Goal: Task Accomplishment & Management: Manage account settings

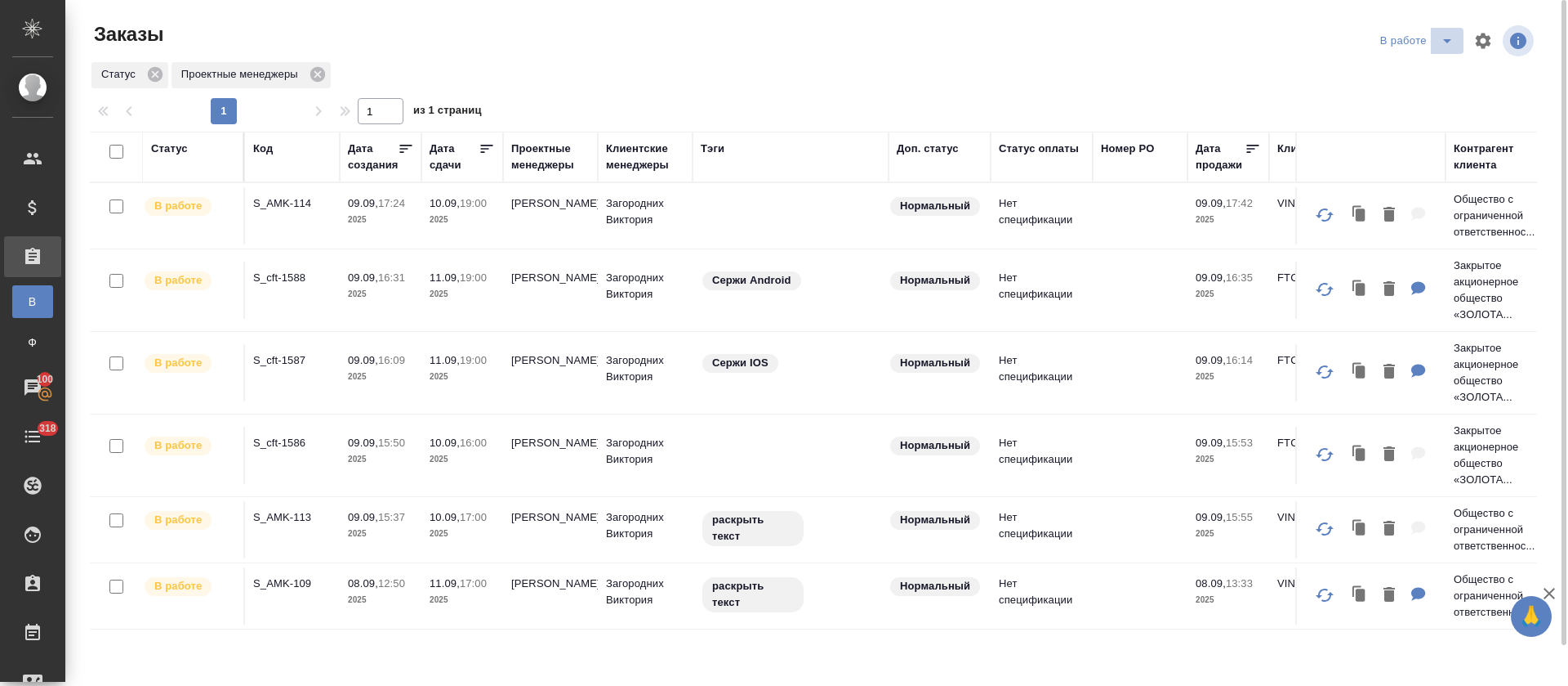
click at [1448, 43] on icon "split button" at bounding box center [1447, 40] width 20 height 20
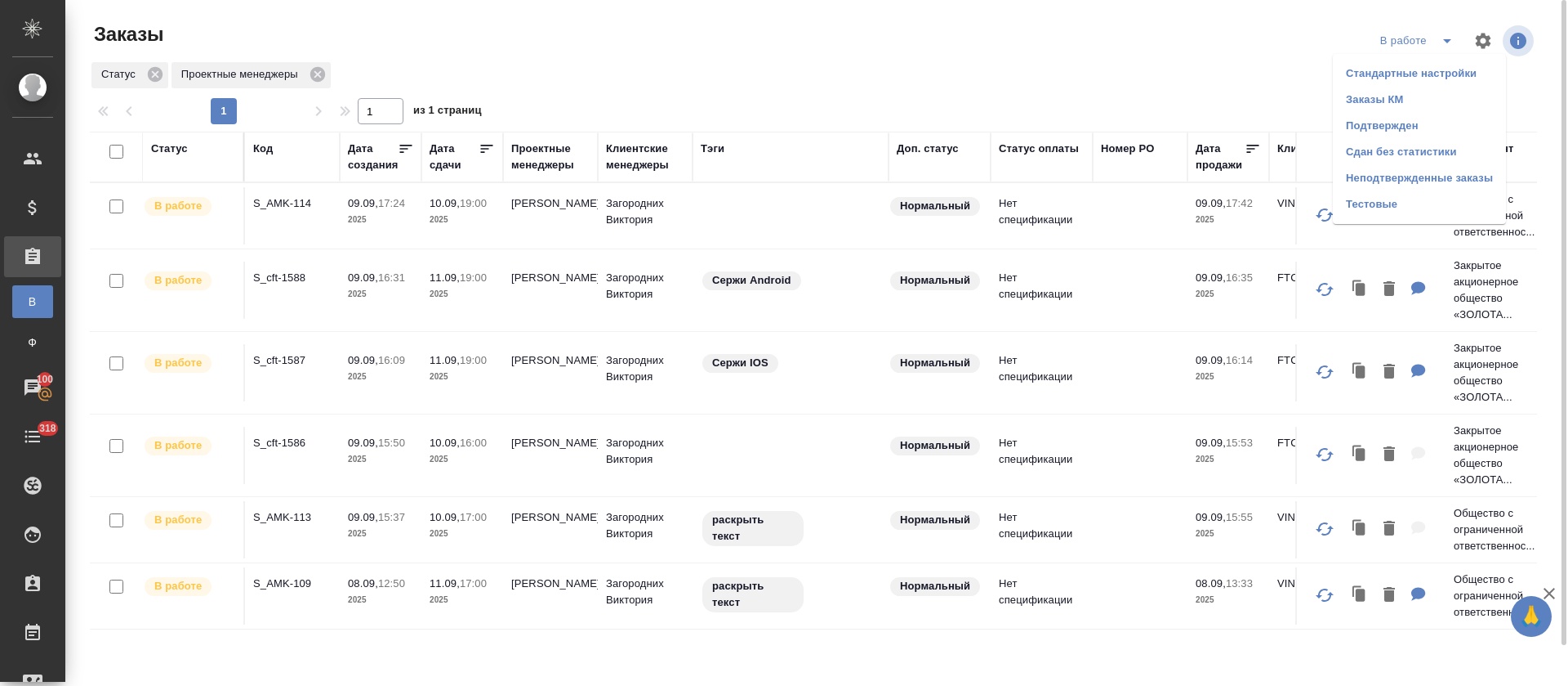
click at [1407, 125] on li "Подтвержден" at bounding box center [1420, 126] width 173 height 26
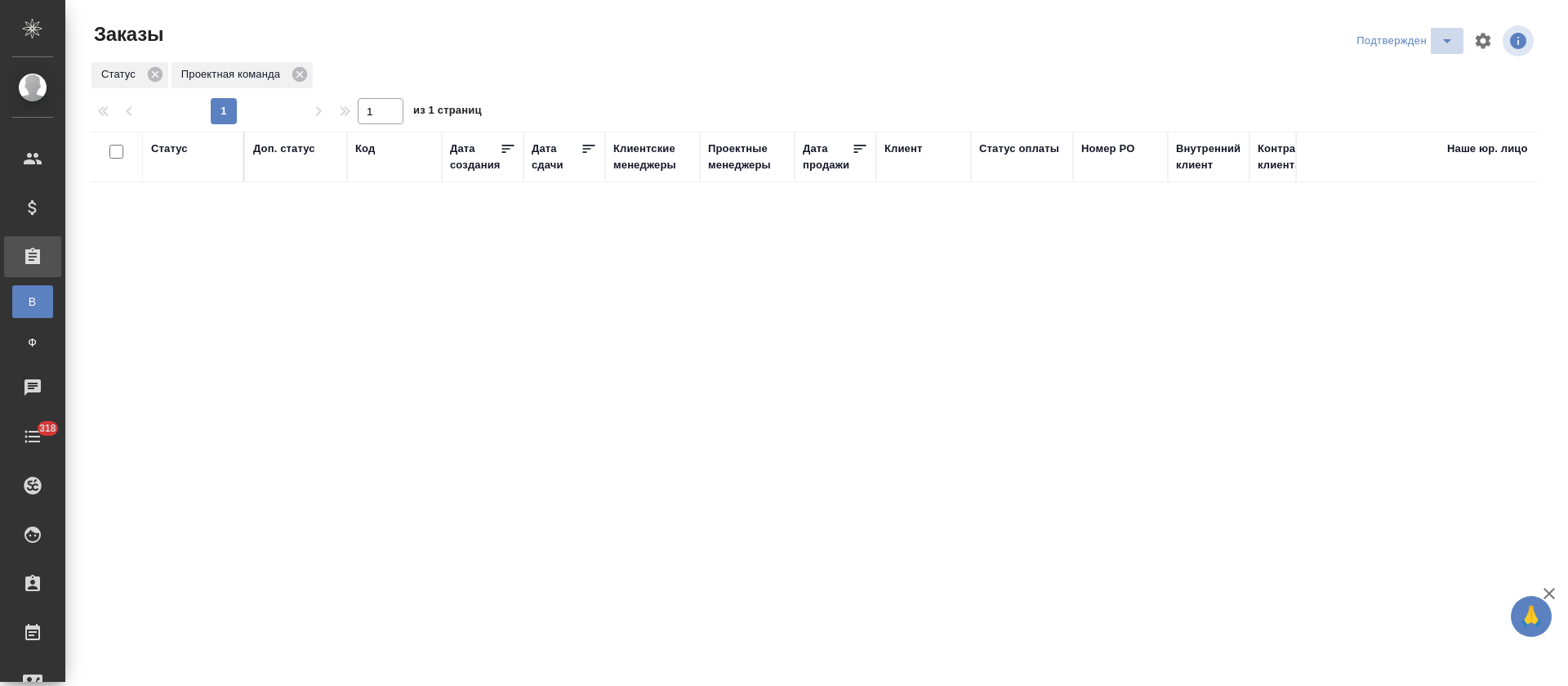
click at [1445, 43] on icon "split button" at bounding box center [1447, 40] width 20 height 20
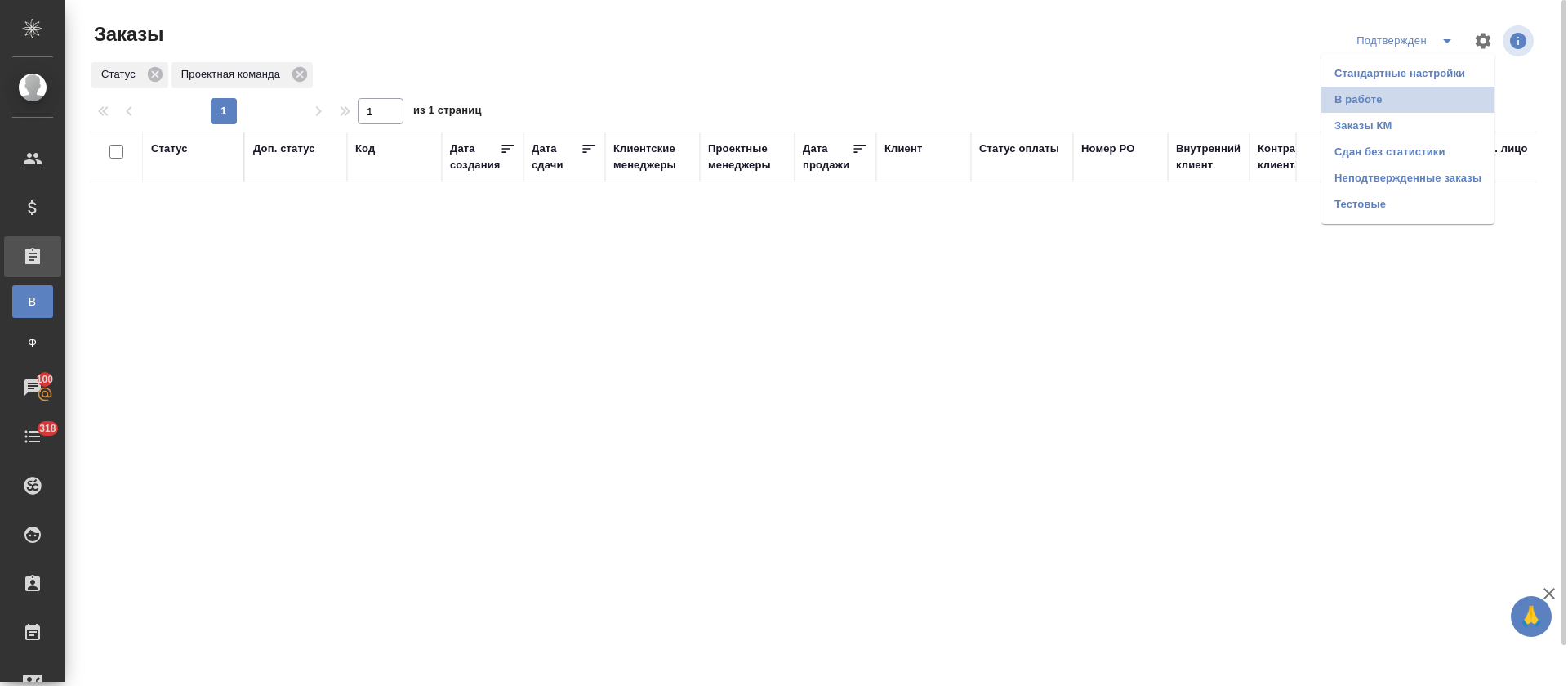
click at [1422, 100] on li "В работе" at bounding box center [1408, 100] width 173 height 26
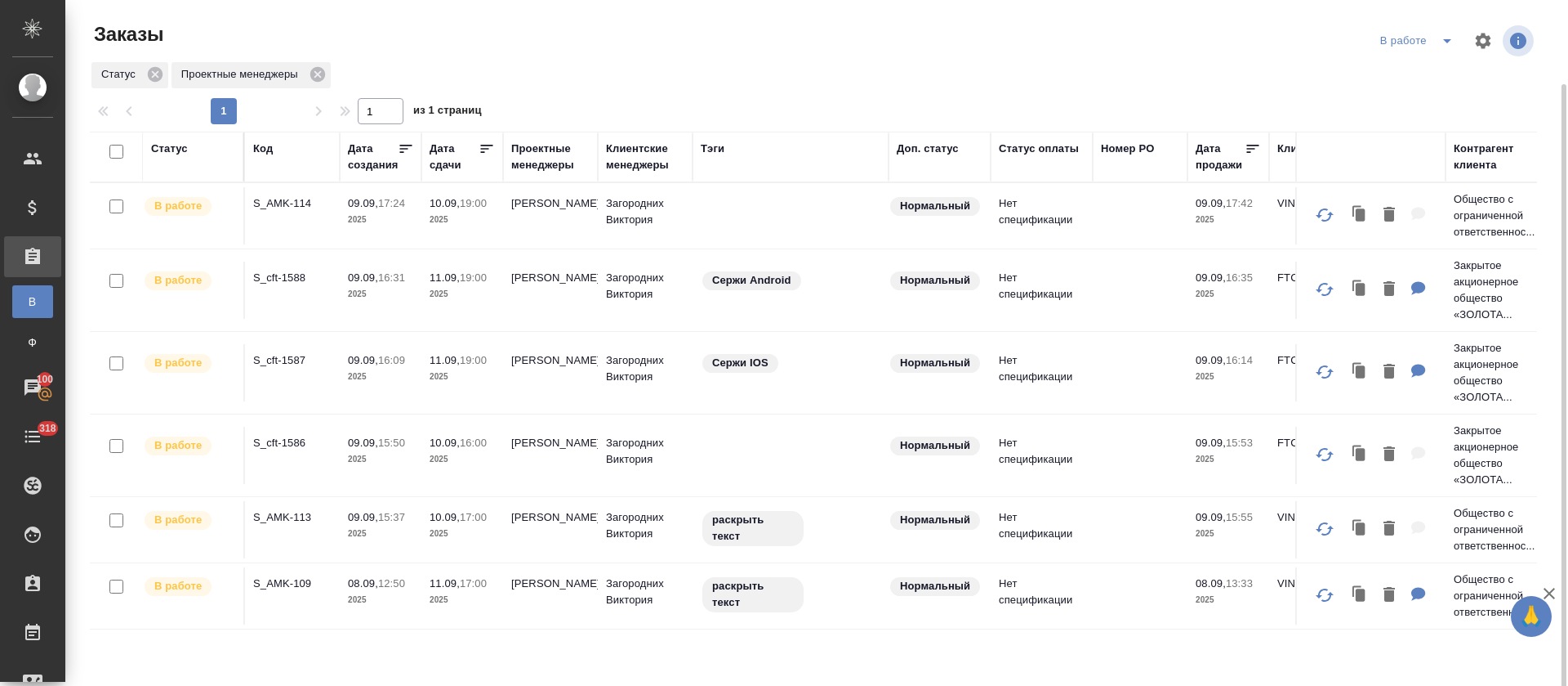
scroll to position [43, 0]
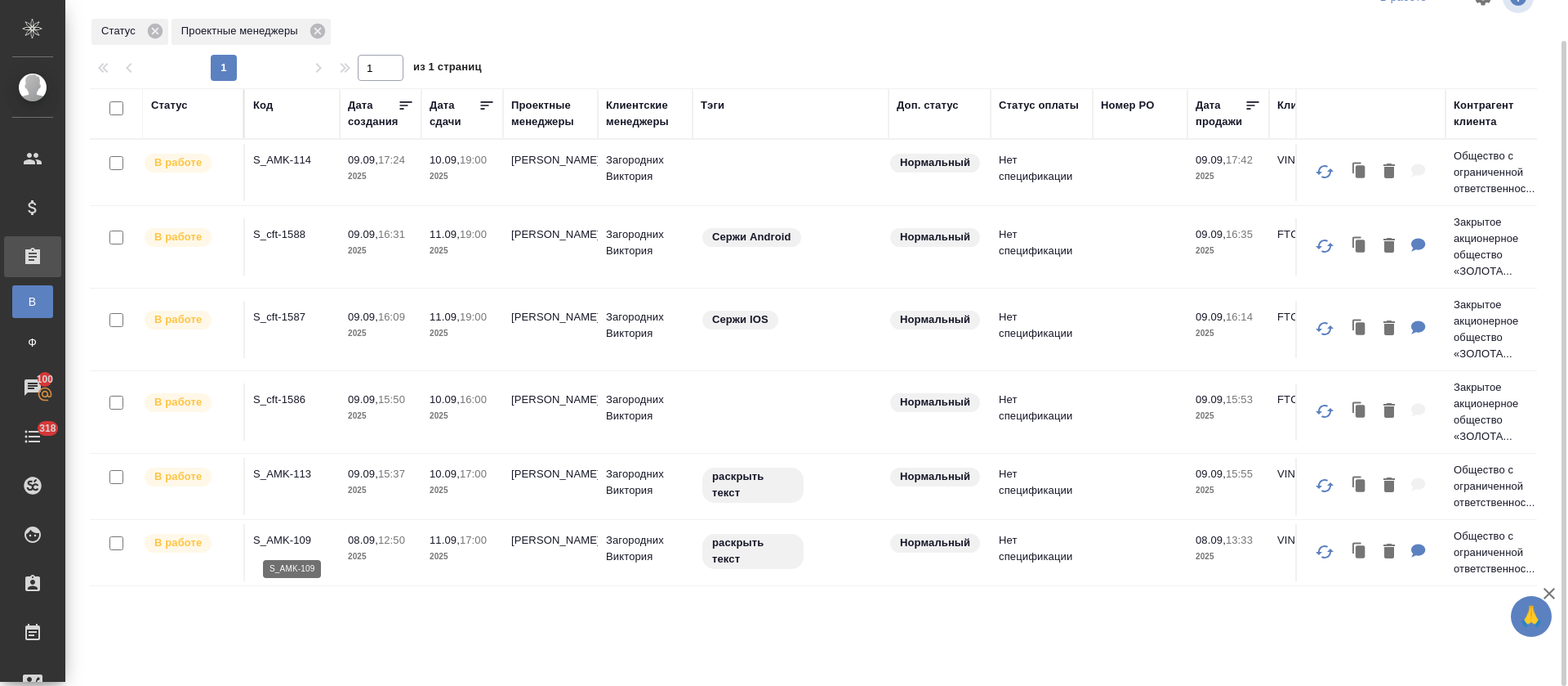
click at [271, 542] on p "S_AMK-109" at bounding box center [292, 540] width 78 height 17
click at [297, 470] on p "S_AMK-113" at bounding box center [292, 474] width 78 height 17
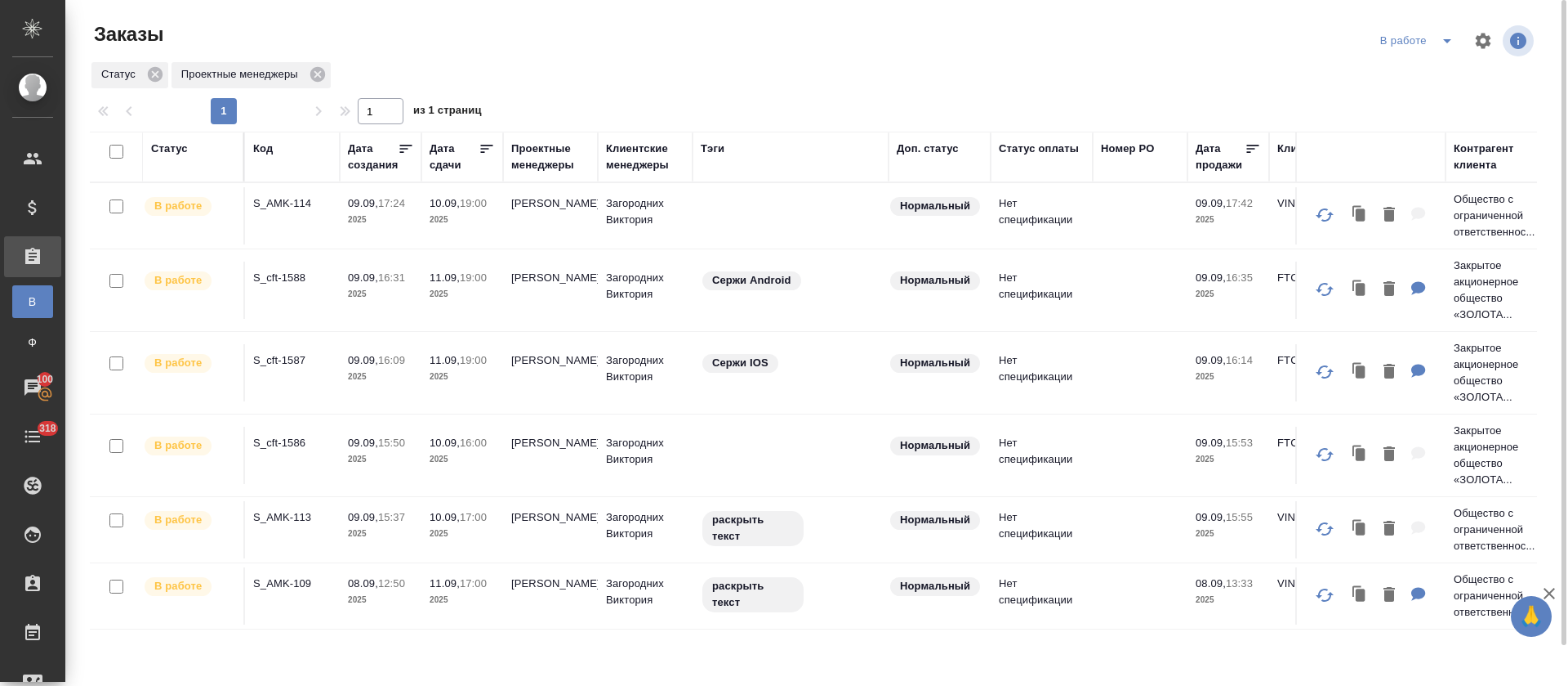
click at [1445, 49] on icon "split button" at bounding box center [1447, 40] width 20 height 20
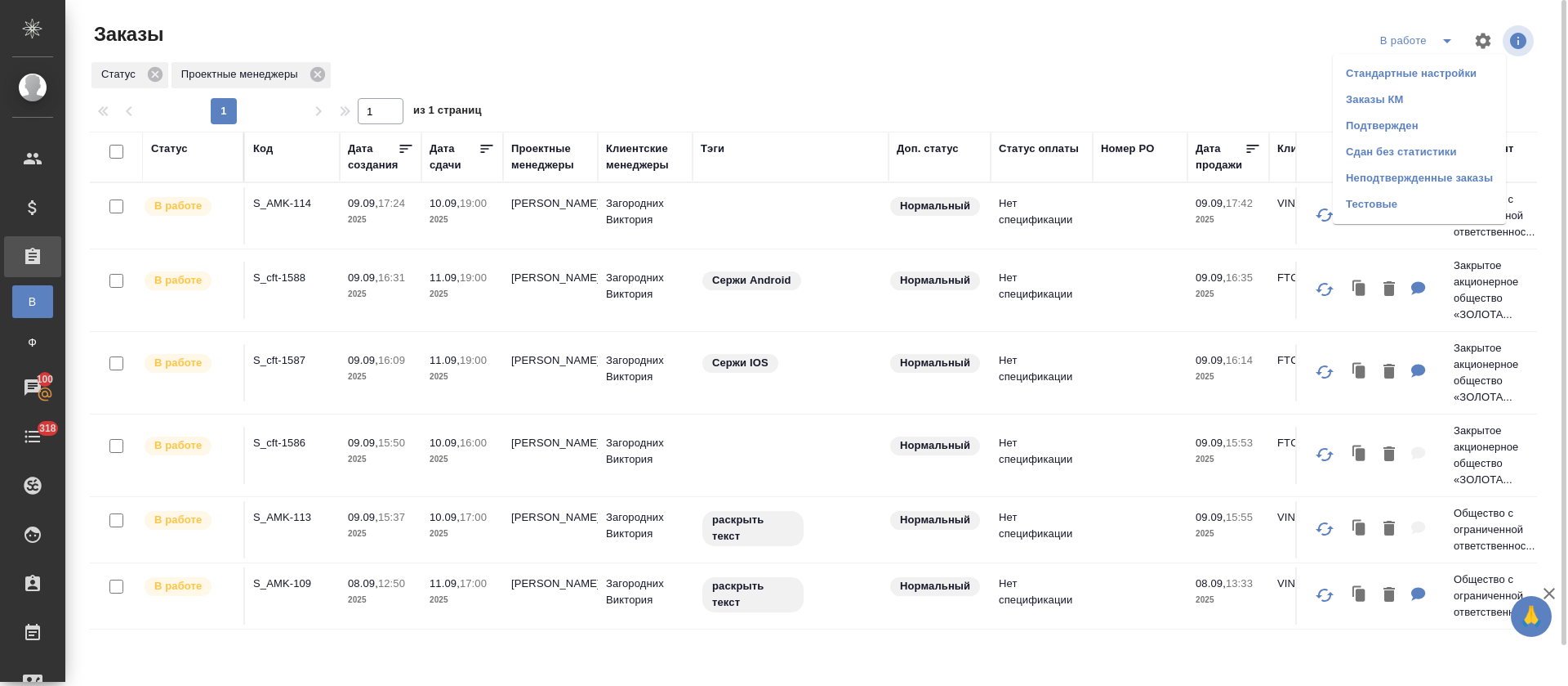
click at [1424, 120] on li "Подтвержден" at bounding box center [1420, 126] width 173 height 26
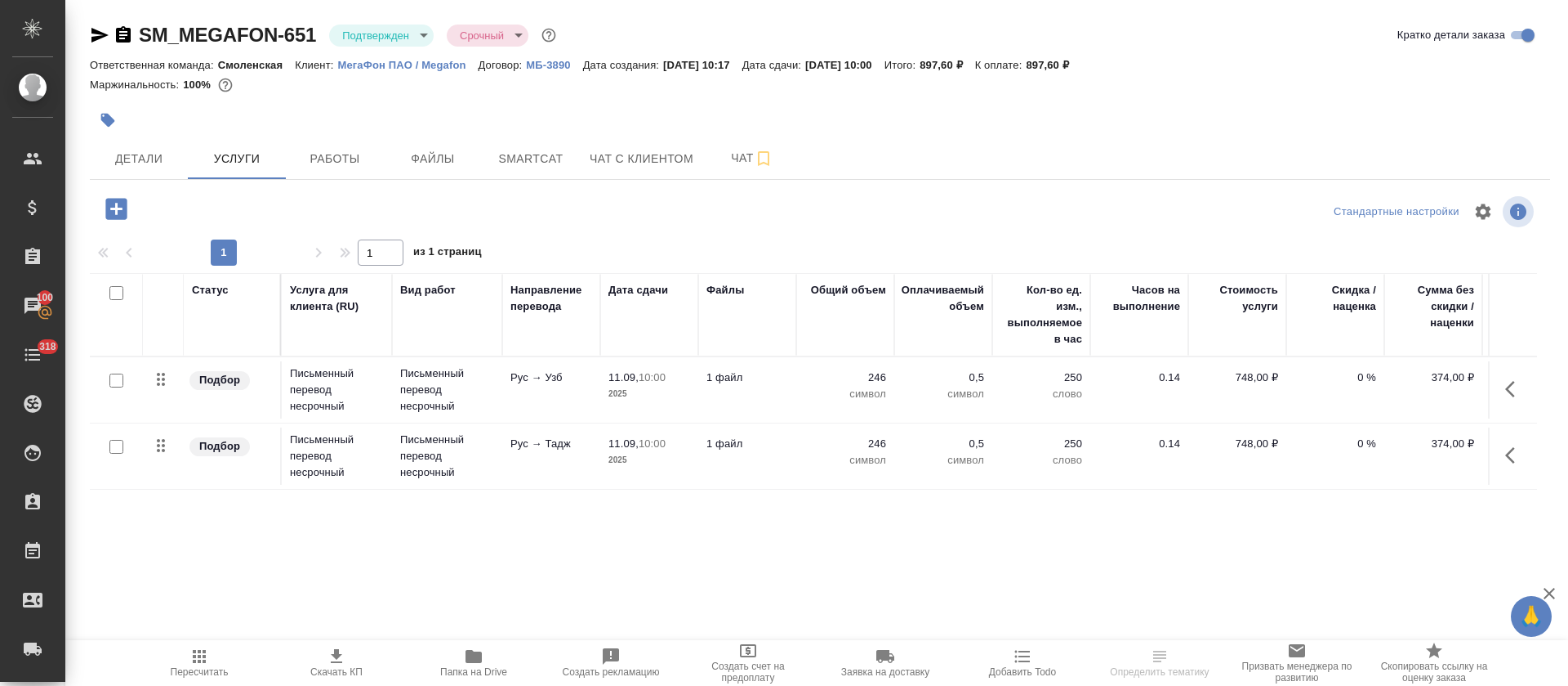
click at [746, 102] on div at bounding box center [576, 119] width 974 height 36
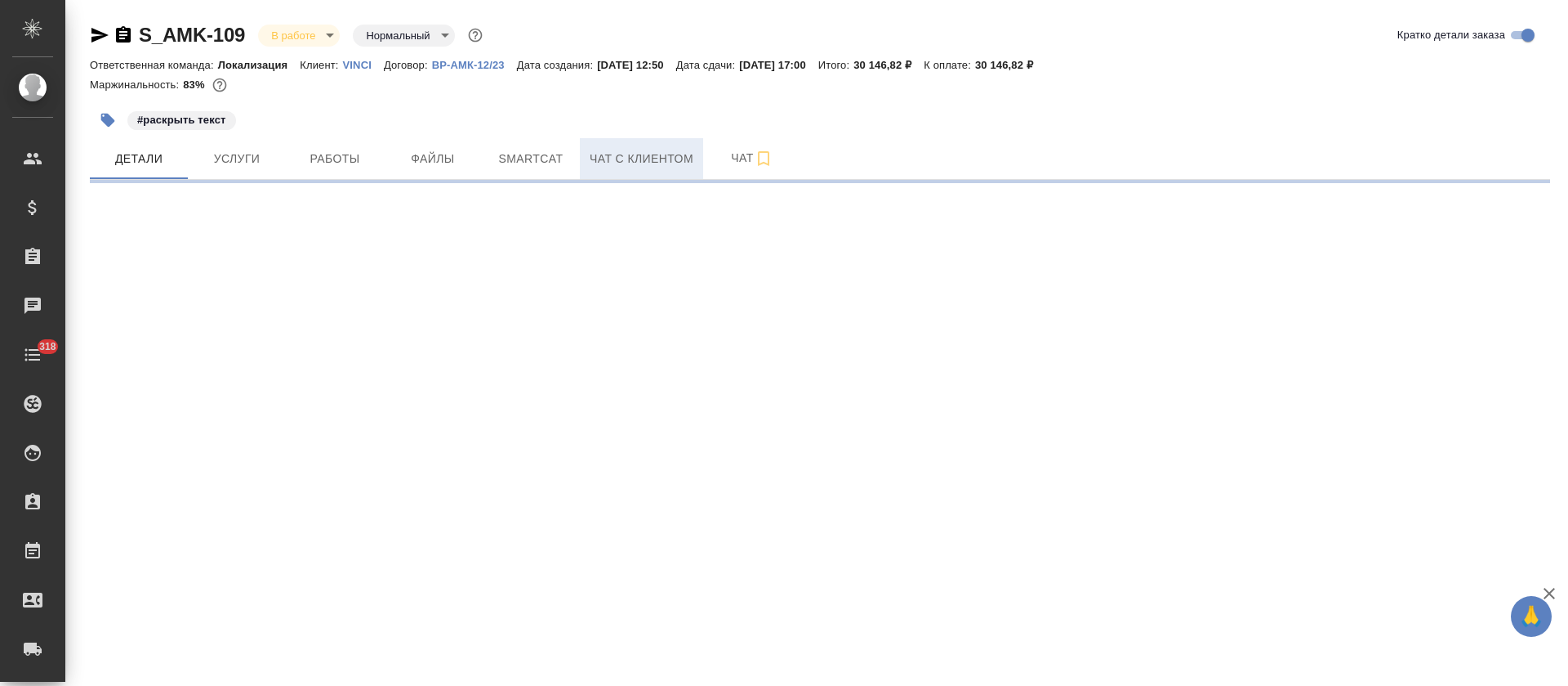
click at [359, 164] on span "Работы" at bounding box center [335, 159] width 78 height 21
select select "RU"
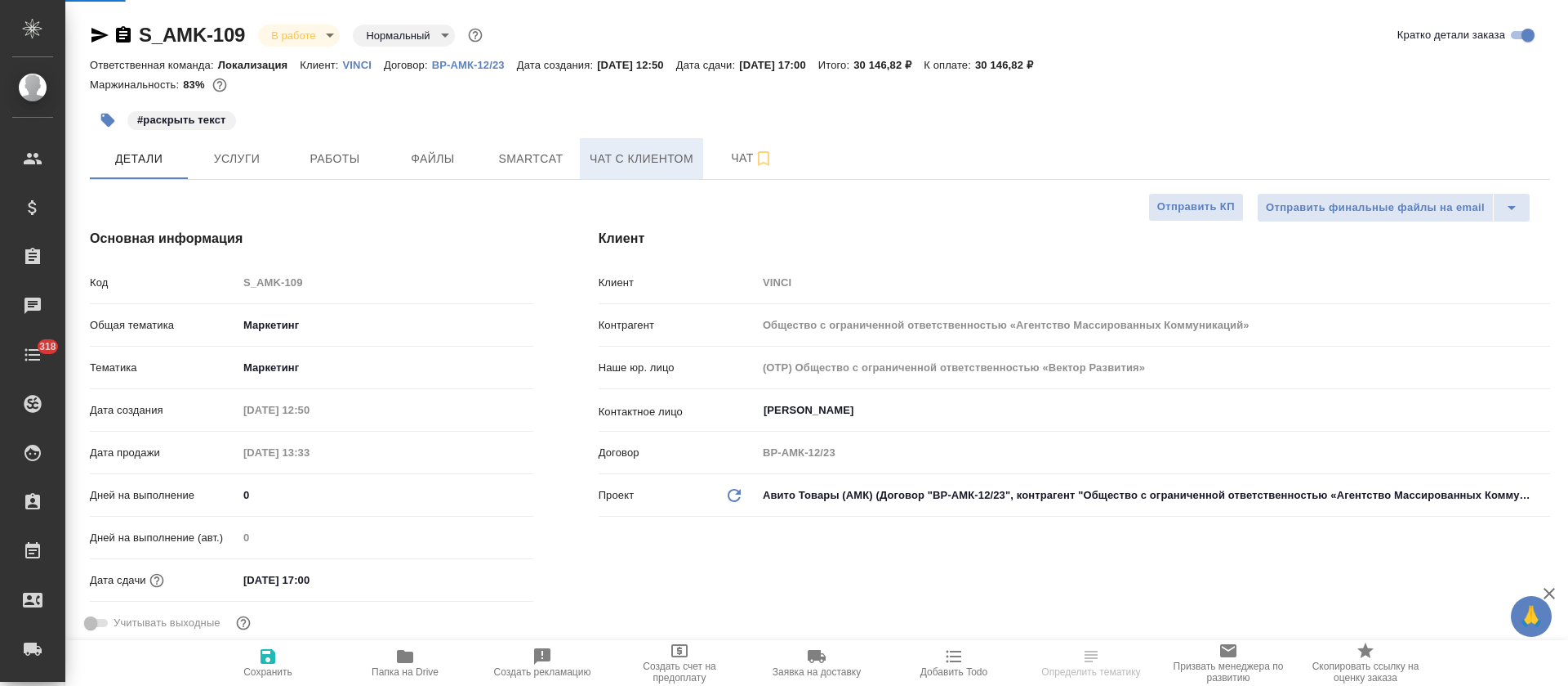
type textarea "x"
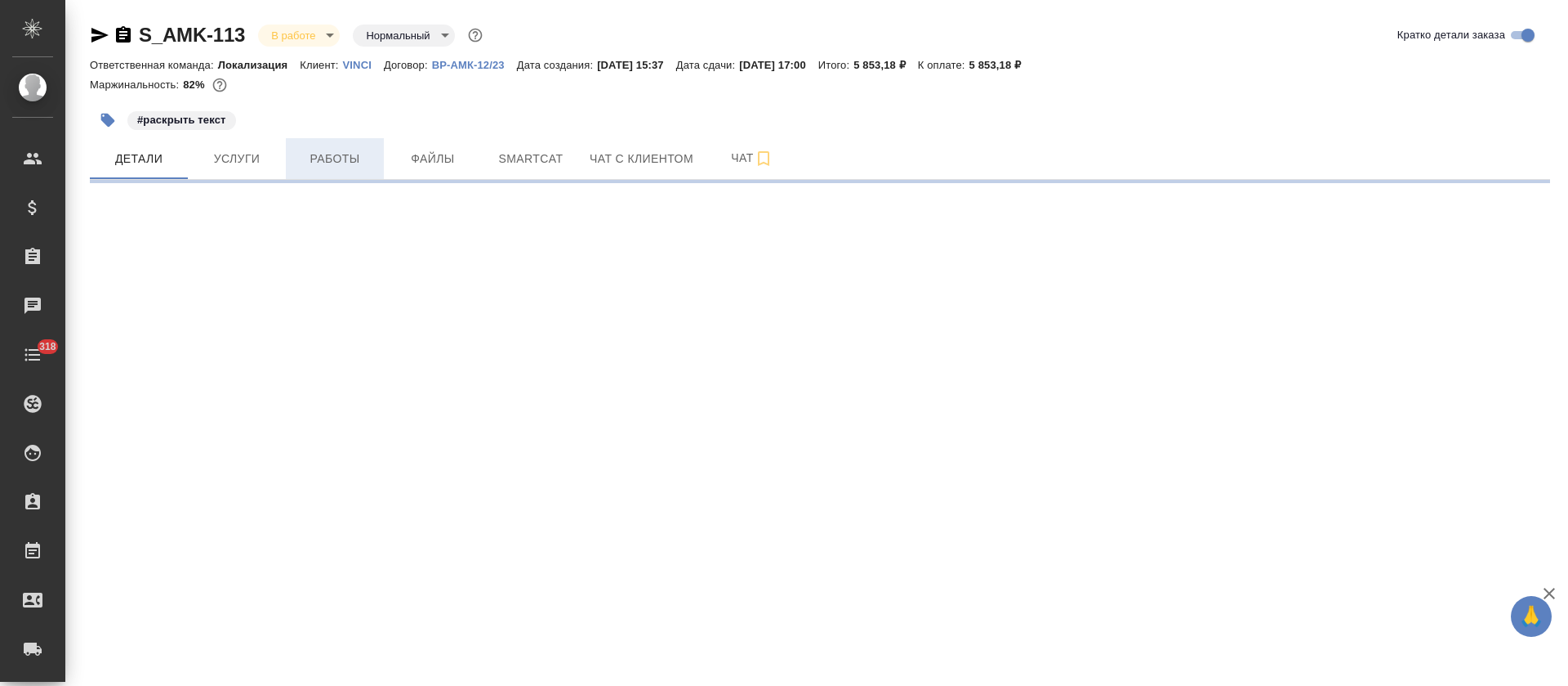
click at [324, 159] on span "Работы" at bounding box center [335, 159] width 78 height 21
select select "RU"
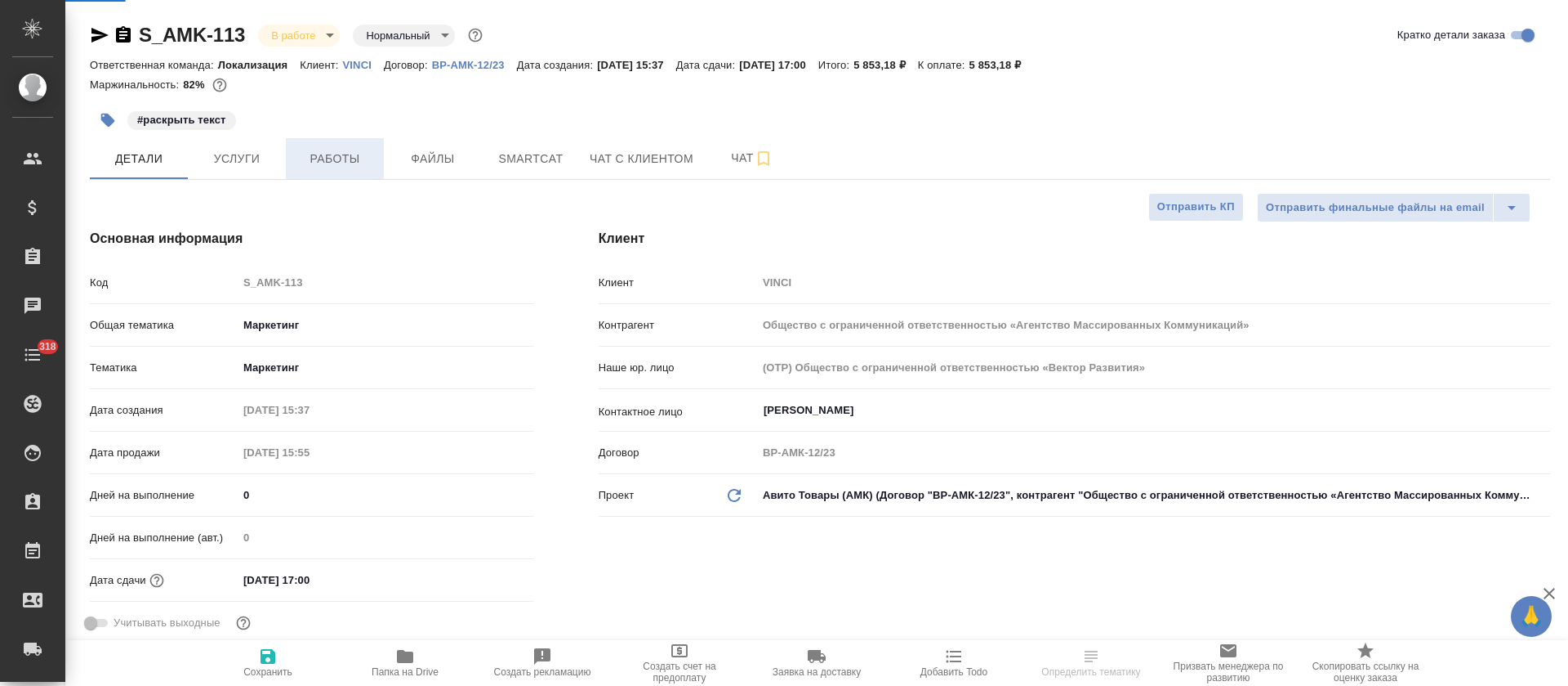
type textarea "x"
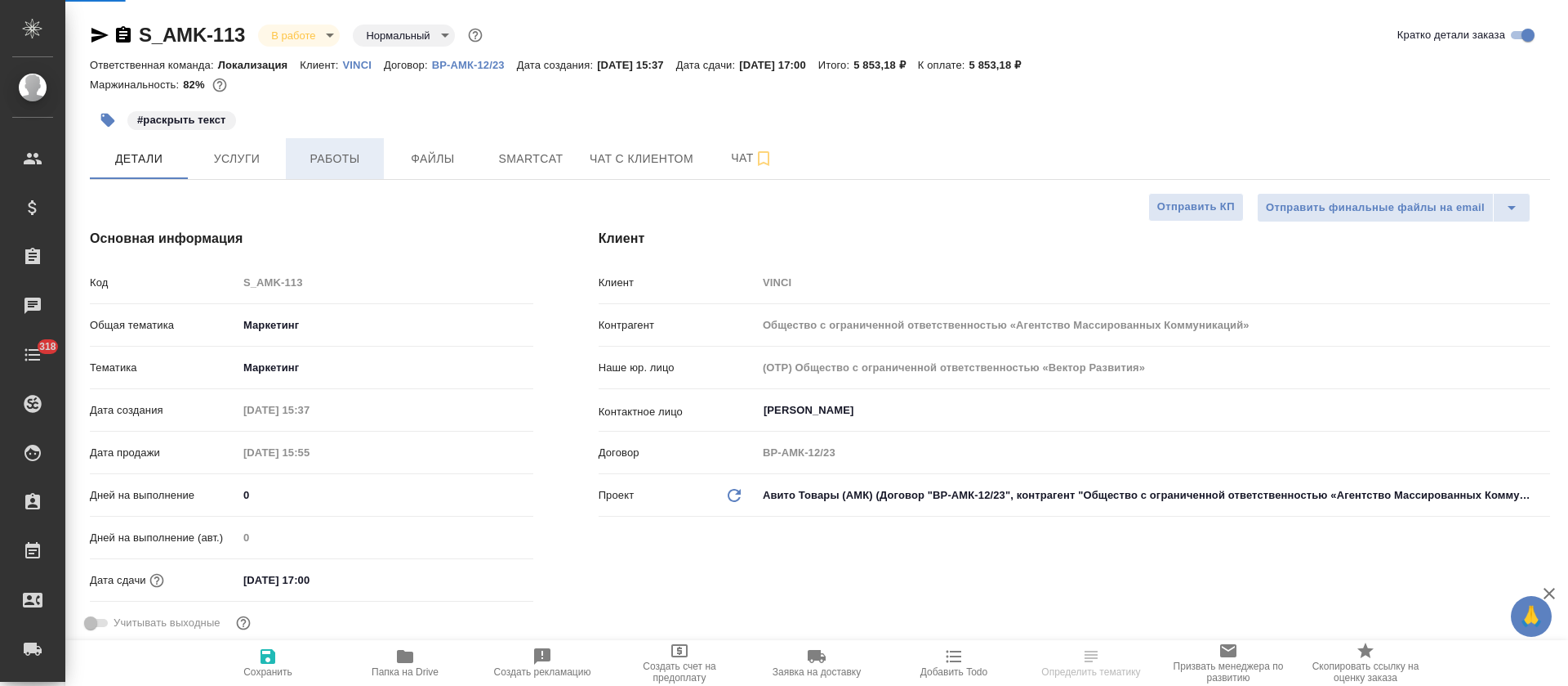
type textarea "x"
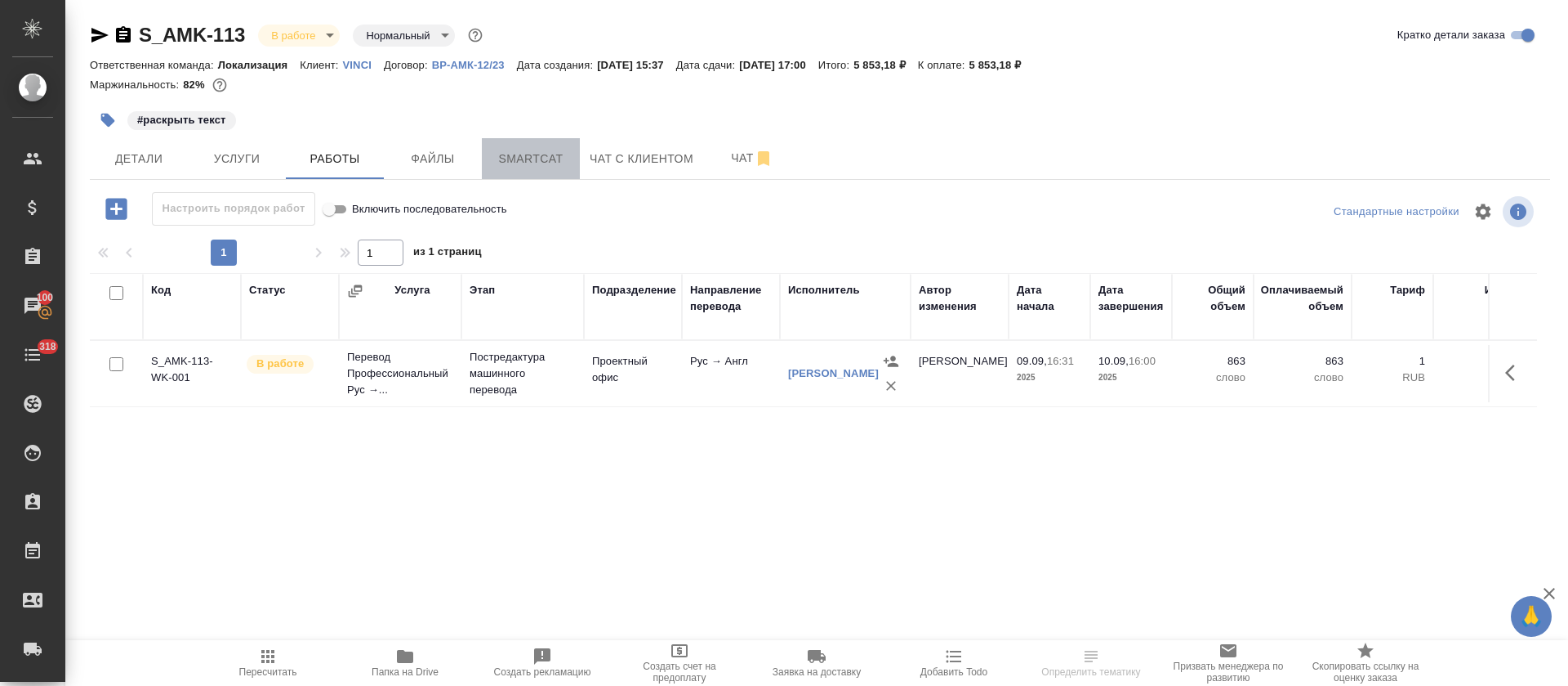
click at [542, 161] on span "Smartcat" at bounding box center [531, 159] width 78 height 21
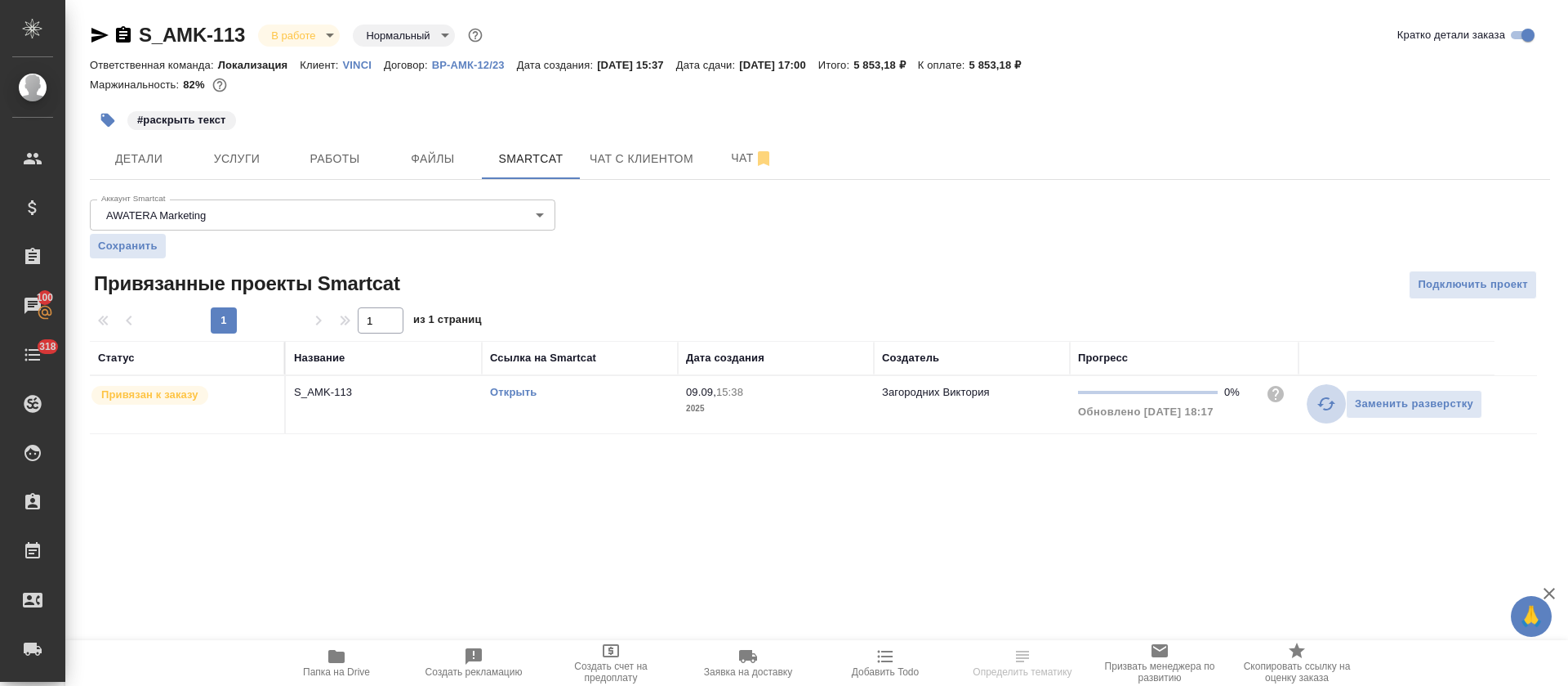
click at [1318, 406] on icon "button" at bounding box center [1326, 403] width 20 height 20
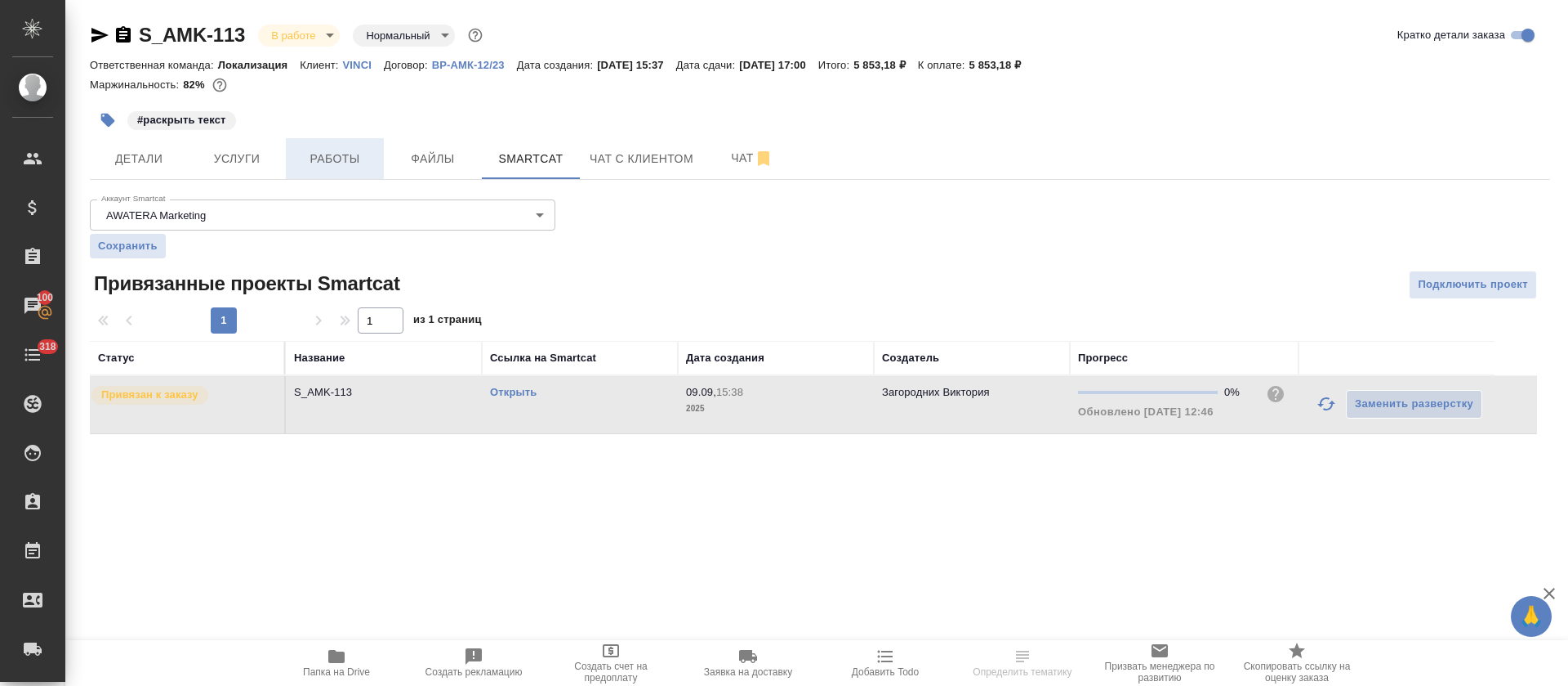
click at [358, 168] on span "Работы" at bounding box center [335, 159] width 78 height 21
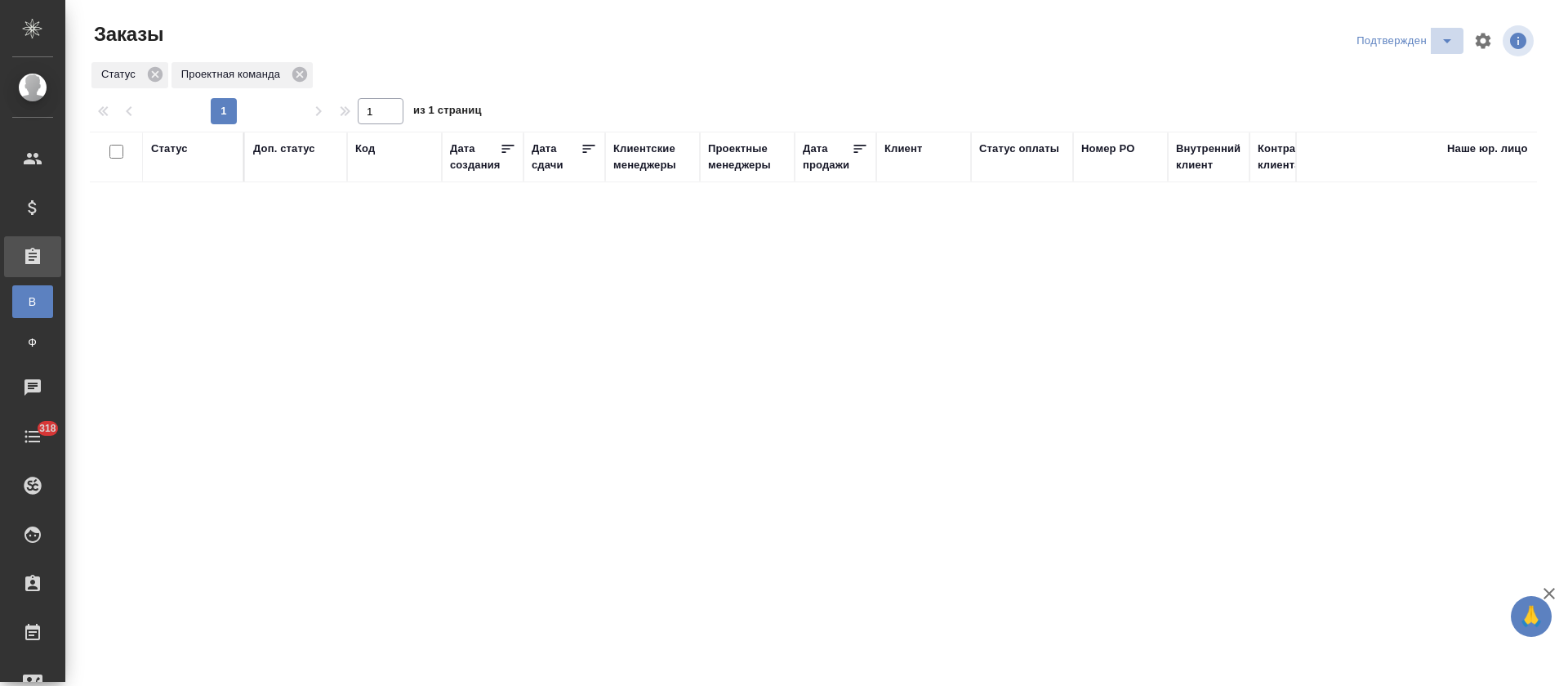
click at [1442, 49] on icon "split button" at bounding box center [1447, 40] width 20 height 20
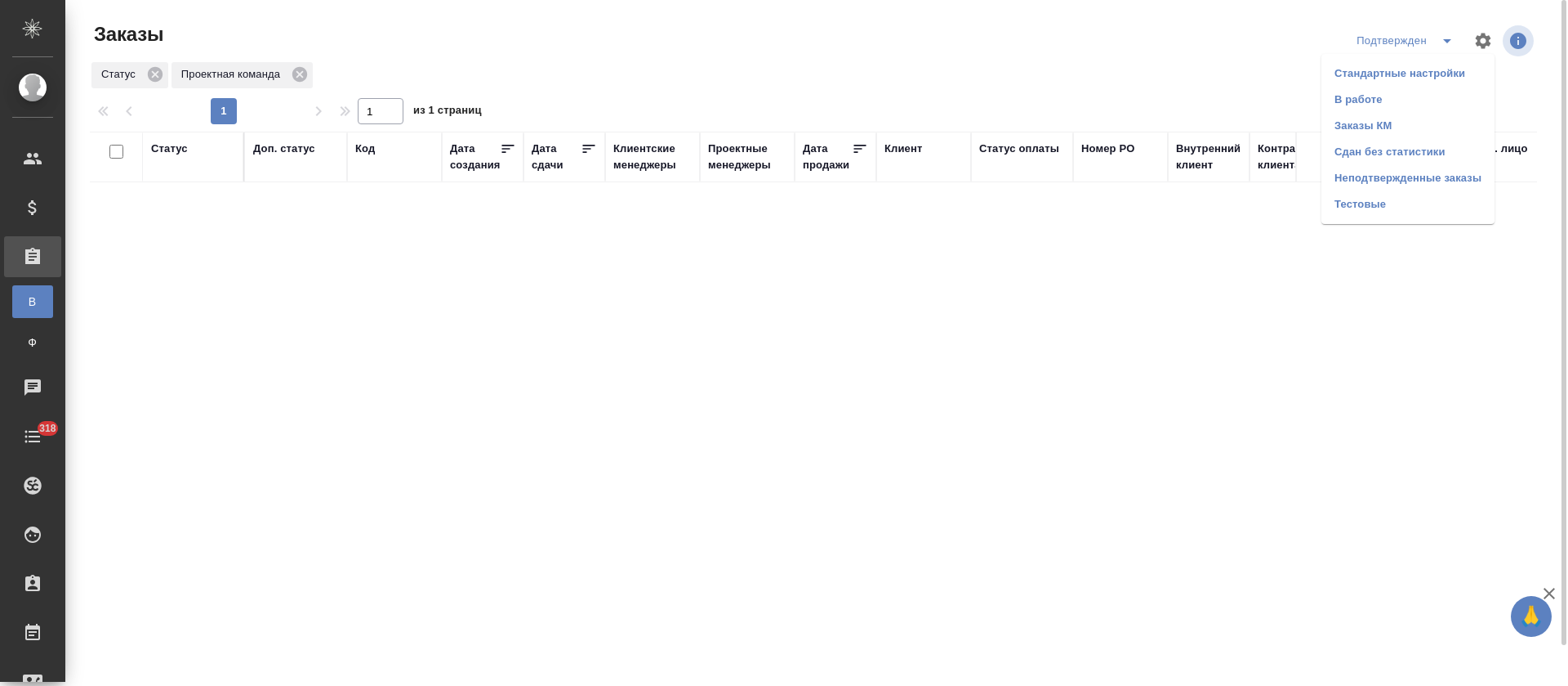
click at [1430, 94] on li "В работе" at bounding box center [1408, 100] width 173 height 26
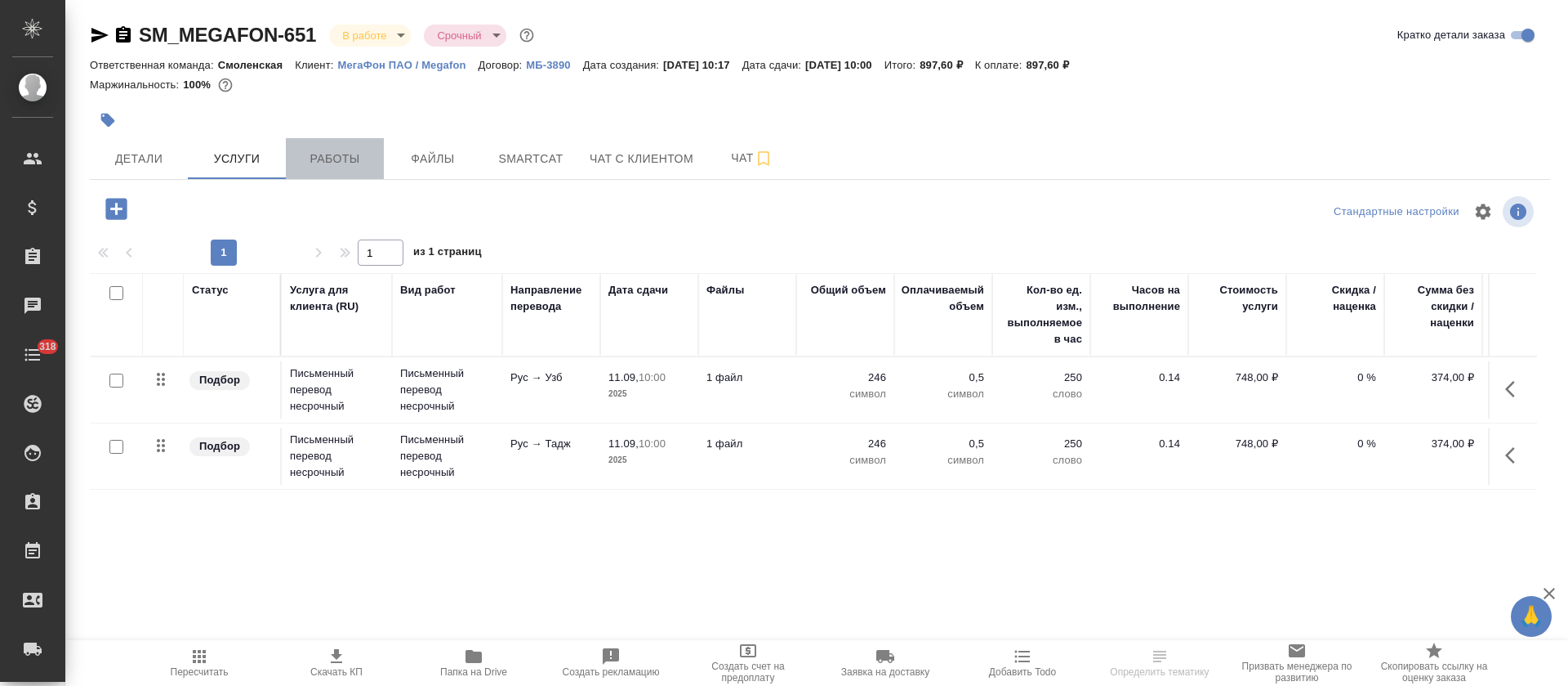
click at [343, 146] on button "Работы" at bounding box center [335, 159] width 98 height 41
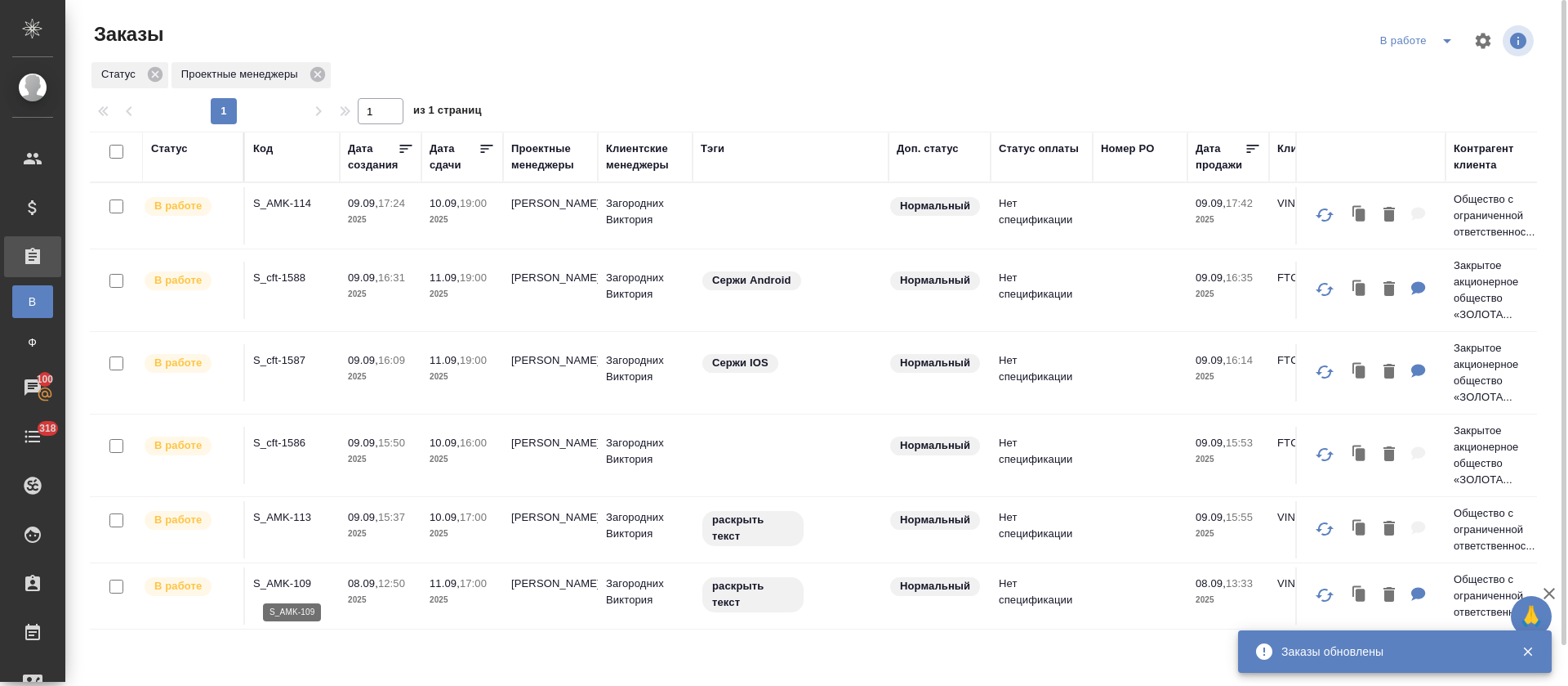
click at [291, 576] on p "S_AMK-109" at bounding box center [292, 584] width 78 height 17
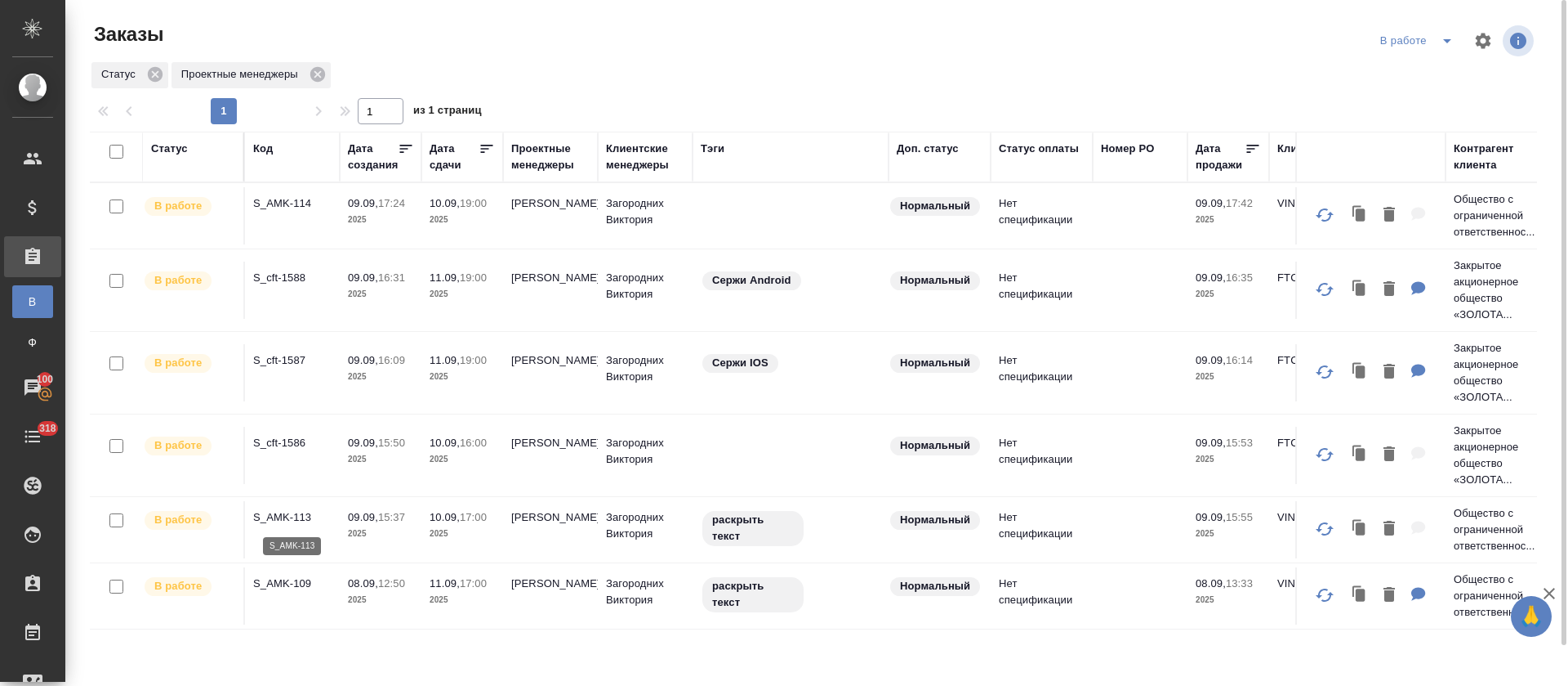
click at [284, 516] on p "S_AMK-113" at bounding box center [292, 518] width 78 height 17
click at [289, 203] on p "S_AMK-114" at bounding box center [292, 203] width 78 height 17
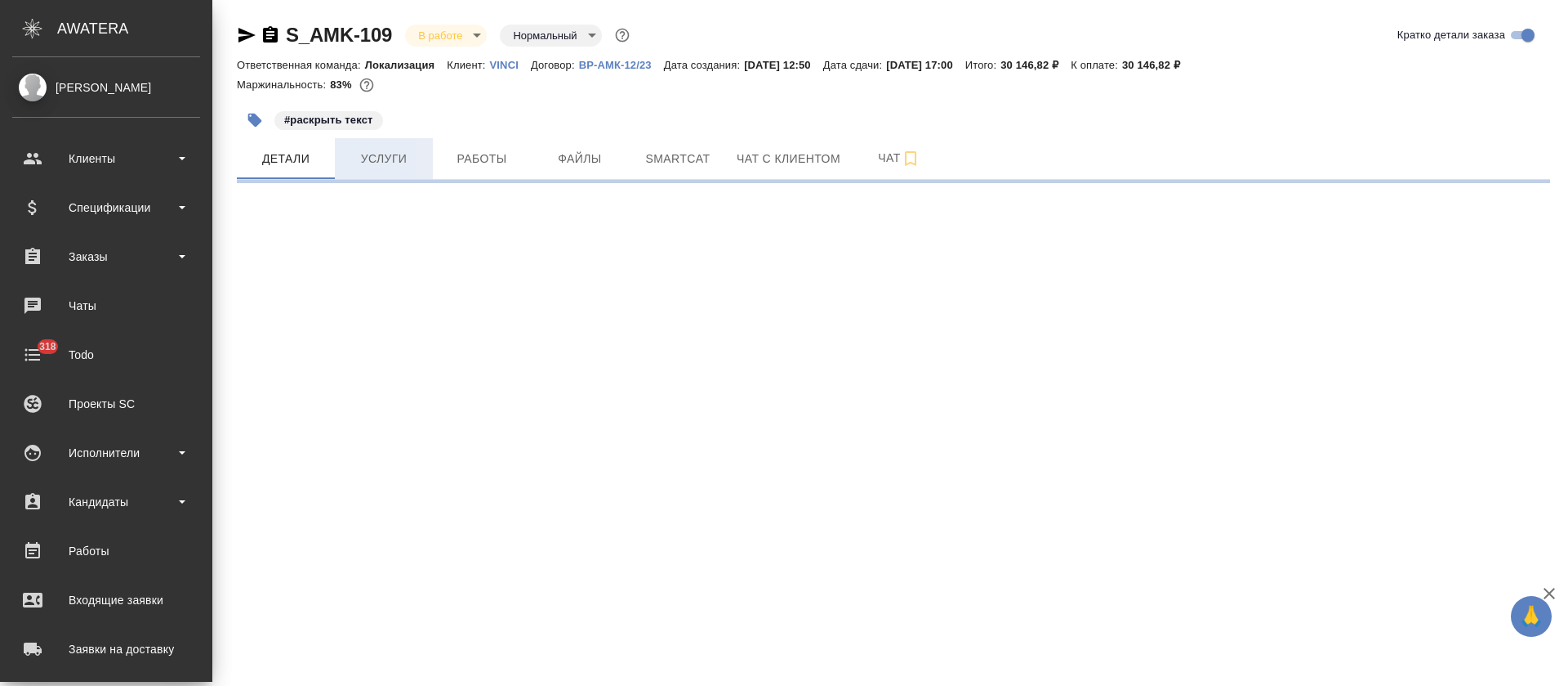
select select "RU"
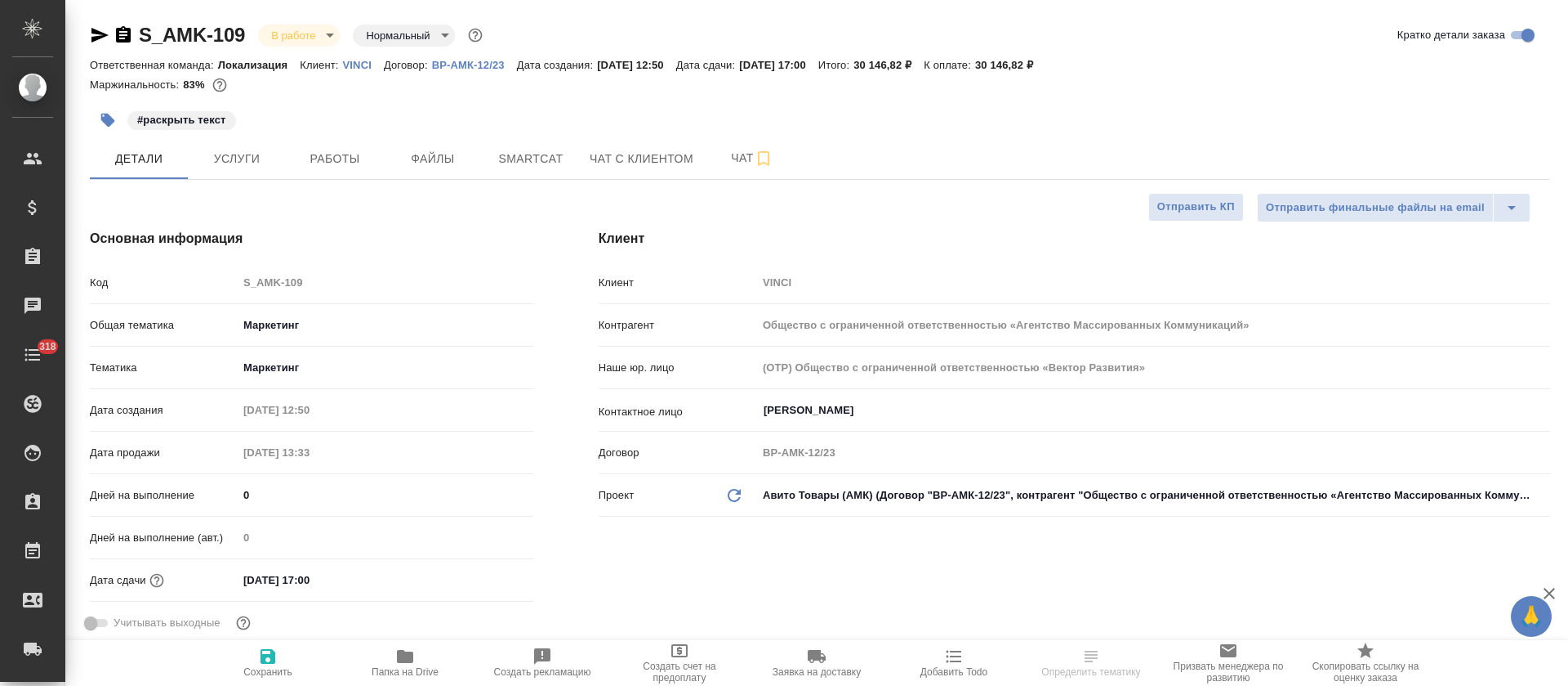
type textarea "x"
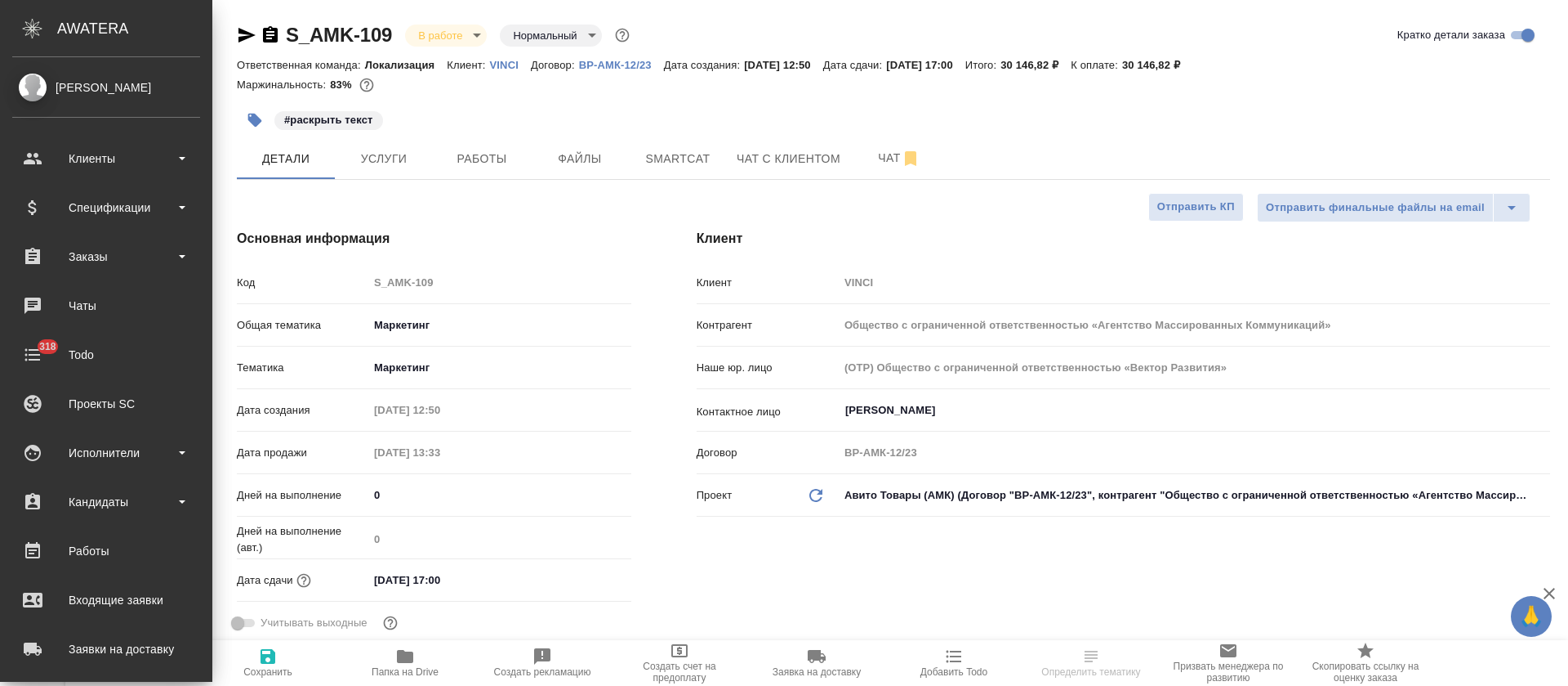
type textarea "x"
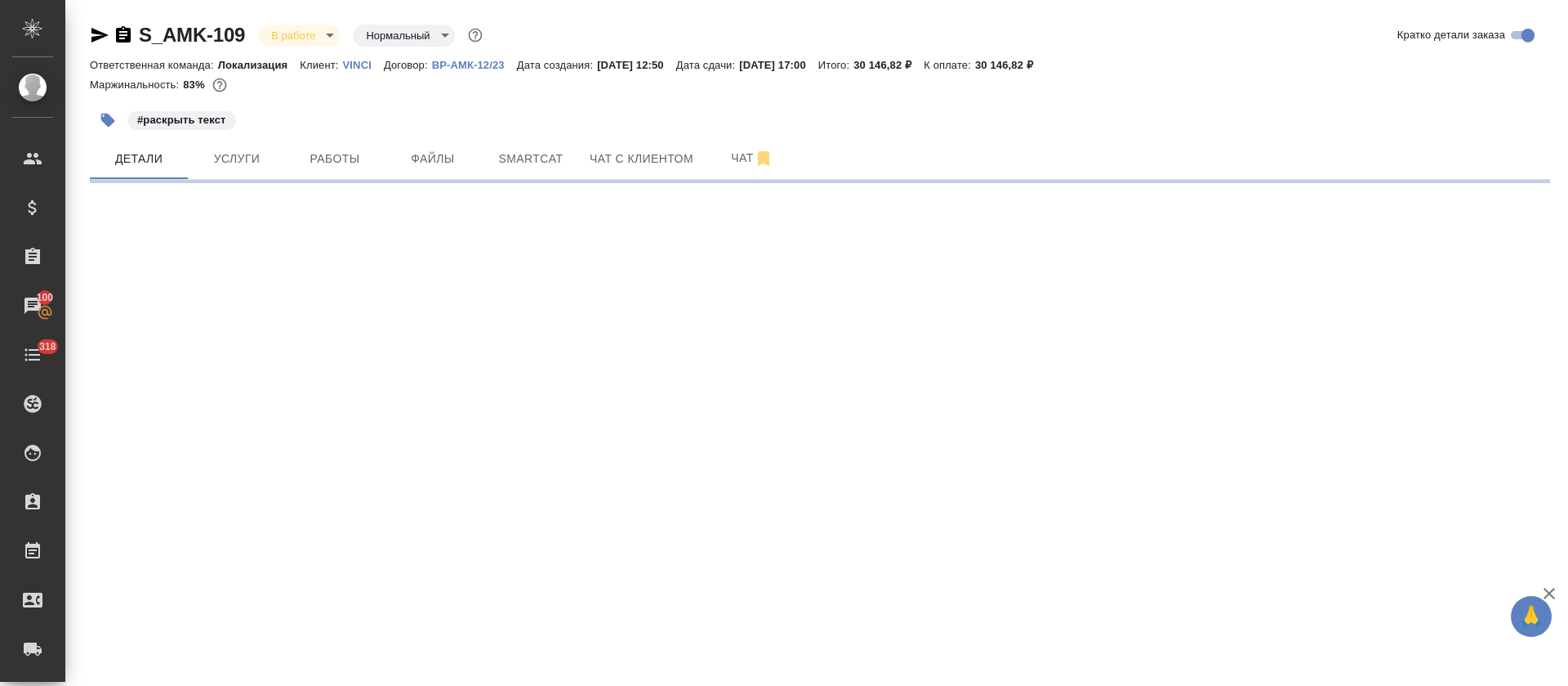
select select "RU"
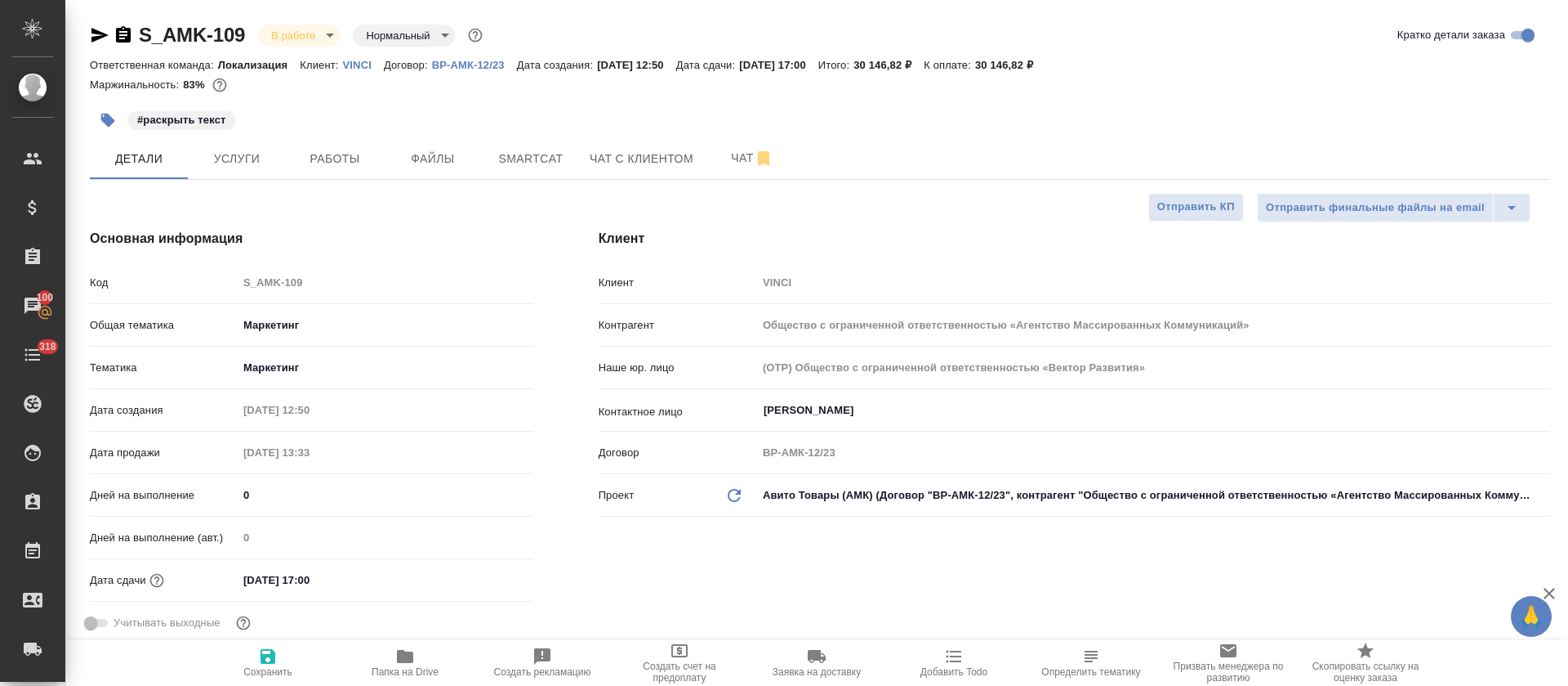
type textarea "x"
drag, startPoint x: 249, startPoint y: 30, endPoint x: 136, endPoint y: 42, distance: 113.6
click at [136, 42] on div "S_AMK-109 В работе inProgress Нормальный normal" at bounding box center [287, 35] width 396 height 26
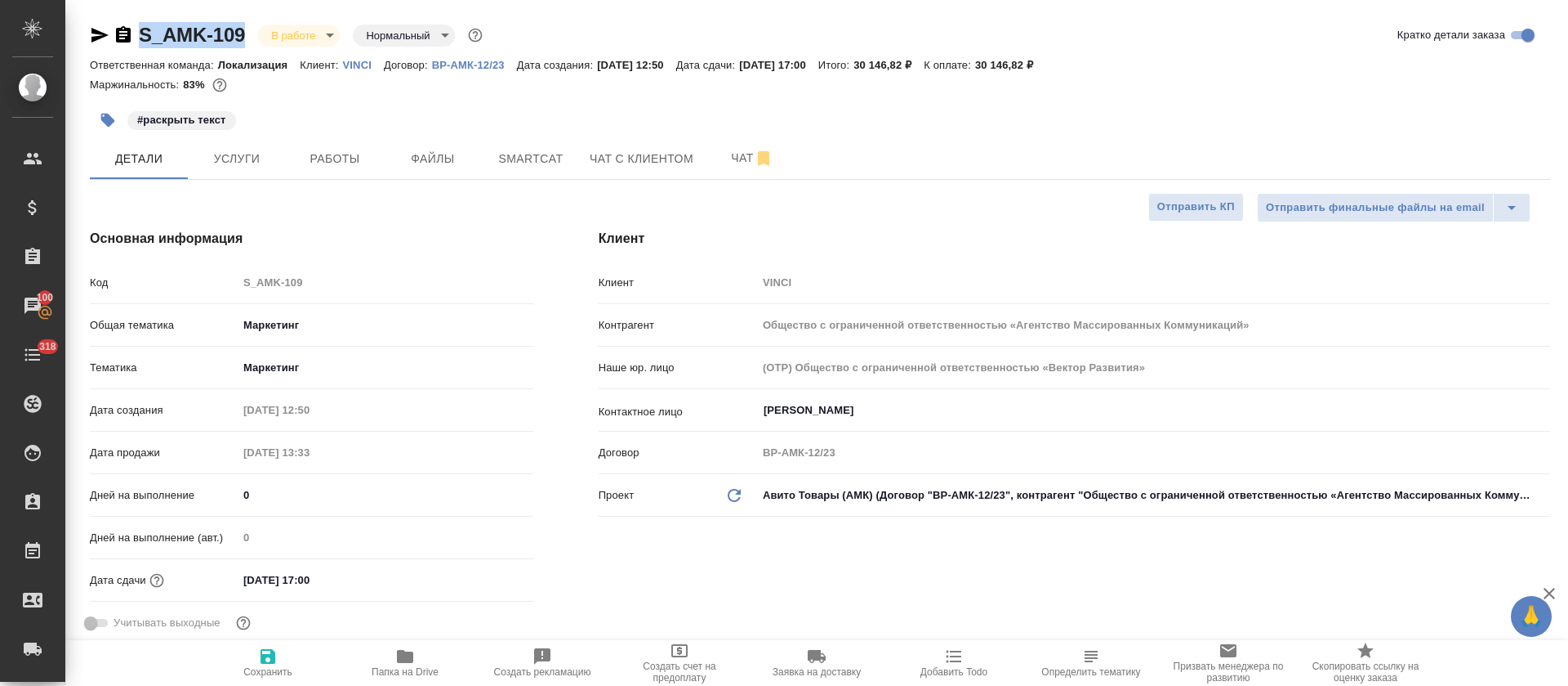
copy link "S_AMK-109"
type textarea "x"
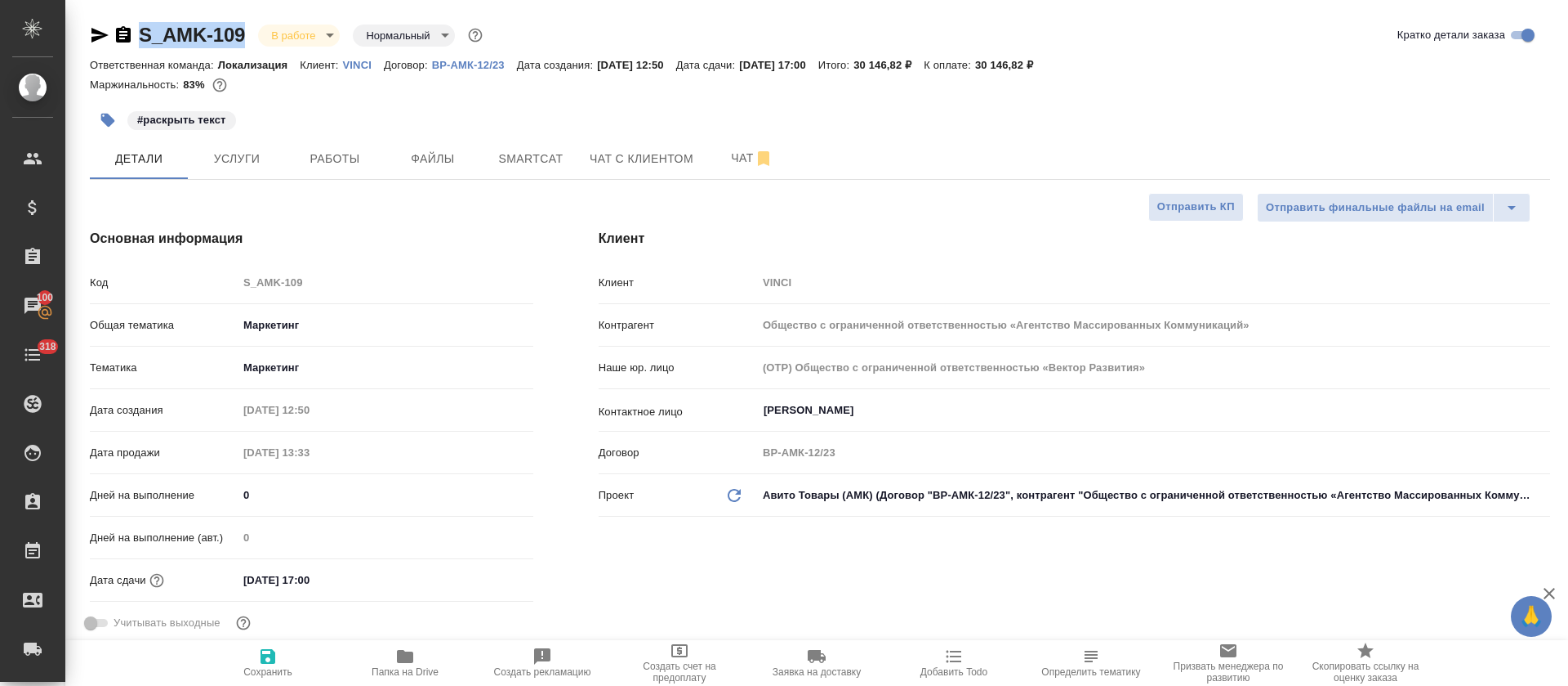
type textarea "x"
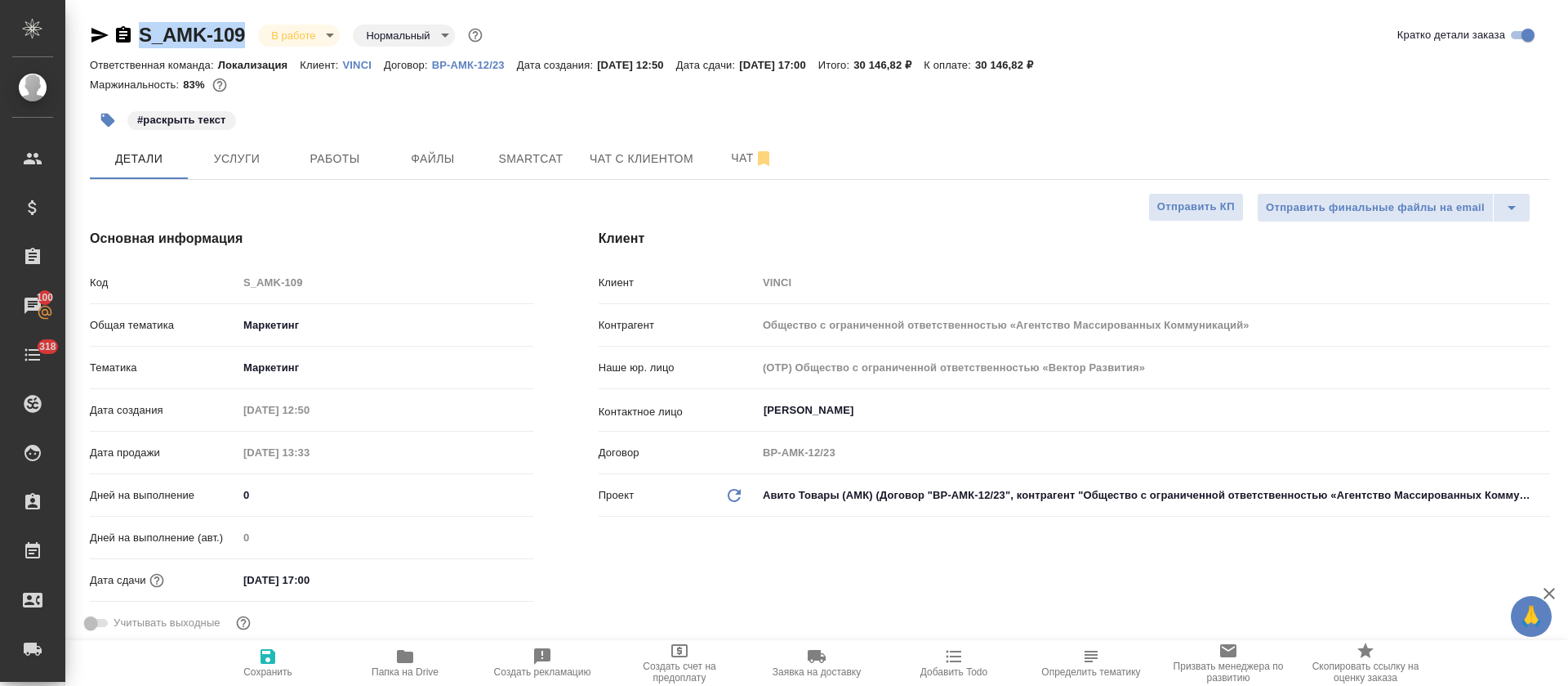
type textarea "x"
click at [534, 174] on button "Smartcat" at bounding box center [531, 159] width 98 height 41
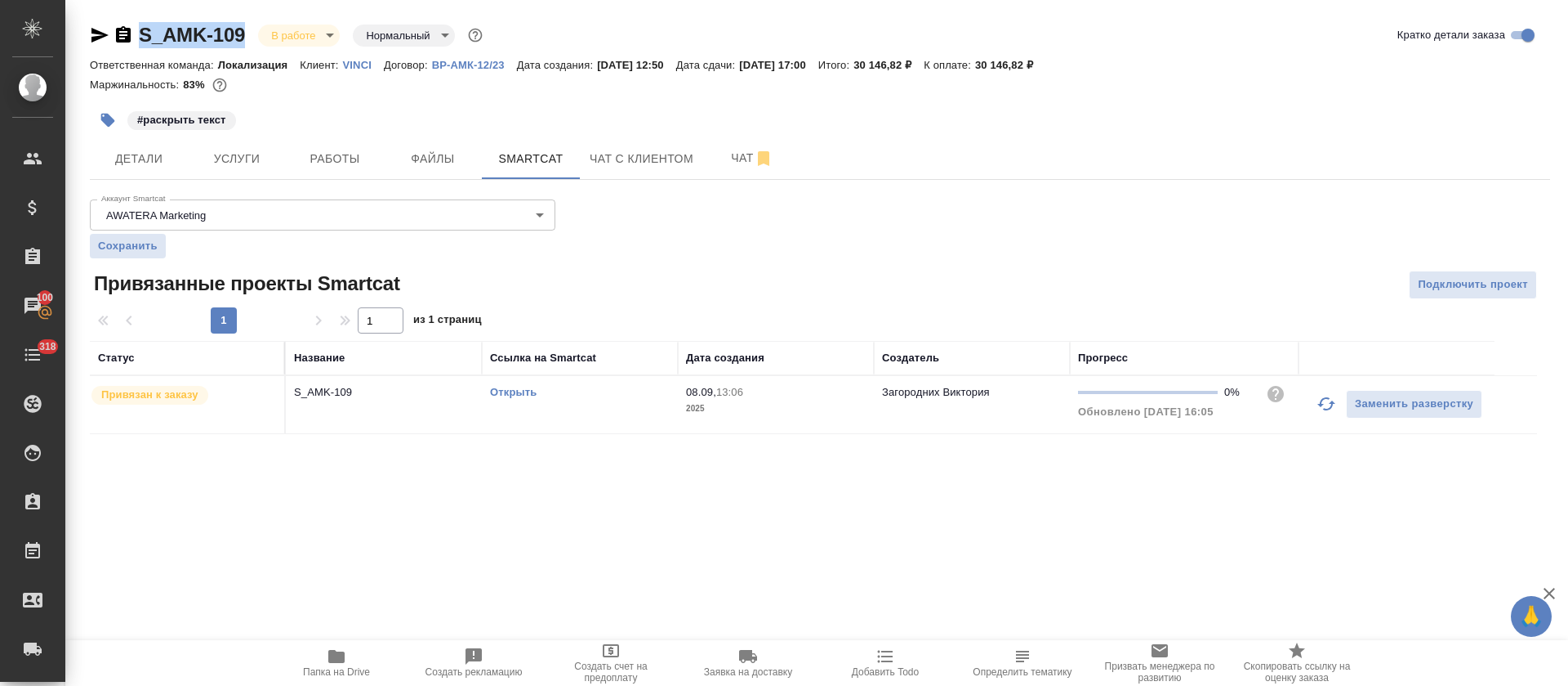
click at [520, 390] on link "Открыть" at bounding box center [513, 391] width 47 height 12
click at [387, 113] on div "#раскрыть текст" at bounding box center [576, 119] width 974 height 36
click at [1326, 411] on icon "button" at bounding box center [1326, 403] width 20 height 20
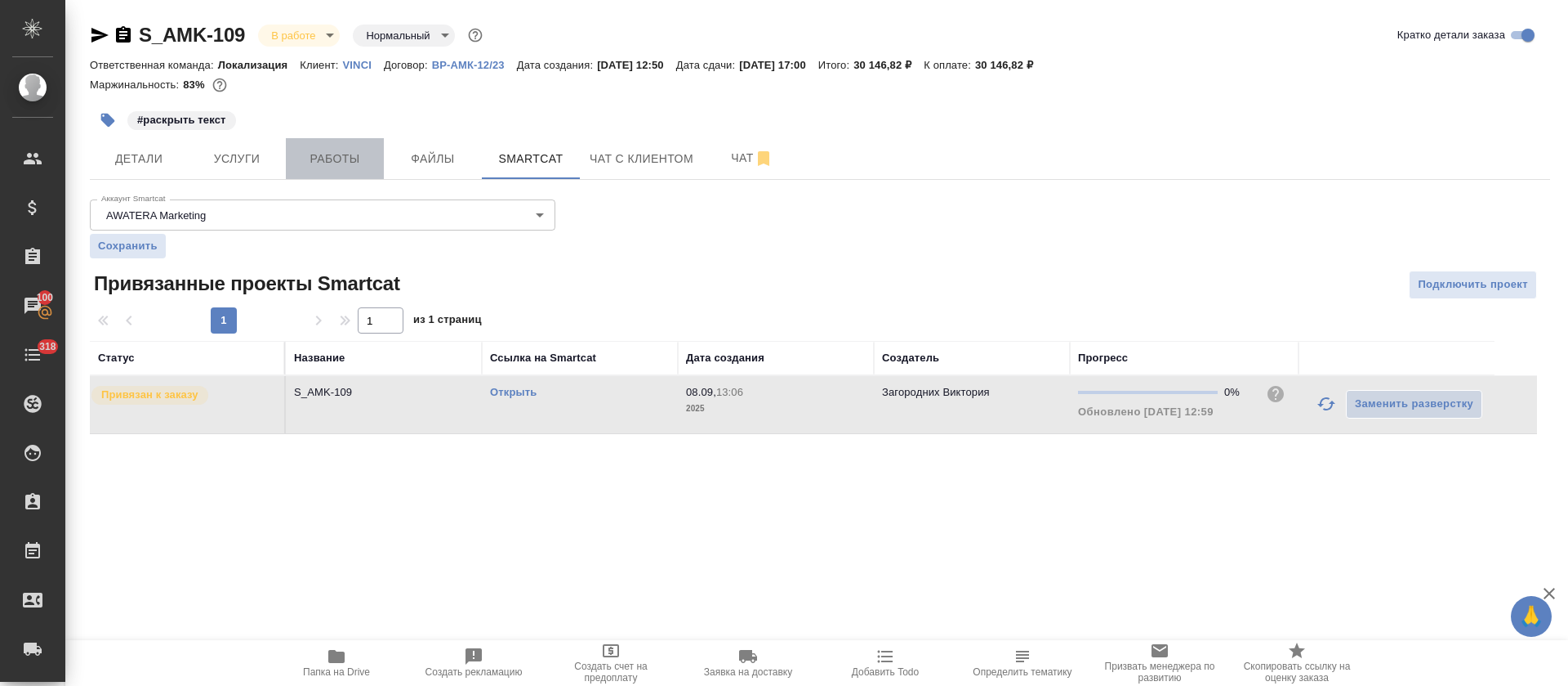
click at [356, 167] on span "Работы" at bounding box center [335, 159] width 78 height 21
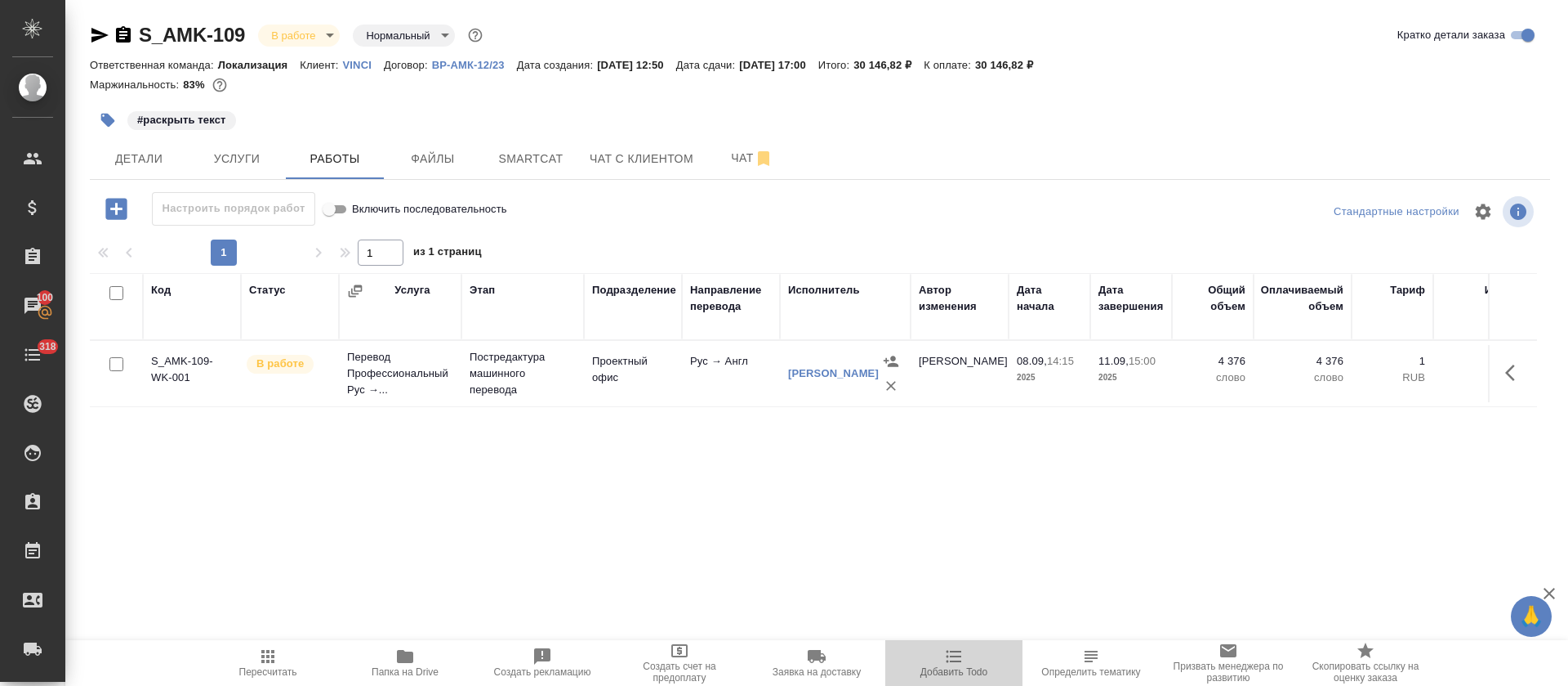
click at [968, 668] on span "Добавить Todo" at bounding box center [954, 672] width 67 height 11
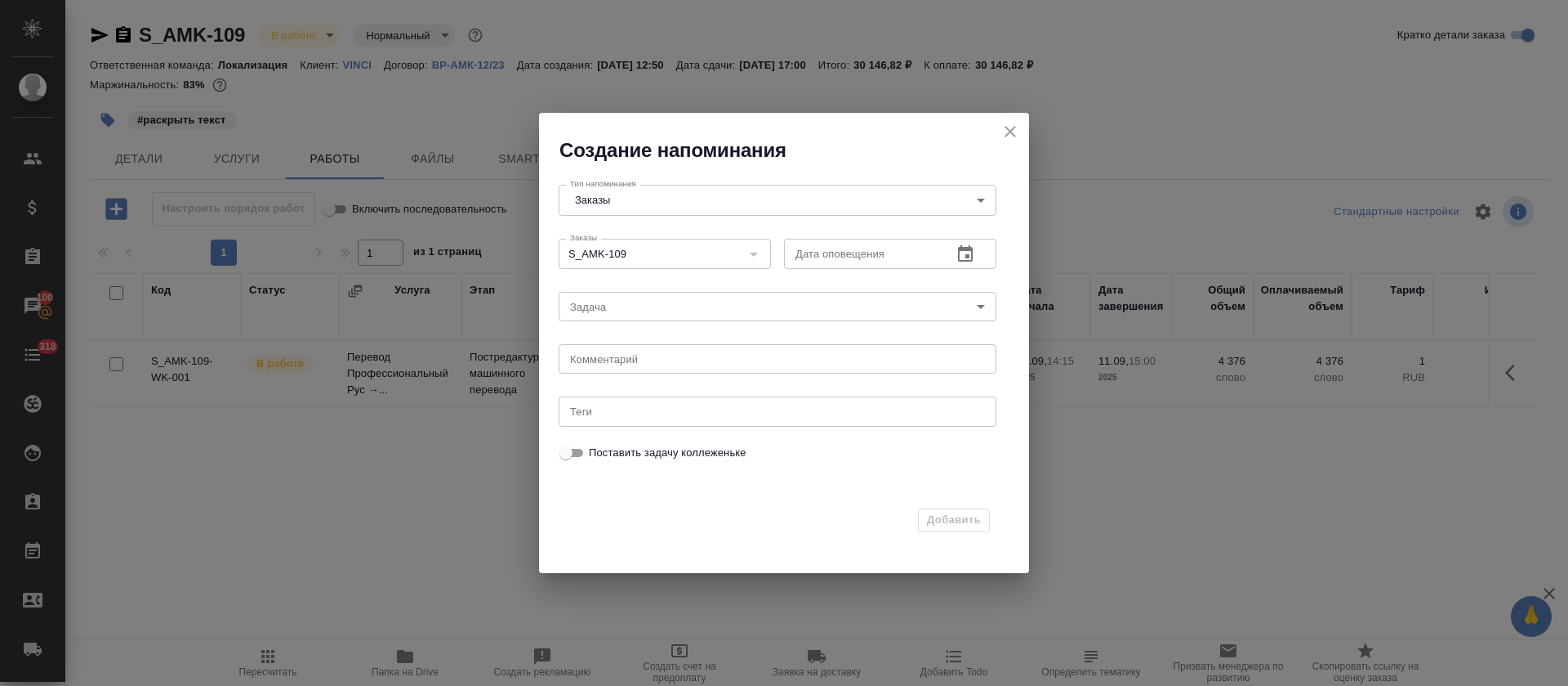
click at [964, 258] on icon "button" at bounding box center [965, 254] width 20 height 20
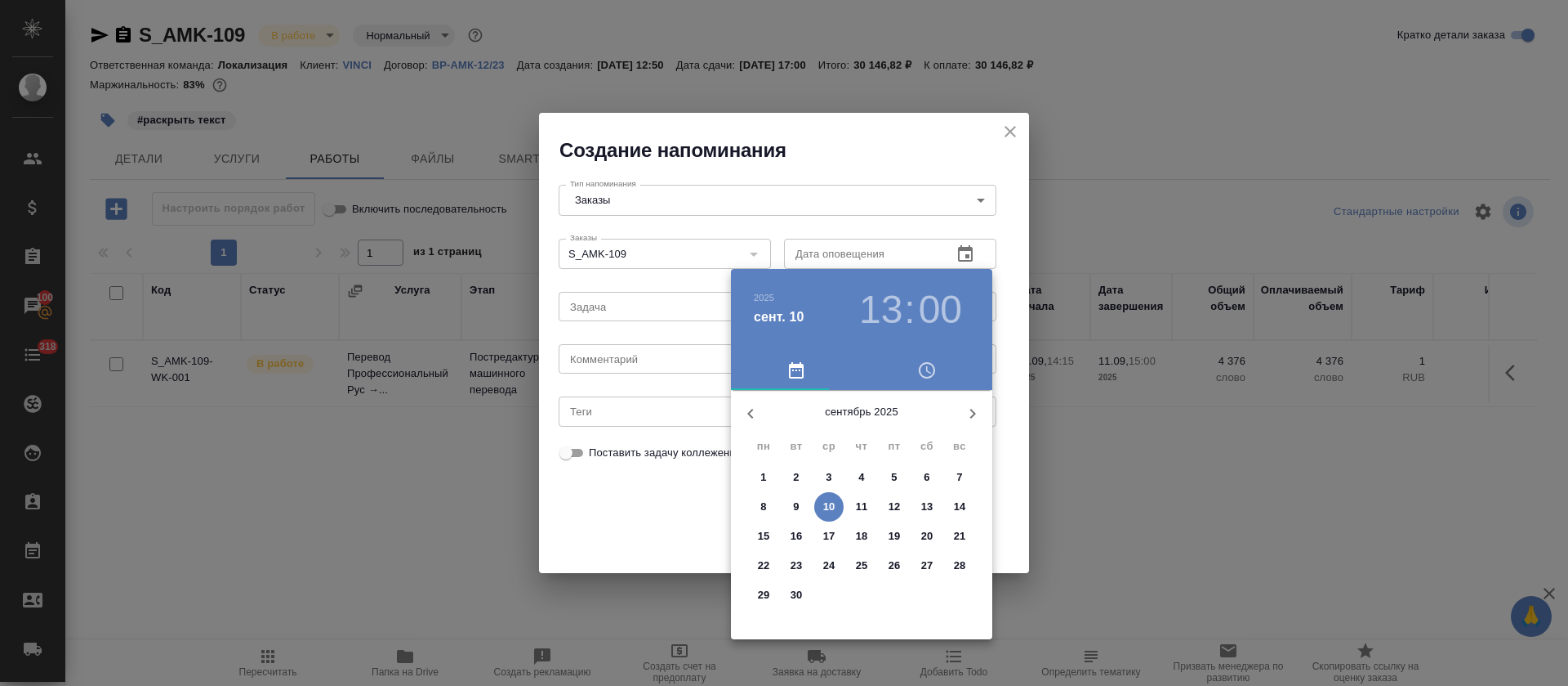
click at [828, 510] on p "10" at bounding box center [829, 507] width 12 height 17
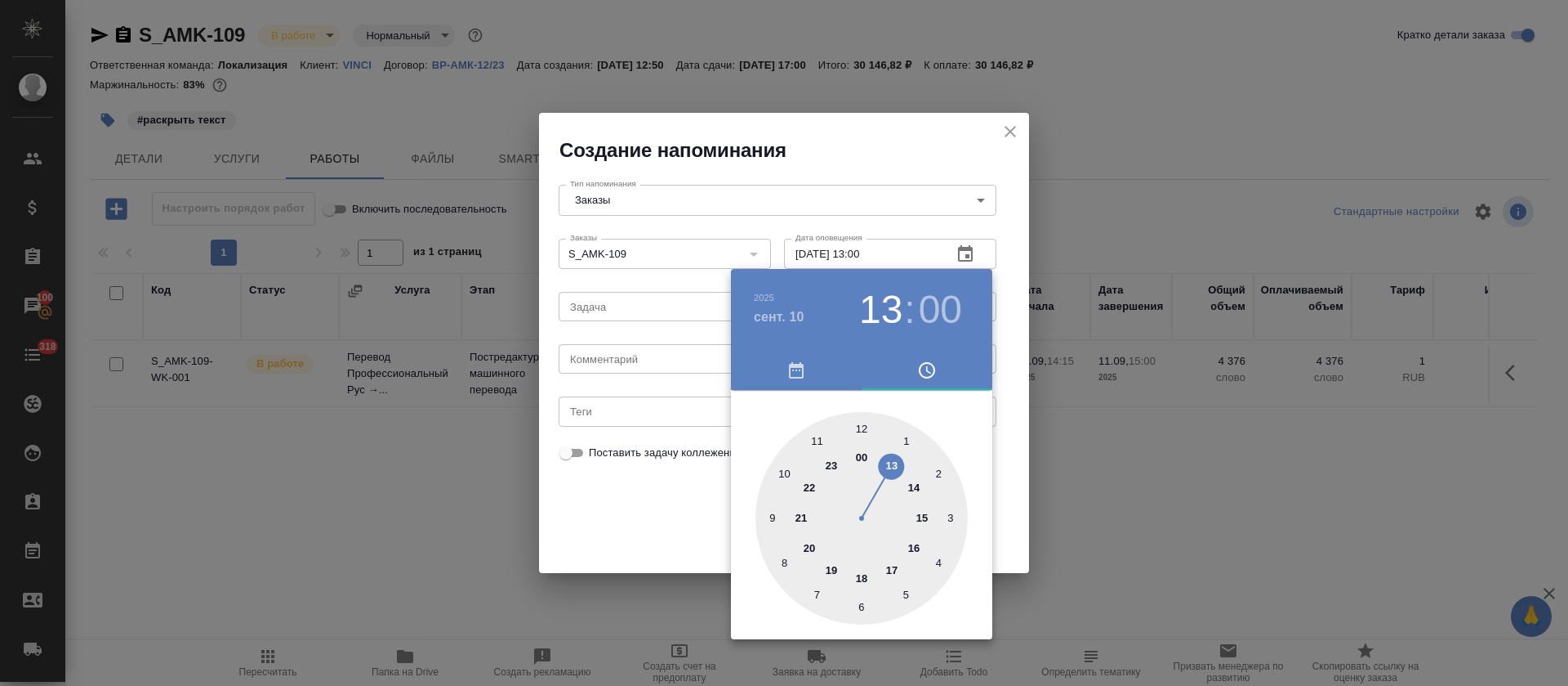
click at [864, 576] on div at bounding box center [862, 518] width 213 height 213
click at [883, 321] on h3 "18" at bounding box center [881, 309] width 43 height 46
click at [889, 565] on div at bounding box center [862, 518] width 213 height 213
click at [820, 438] on div at bounding box center [862, 518] width 213 height 213
type input "10.09.2025 17:55"
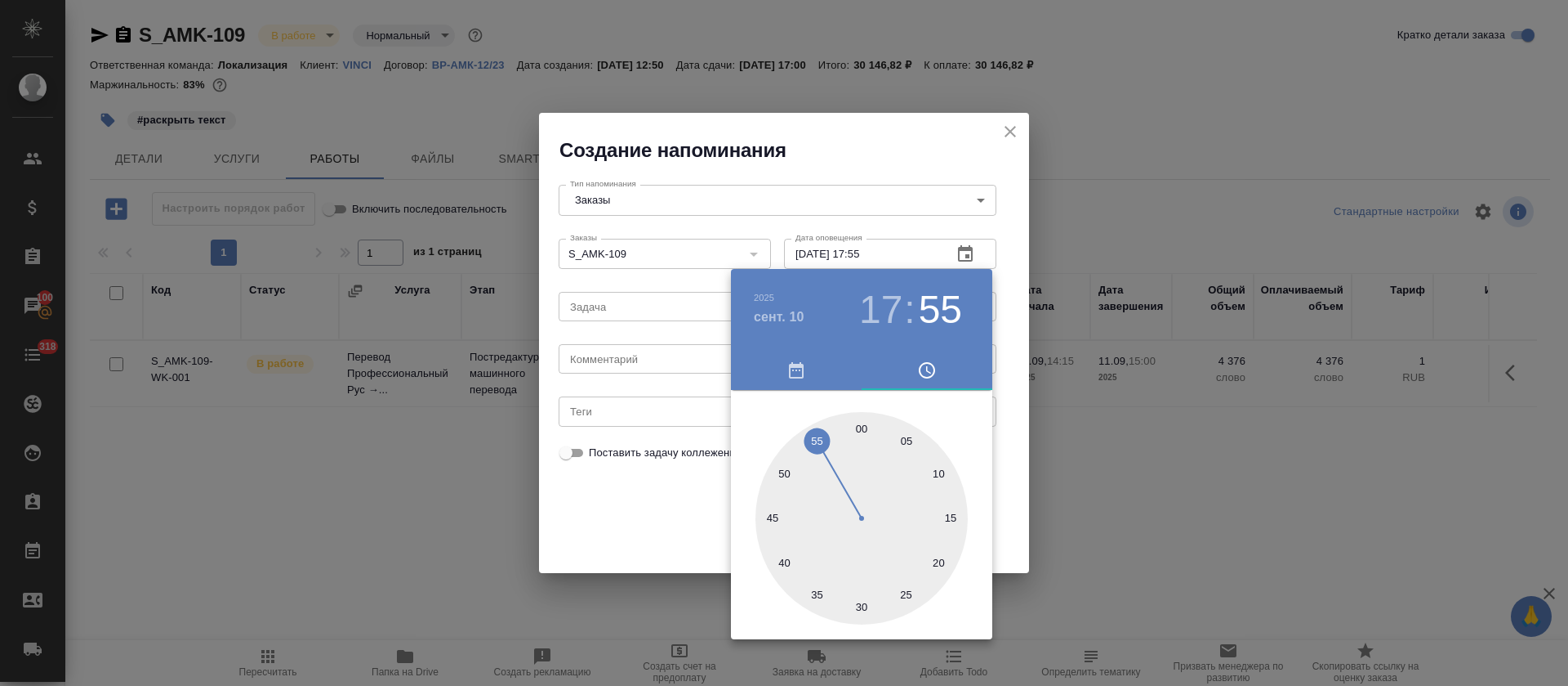
click at [658, 537] on div at bounding box center [784, 343] width 1568 height 686
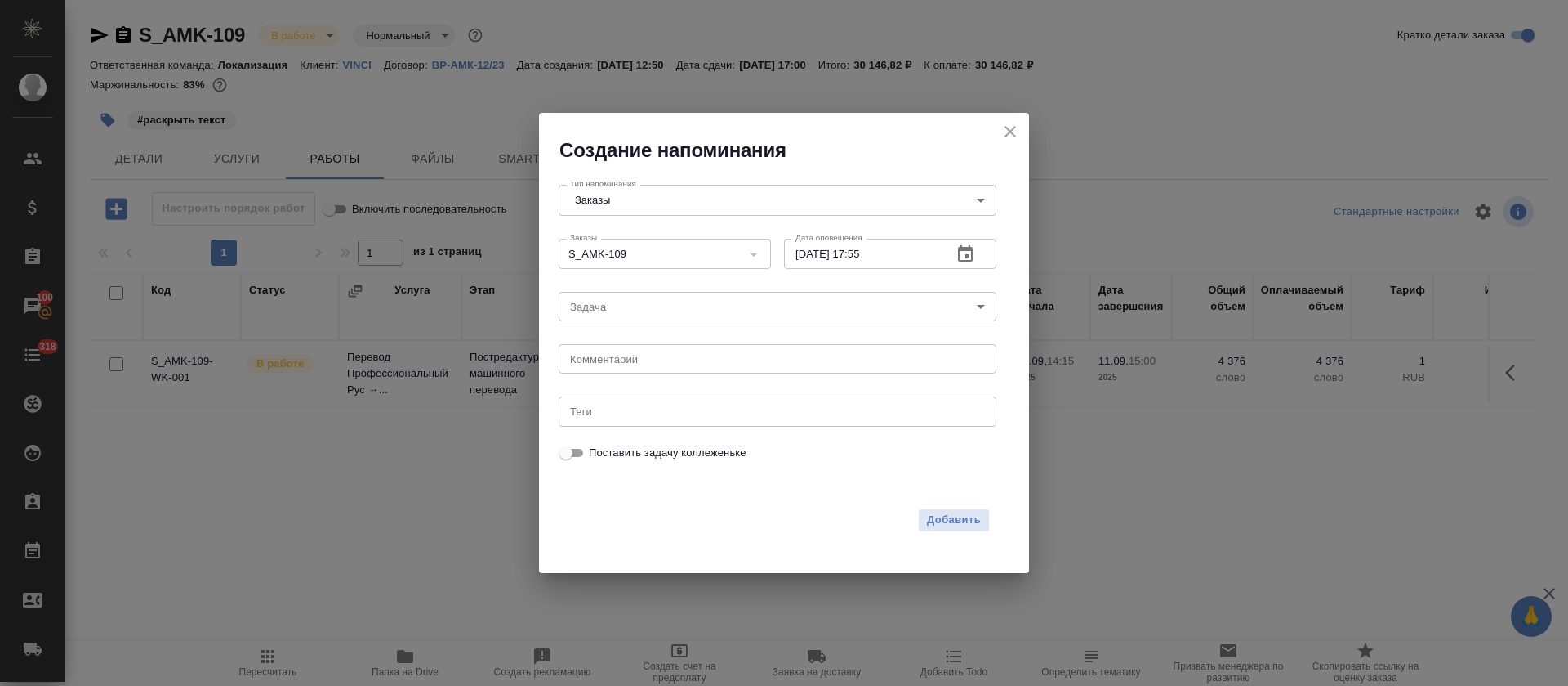
click at [583, 306] on body "🙏 .cls-1 fill:#fff; AWATERA Tretyakova Olga Клиенты Спецификации Заказы 100 Чат…" at bounding box center [784, 343] width 1568 height 686
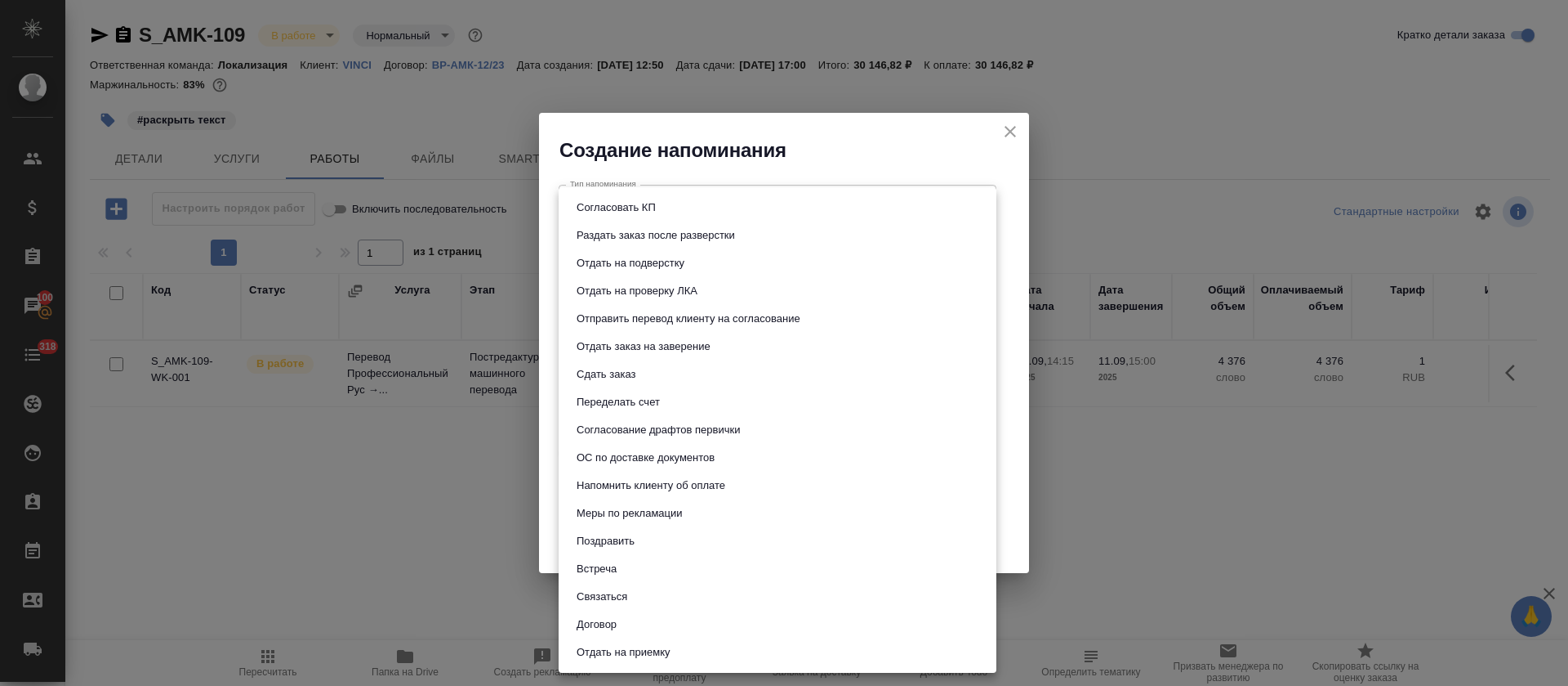
drag, startPoint x: 607, startPoint y: 379, endPoint x: 645, endPoint y: 390, distance: 39.6
click at [609, 377] on button "Сдать заказ" at bounding box center [606, 373] width 69 height 18
type input "Сдать заказ"
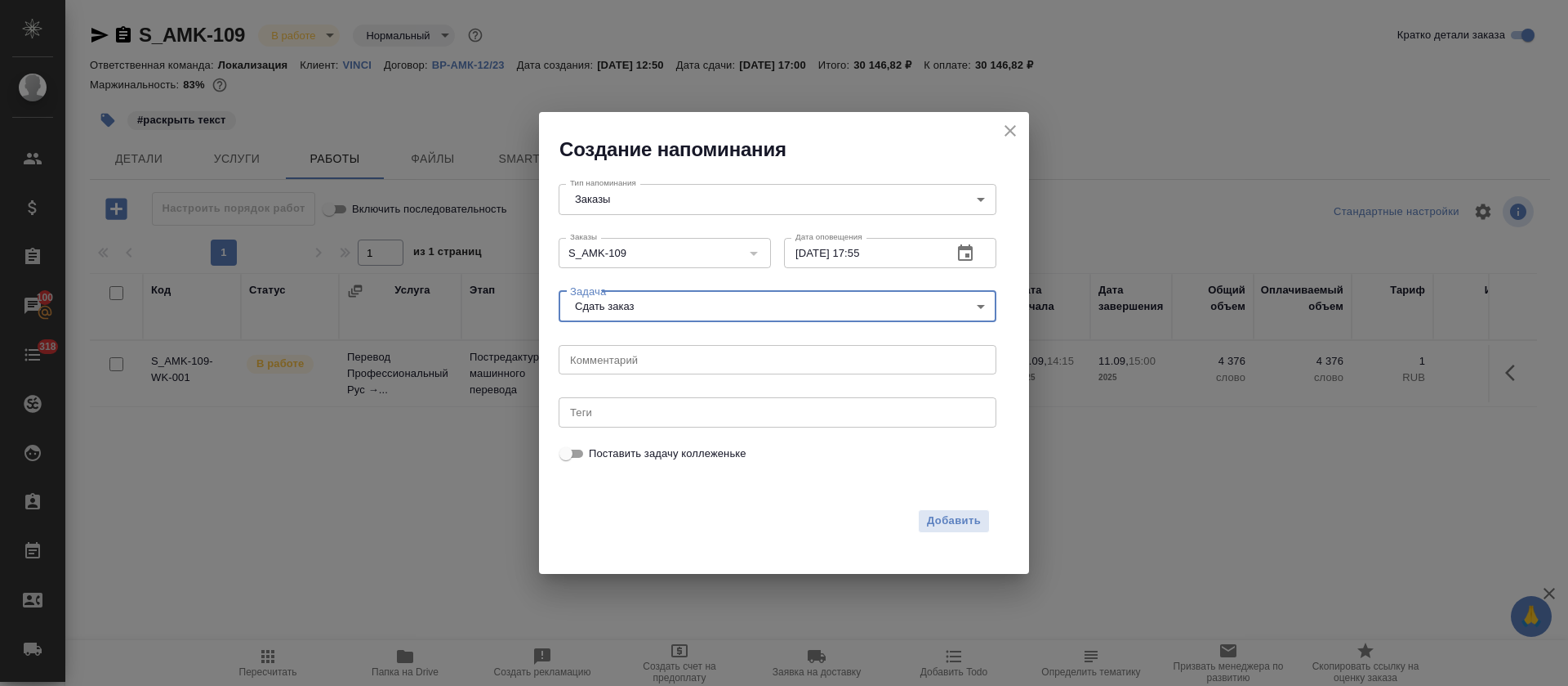
click at [951, 516] on span "Добавить" at bounding box center [954, 521] width 54 height 19
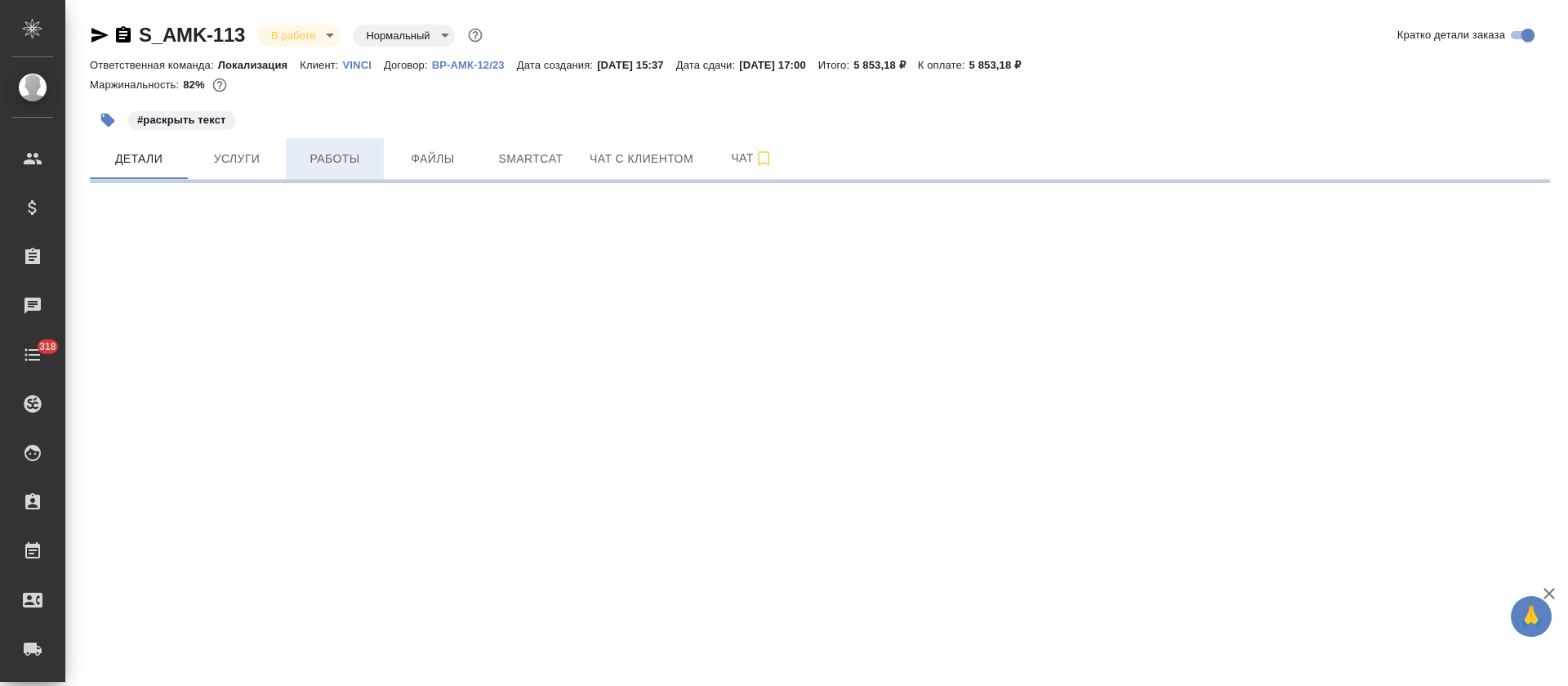
select select "RU"
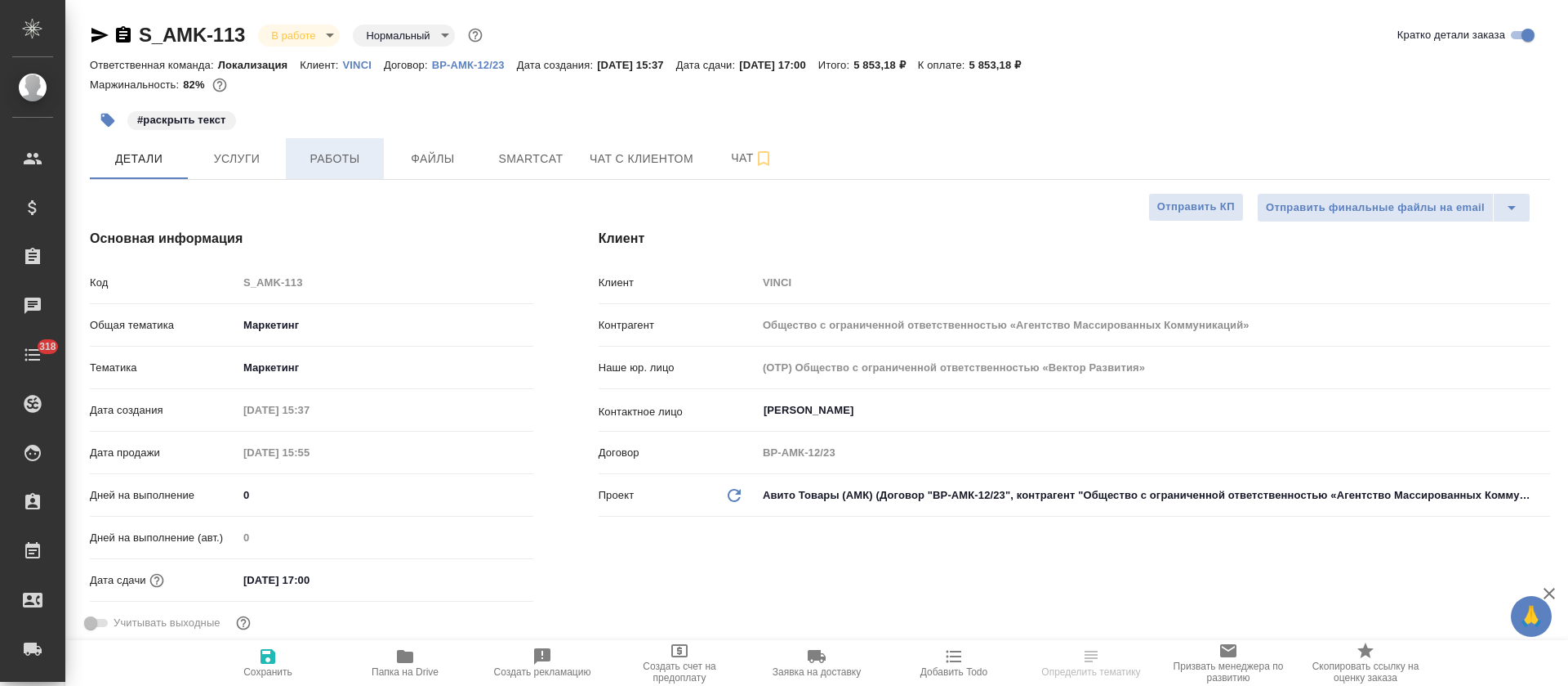
type textarea "x"
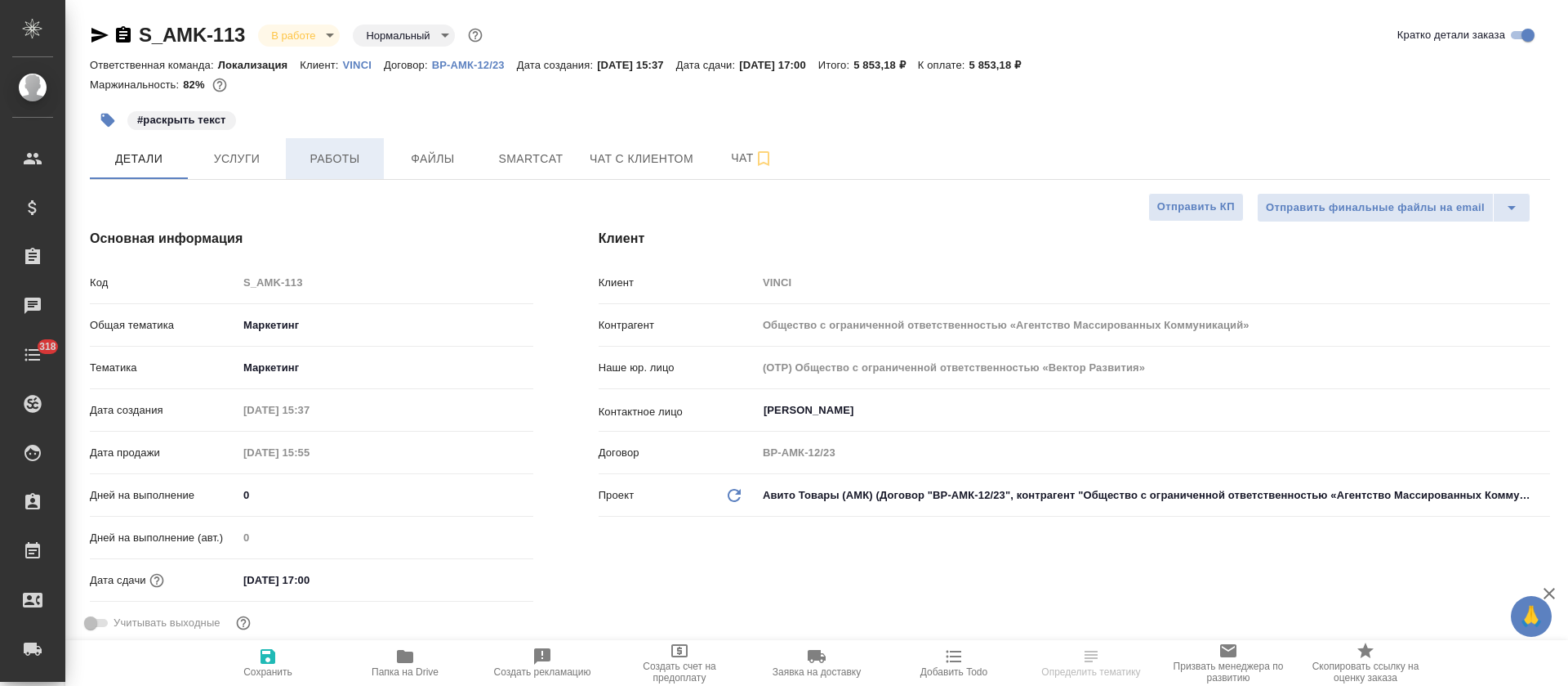
type textarea "x"
click at [326, 156] on span "Работы" at bounding box center [335, 159] width 78 height 21
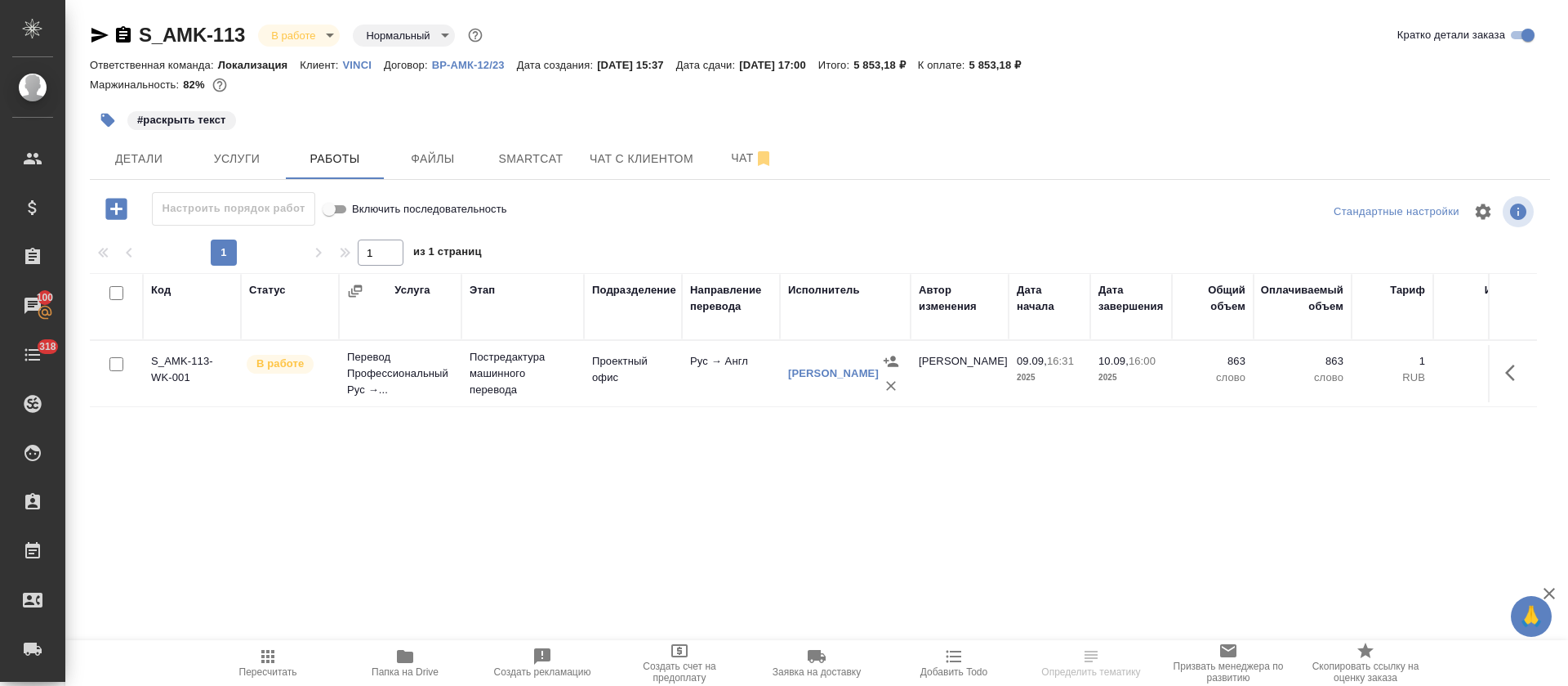
click at [505, 169] on button "Smartcat" at bounding box center [531, 159] width 98 height 41
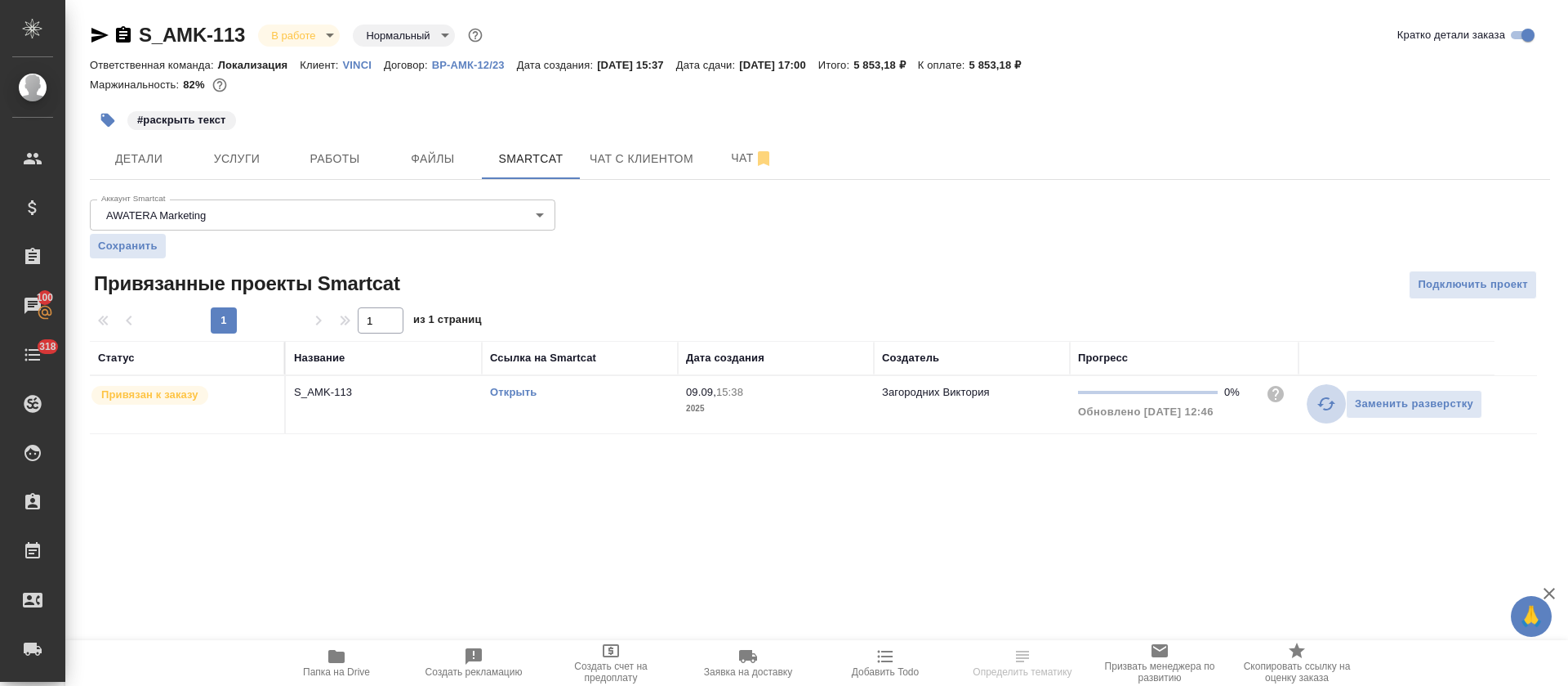
click at [1325, 408] on icon "button" at bounding box center [1326, 403] width 20 height 20
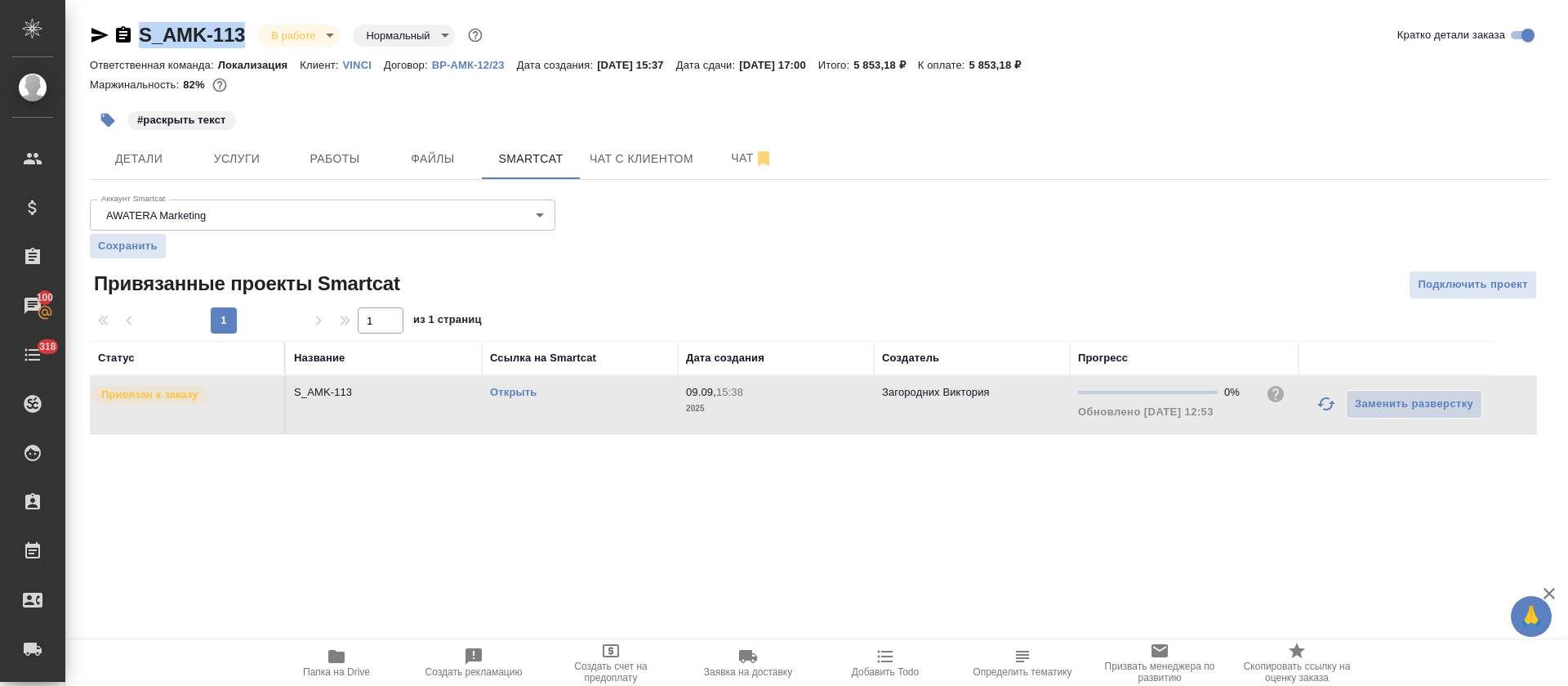
drag, startPoint x: 252, startPoint y: 25, endPoint x: 137, endPoint y: 44, distance: 116.6
click at [137, 44] on div "S_AMK-113 В работе inProgress Нормальный normal" at bounding box center [287, 35] width 396 height 26
copy link "S_AMK-113"
click at [340, 164] on span "Работы" at bounding box center [335, 159] width 78 height 21
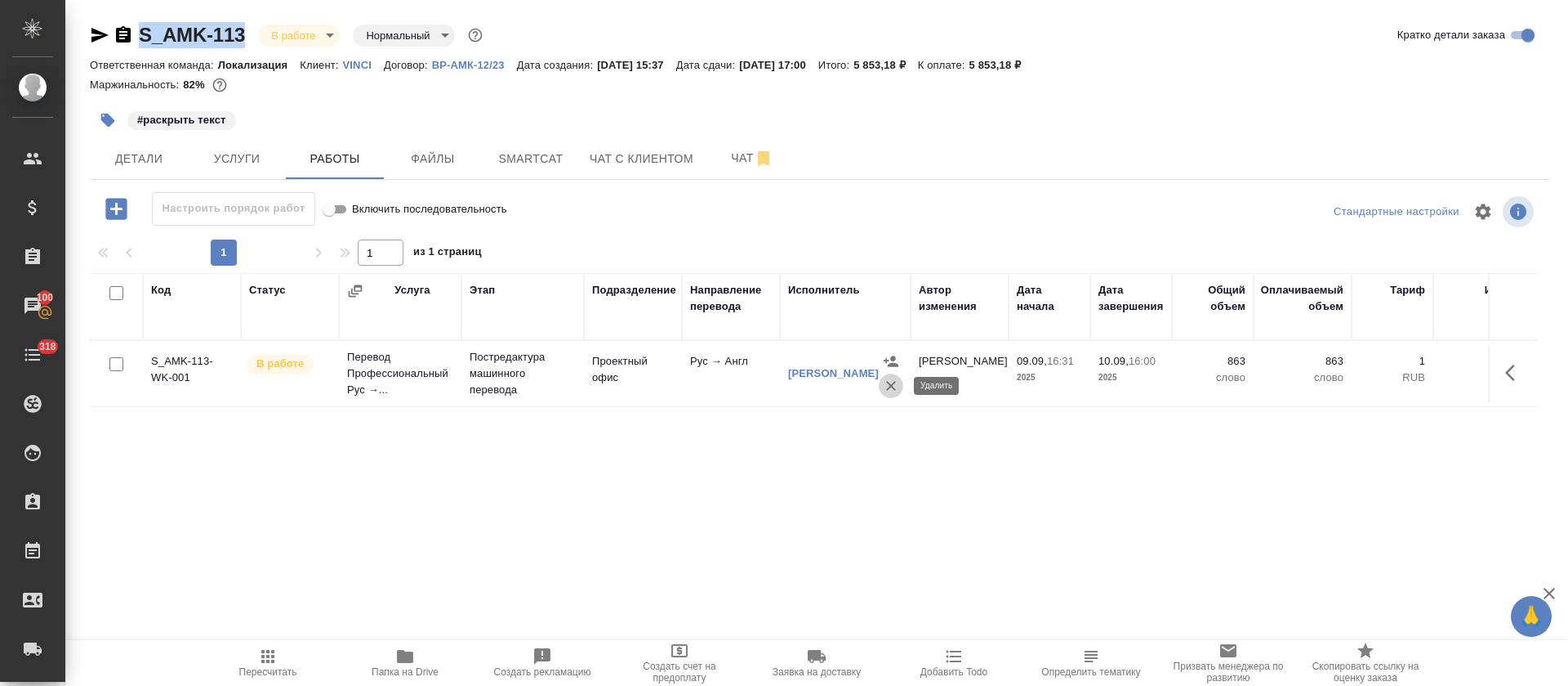
click at [891, 385] on icon "button" at bounding box center [891, 385] width 10 height 10
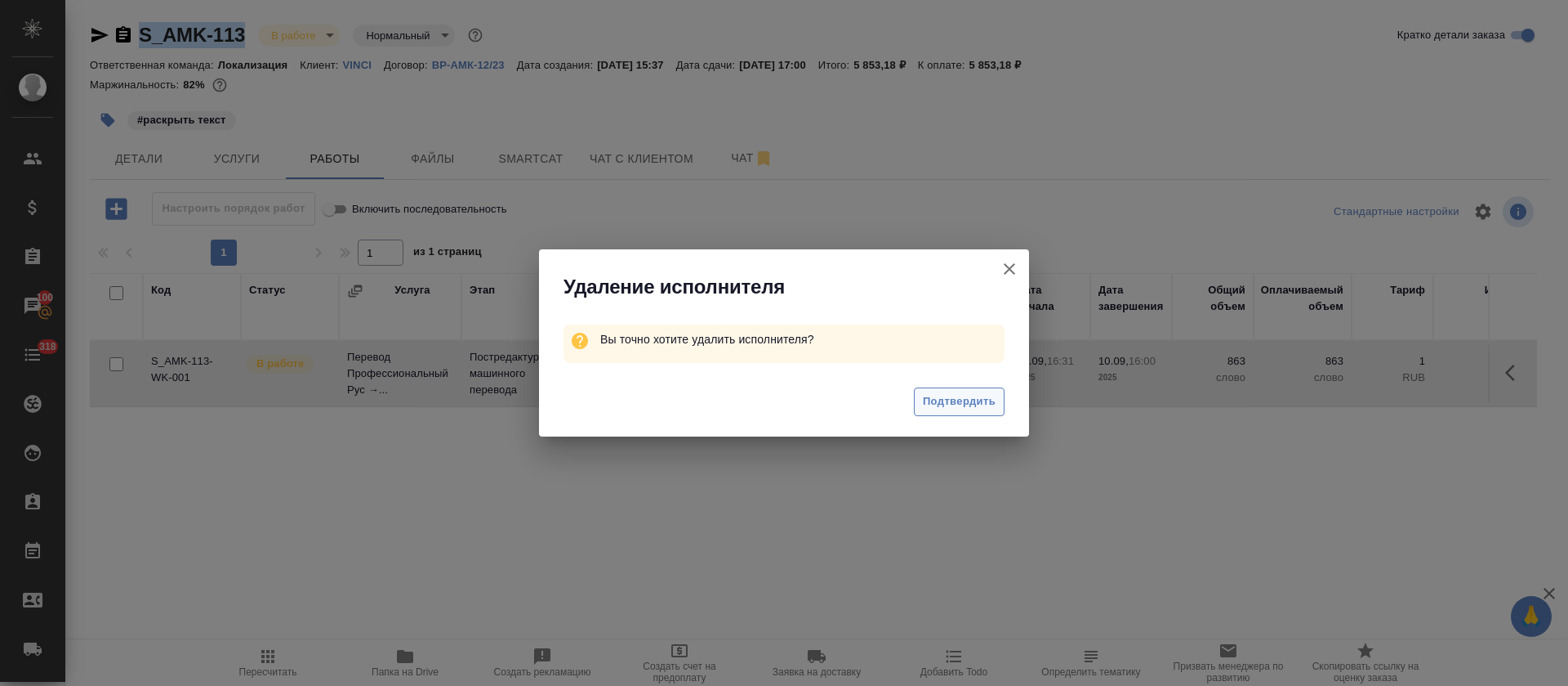
click at [945, 414] on button "Подтвердить" at bounding box center [959, 401] width 90 height 29
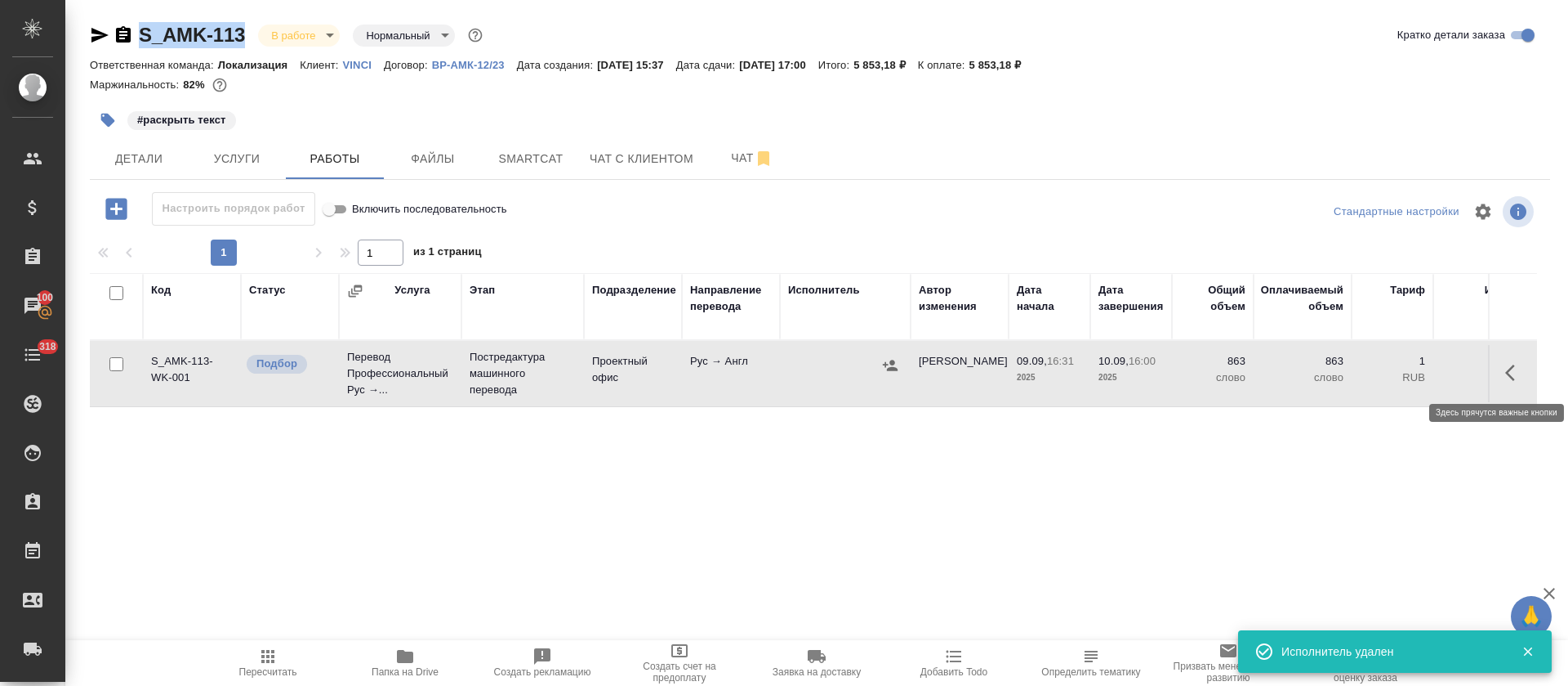
click at [1522, 380] on icon "button" at bounding box center [1515, 372] width 20 height 20
click at [1398, 379] on icon "button" at bounding box center [1395, 372] width 20 height 20
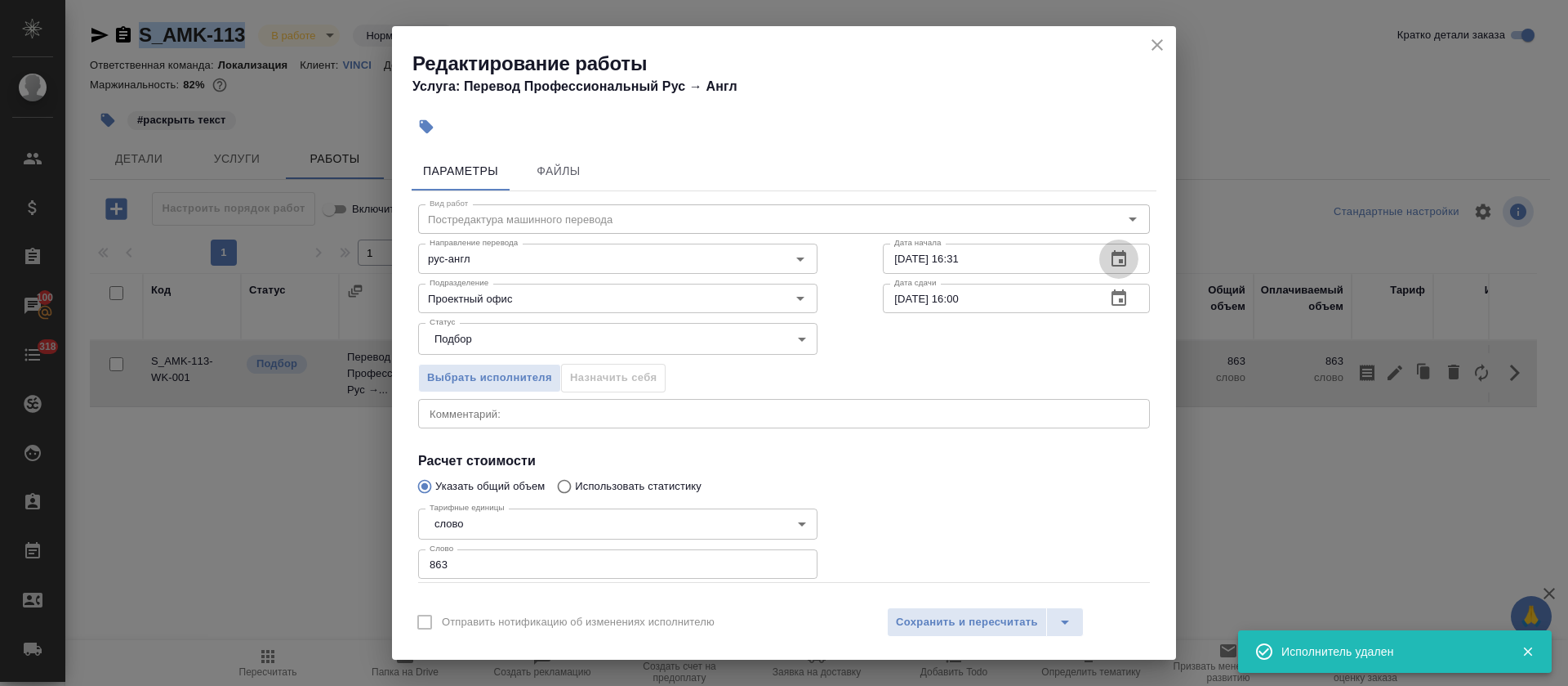
click at [1113, 249] on button "button" at bounding box center [1119, 259] width 39 height 39
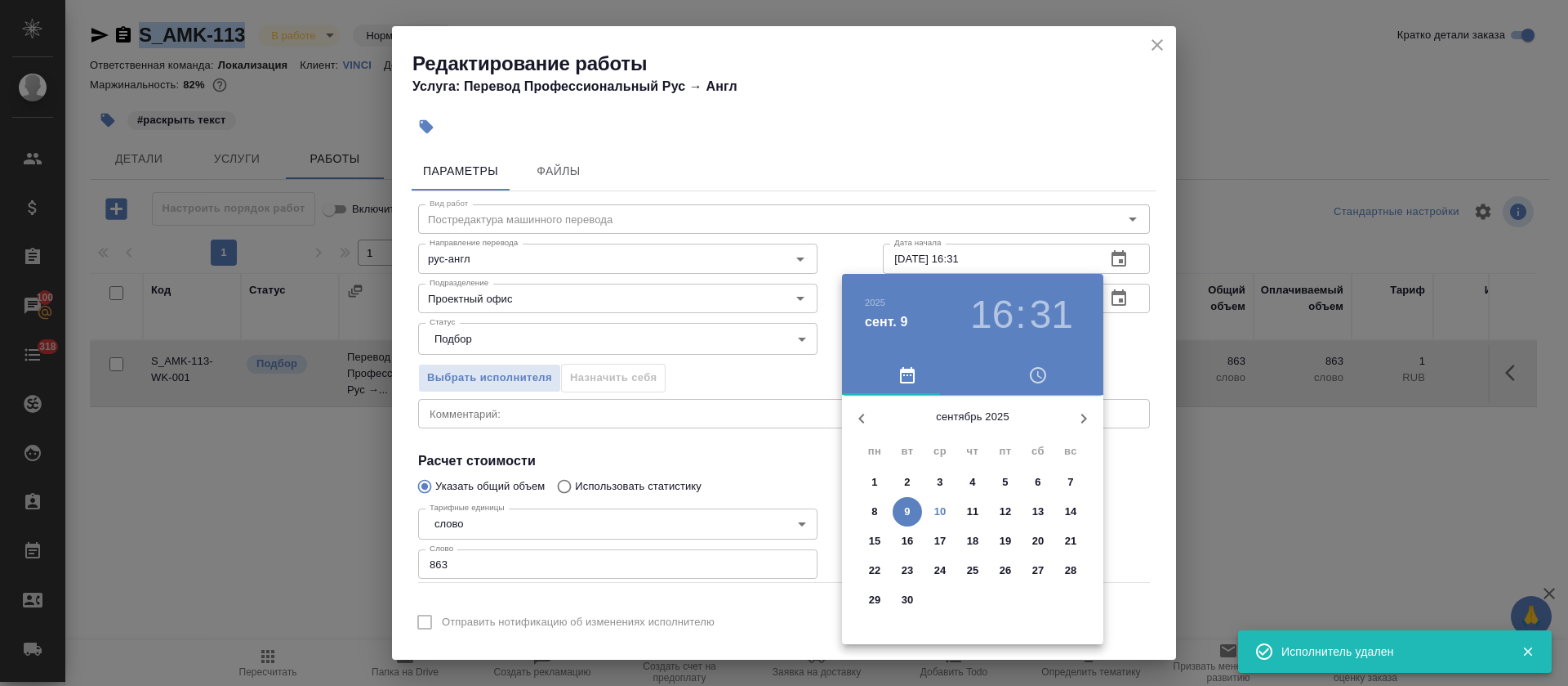
click at [943, 512] on p "10" at bounding box center [940, 511] width 12 height 17
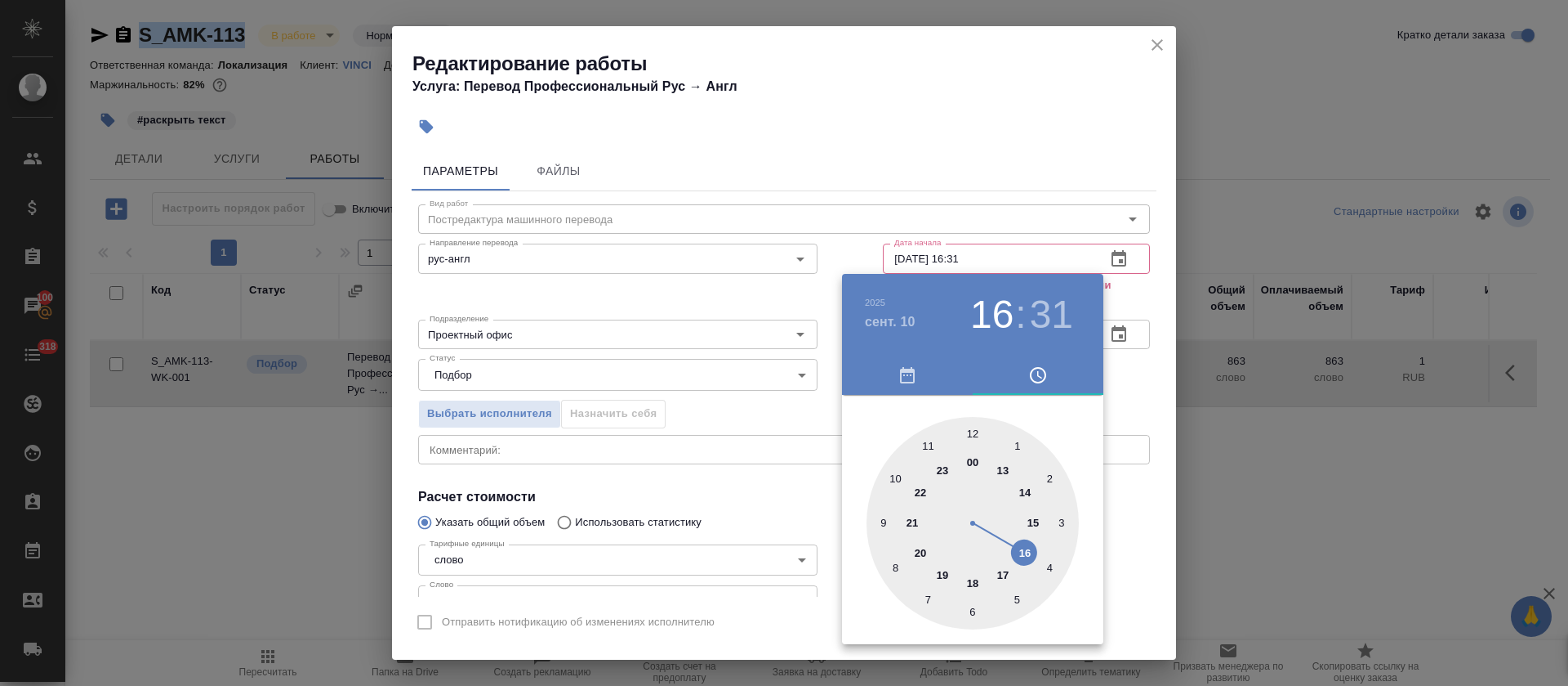
click at [1003, 472] on div at bounding box center [973, 524] width 213 height 213
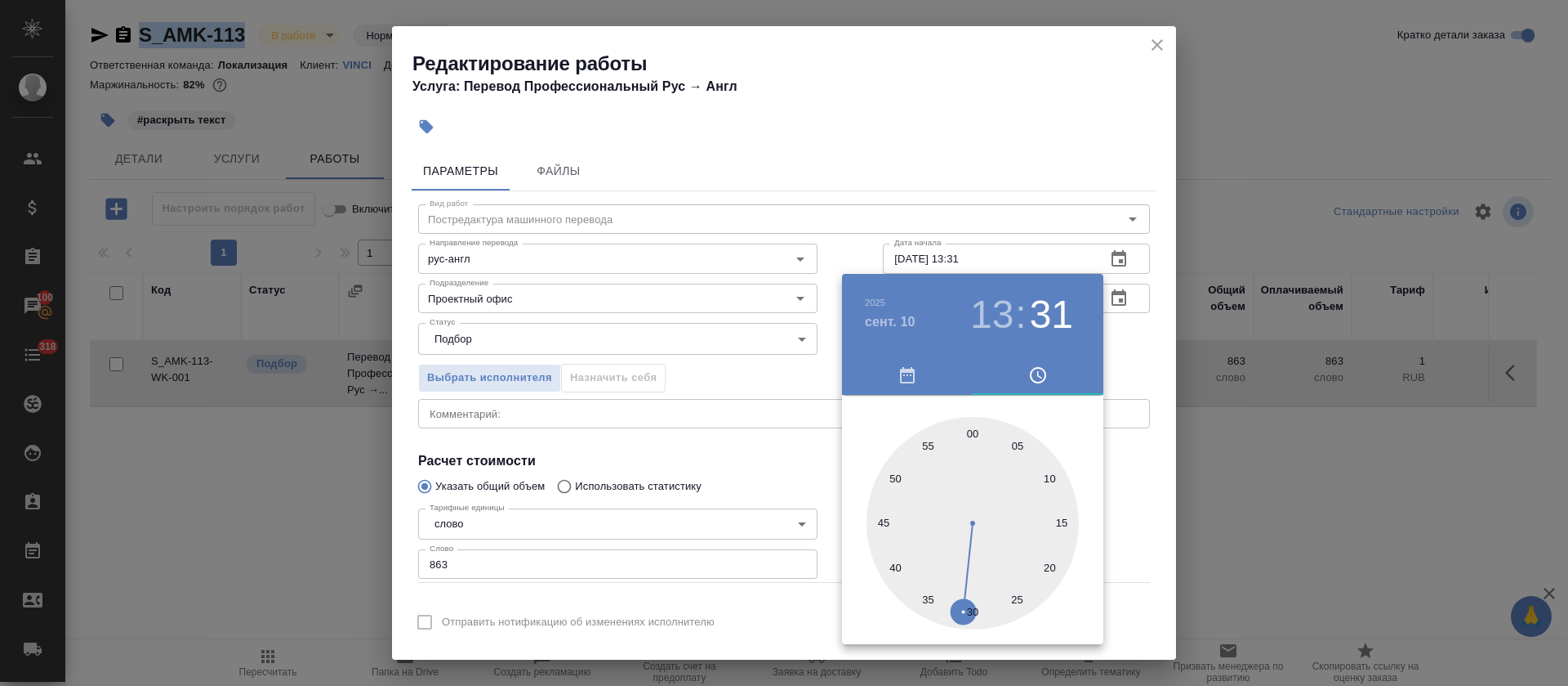
click at [969, 431] on div at bounding box center [973, 524] width 213 height 213
type input "10.09.2025 13:00"
click at [654, 443] on div at bounding box center [784, 343] width 1568 height 686
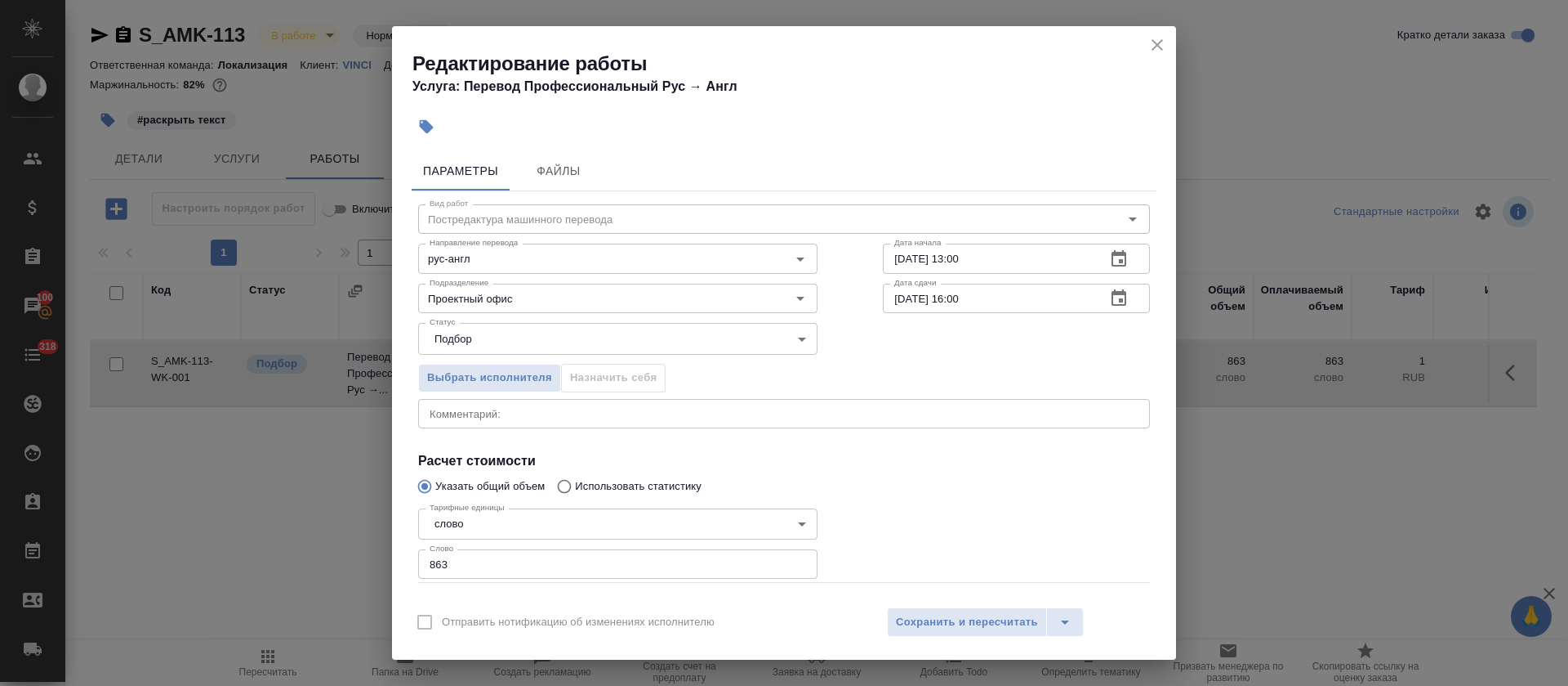
click at [1109, 306] on icon "button" at bounding box center [1118, 298] width 20 height 20
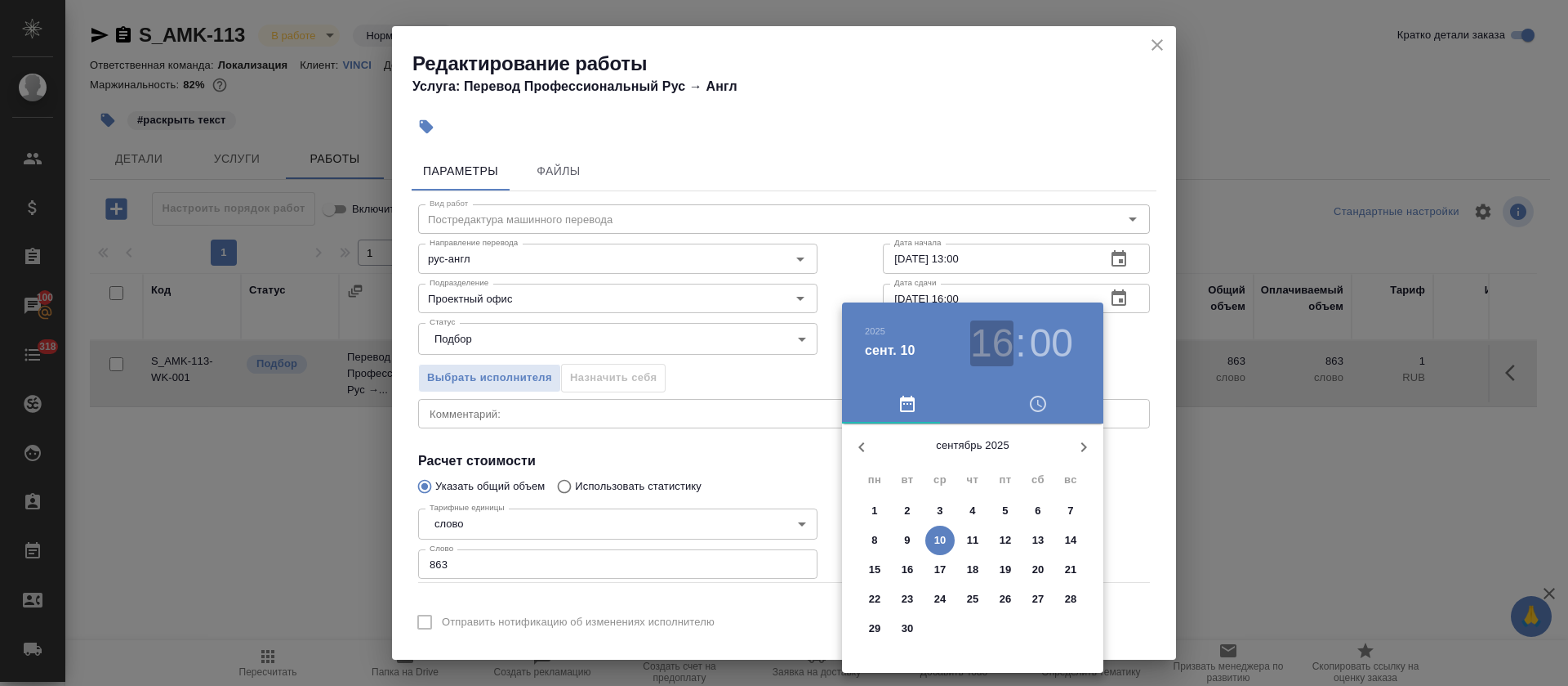
click at [1000, 338] on h3 "16" at bounding box center [992, 343] width 43 height 46
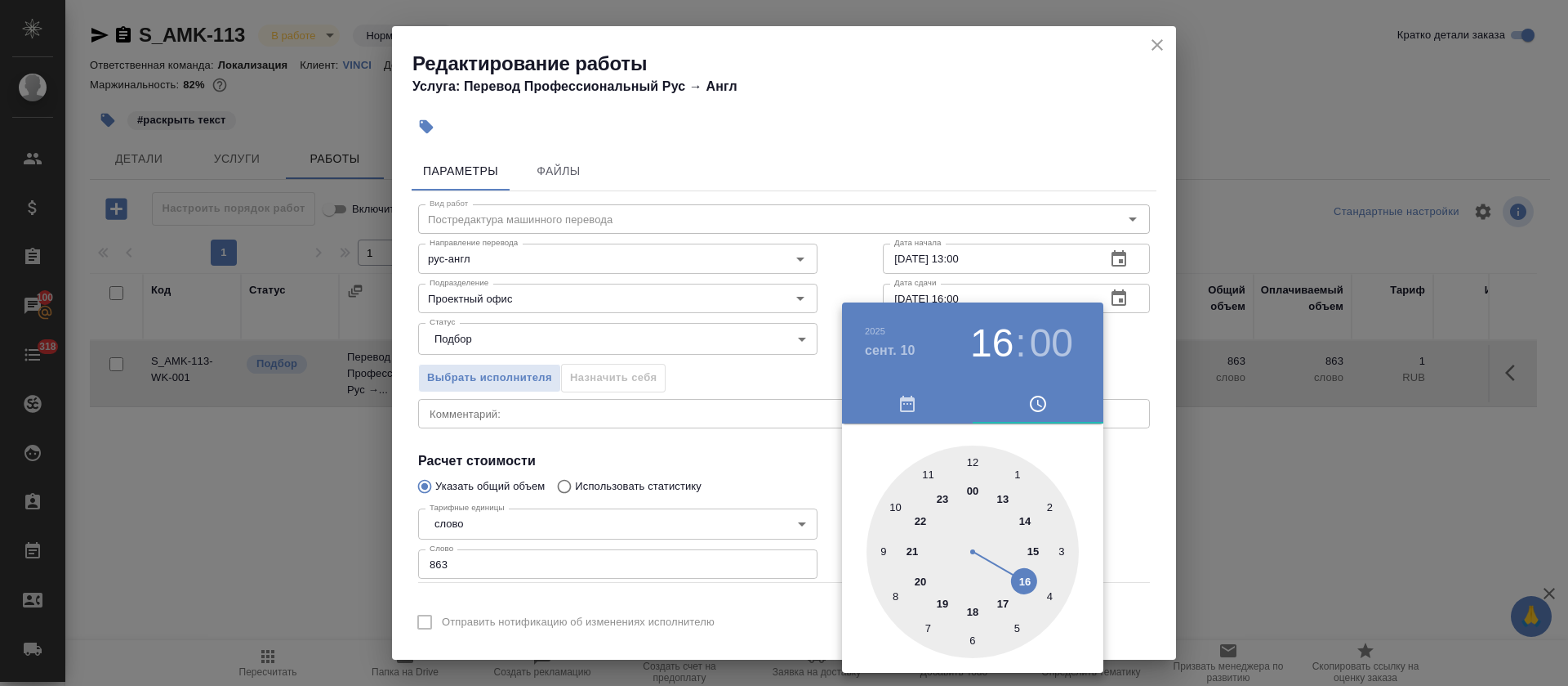
click at [999, 603] on div at bounding box center [973, 552] width 213 height 213
type input "10.09.2025 17:00"
click at [647, 447] on div at bounding box center [784, 343] width 1568 height 686
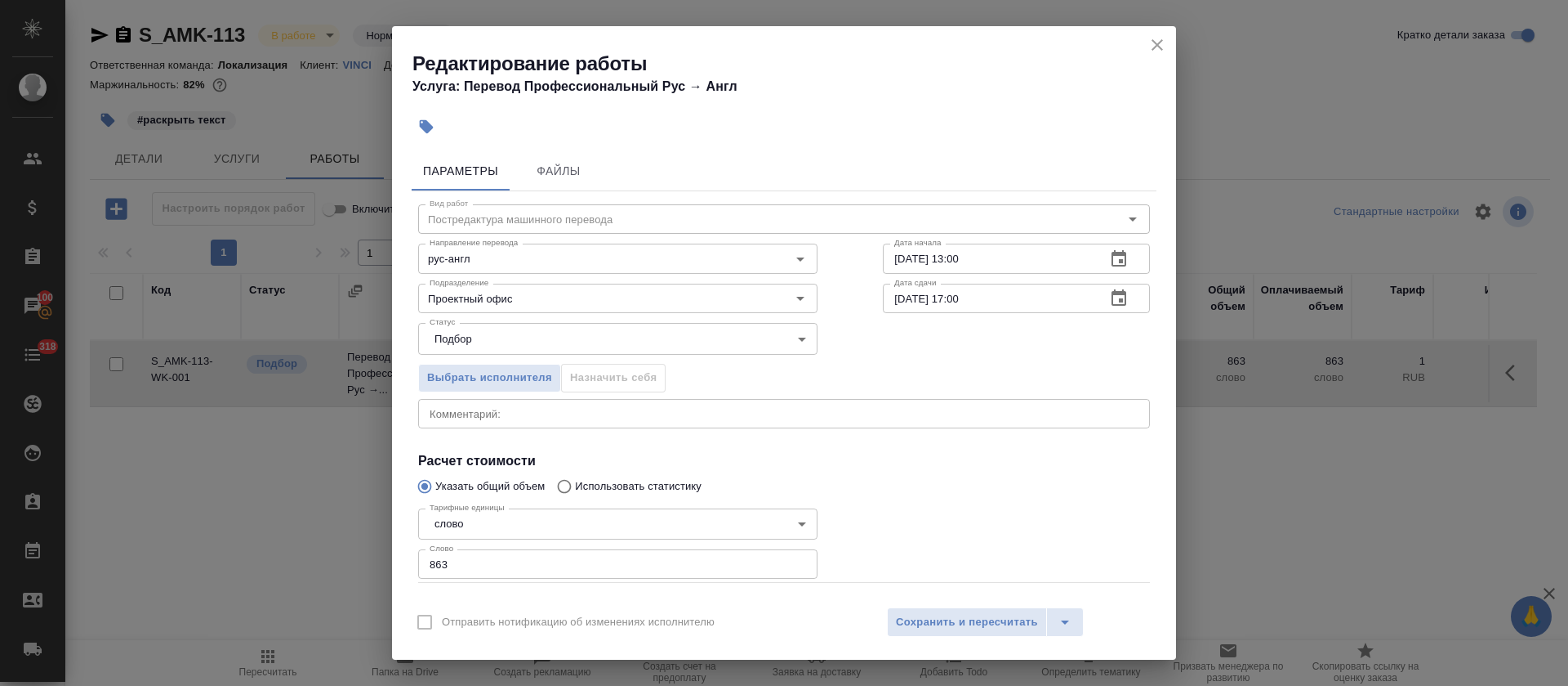
click at [922, 611] on button "Сохранить и пересчитать" at bounding box center [967, 623] width 160 height 30
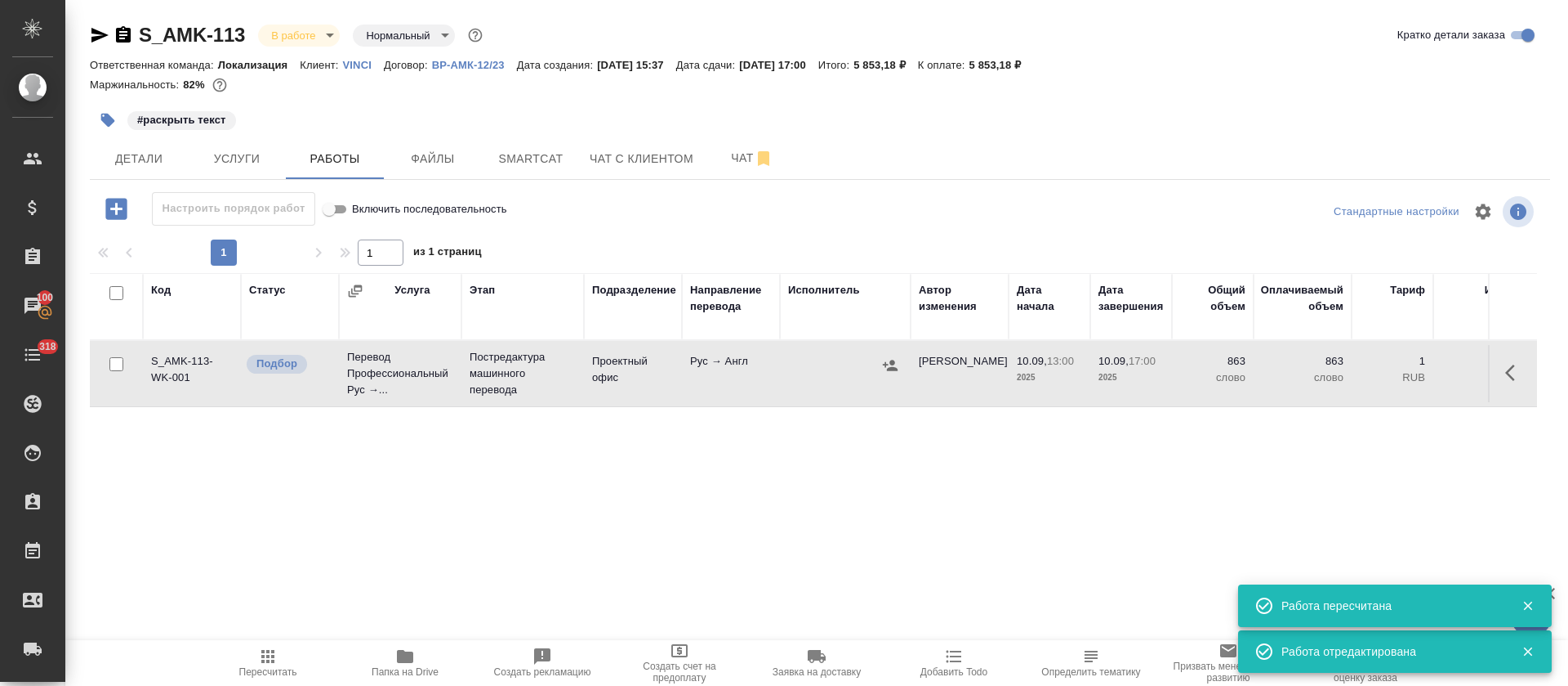
click at [1513, 364] on icon "button" at bounding box center [1515, 372] width 20 height 20
click at [1404, 378] on icon "button" at bounding box center [1395, 372] width 20 height 20
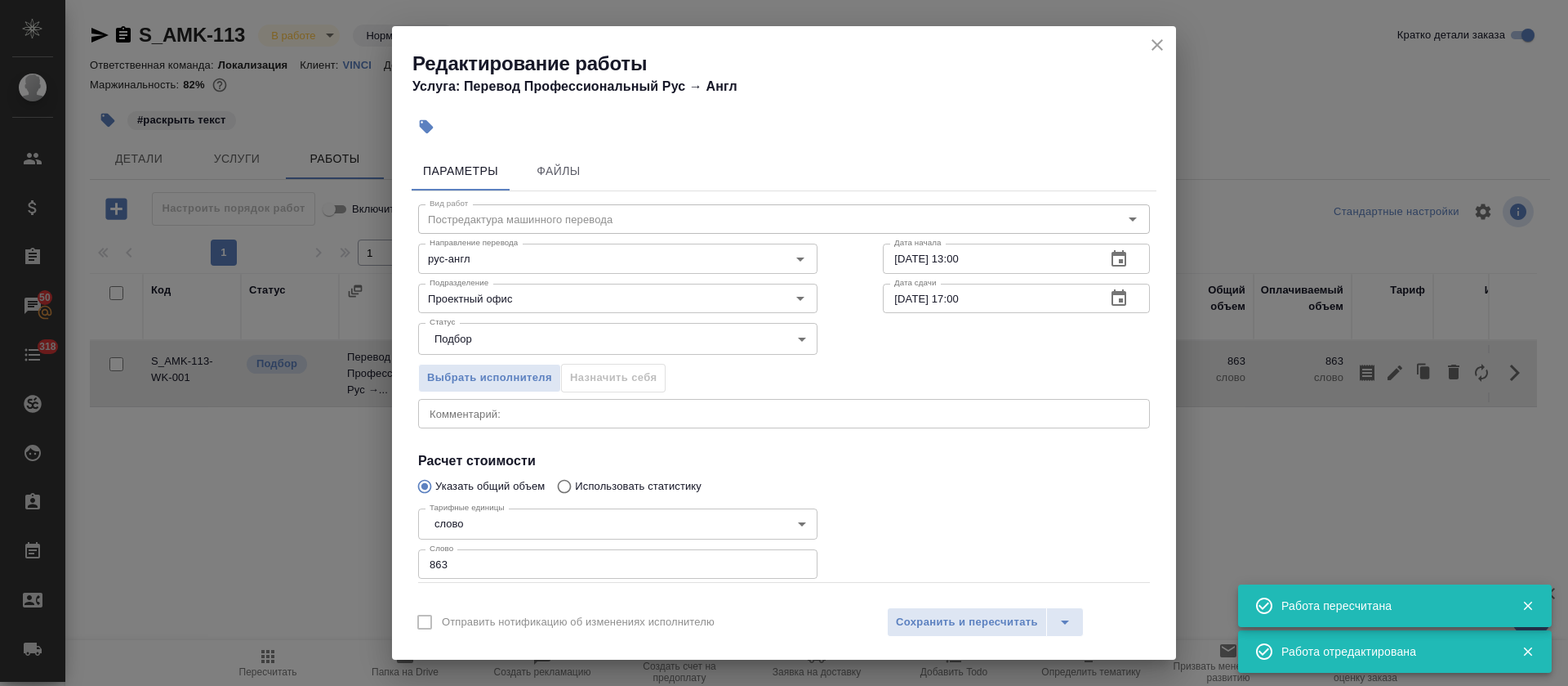
click at [1094, 317] on div "Статус Подбор recruiting Статус" at bounding box center [784, 337] width 798 height 106
click at [1109, 306] on icon "button" at bounding box center [1118, 298] width 20 height 20
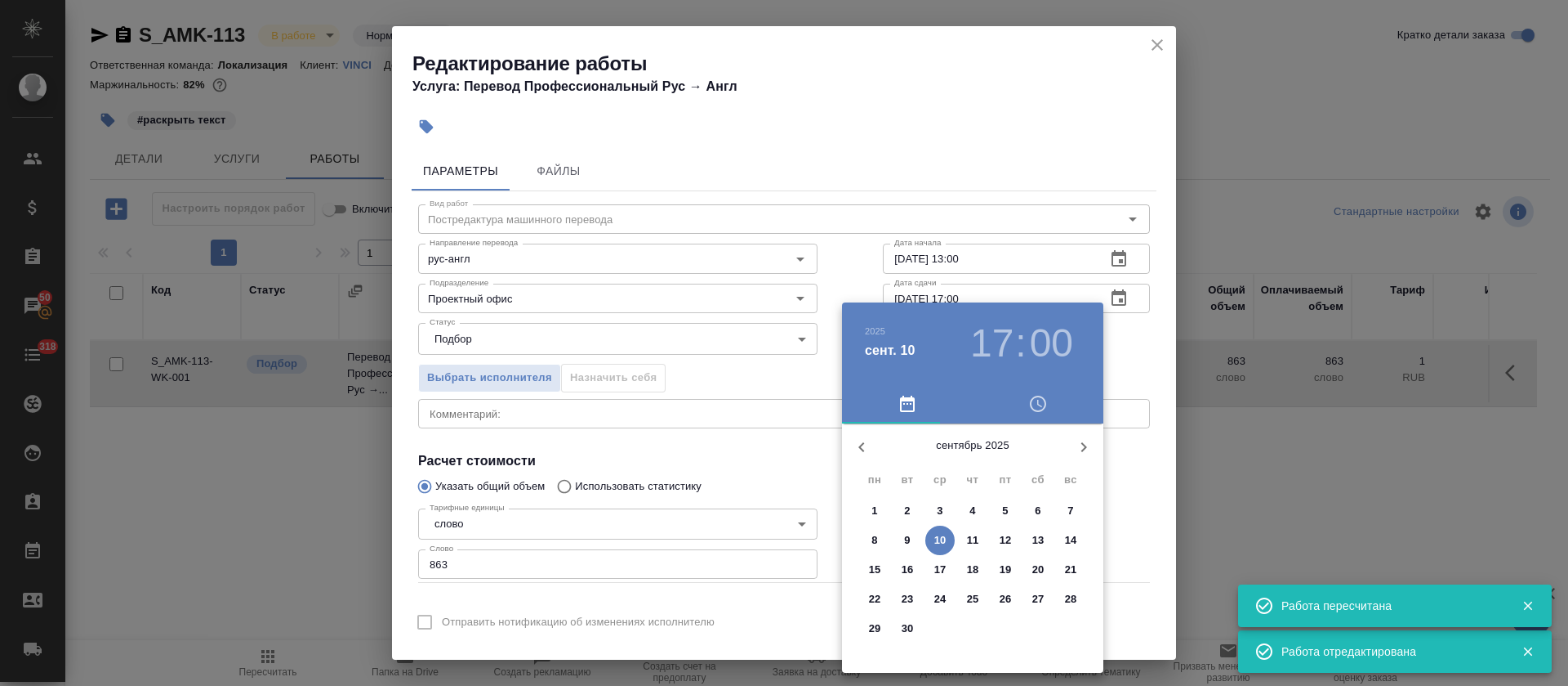
click at [996, 349] on h3 "17" at bounding box center [992, 343] width 43 height 46
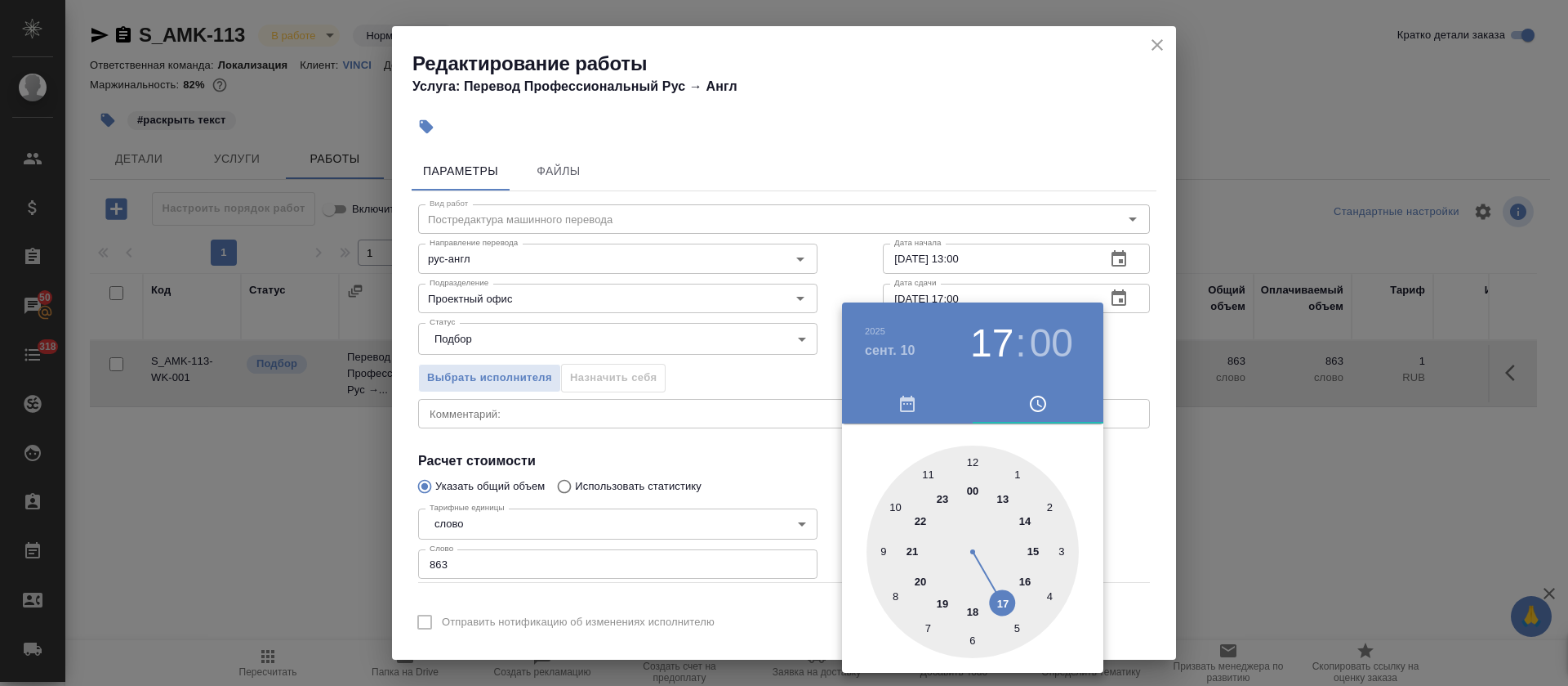
click at [1018, 573] on div at bounding box center [973, 552] width 213 height 213
click at [975, 638] on div at bounding box center [973, 552] width 213 height 213
type input "10.09.2025 16:30"
click at [680, 464] on div at bounding box center [784, 343] width 1568 height 686
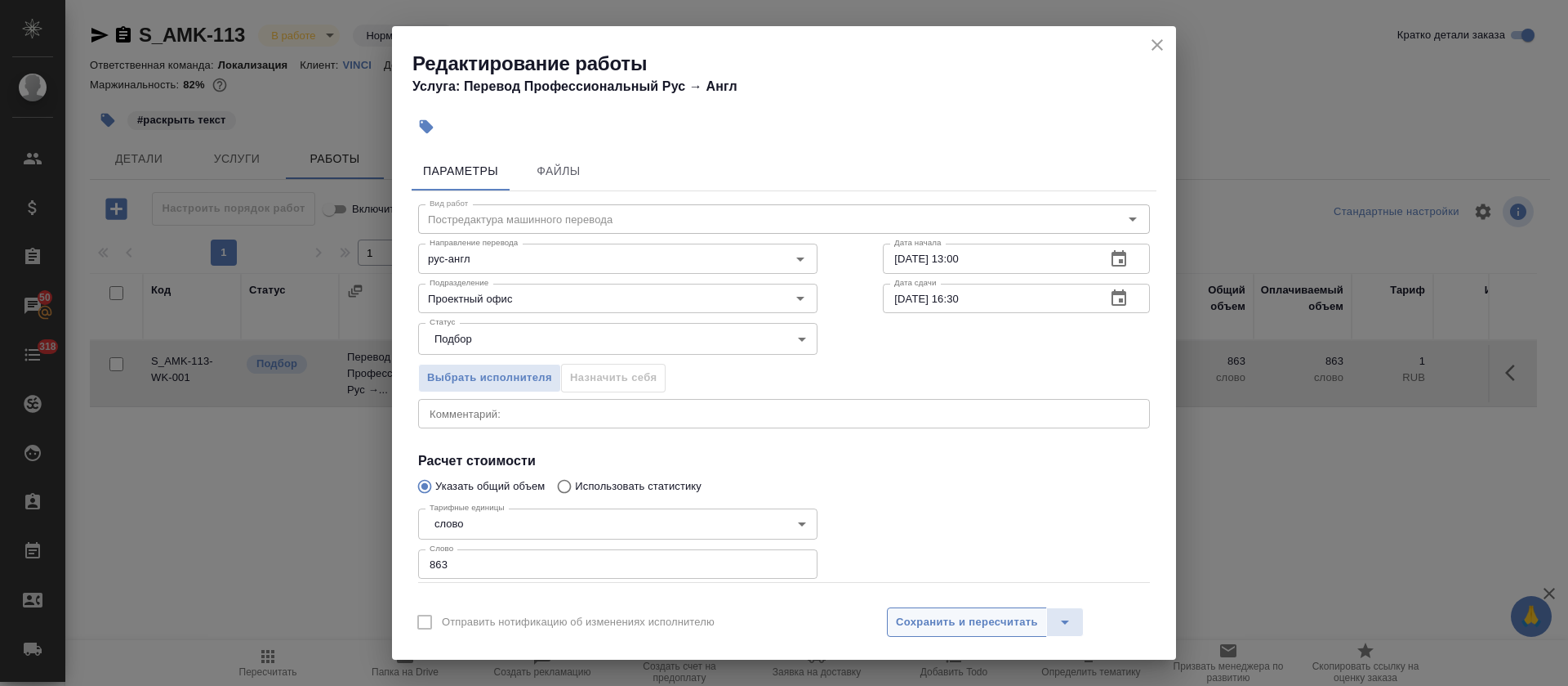
click at [923, 631] on button "Сохранить и пересчитать" at bounding box center [967, 623] width 160 height 30
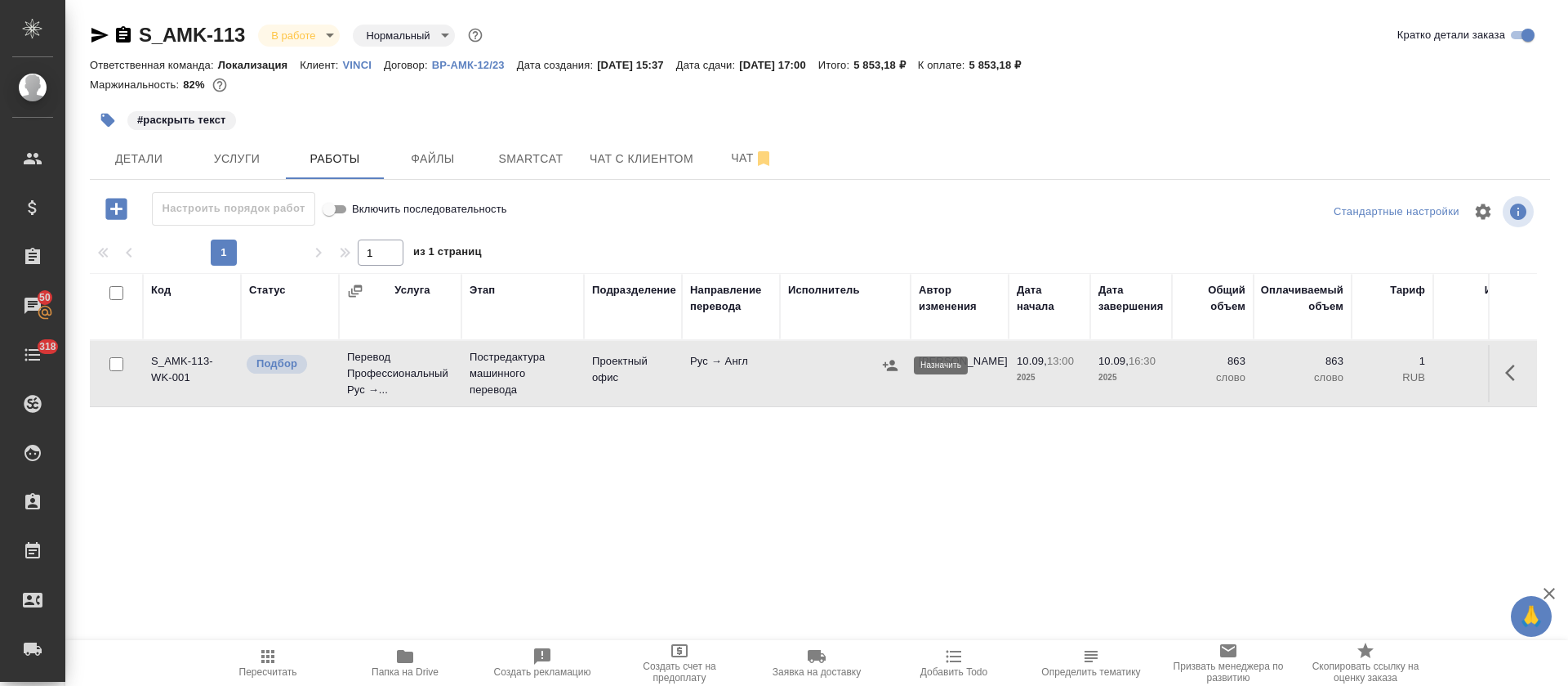
click at [888, 368] on icon "button" at bounding box center [891, 364] width 15 height 10
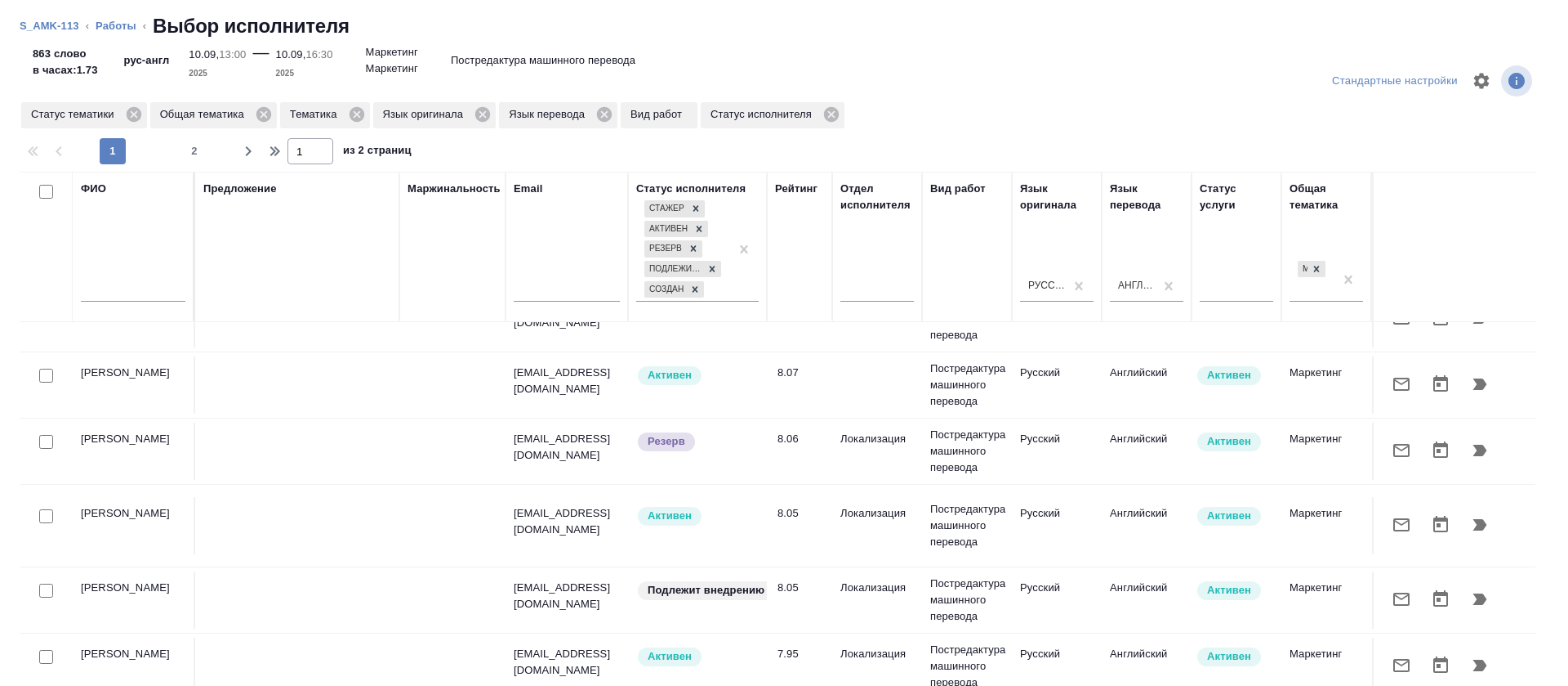
scroll to position [490, 0]
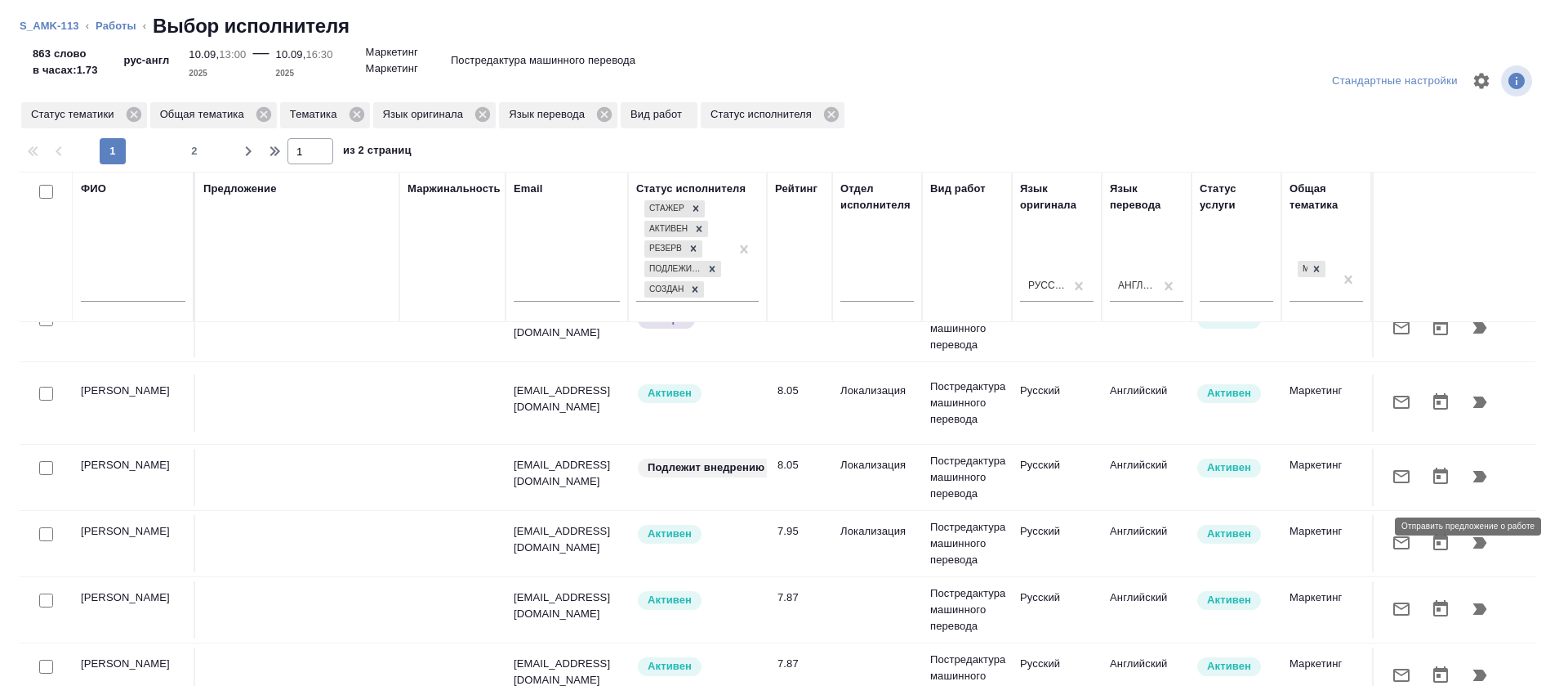
click at [1382, 529] on button "button" at bounding box center [1402, 542] width 39 height 39
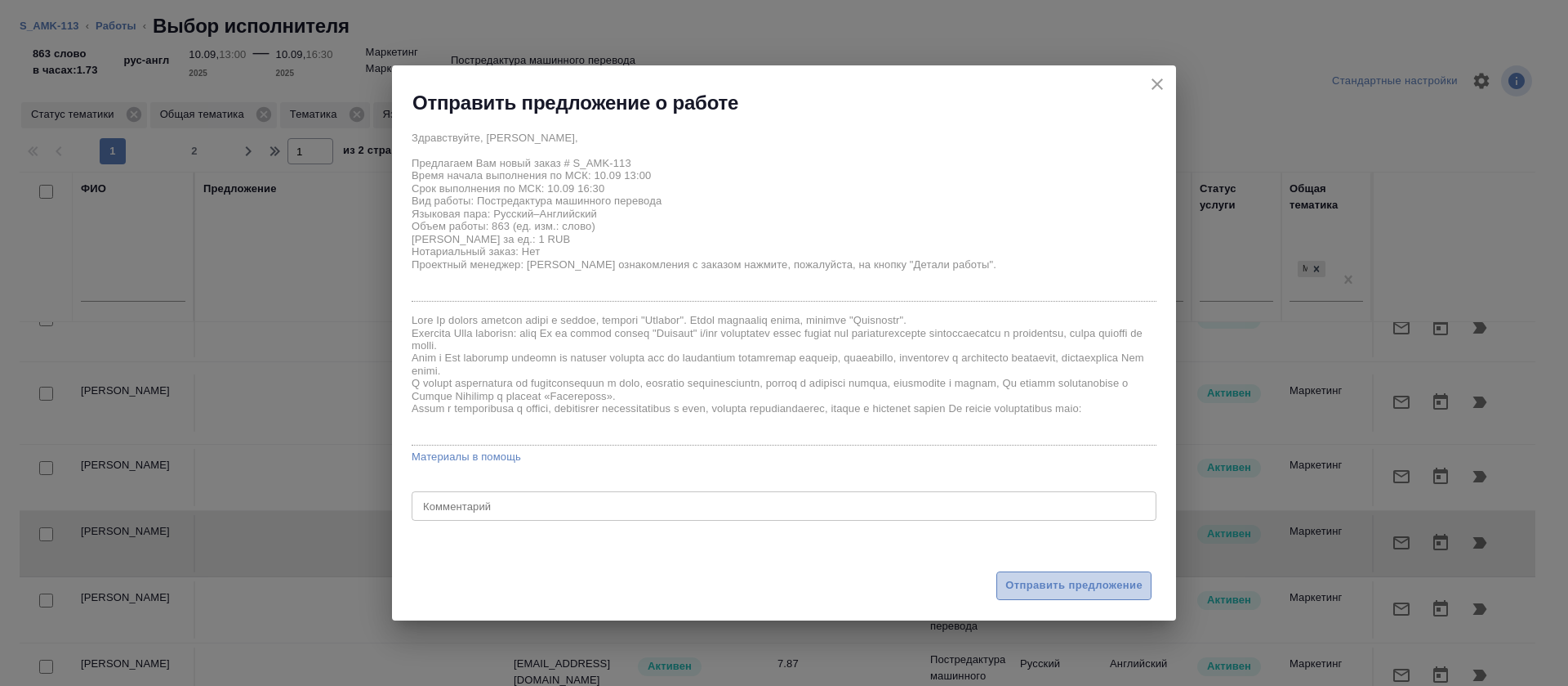
click at [1050, 577] on span "Отправить предложение" at bounding box center [1074, 585] width 137 height 19
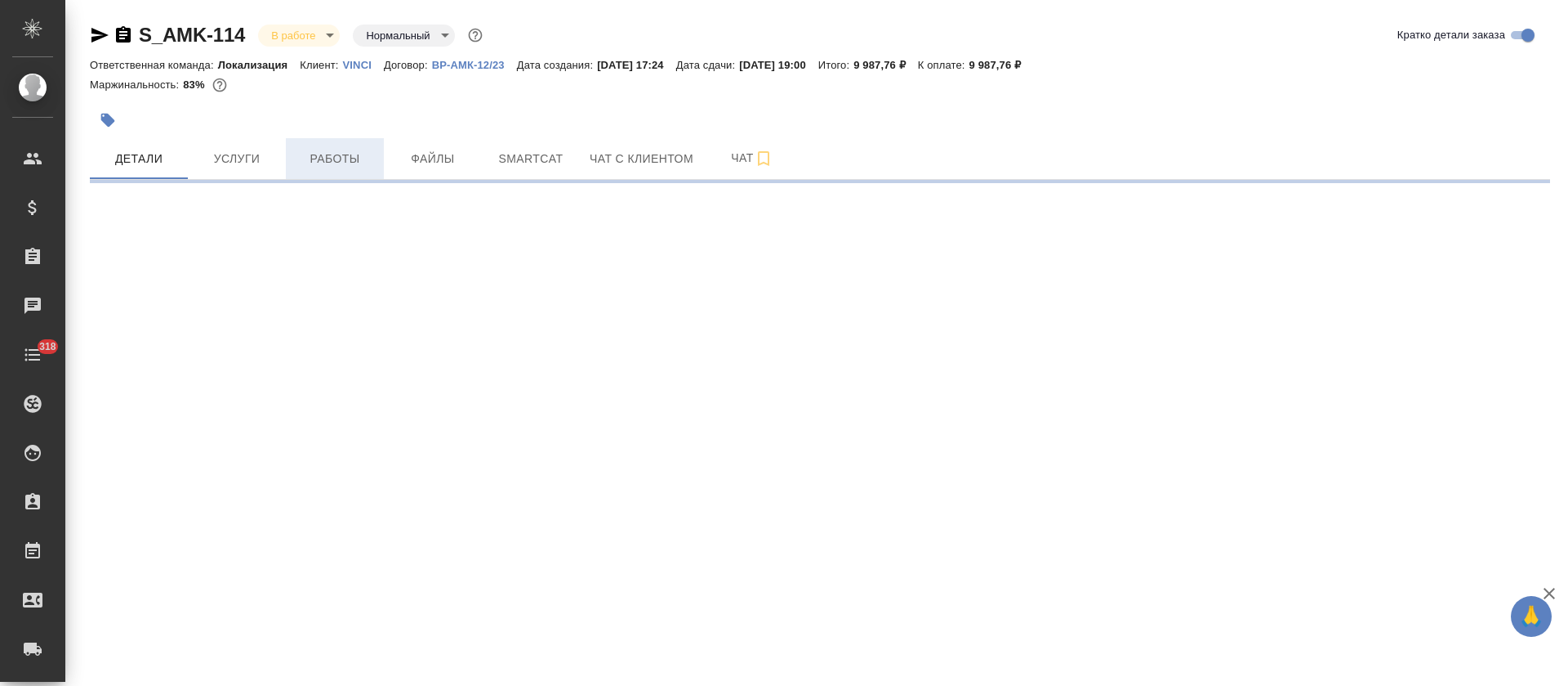
click at [355, 161] on span "Работы" at bounding box center [335, 159] width 78 height 21
select select "RU"
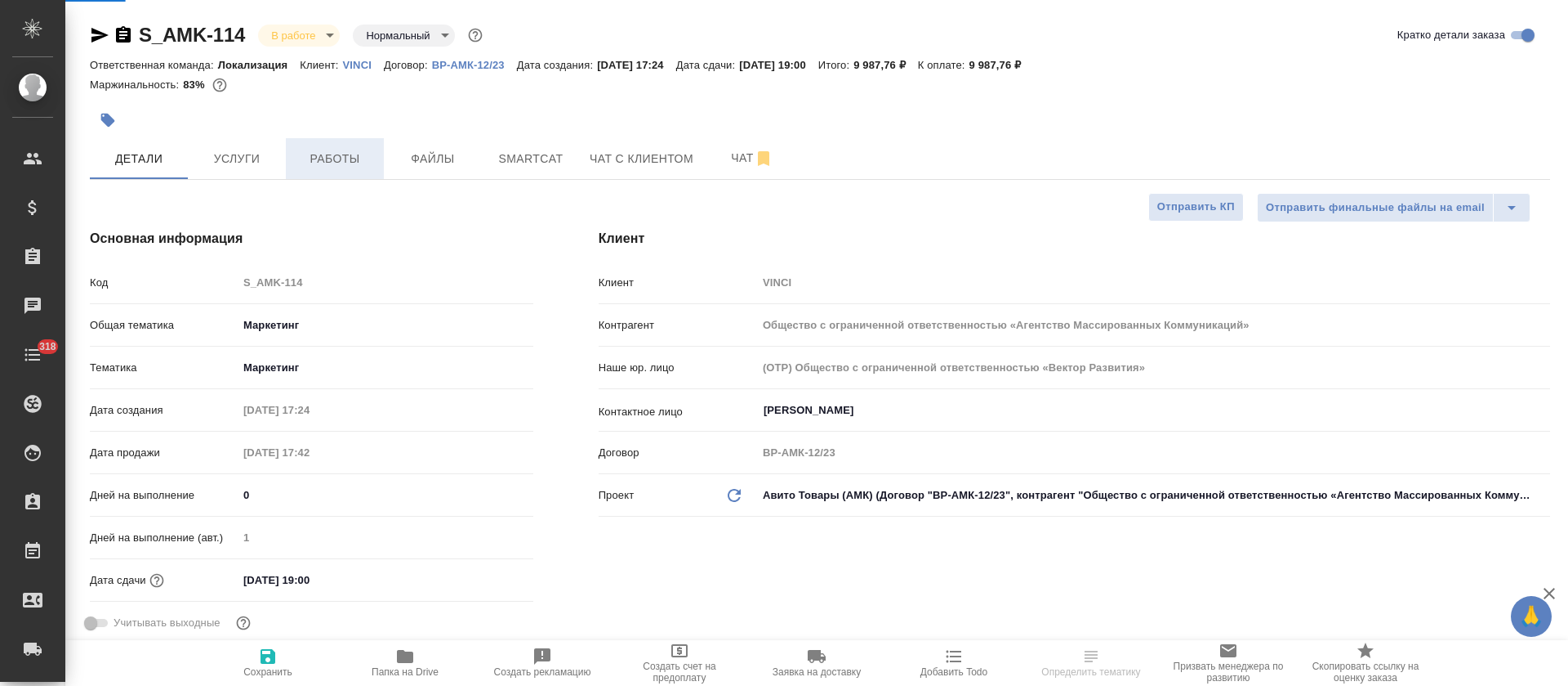
type textarea "x"
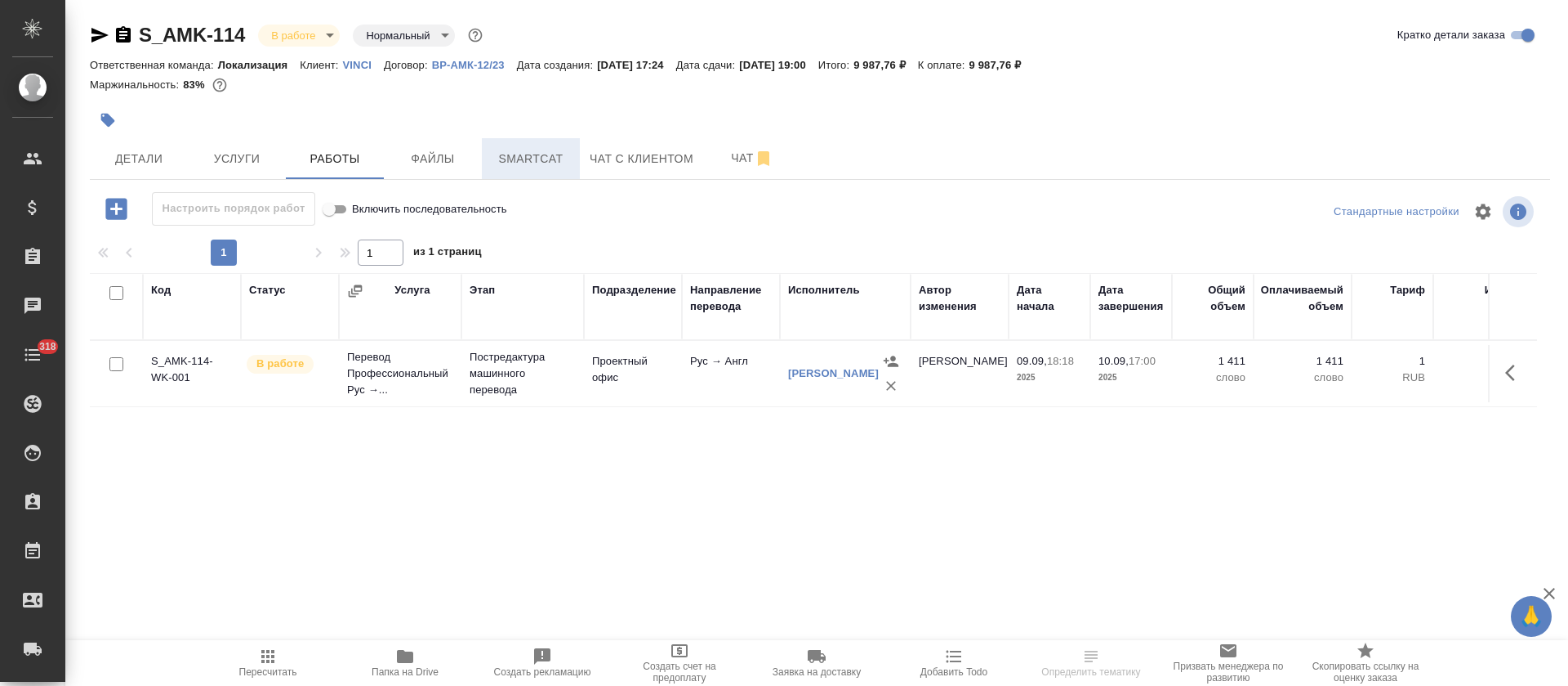
click at [521, 153] on span "Smartcat" at bounding box center [531, 159] width 78 height 21
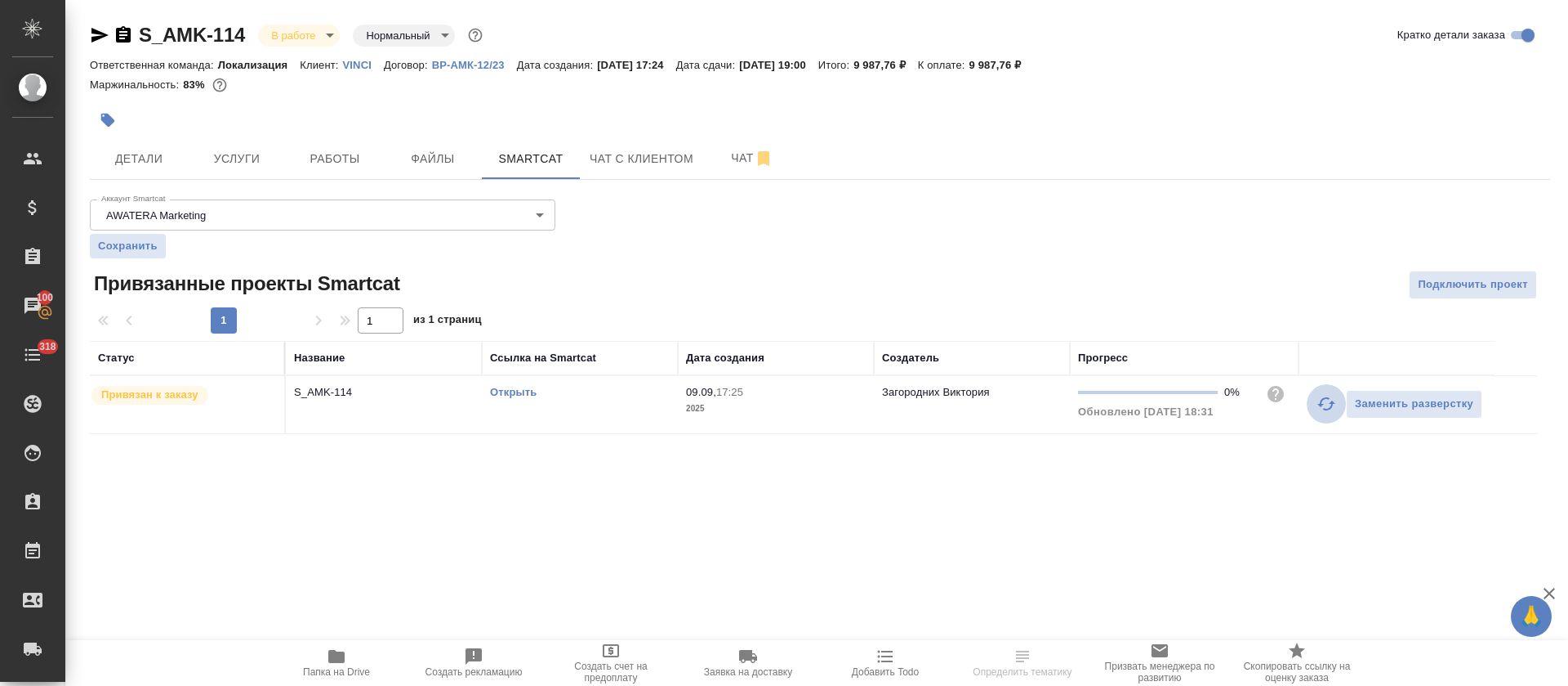
click at [1324, 401] on icon "button" at bounding box center [1326, 403] width 20 height 20
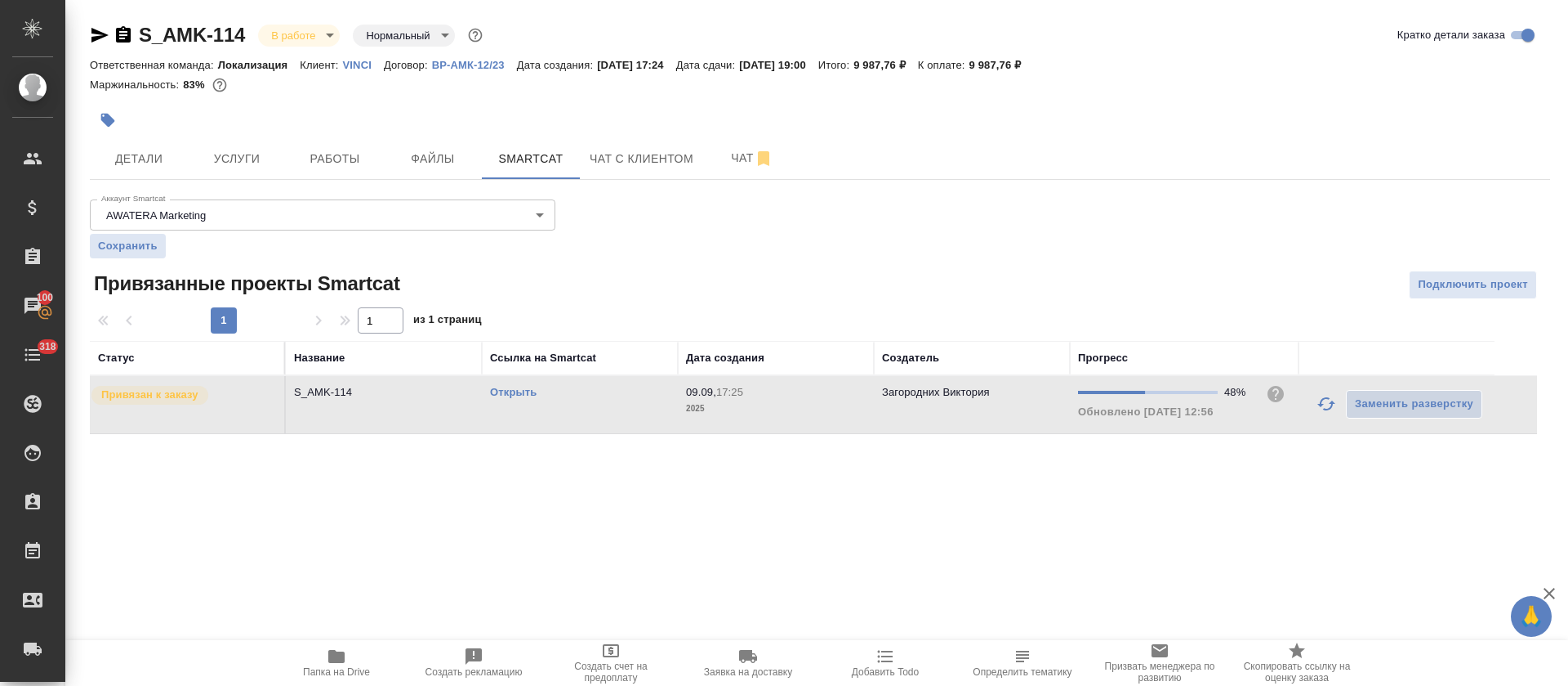
click at [1325, 403] on icon "button" at bounding box center [1326, 403] width 20 height 20
click at [1322, 404] on icon "button" at bounding box center [1326, 404] width 18 height 13
click at [359, 156] on span "Работы" at bounding box center [335, 159] width 78 height 21
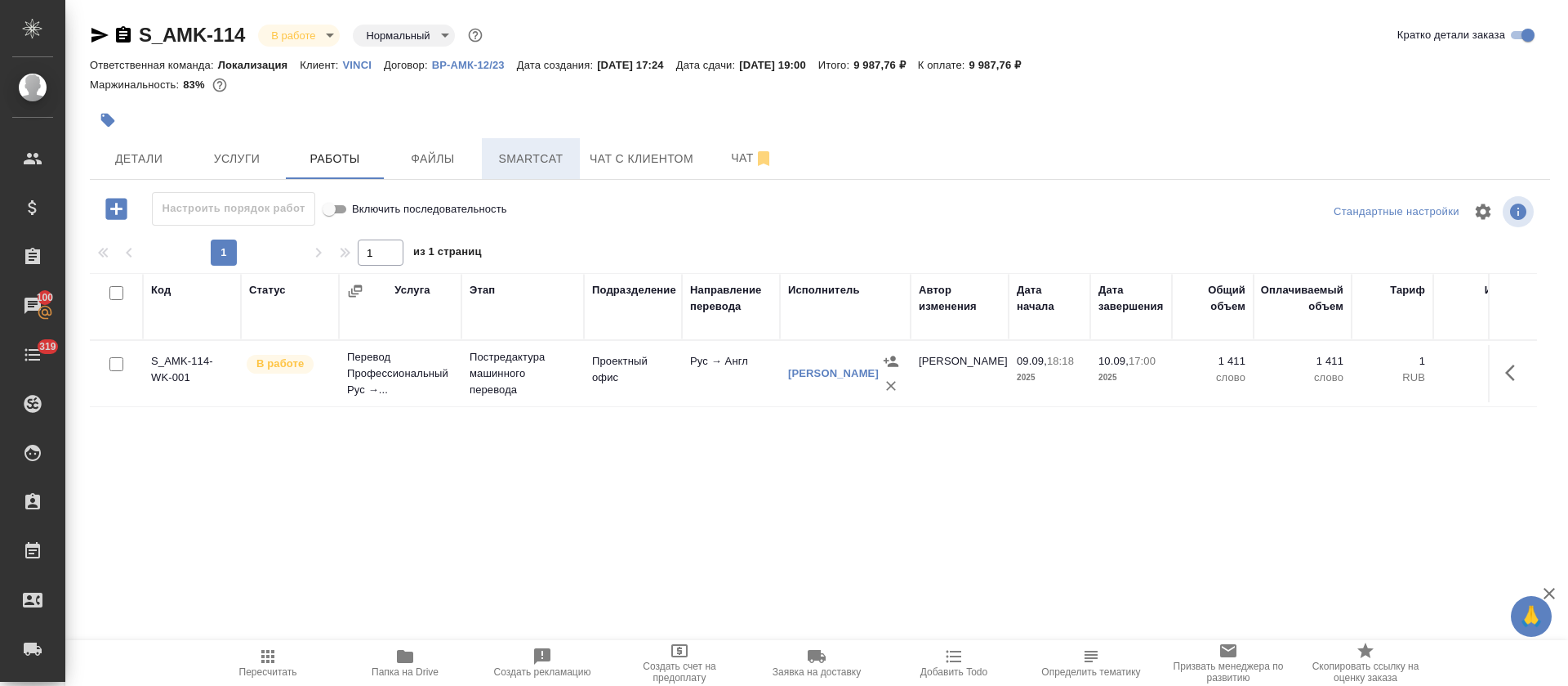
click at [548, 151] on span "Smartcat" at bounding box center [531, 159] width 78 height 21
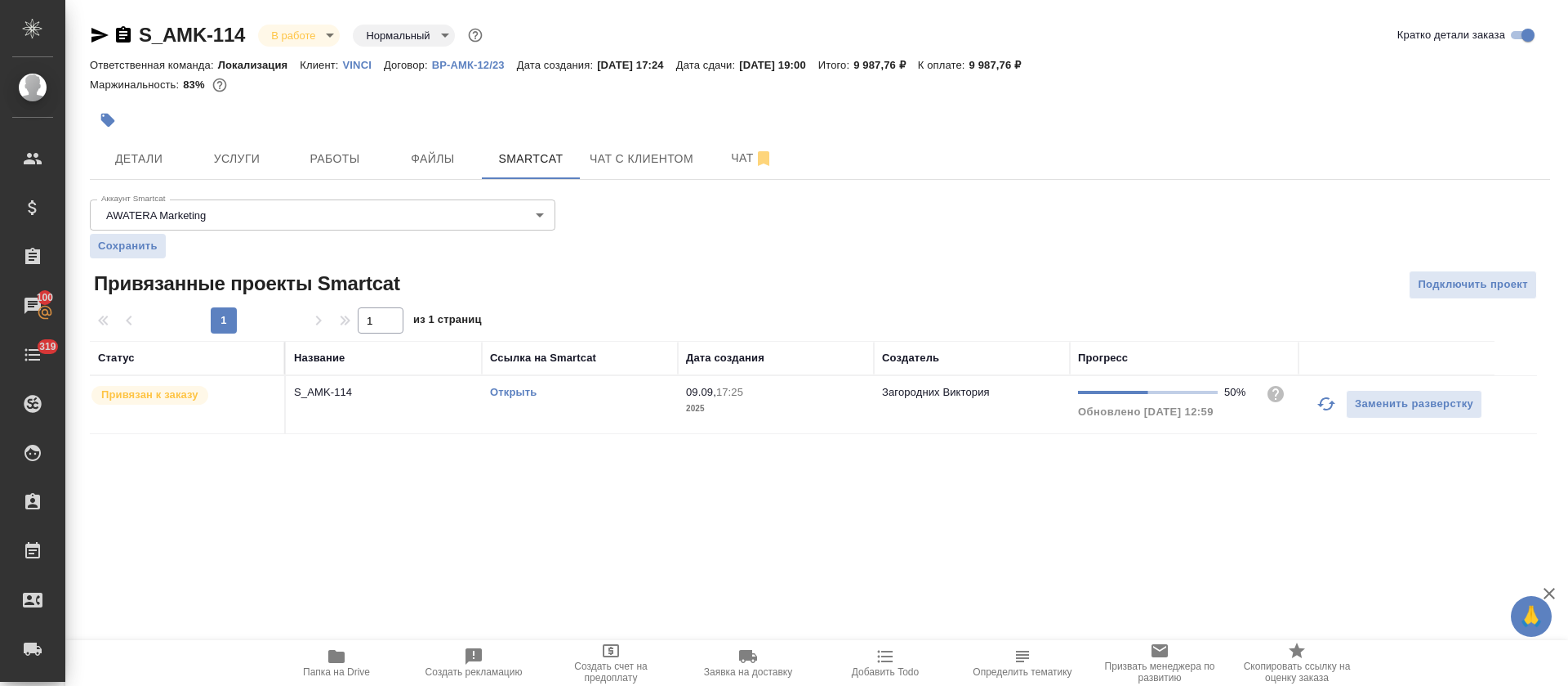
click at [1322, 412] on icon "button" at bounding box center [1326, 403] width 20 height 20
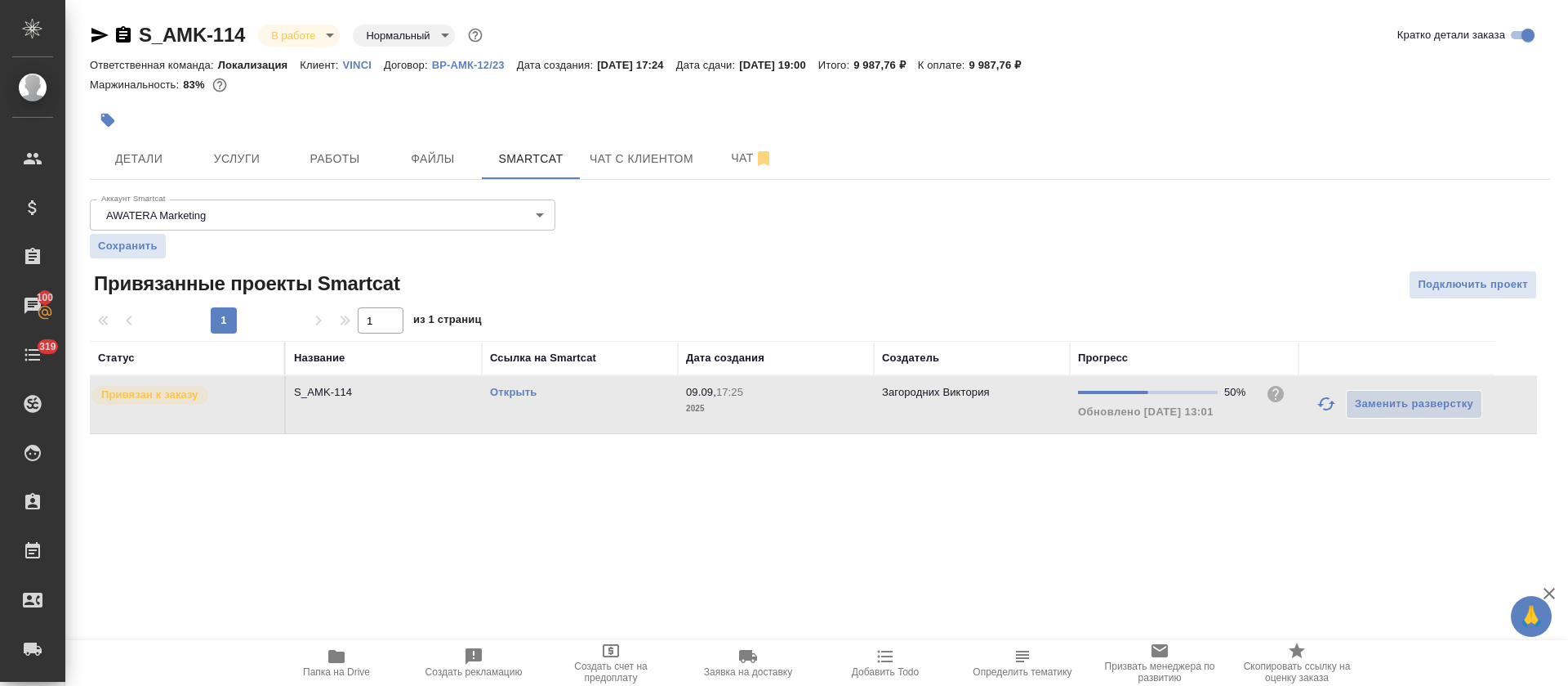
click at [522, 390] on link "Открыть" at bounding box center [513, 391] width 47 height 12
click at [1327, 399] on icon "button" at bounding box center [1326, 403] width 20 height 20
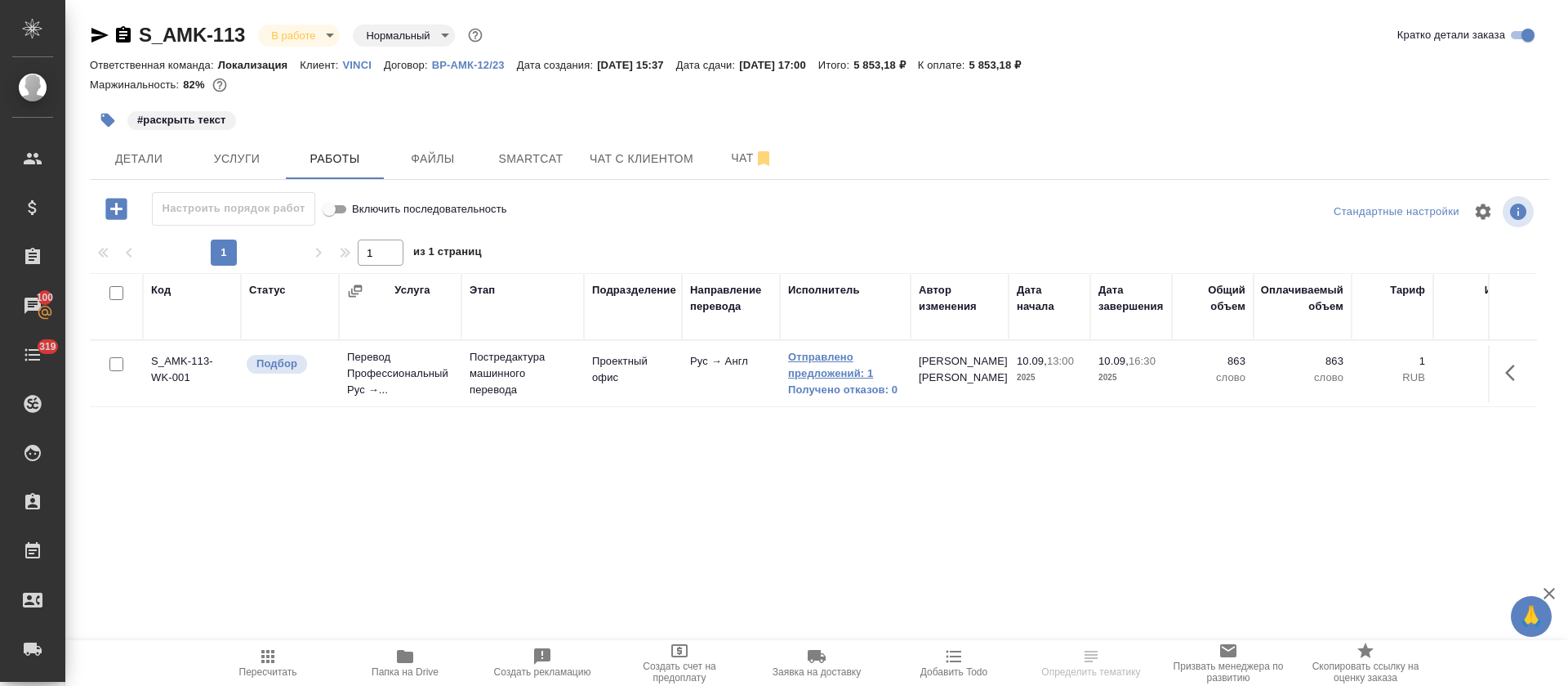
click at [813, 369] on link "Отправлено предложений: 1" at bounding box center [845, 365] width 115 height 33
click at [805, 354] on link "Отправлено предложений: 1" at bounding box center [845, 365] width 115 height 33
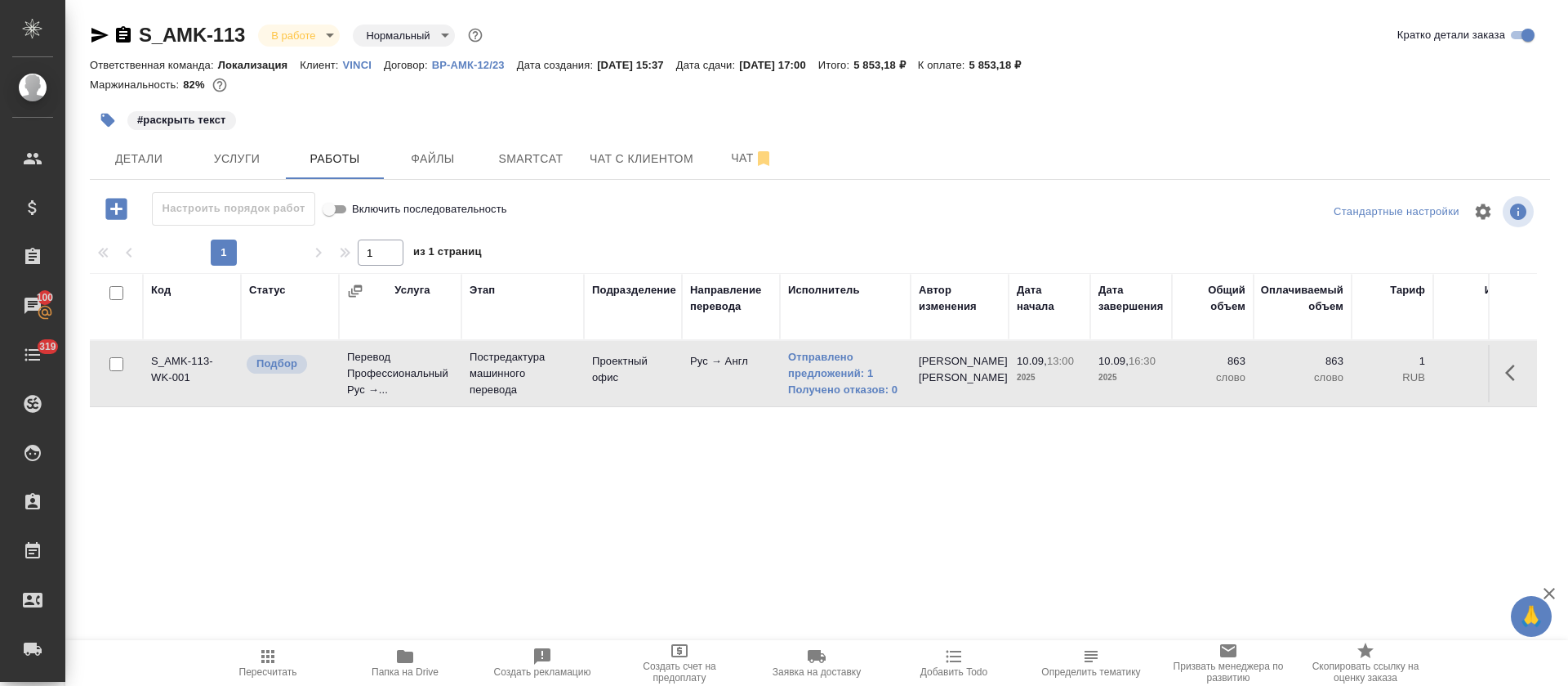
click at [354, 67] on p "VINCI" at bounding box center [364, 64] width 41 height 12
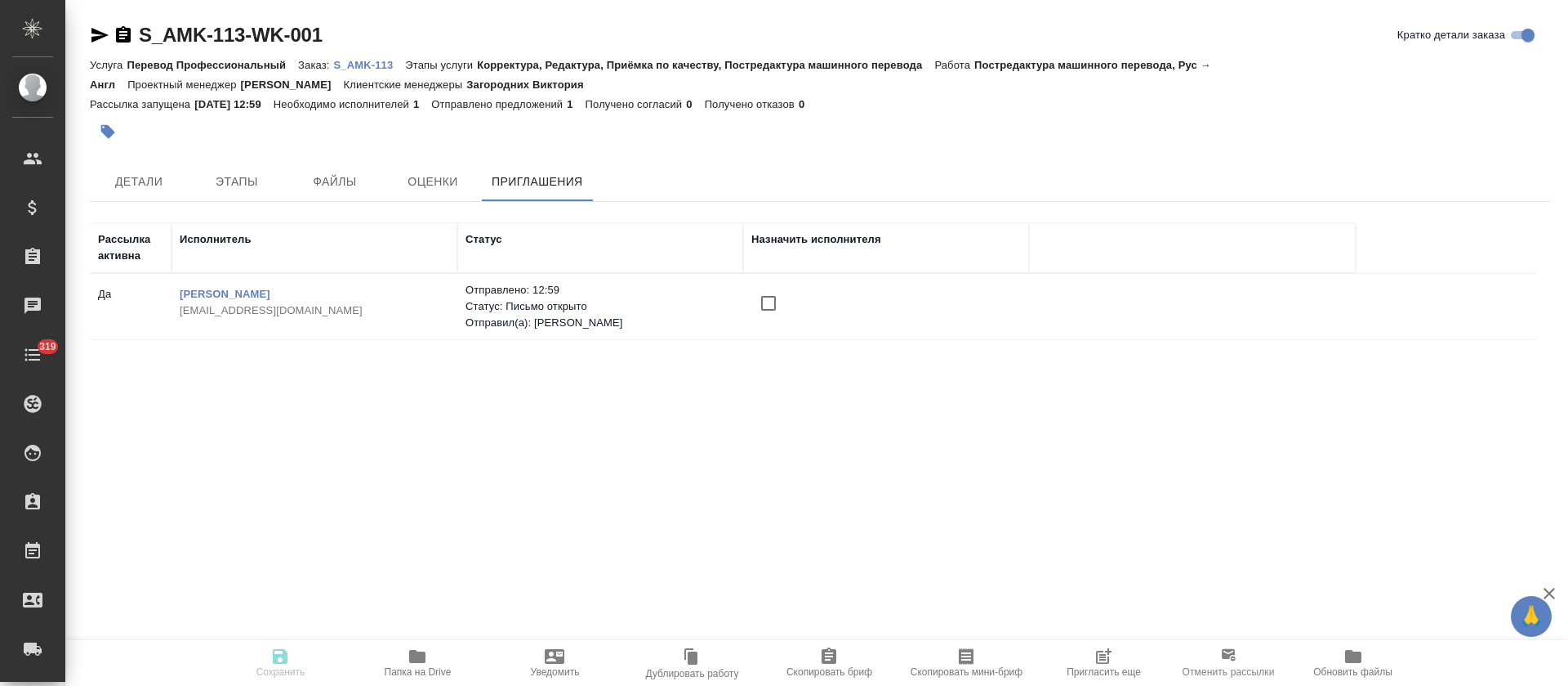
click at [1089, 671] on span "Пригласить еще" at bounding box center [1104, 672] width 75 height 11
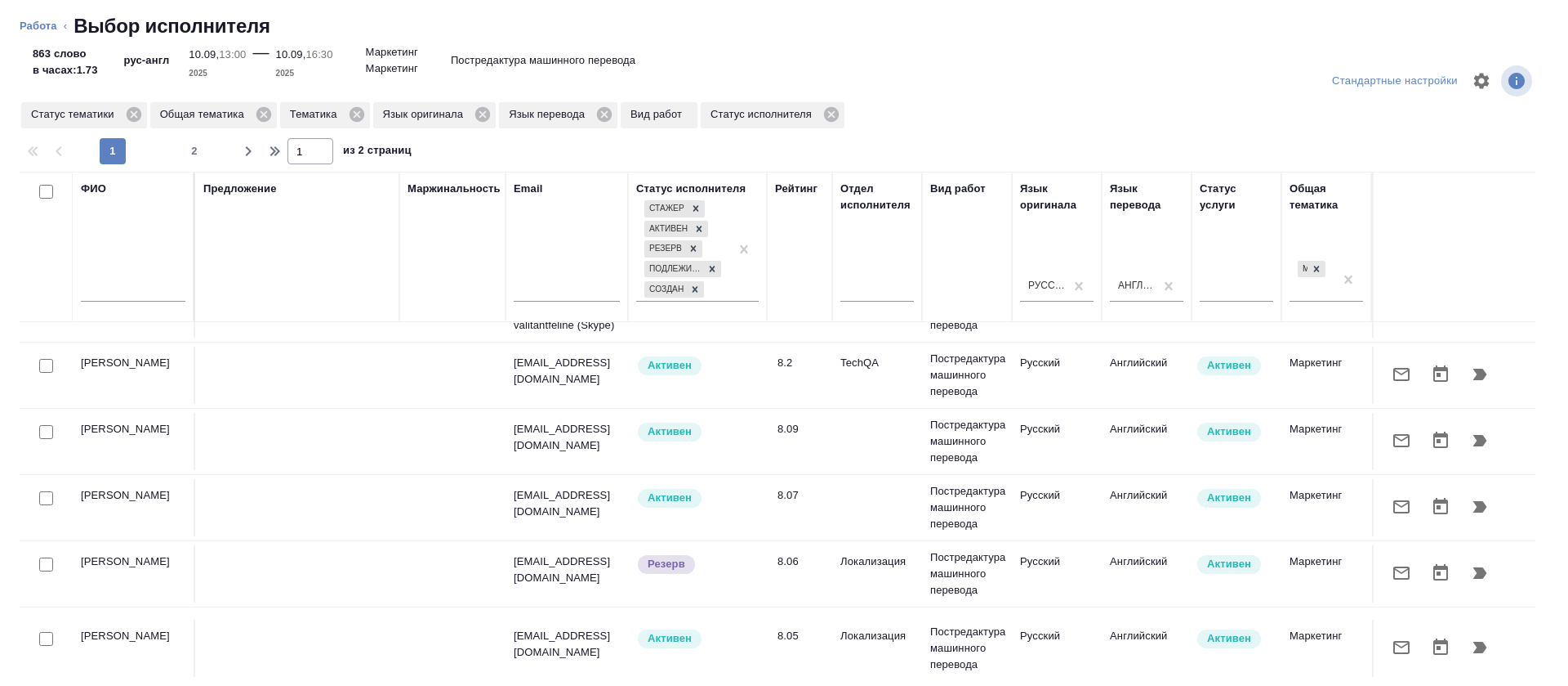
scroll to position [368, 0]
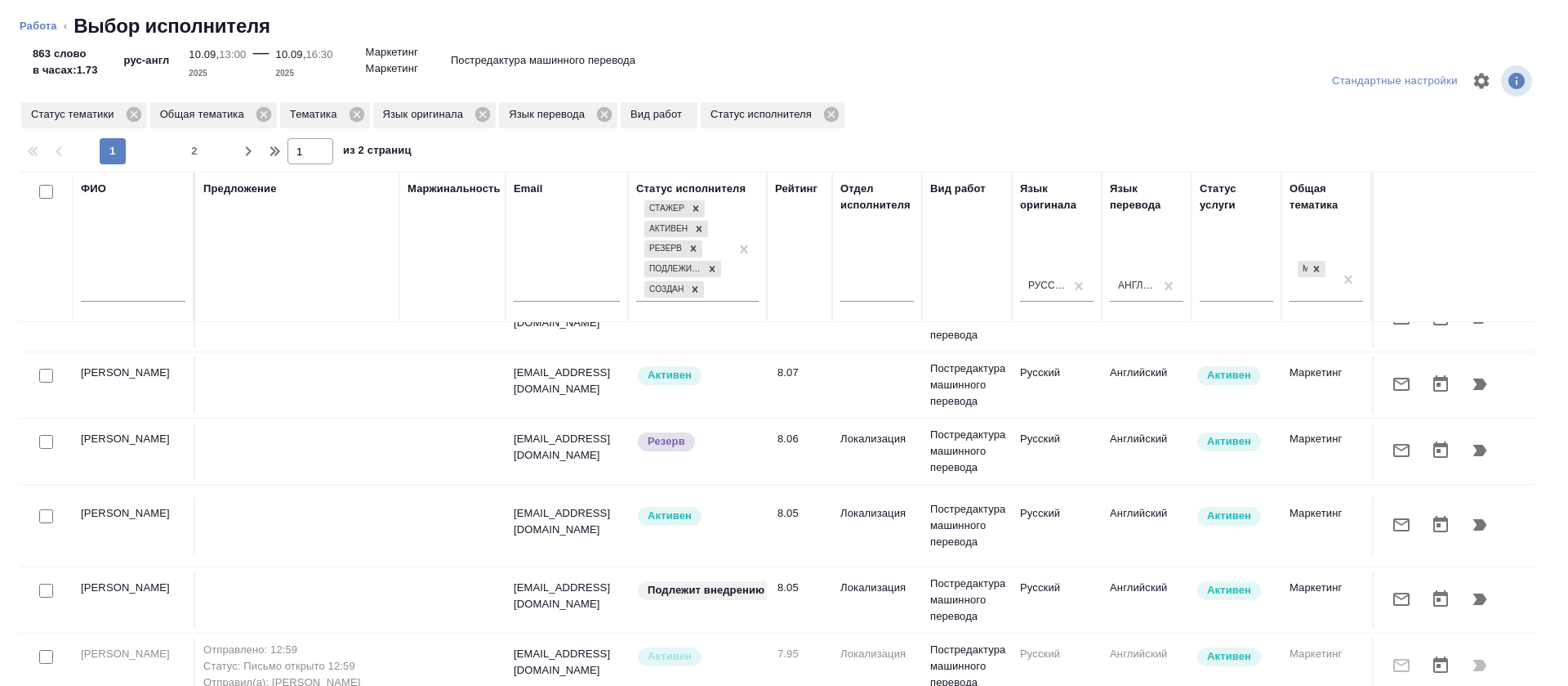
click at [43, 511] on input "checkbox" at bounding box center [46, 516] width 14 height 14
checkbox input "true"
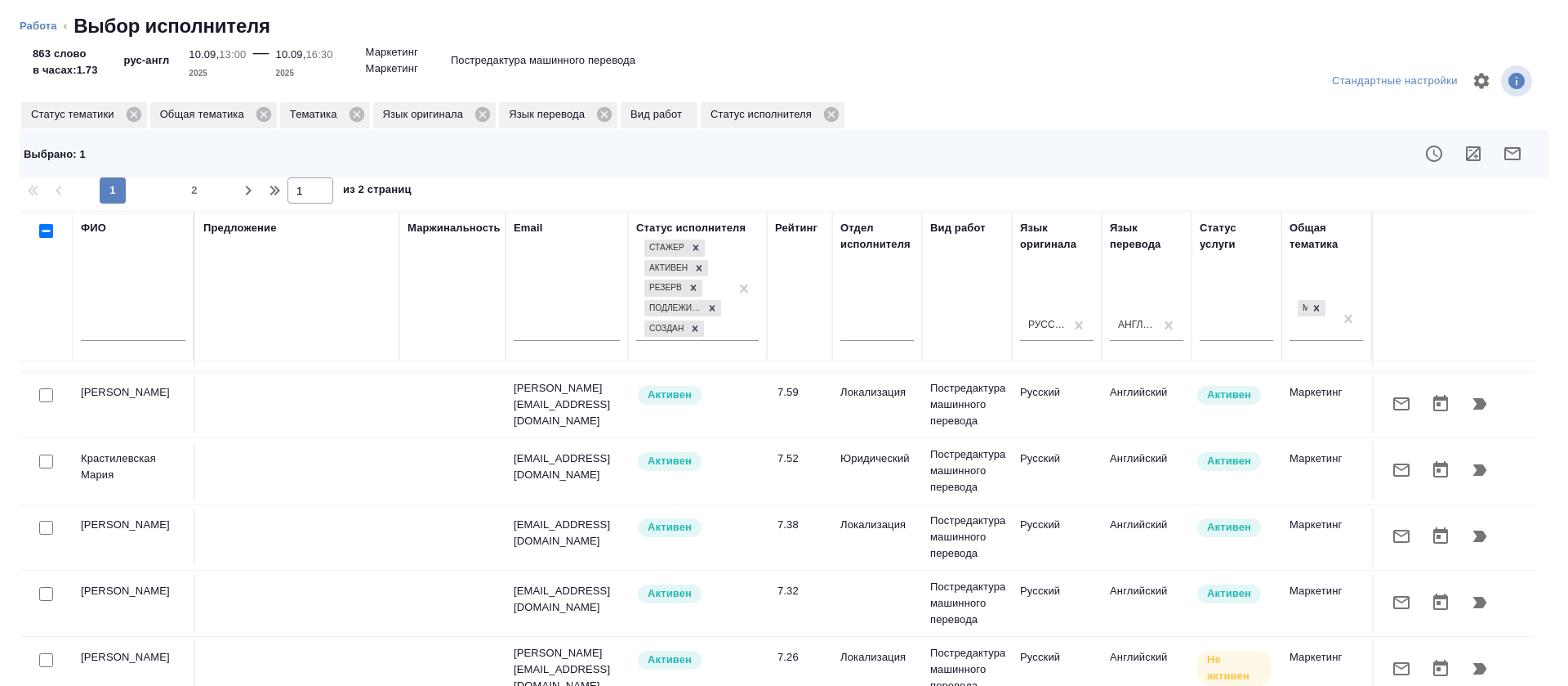
scroll to position [1103, 0]
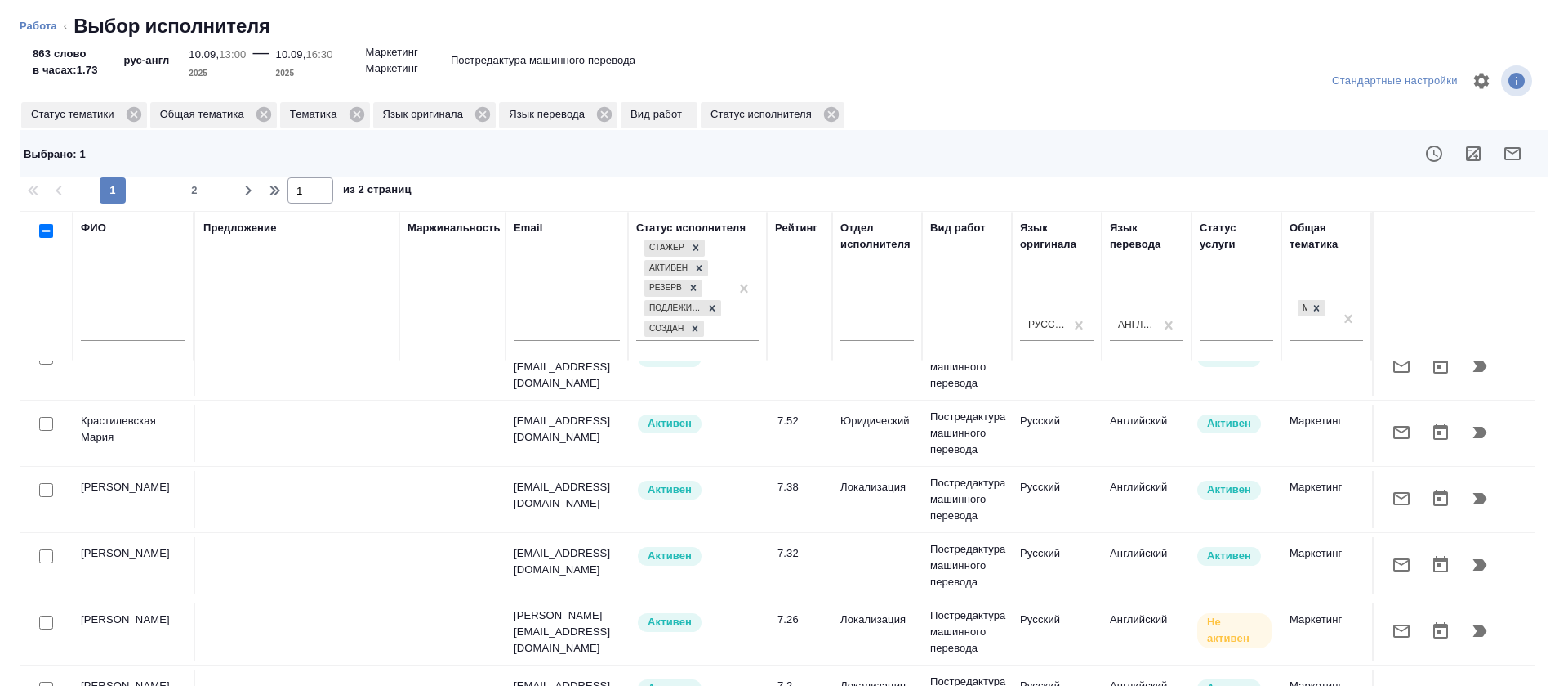
click at [49, 483] on input "checkbox" at bounding box center [46, 490] width 14 height 14
checkbox input "true"
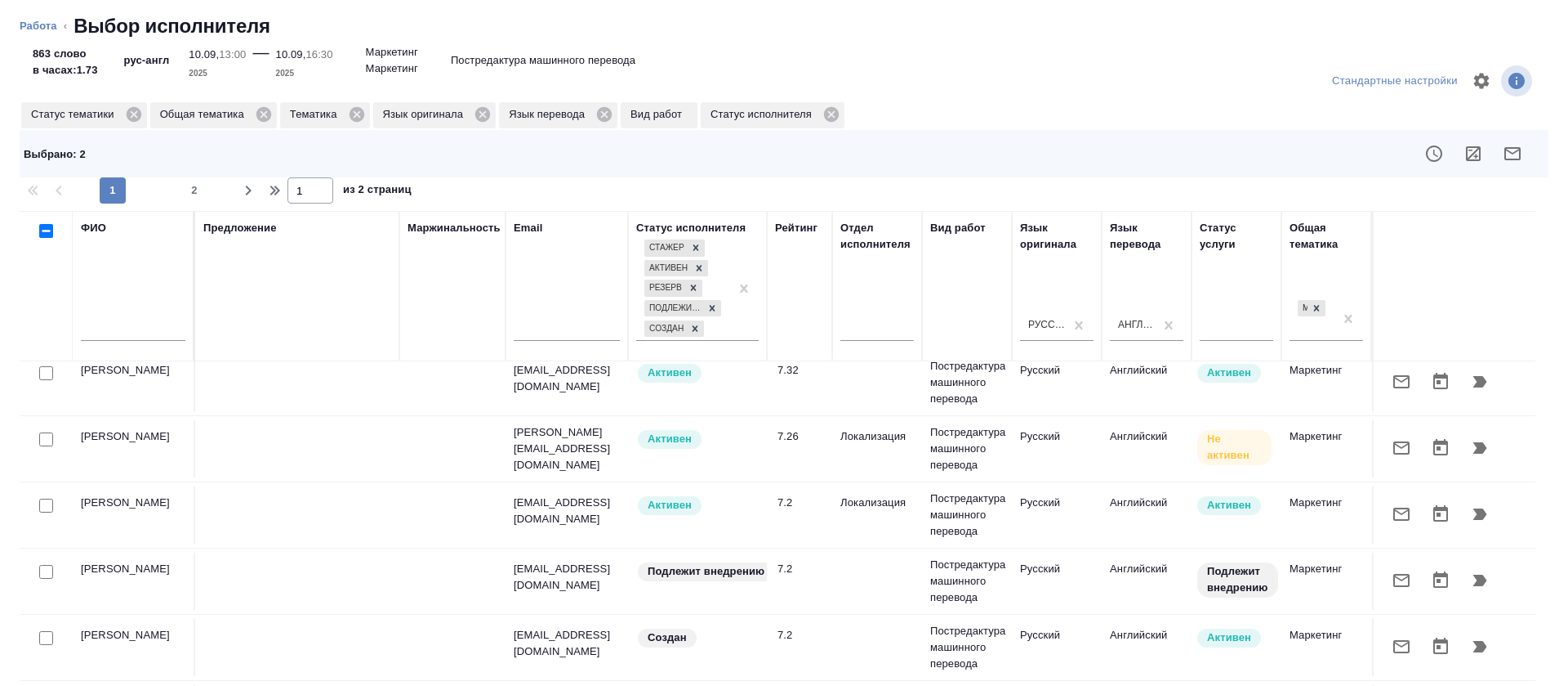
scroll to position [1310, 0]
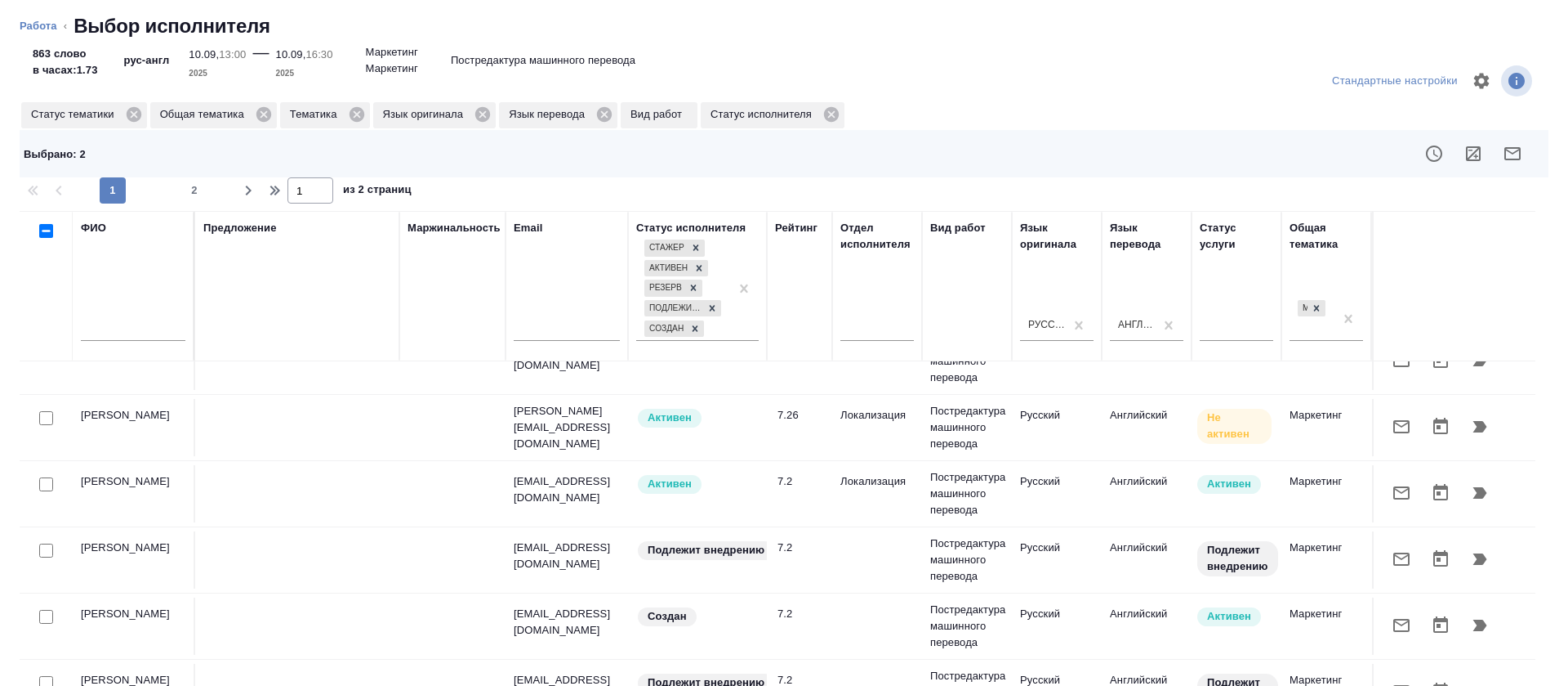
click at [1509, 165] on button "button" at bounding box center [1513, 154] width 39 height 39
click at [1505, 155] on button "button" at bounding box center [1513, 154] width 39 height 39
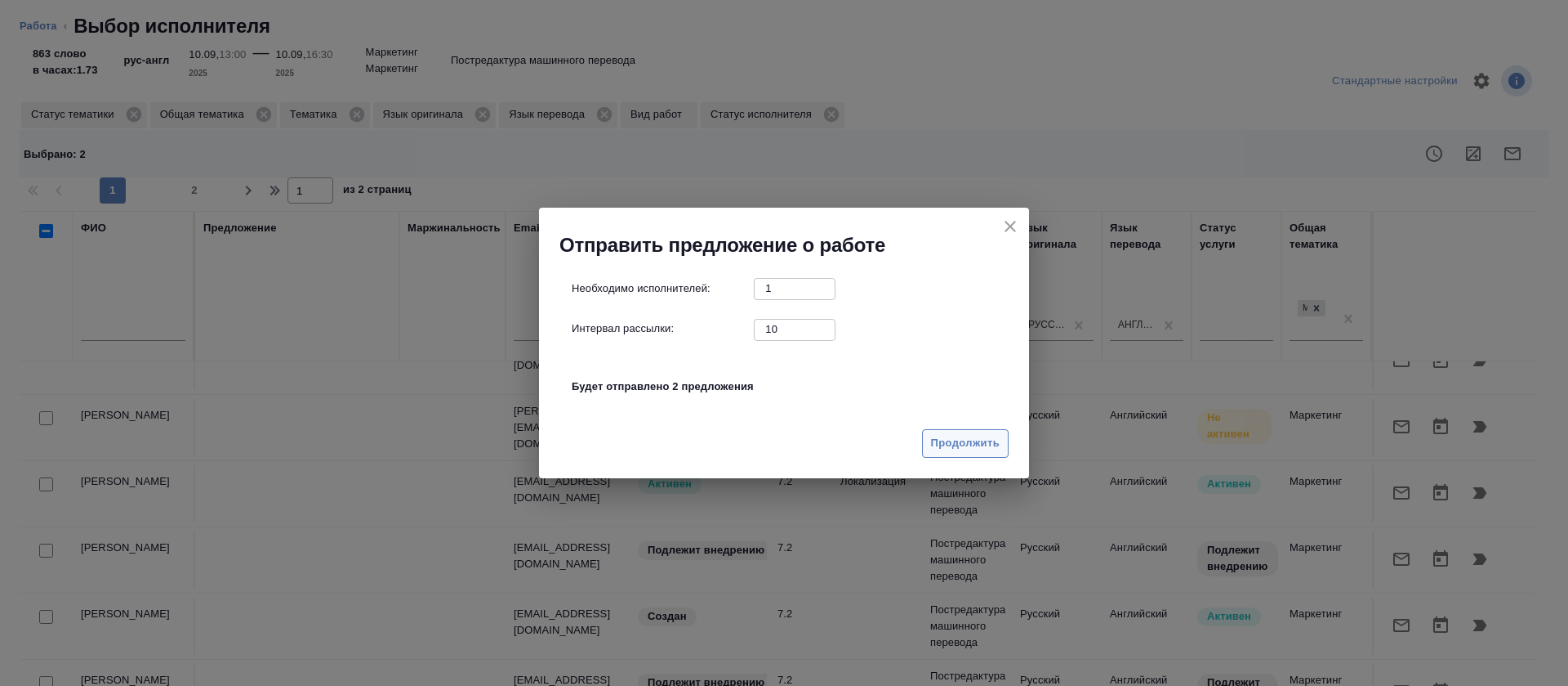
click at [947, 445] on span "Продолжить" at bounding box center [965, 443] width 69 height 19
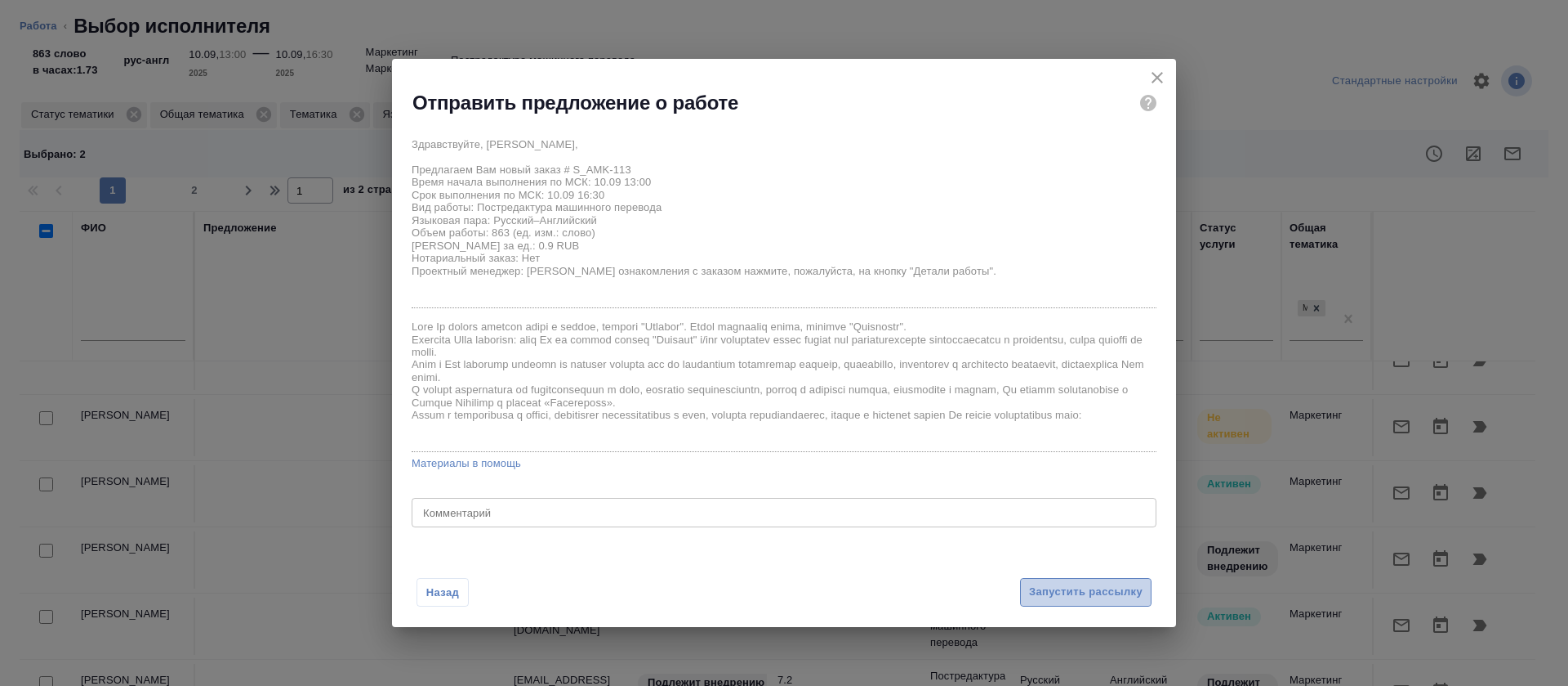
click at [1070, 592] on span "Запустить рассылку" at bounding box center [1086, 592] width 114 height 19
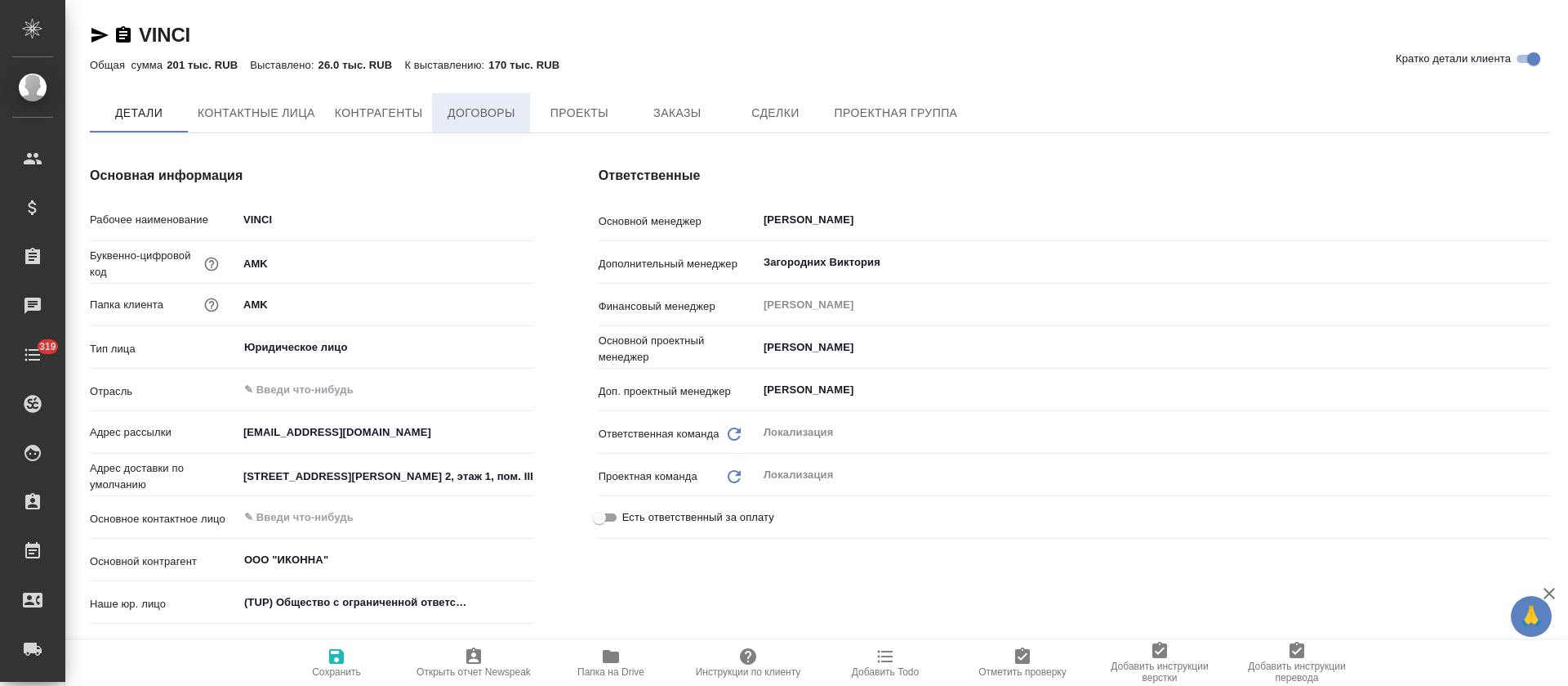
type textarea "x"
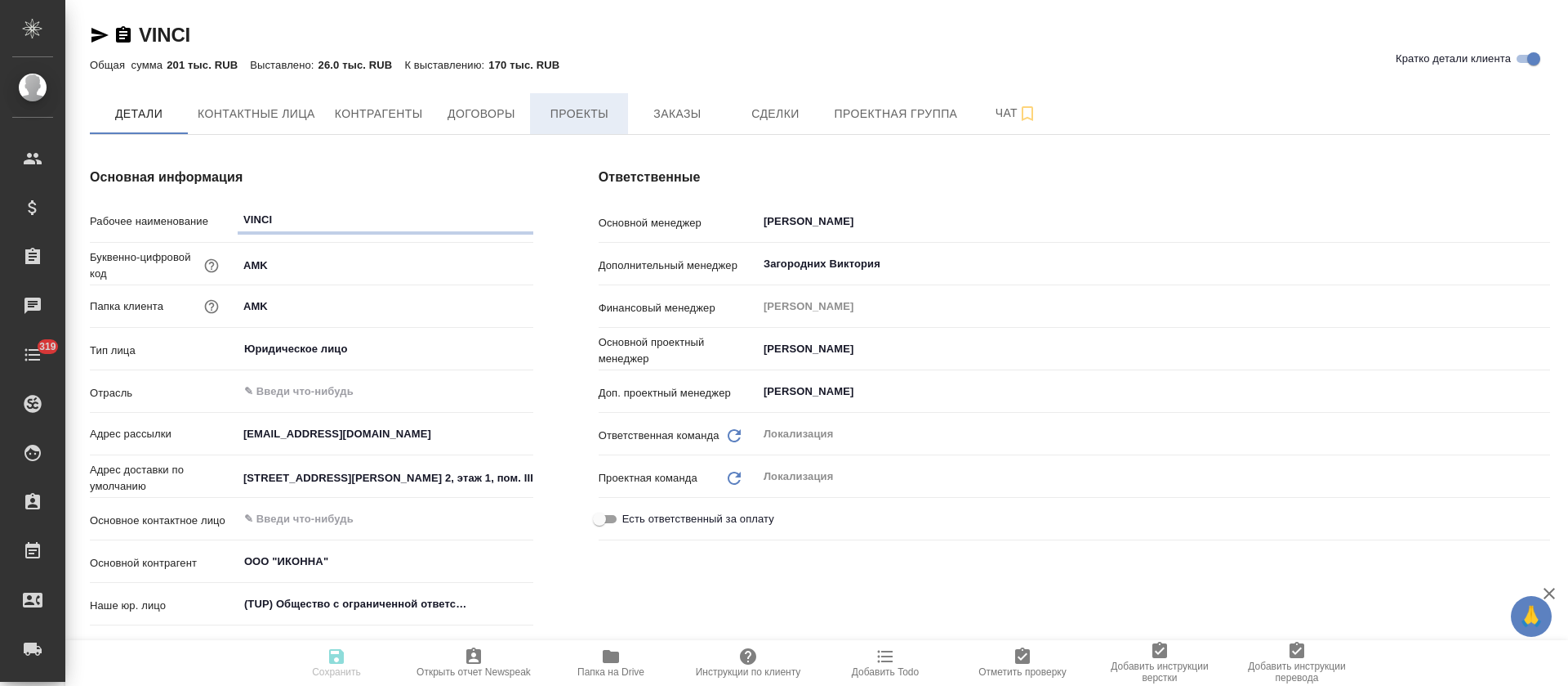
type textarea "x"
click at [675, 111] on span "Заказы" at bounding box center [677, 114] width 78 height 21
type textarea "x"
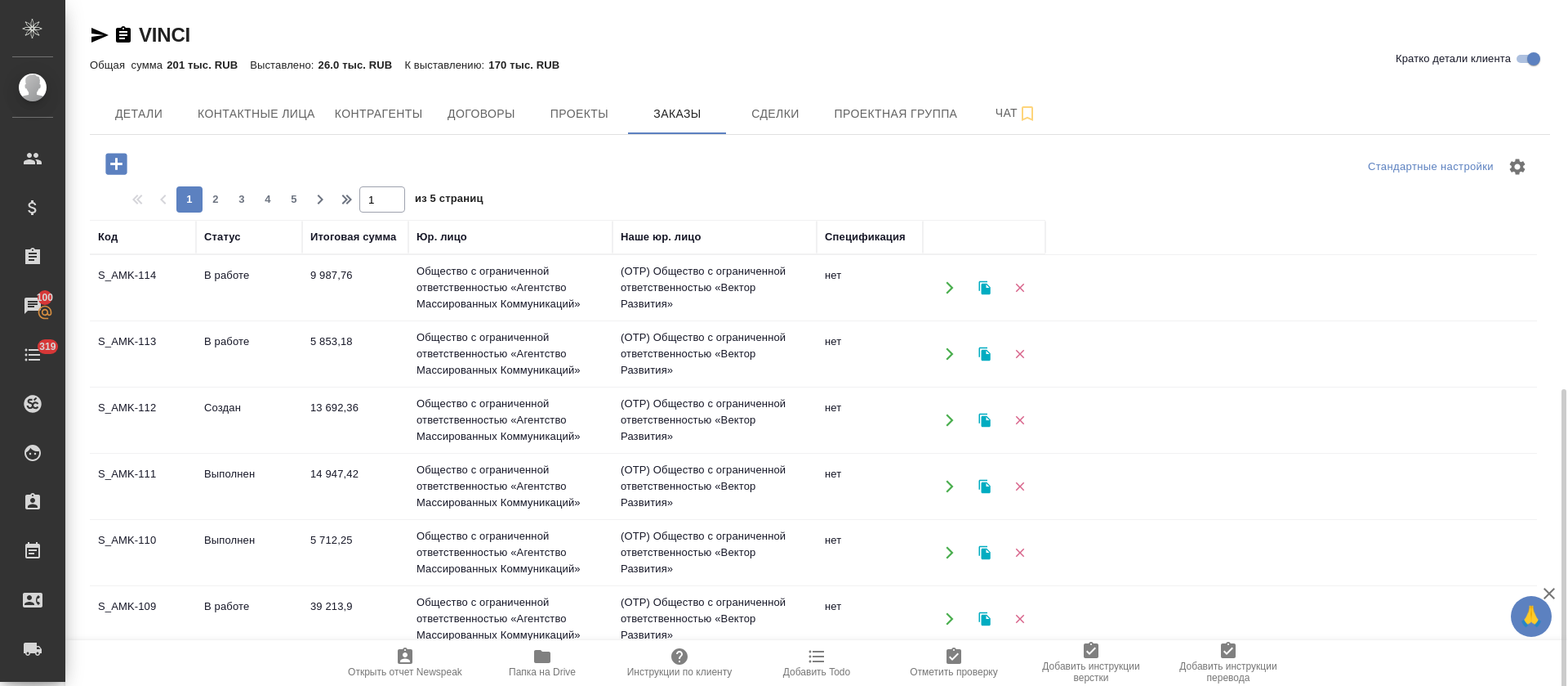
scroll to position [613, 0]
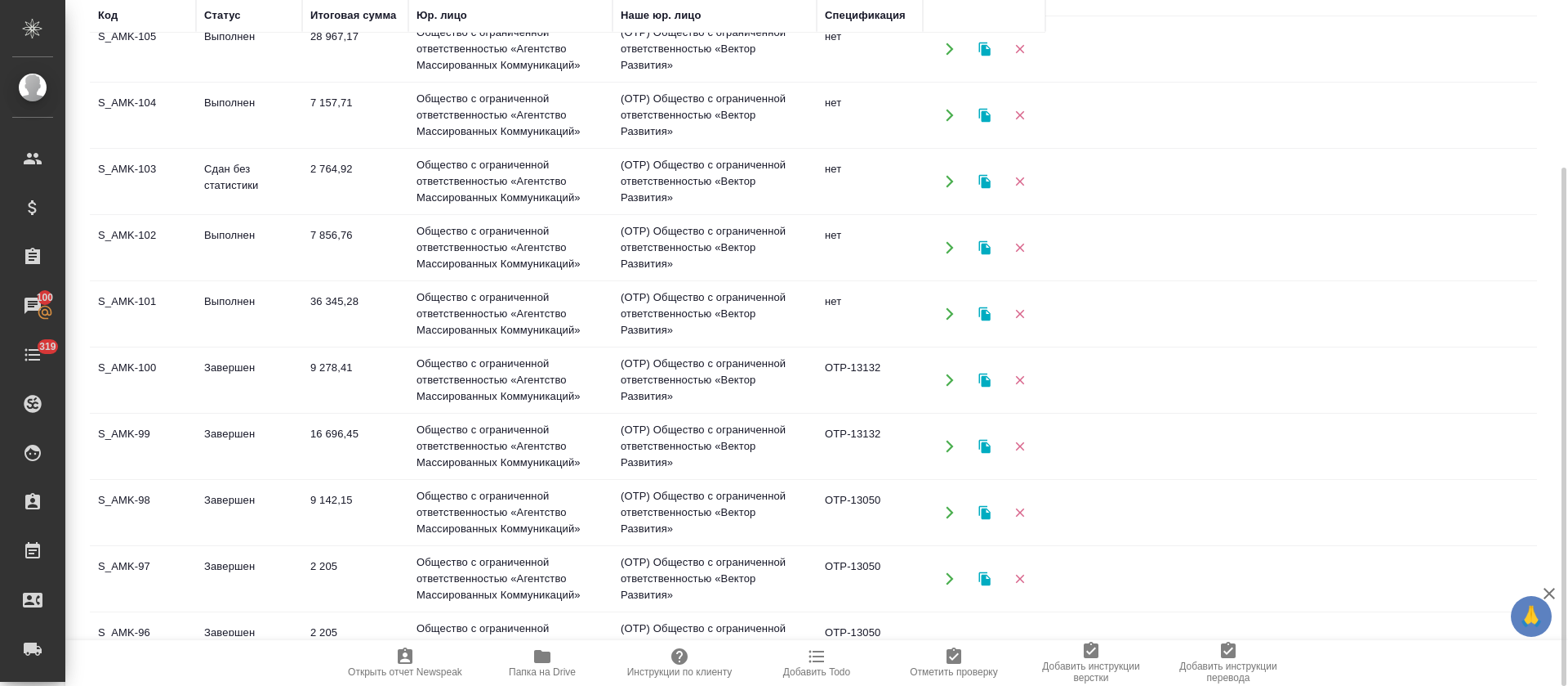
click at [236, 497] on td "Завершен" at bounding box center [249, 511] width 106 height 57
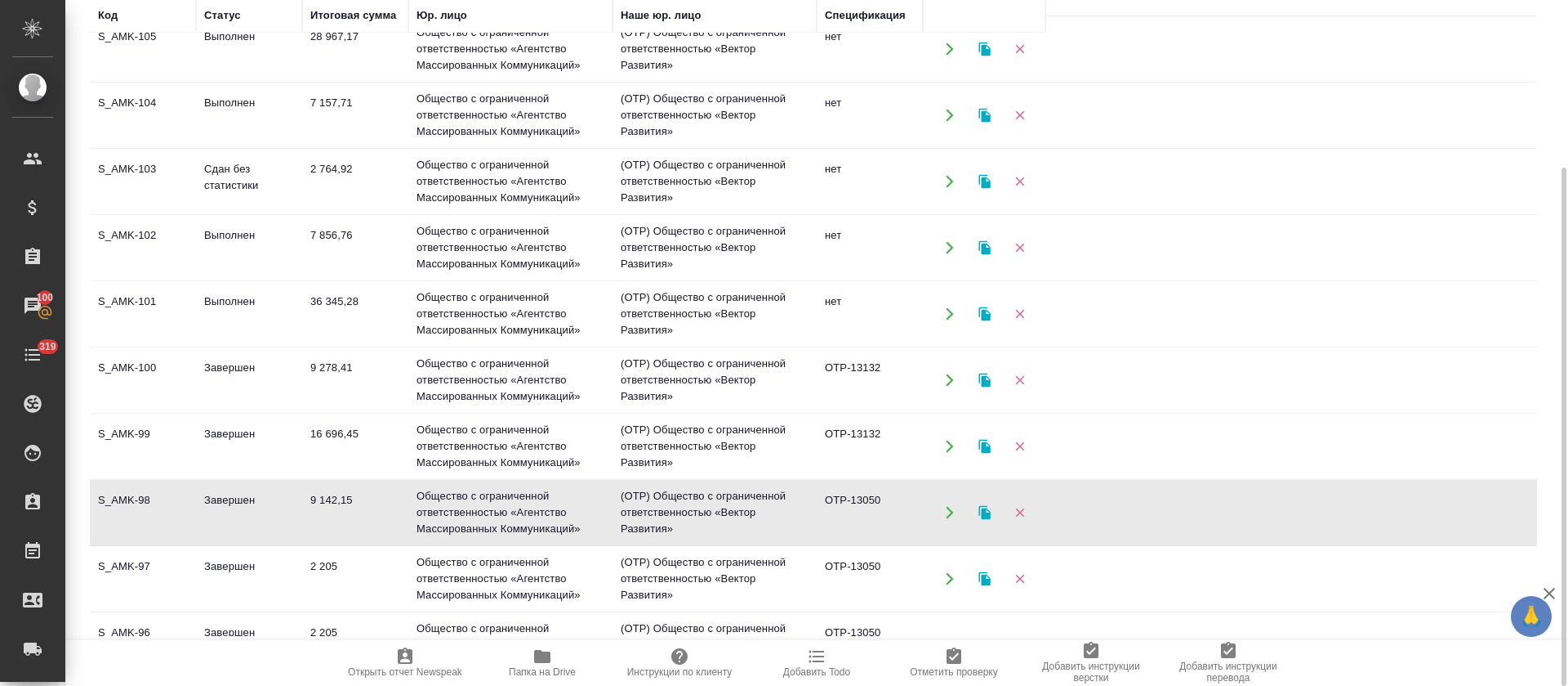
click at [233, 568] on td "Завершен" at bounding box center [249, 578] width 106 height 57
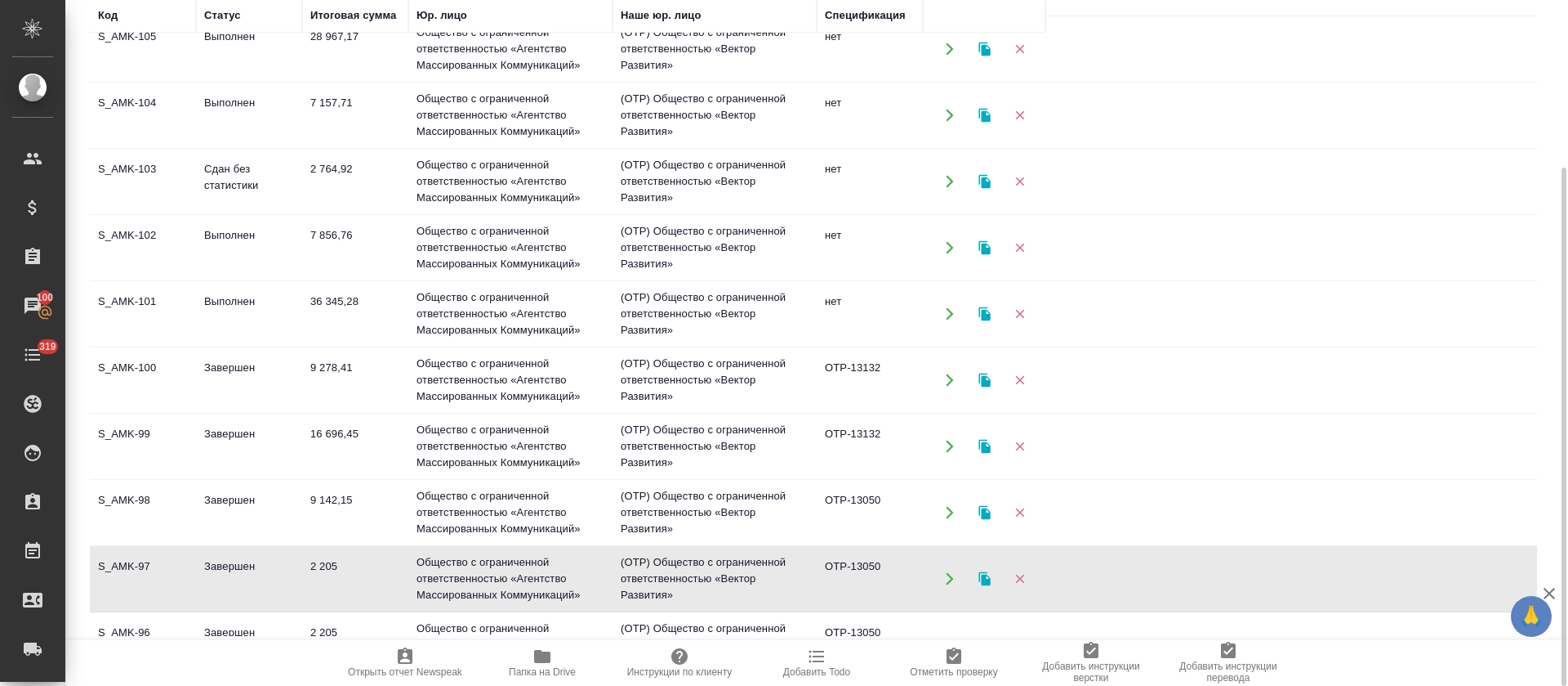
click at [233, 568] on td "Завершен" at bounding box center [249, 578] width 106 height 57
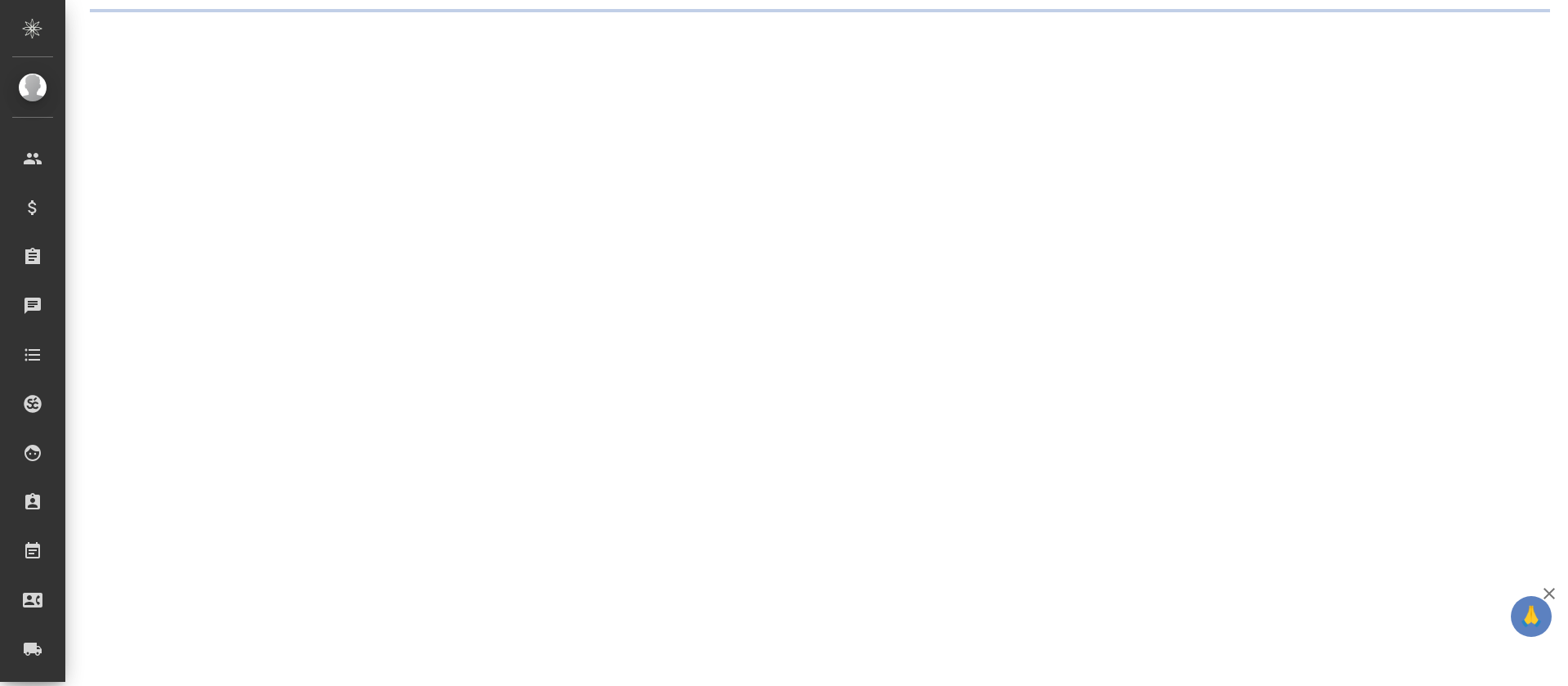
select select "RU"
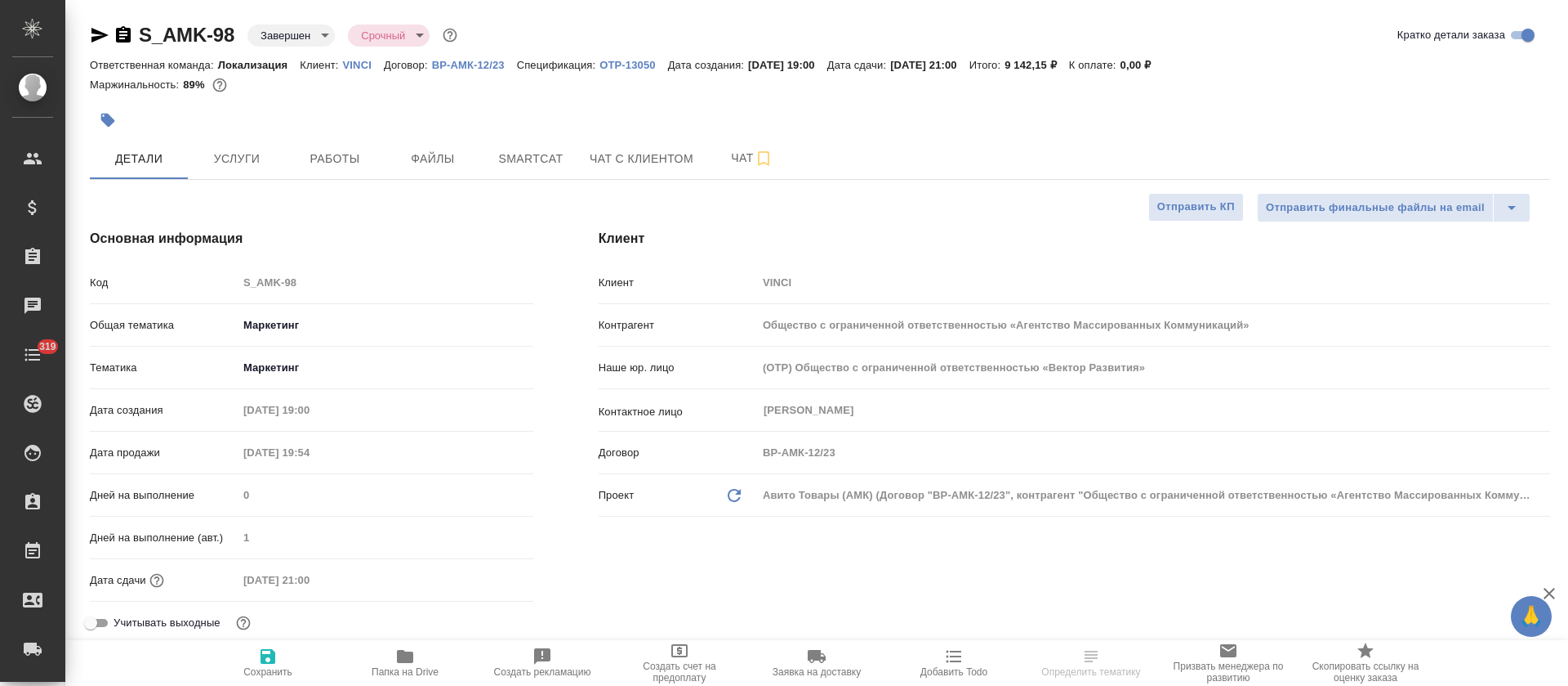
type textarea "x"
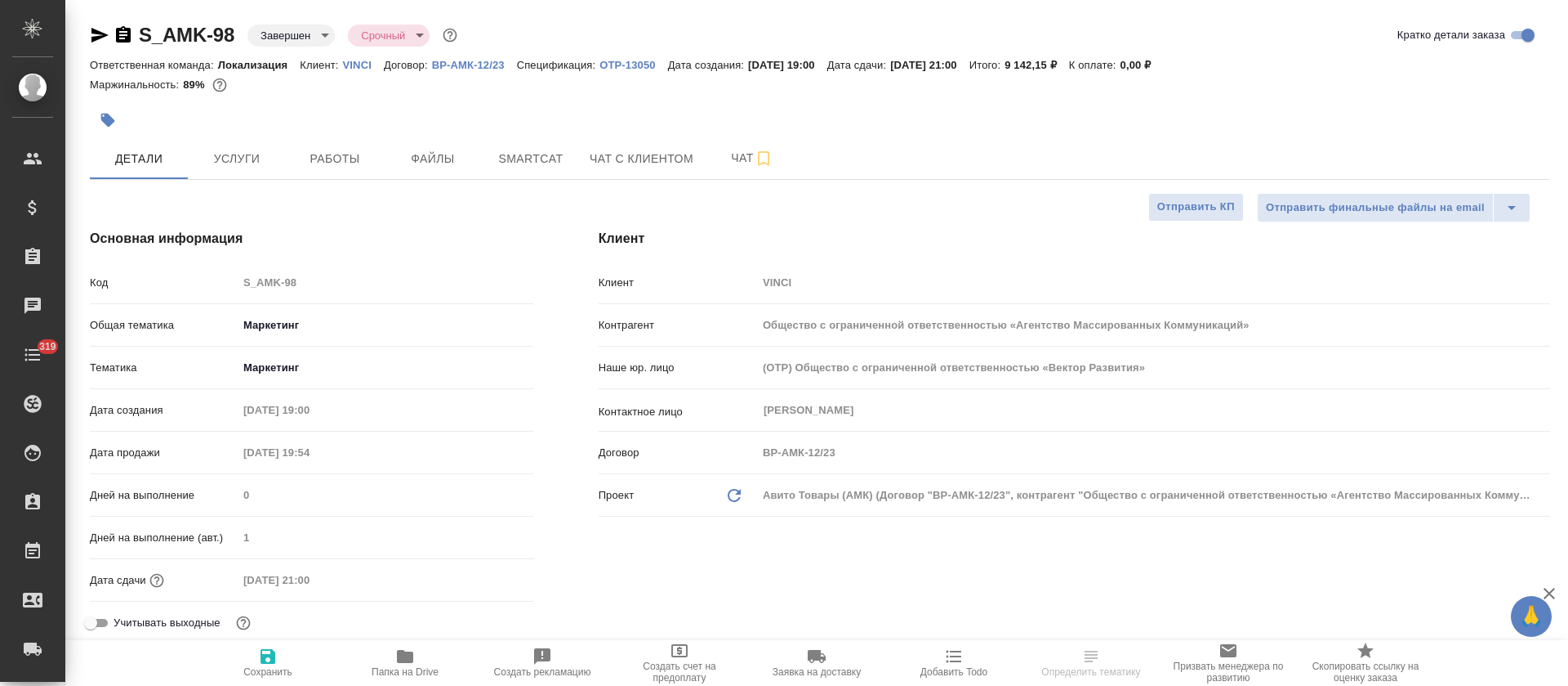
type textarea "x"
click at [346, 155] on span "Работы" at bounding box center [335, 159] width 78 height 21
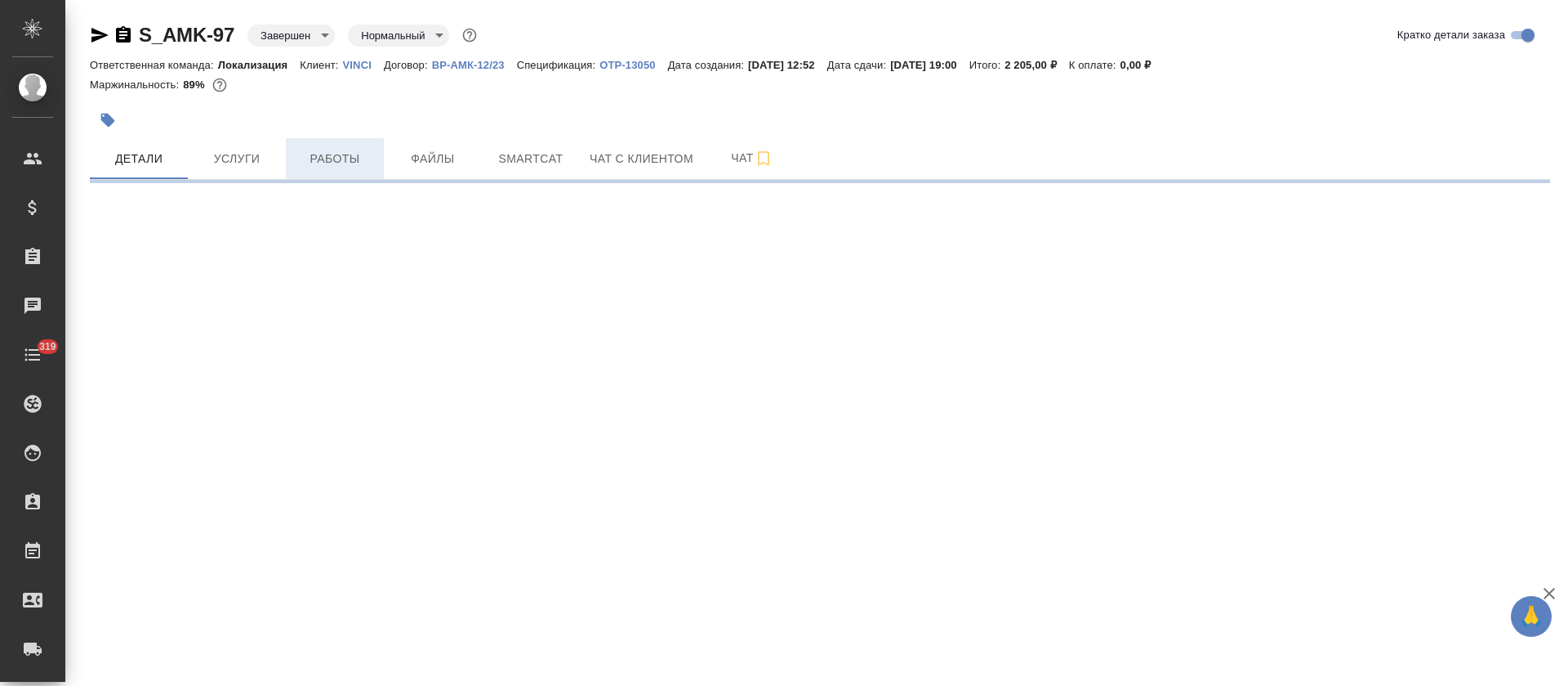
select select "RU"
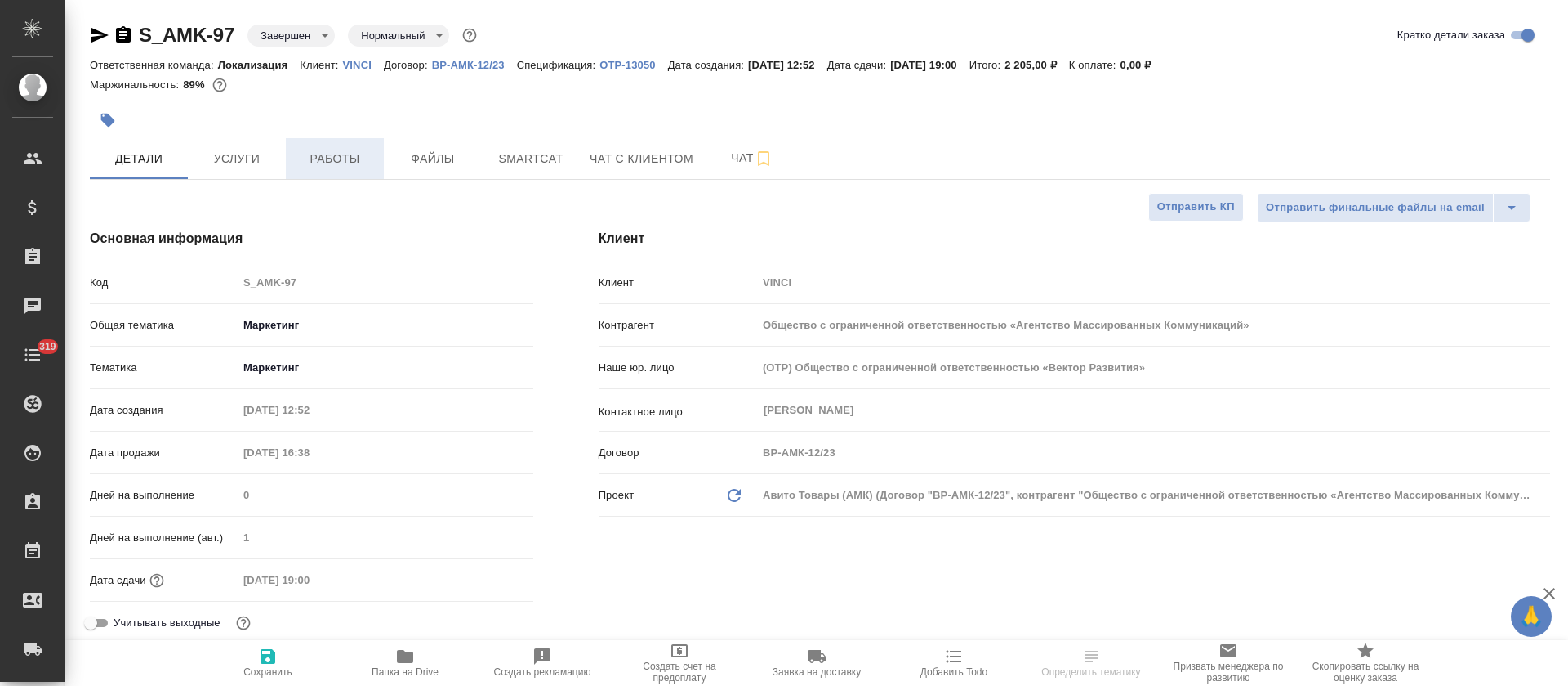
type textarea "x"
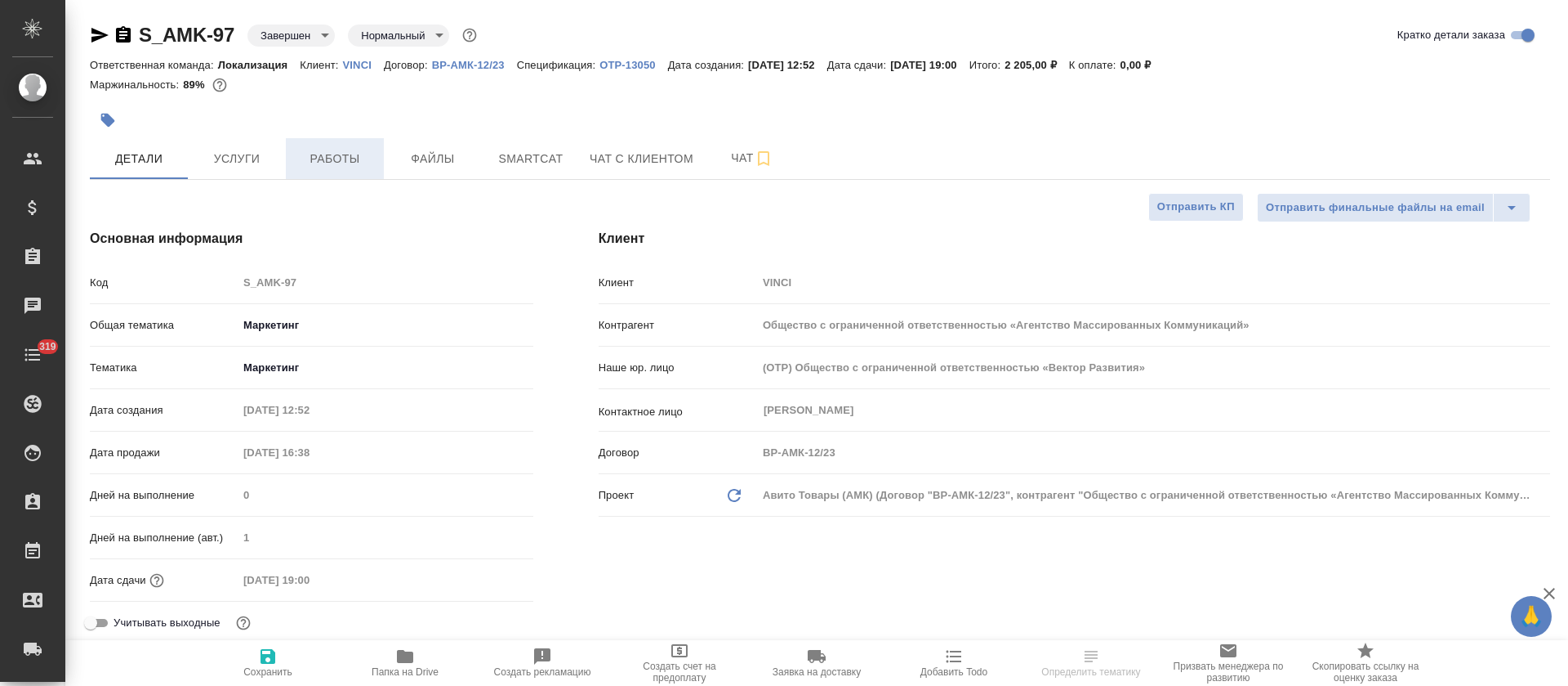
type textarea "x"
click at [335, 160] on span "Работы" at bounding box center [335, 159] width 78 height 21
type textarea "x"
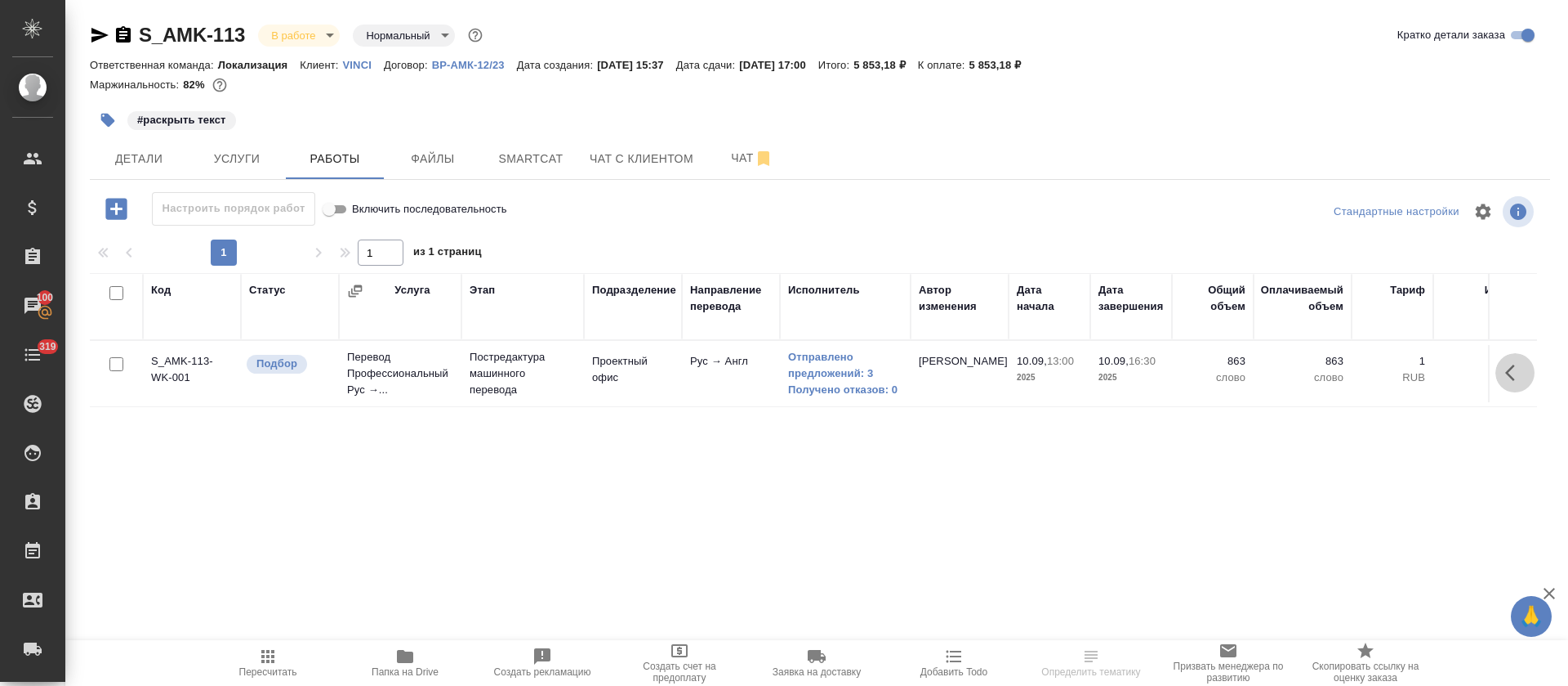
click at [1524, 363] on icon "button" at bounding box center [1515, 372] width 20 height 20
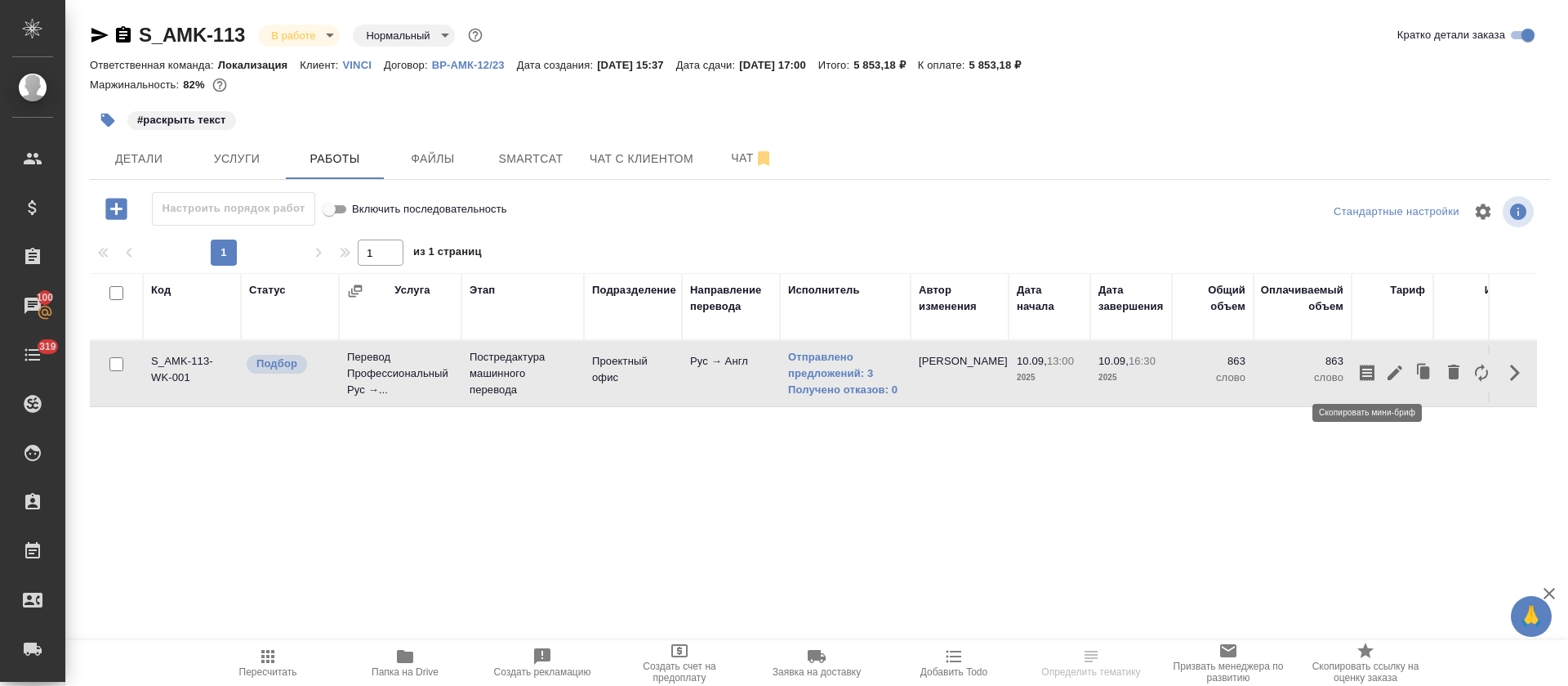
click at [1357, 373] on icon "button" at bounding box center [1367, 372] width 20 height 20
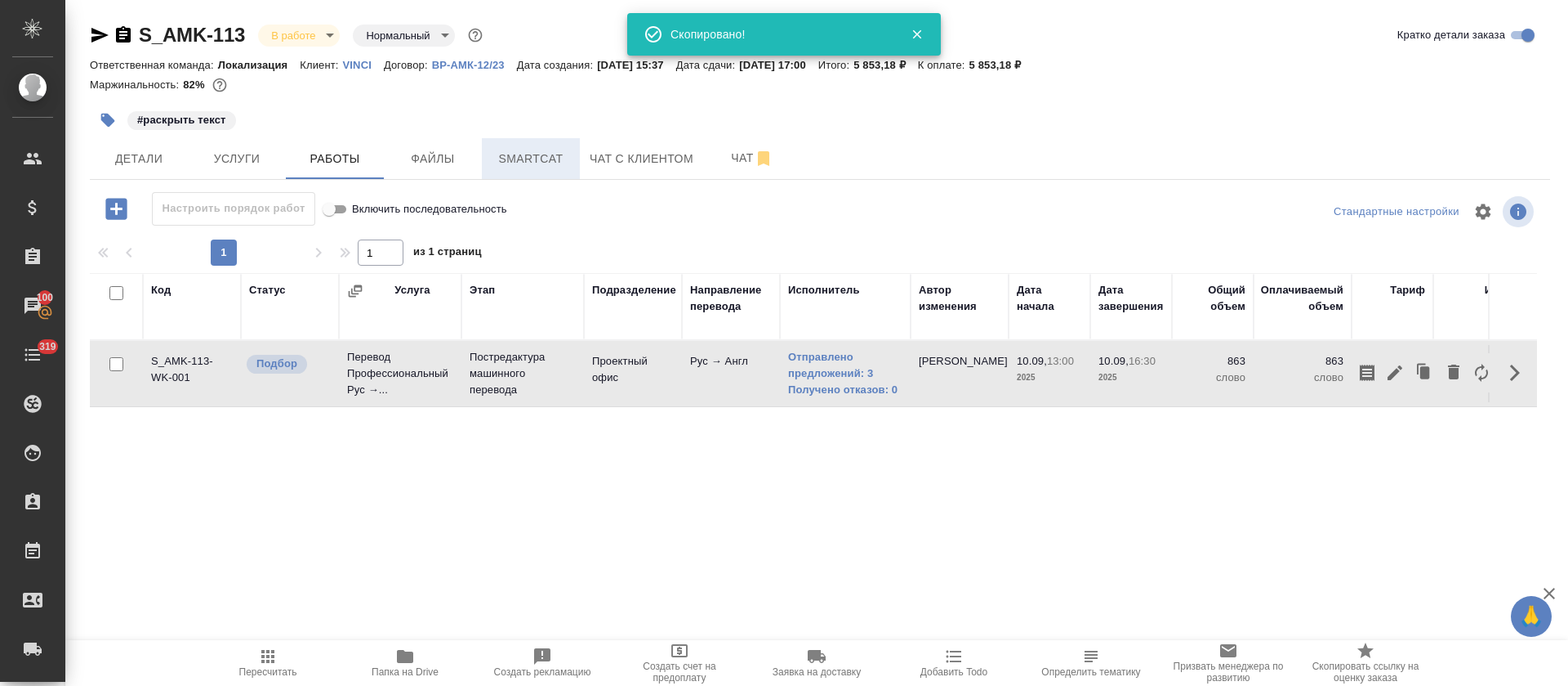
click at [528, 169] on button "Smartcat" at bounding box center [531, 159] width 98 height 41
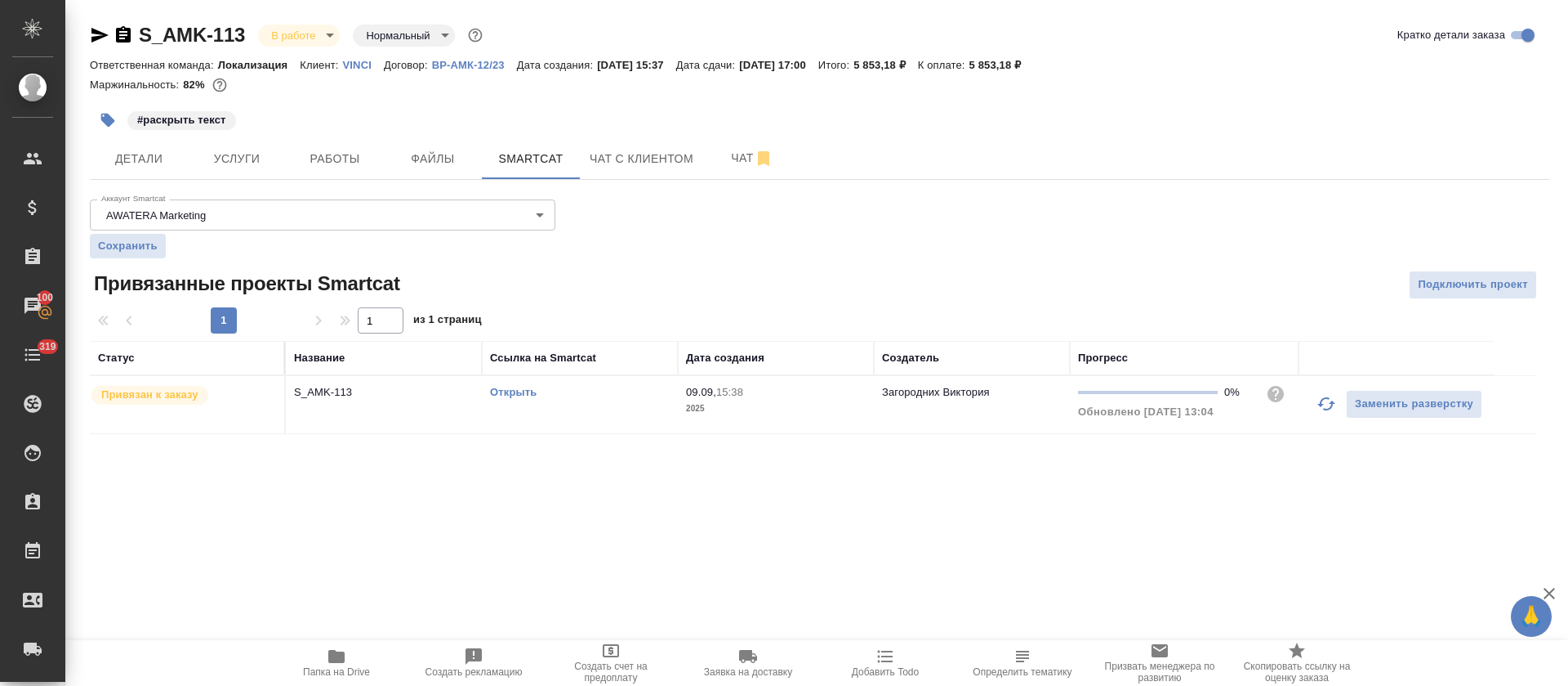
click at [522, 395] on link "Открыть" at bounding box center [513, 391] width 47 height 12
click at [601, 385] on div "Открыть" at bounding box center [579, 393] width 180 height 17
click at [319, 152] on span "Работы" at bounding box center [335, 159] width 78 height 21
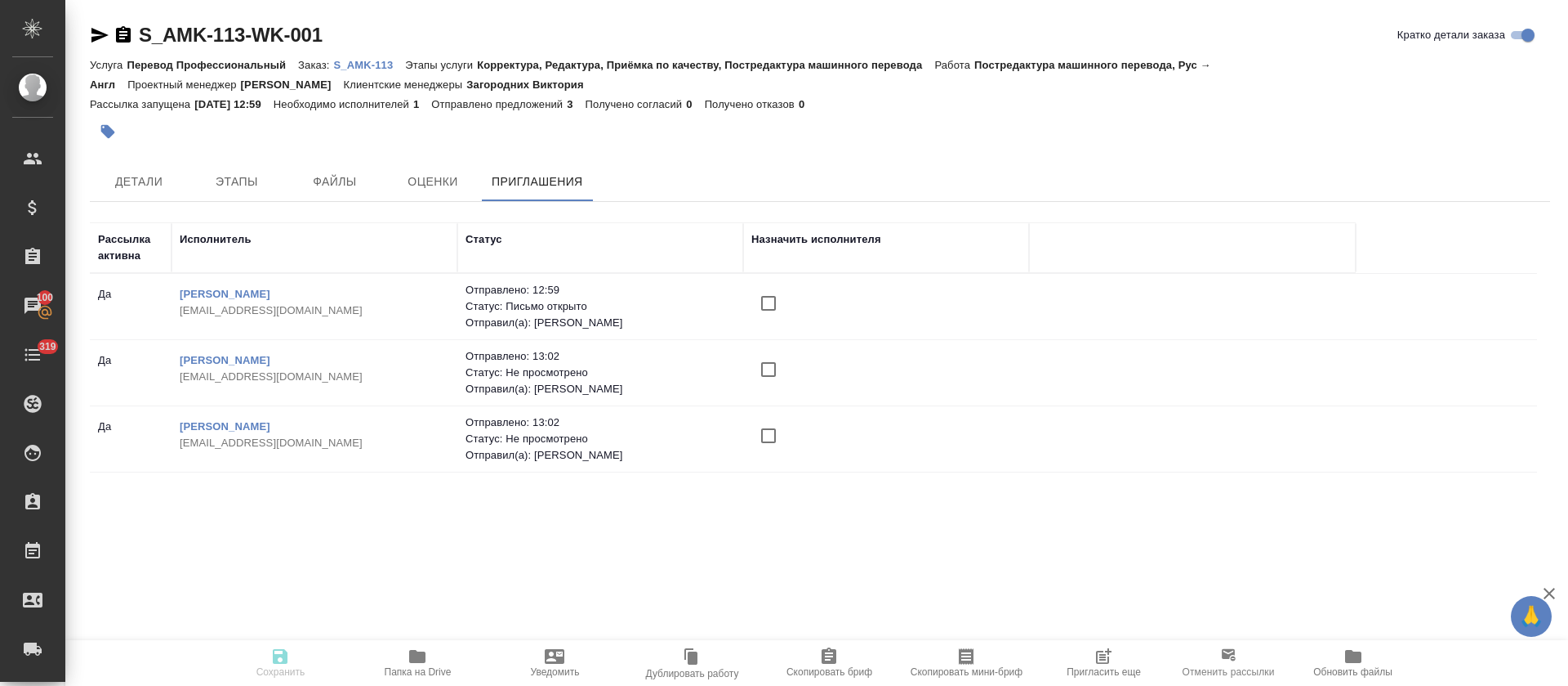
click at [1092, 666] on span "Пригласить еще" at bounding box center [1104, 672] width 75 height 11
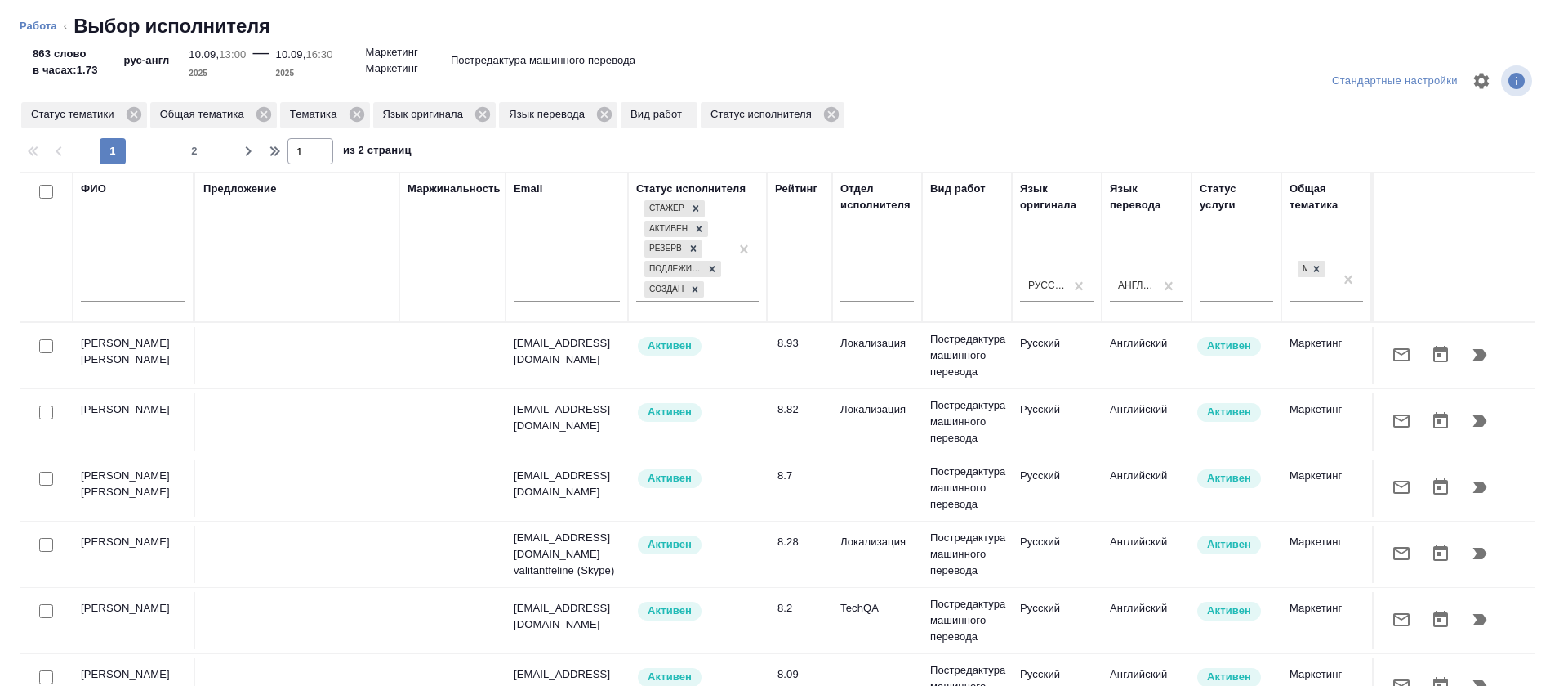
scroll to position [122, 0]
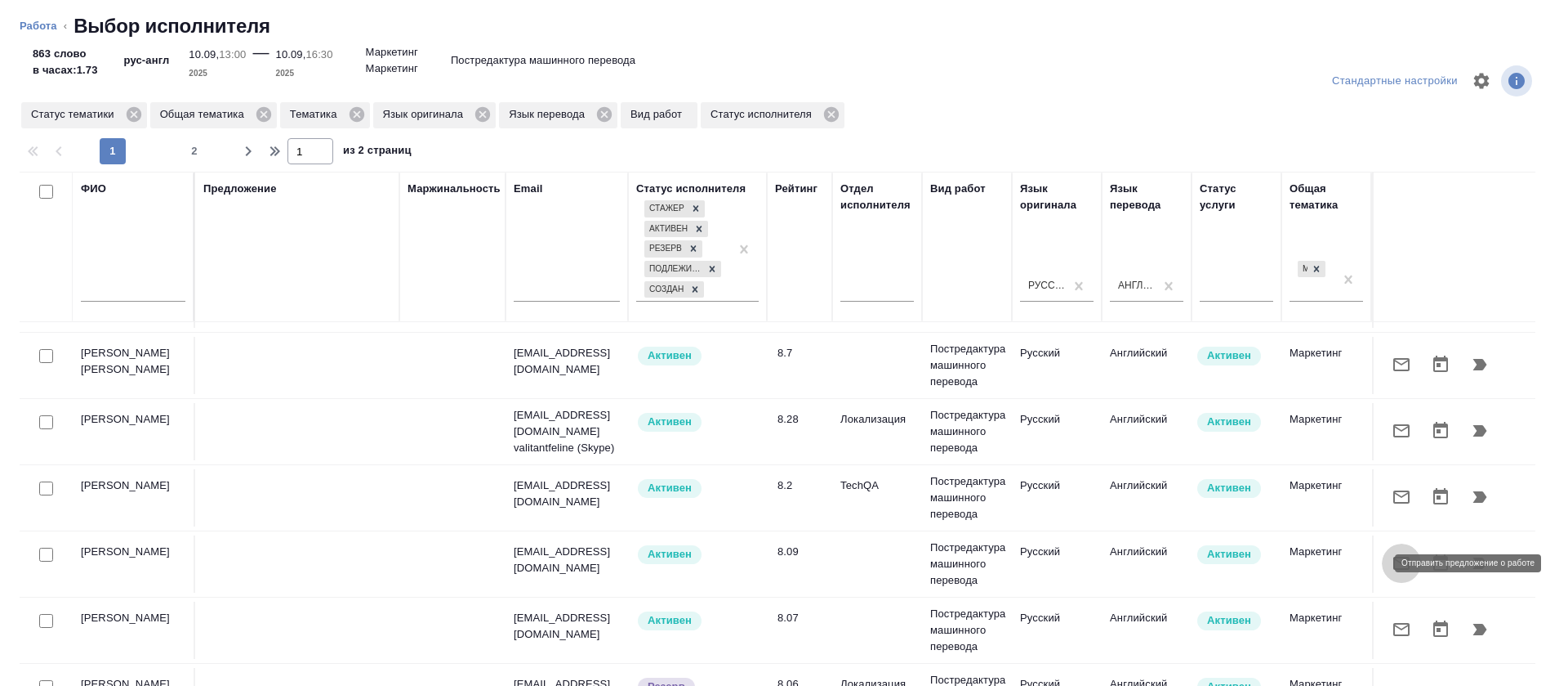
click at [1382, 574] on button "button" at bounding box center [1402, 563] width 39 height 39
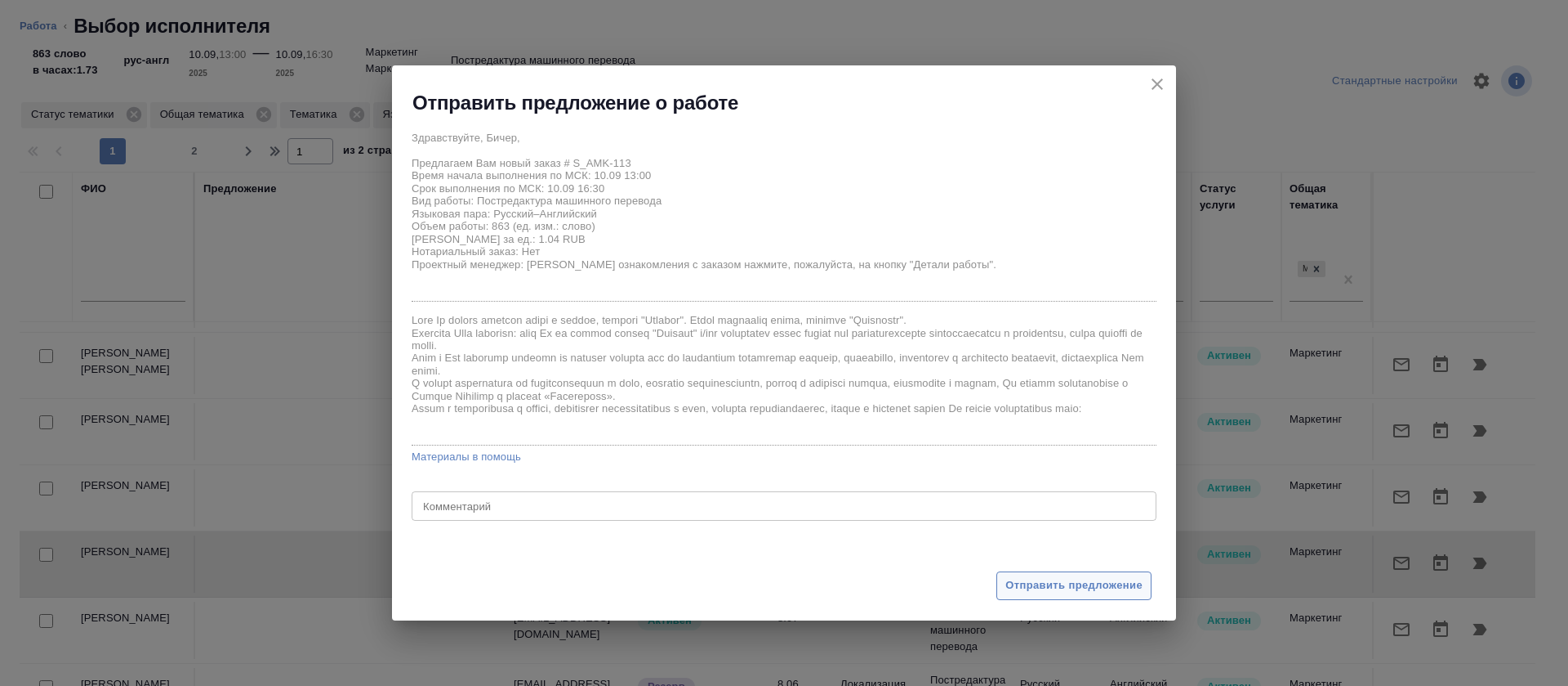
click at [1037, 583] on span "Отправить предложение" at bounding box center [1074, 585] width 137 height 19
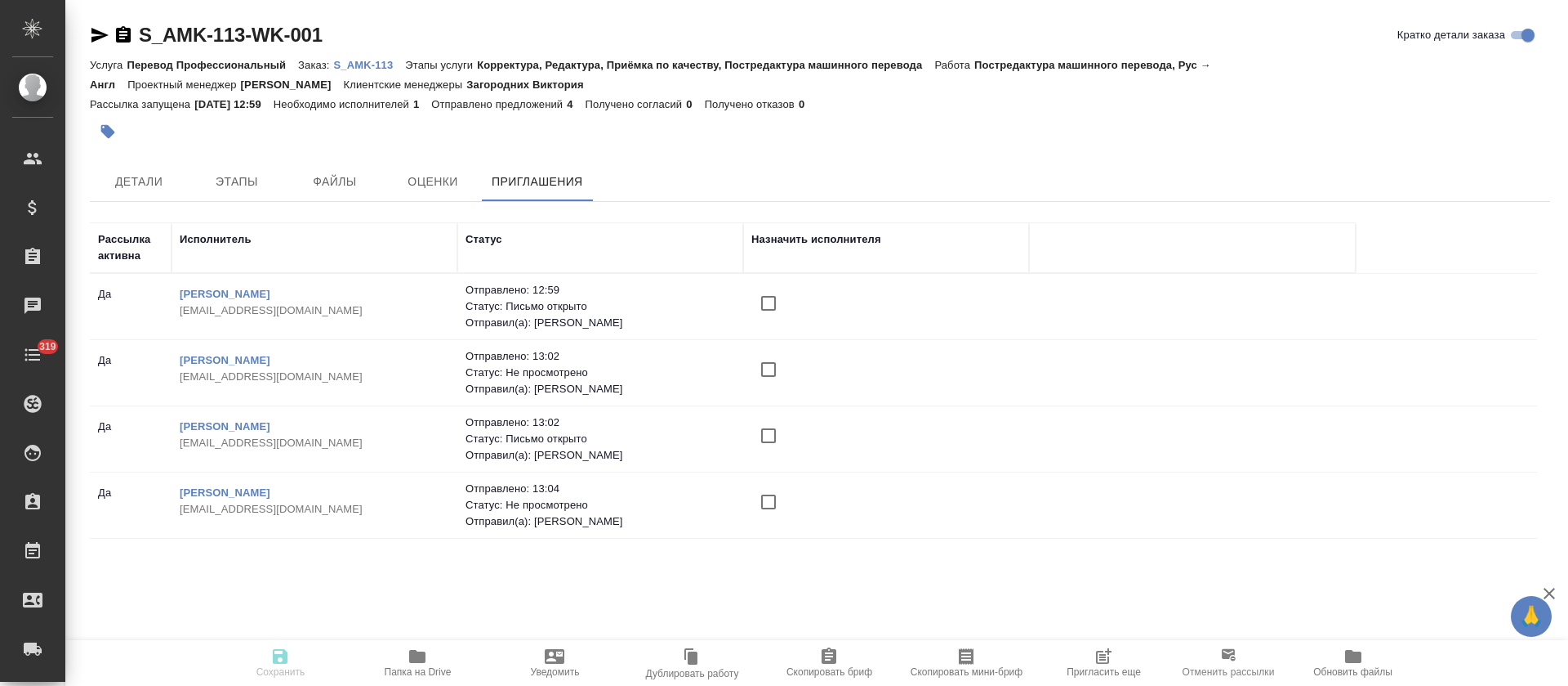
click at [770, 492] on input "checkbox" at bounding box center [769, 501] width 35 height 35
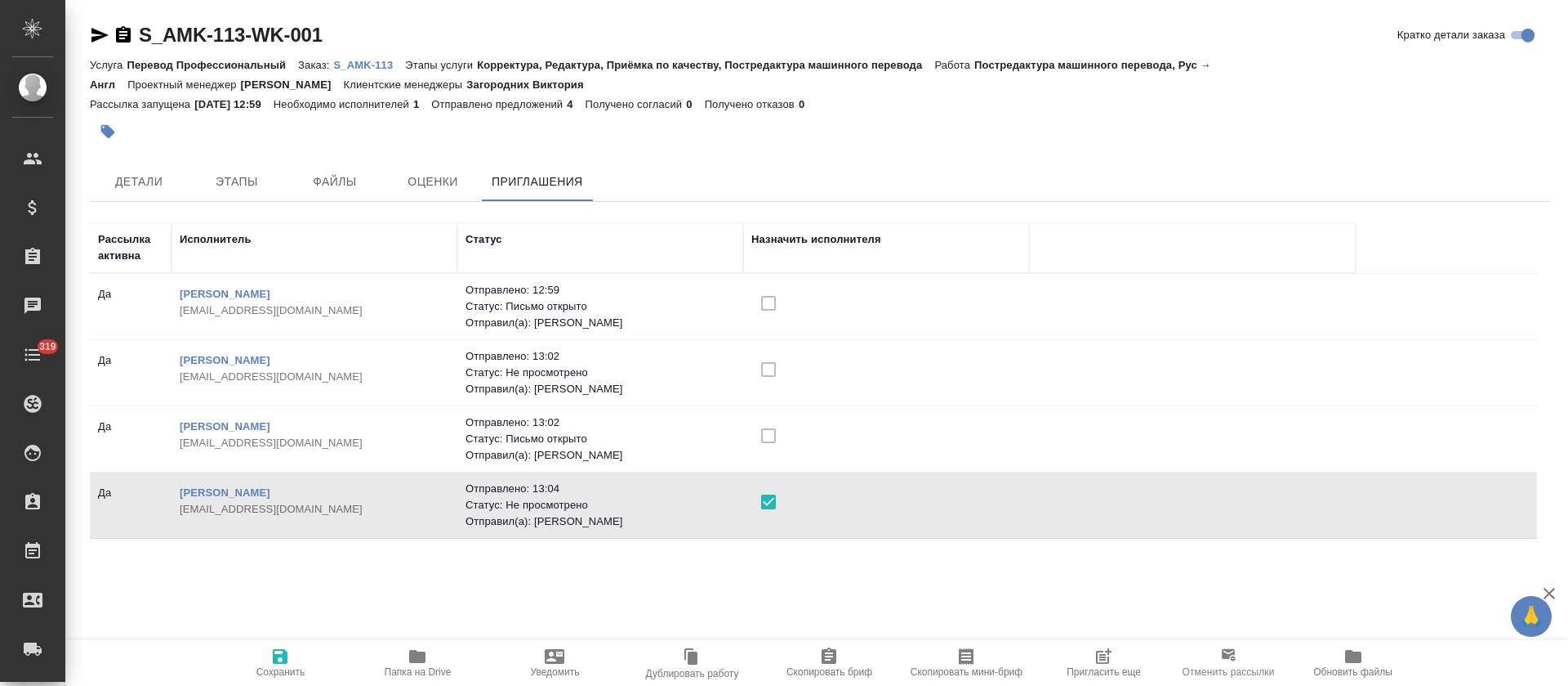
click at [266, 661] on span "Сохранить" at bounding box center [280, 662] width 118 height 31
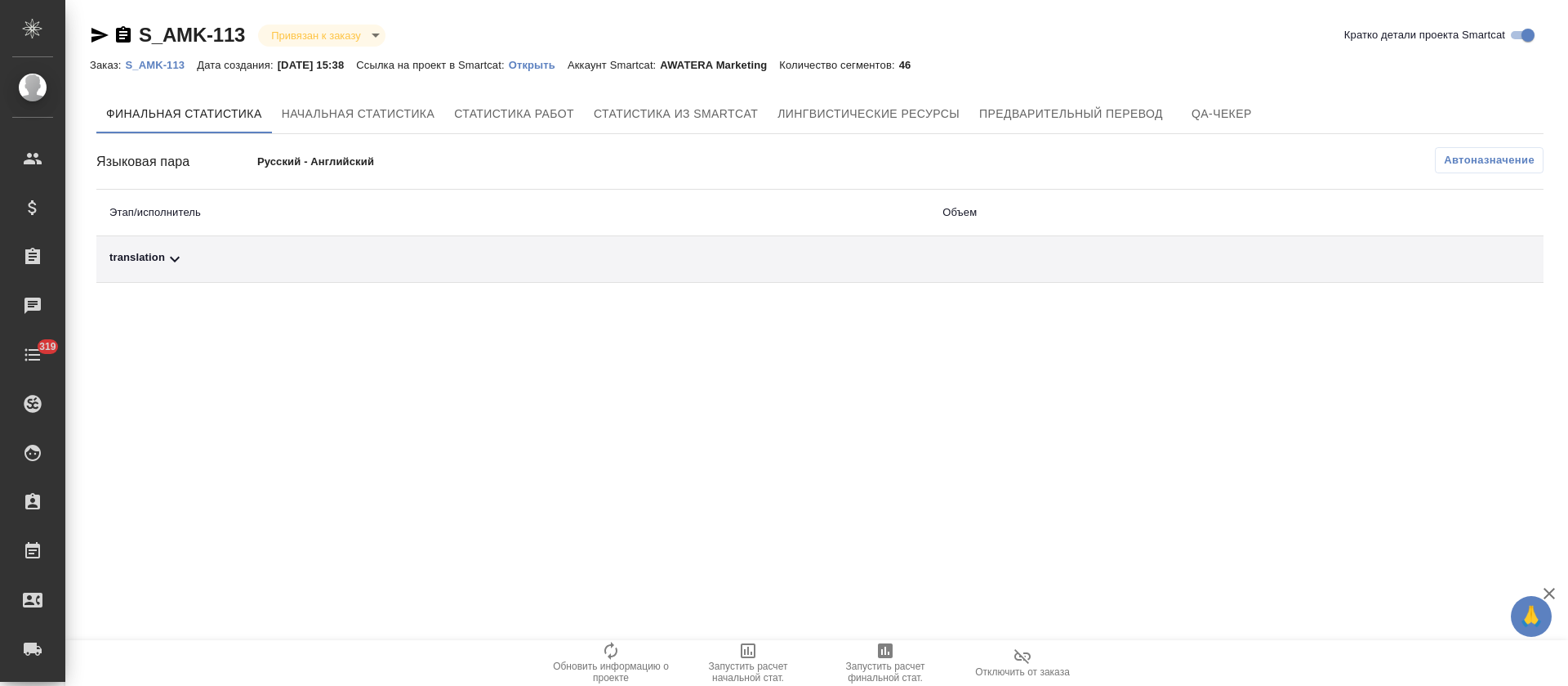
click at [312, 253] on div "translation" at bounding box center [512, 259] width 807 height 20
click at [319, 168] on p "Русский - Английский" at bounding box center [418, 162] width 322 height 17
click at [1466, 165] on span "Автоназначение" at bounding box center [1489, 161] width 90 height 17
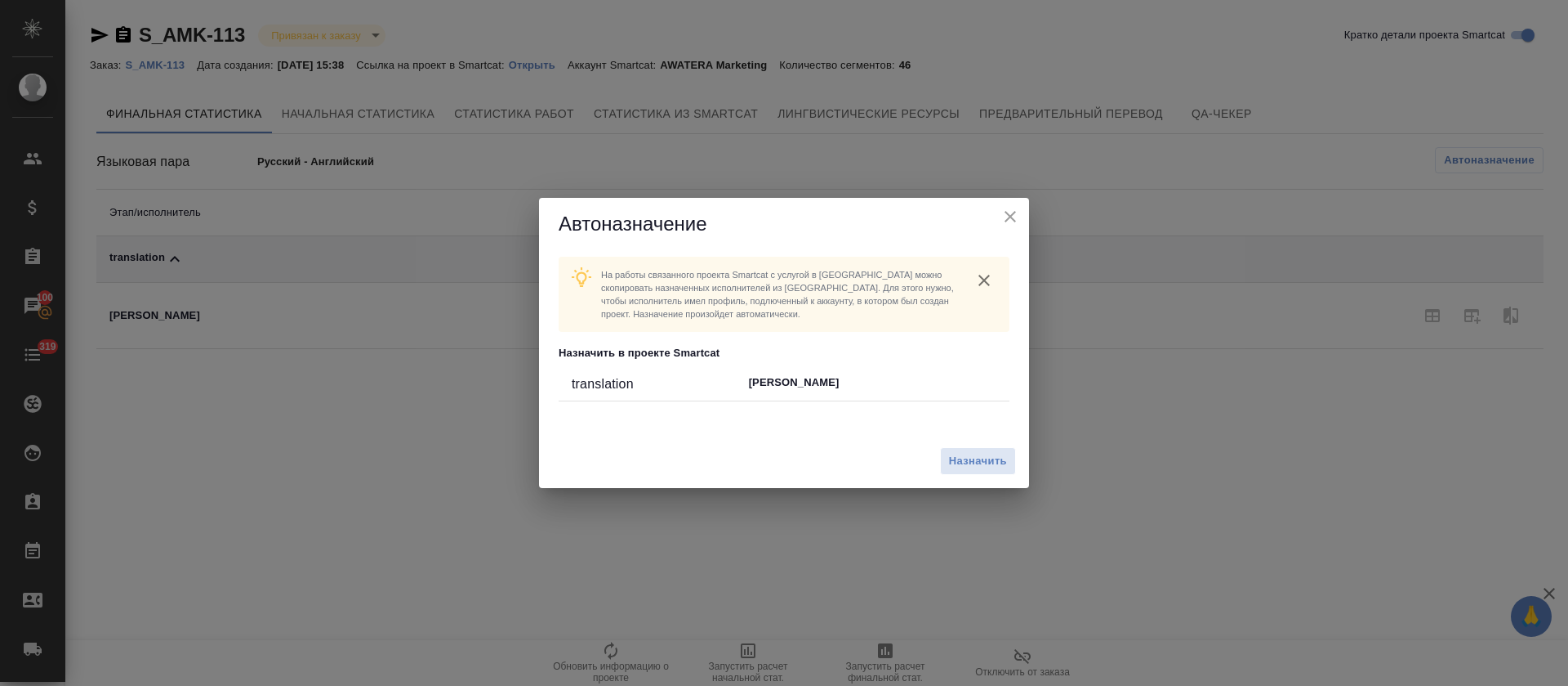
click at [1003, 214] on icon "close" at bounding box center [1010, 217] width 20 height 20
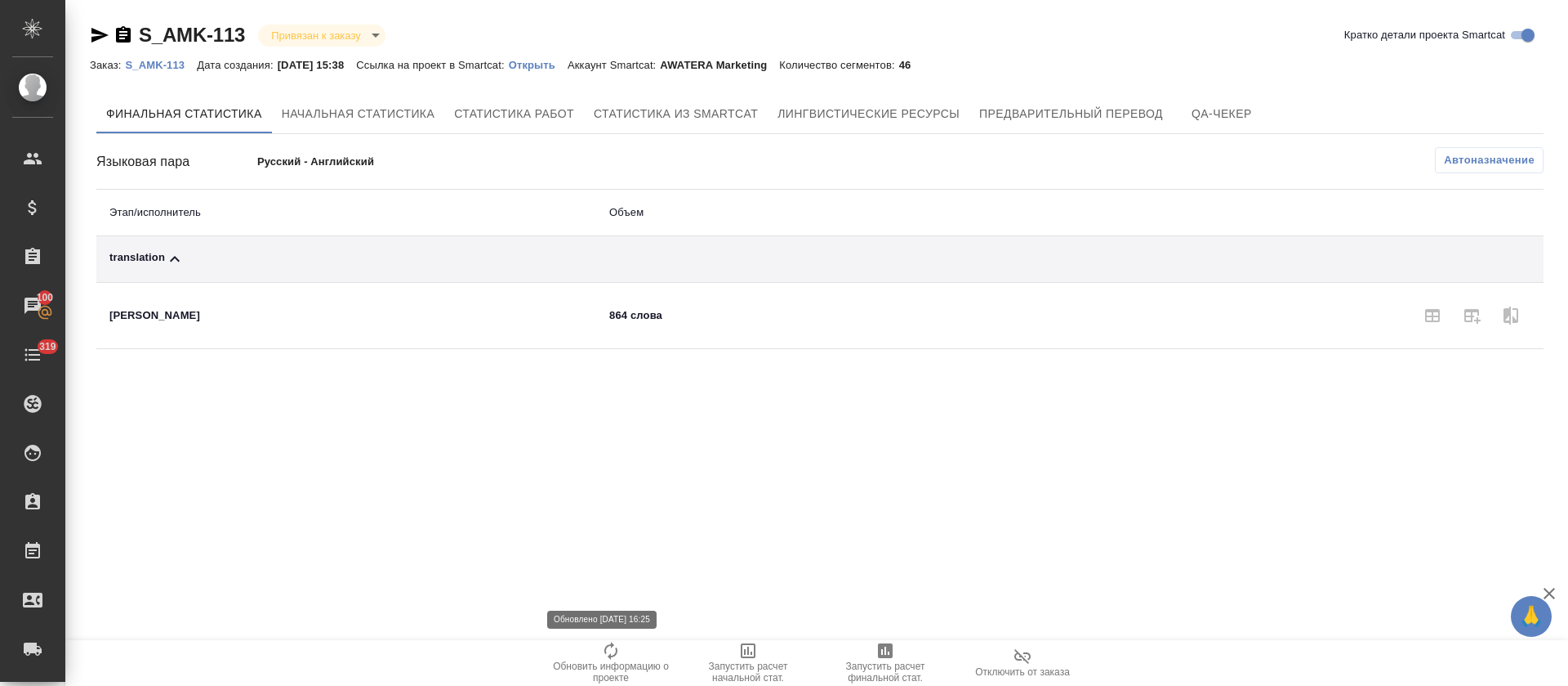
drag, startPoint x: 582, startPoint y: 661, endPoint x: 642, endPoint y: 674, distance: 61.4
click at [585, 662] on span "Обновить информацию о проекте" at bounding box center [611, 672] width 118 height 23
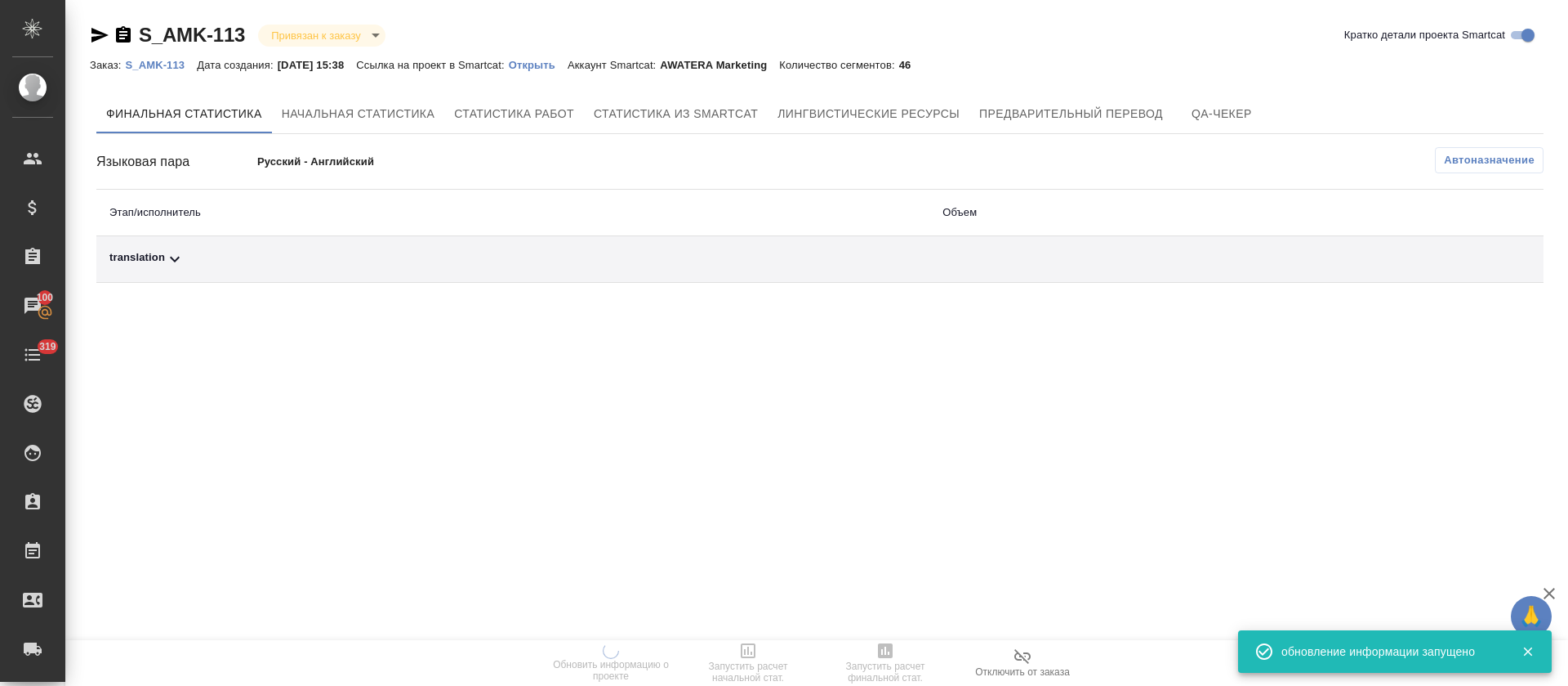
click at [257, 271] on td "translation" at bounding box center [512, 259] width 833 height 47
click at [260, 259] on div "translation" at bounding box center [512, 259] width 807 height 20
click at [1506, 159] on span "Автоназначение" at bounding box center [1489, 161] width 90 height 17
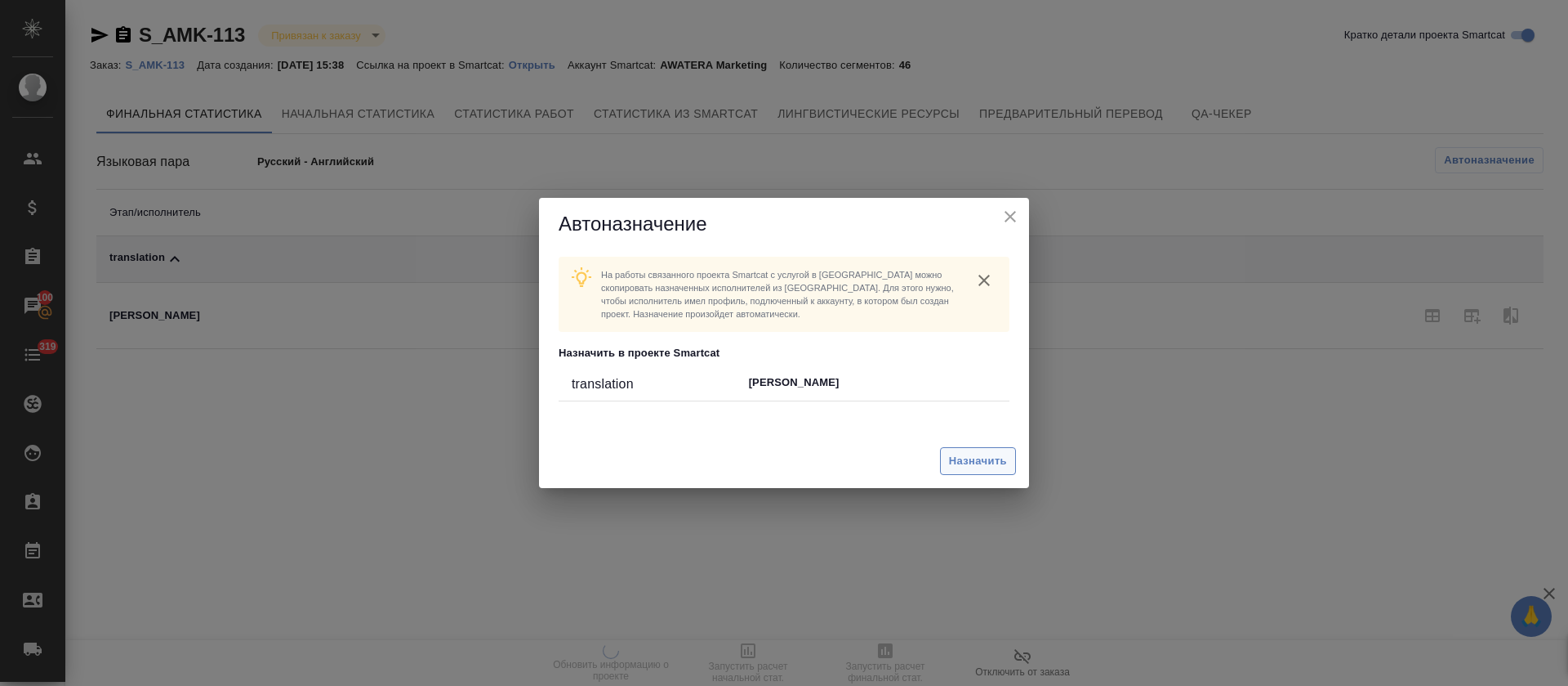
click at [957, 469] on span "Назначить" at bounding box center [978, 461] width 58 height 19
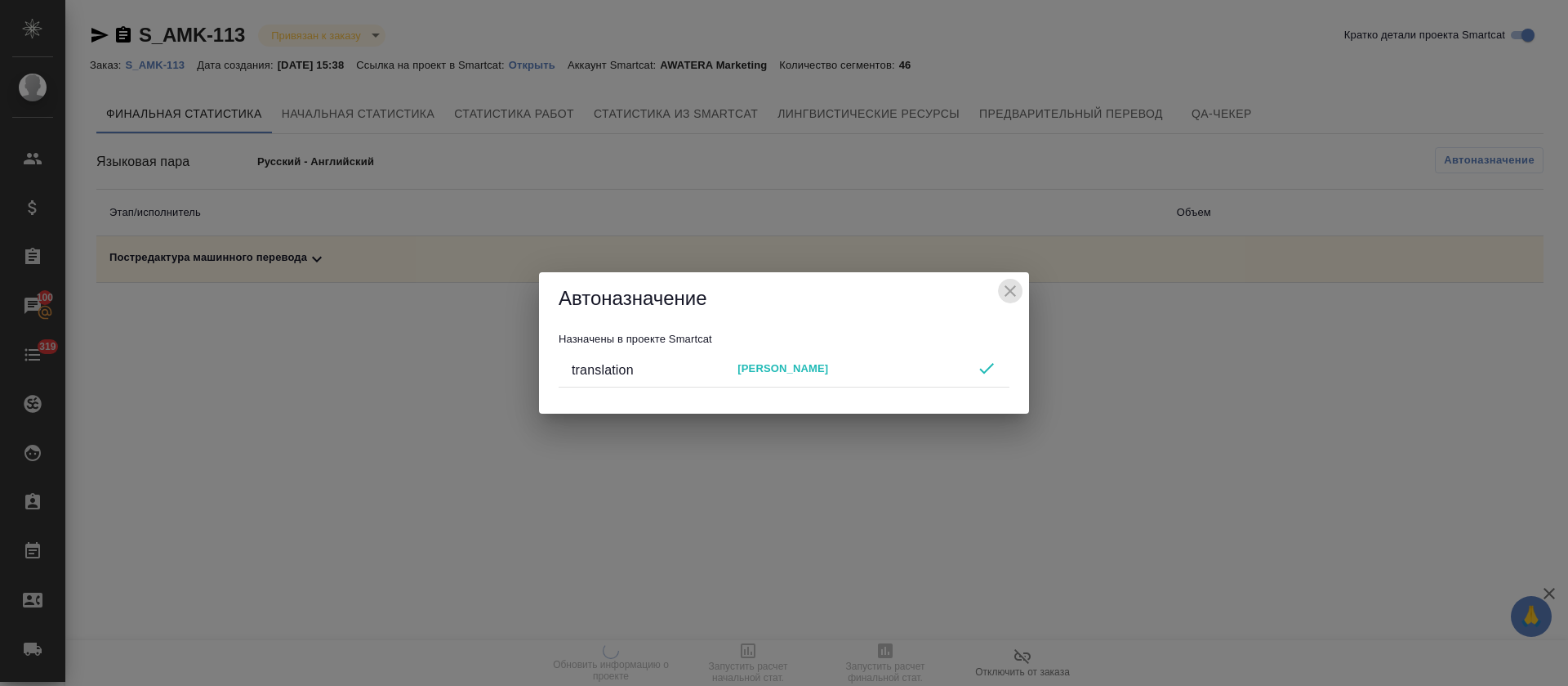
click at [1014, 299] on icon "close" at bounding box center [1010, 290] width 20 height 20
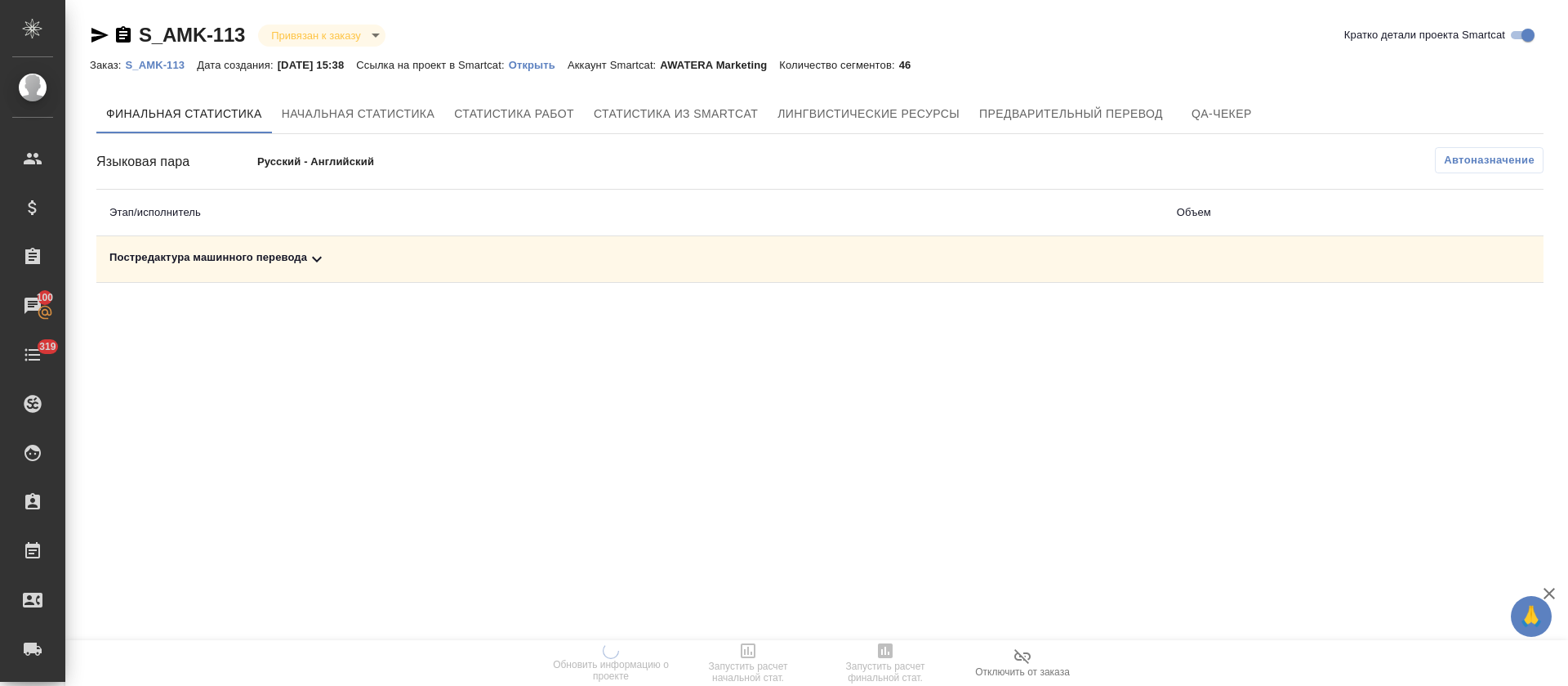
click at [315, 258] on icon at bounding box center [316, 259] width 20 height 20
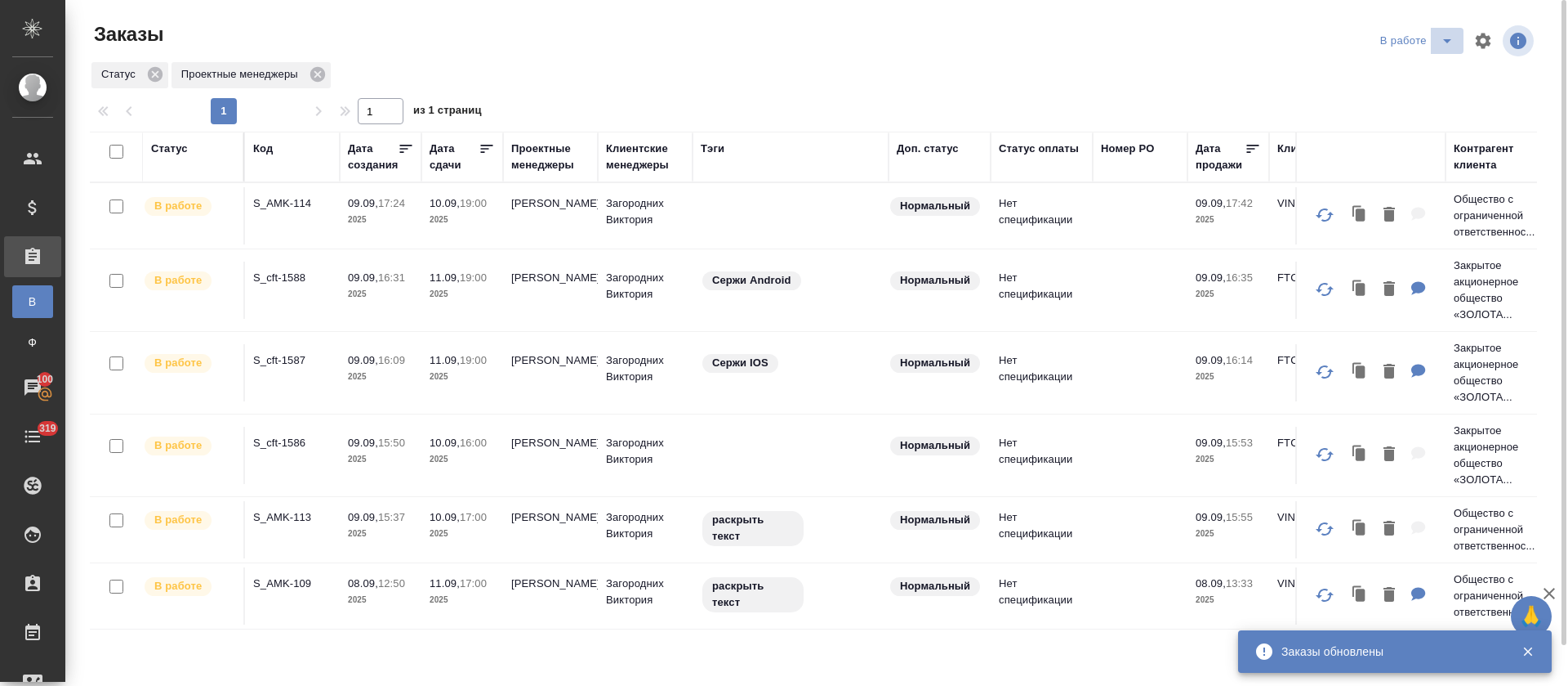
click at [1445, 43] on icon "split button" at bounding box center [1447, 40] width 20 height 20
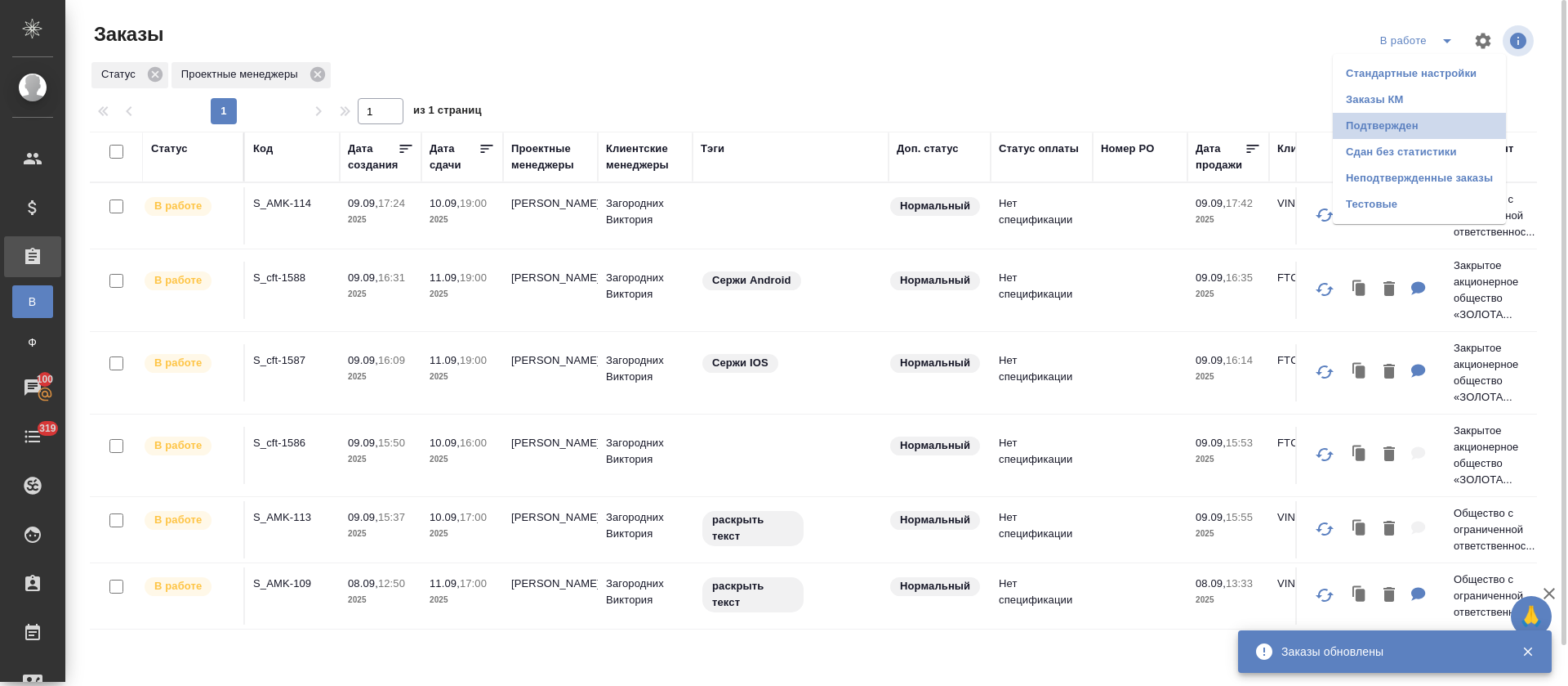
click at [1420, 120] on li "Подтвержден" at bounding box center [1420, 126] width 173 height 26
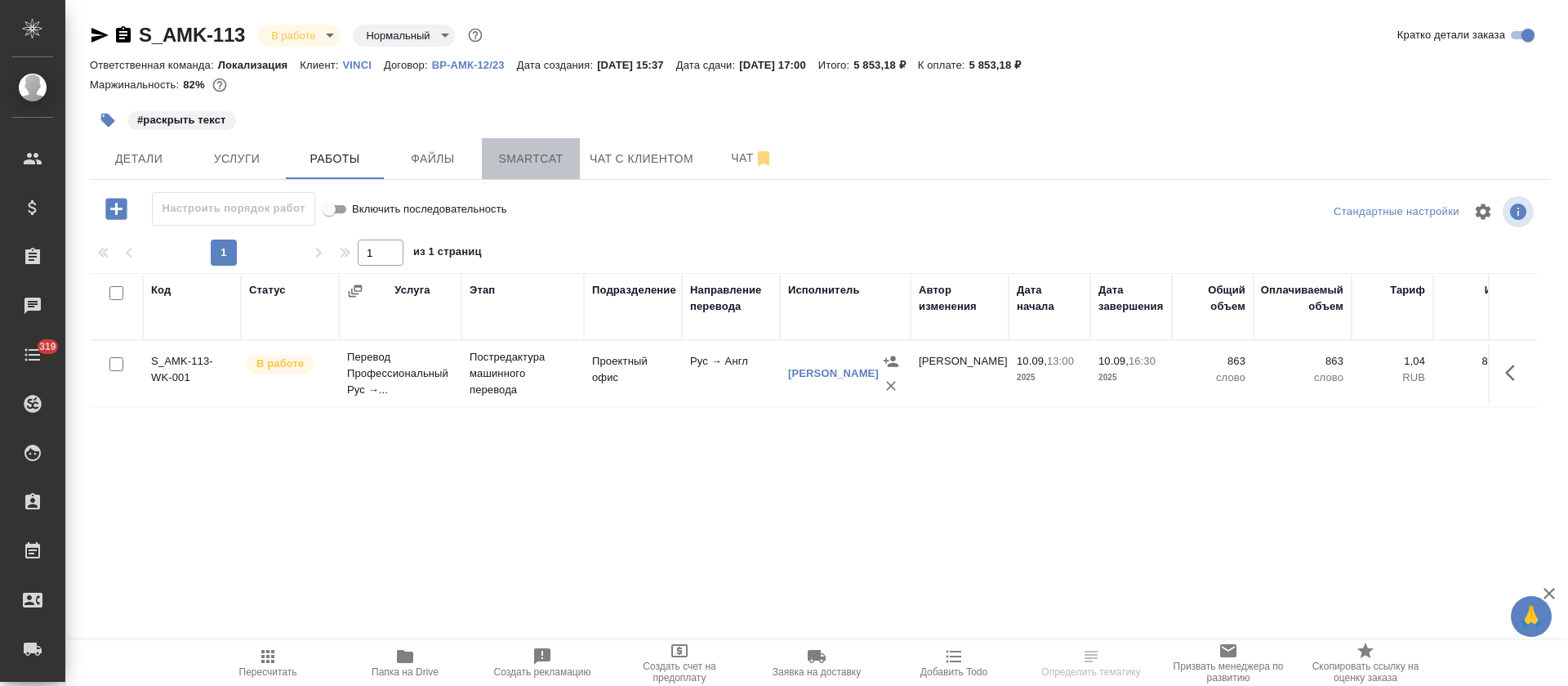
click at [514, 167] on span "Smartcat" at bounding box center [531, 159] width 78 height 21
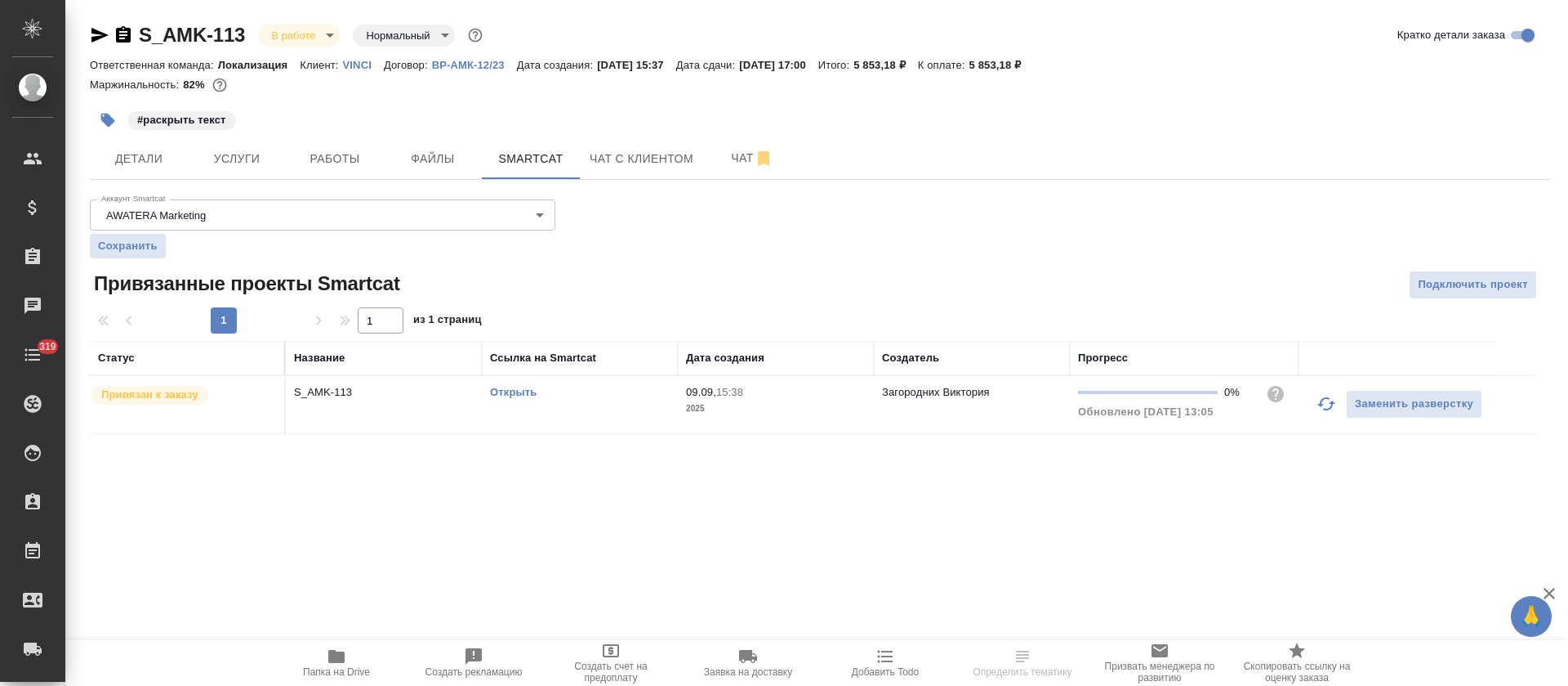
click at [1326, 407] on icon "button" at bounding box center [1326, 403] width 20 height 20
click at [1327, 398] on icon "button" at bounding box center [1326, 403] width 20 height 20
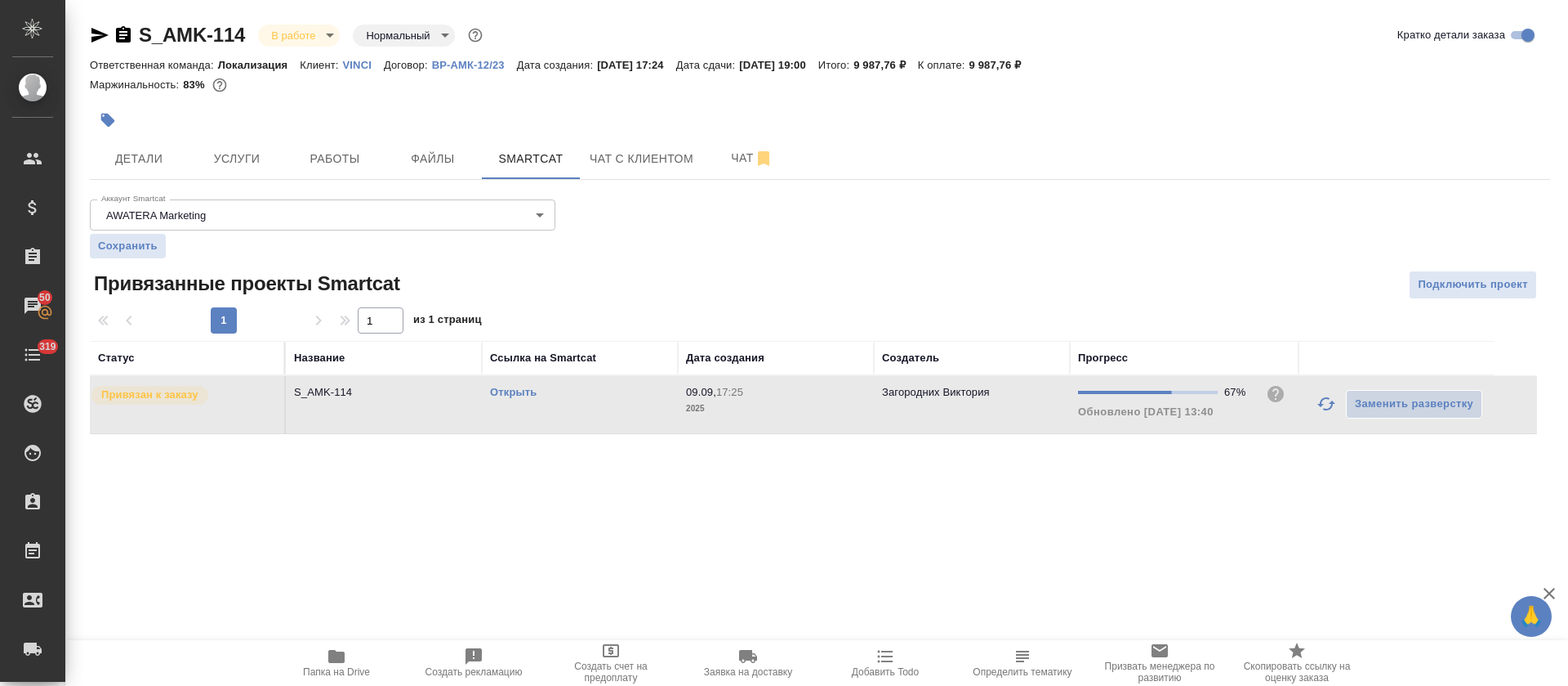
click at [1320, 416] on button "button" at bounding box center [1326, 404] width 39 height 39
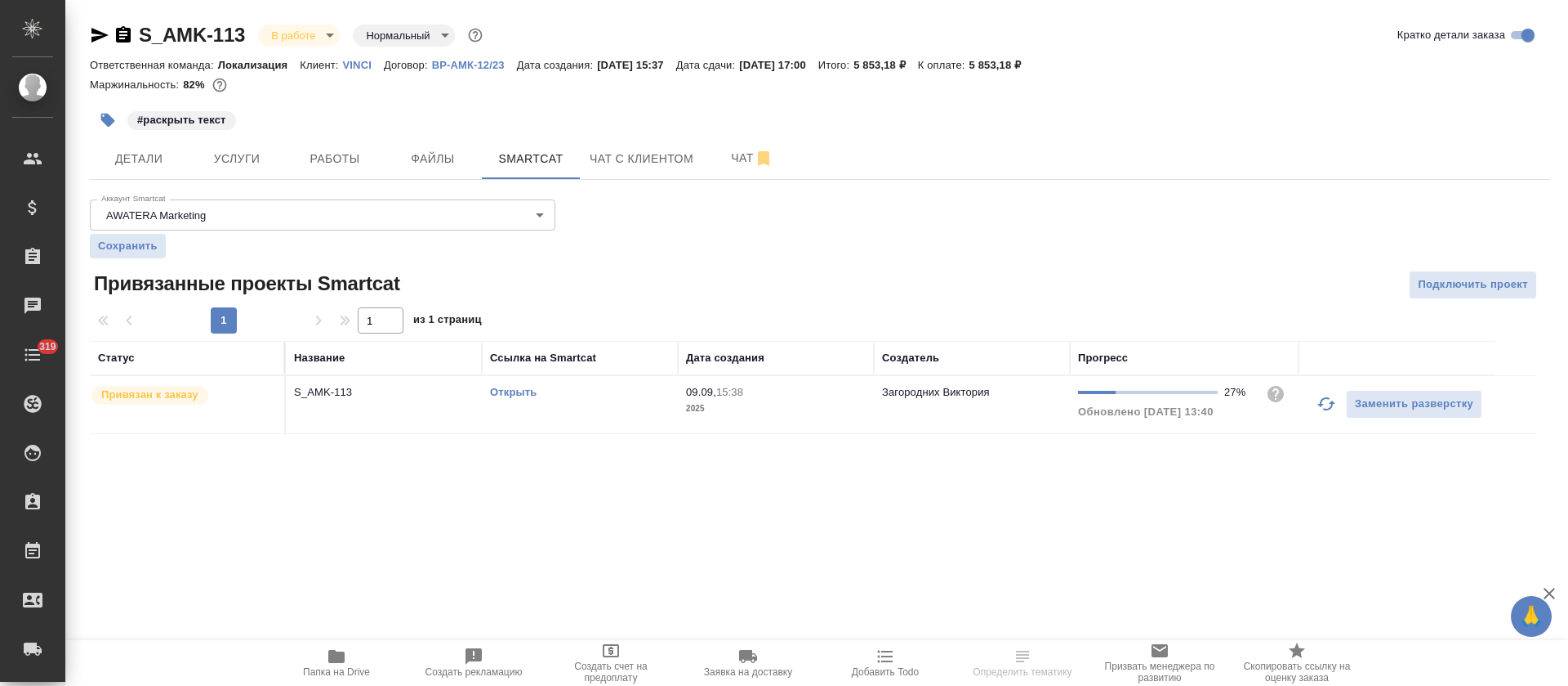
click at [1327, 404] on icon "button" at bounding box center [1326, 403] width 20 height 20
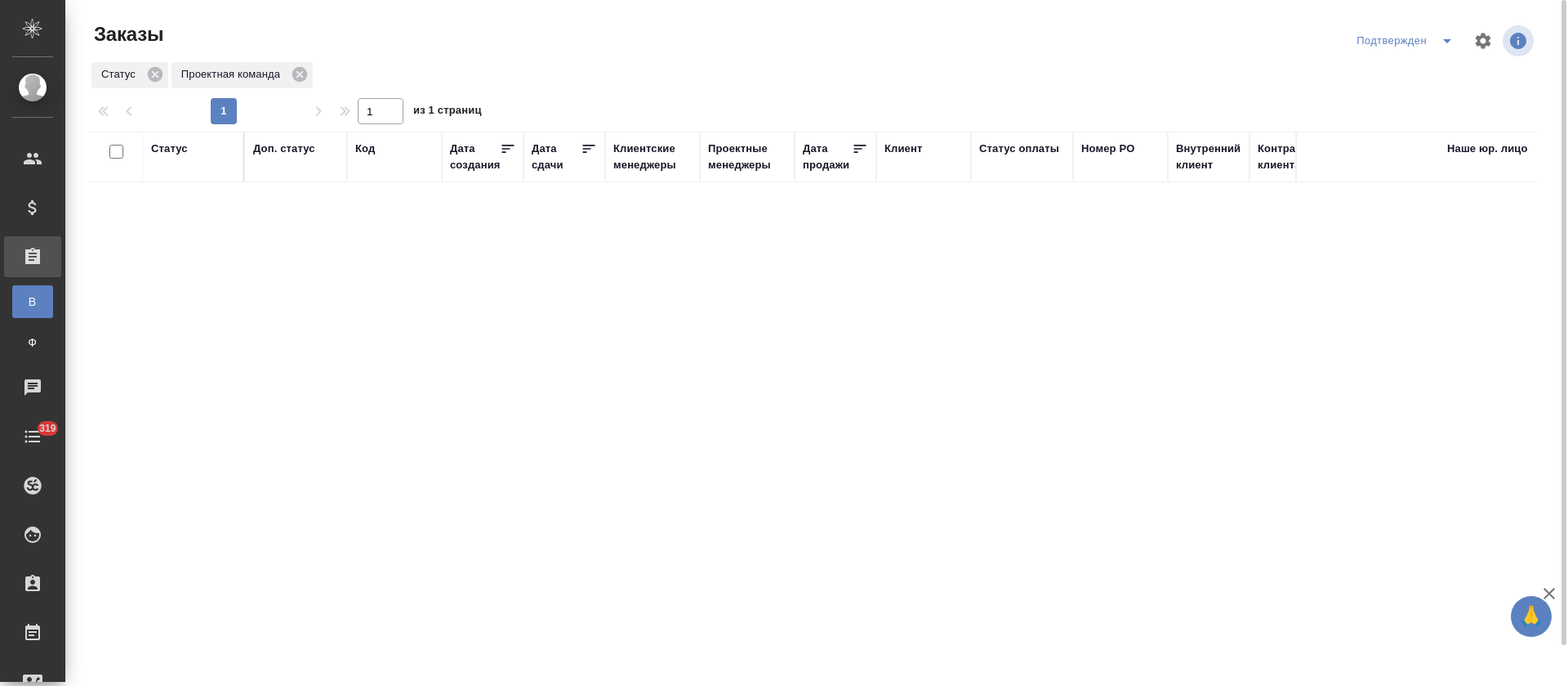
click at [1452, 41] on icon "split button" at bounding box center [1447, 40] width 20 height 20
click at [1410, 98] on li "В работе" at bounding box center [1408, 100] width 173 height 26
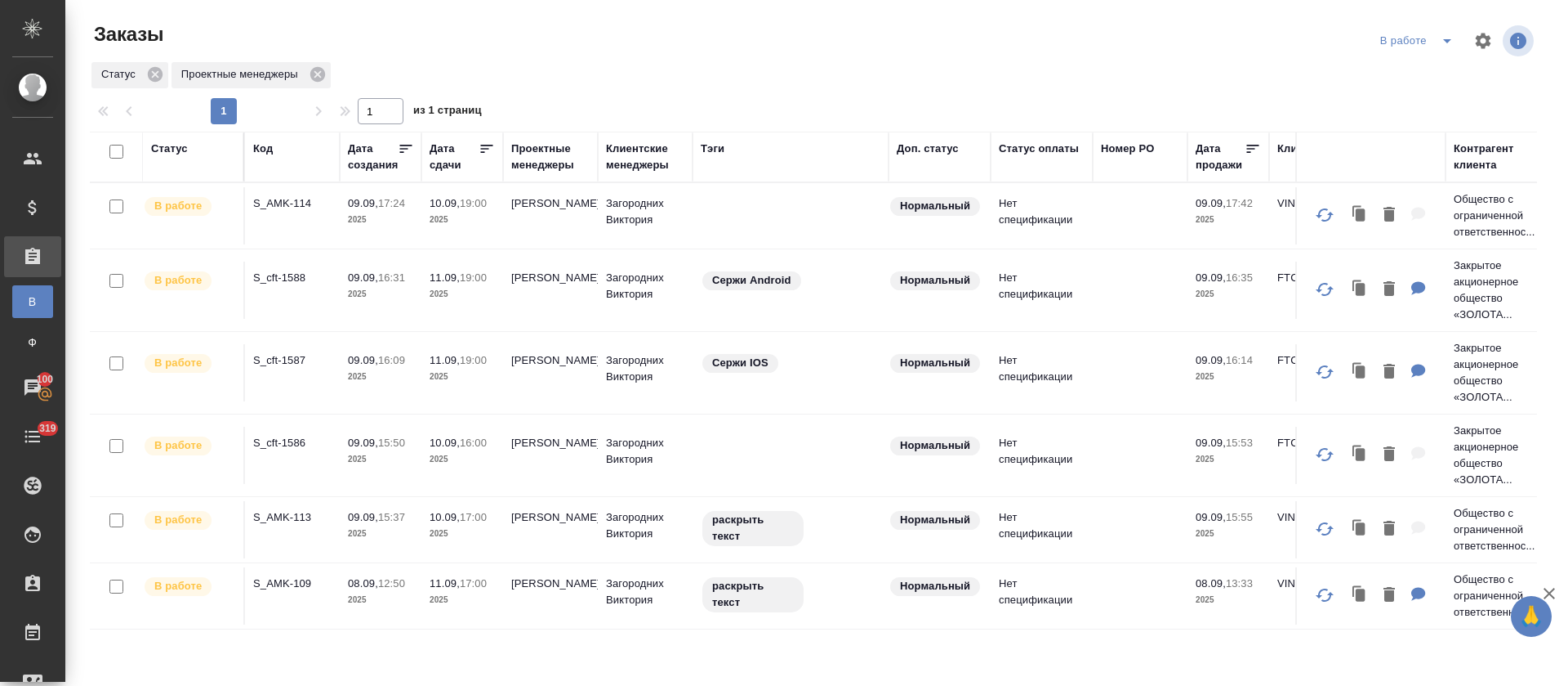
click at [483, 142] on icon at bounding box center [487, 149] width 17 height 17
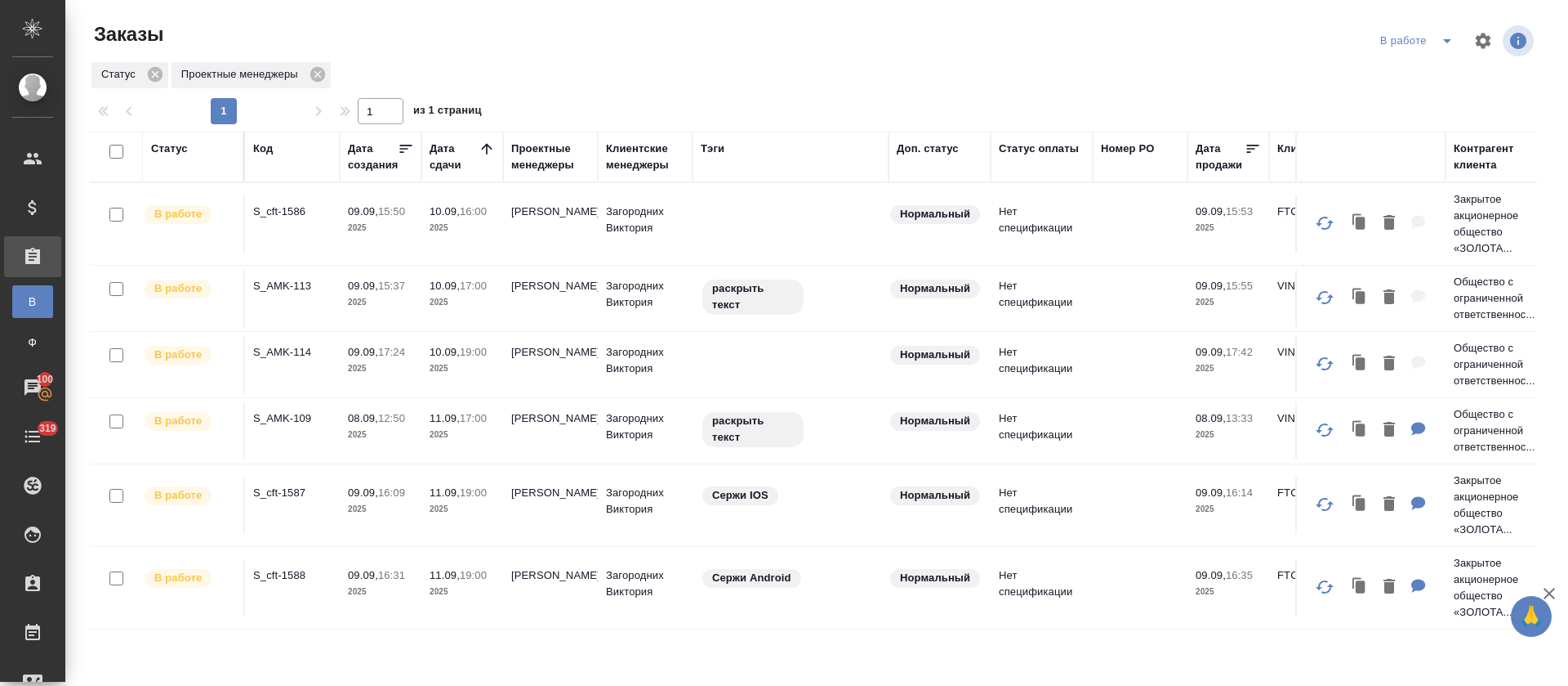
scroll to position [43, 0]
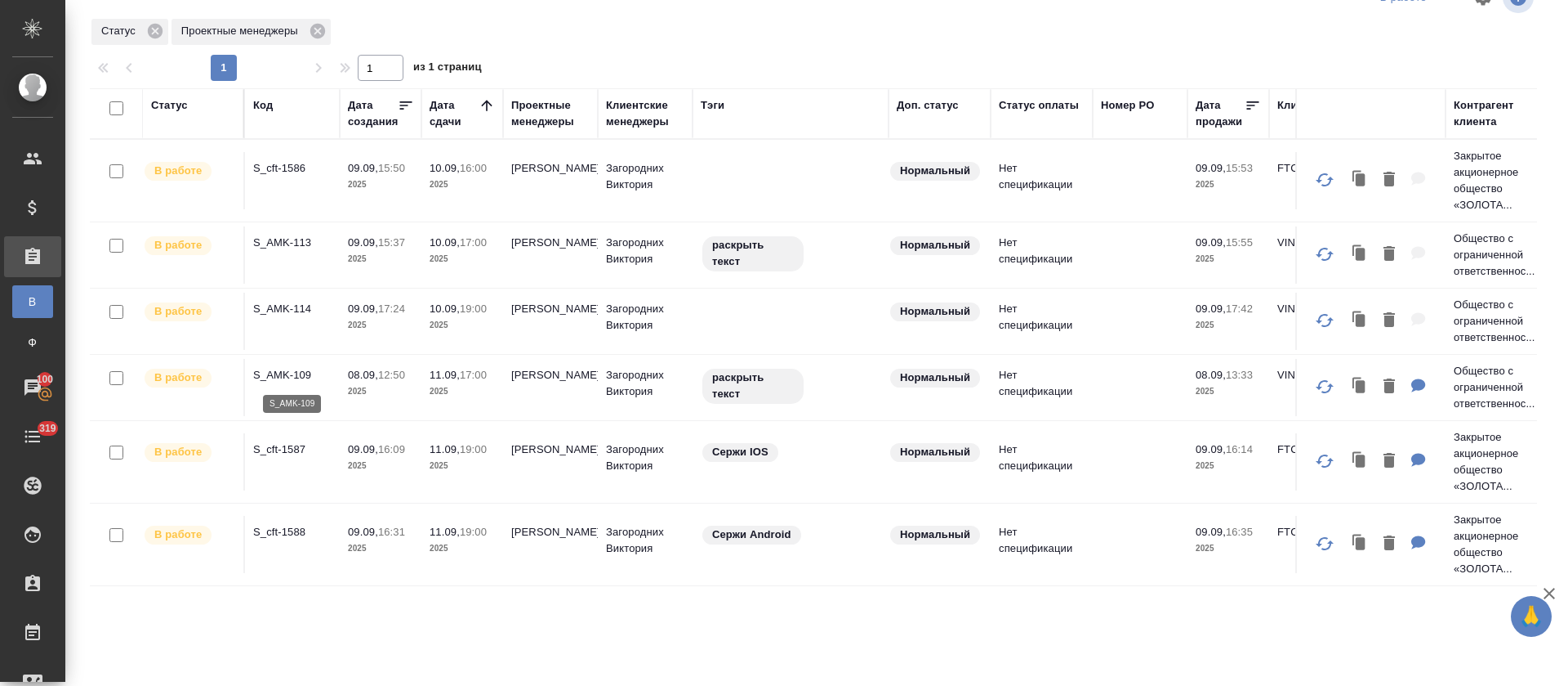
click at [276, 370] on p "S_AMK-109" at bounding box center [292, 375] width 78 height 17
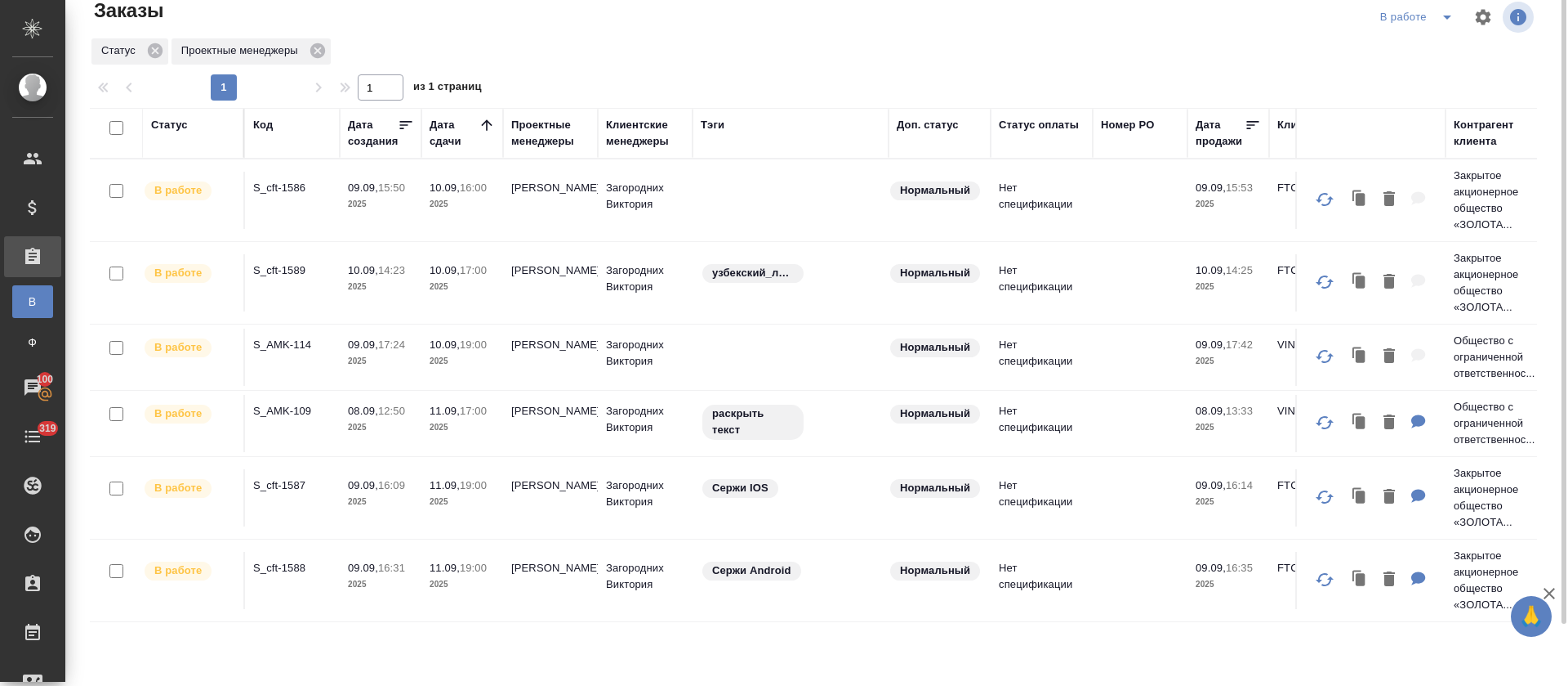
scroll to position [0, 0]
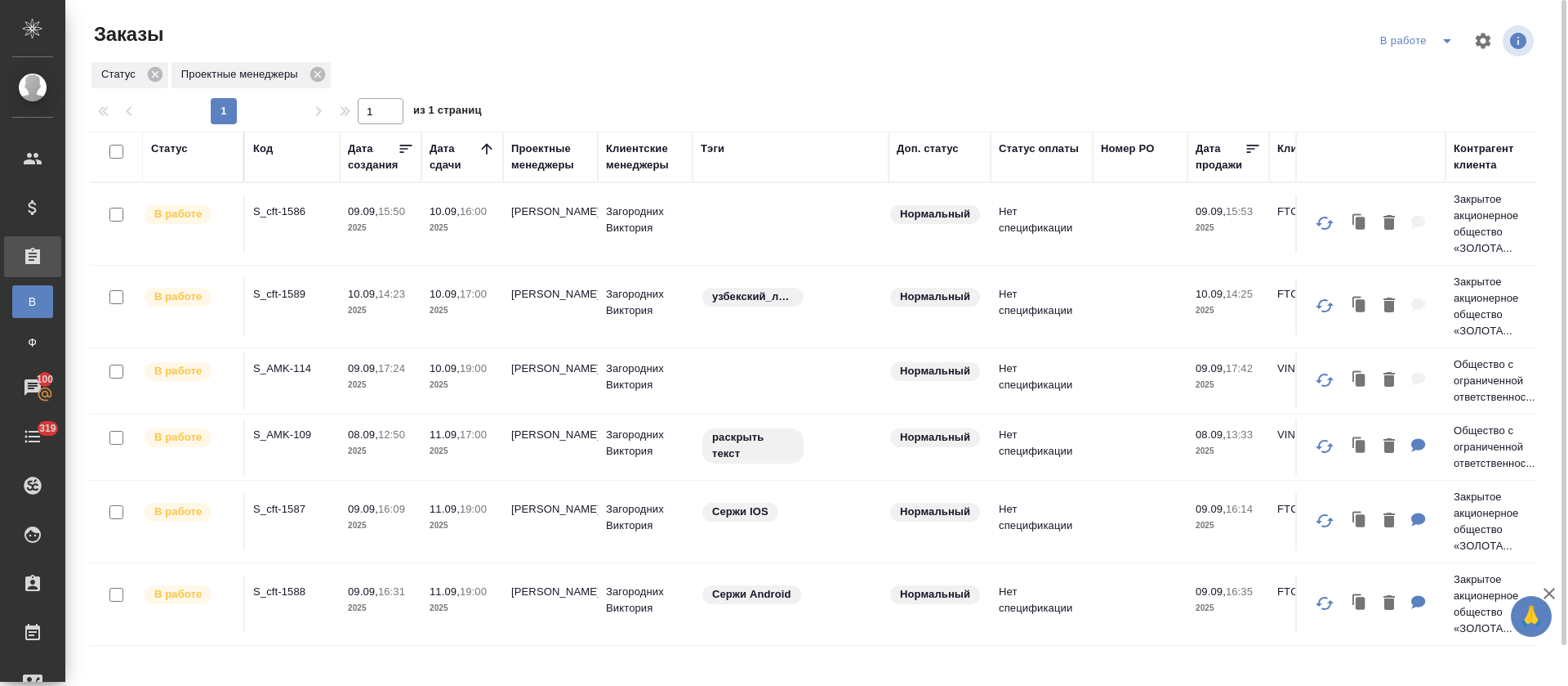
click at [1437, 41] on icon "split button" at bounding box center [1447, 40] width 20 height 20
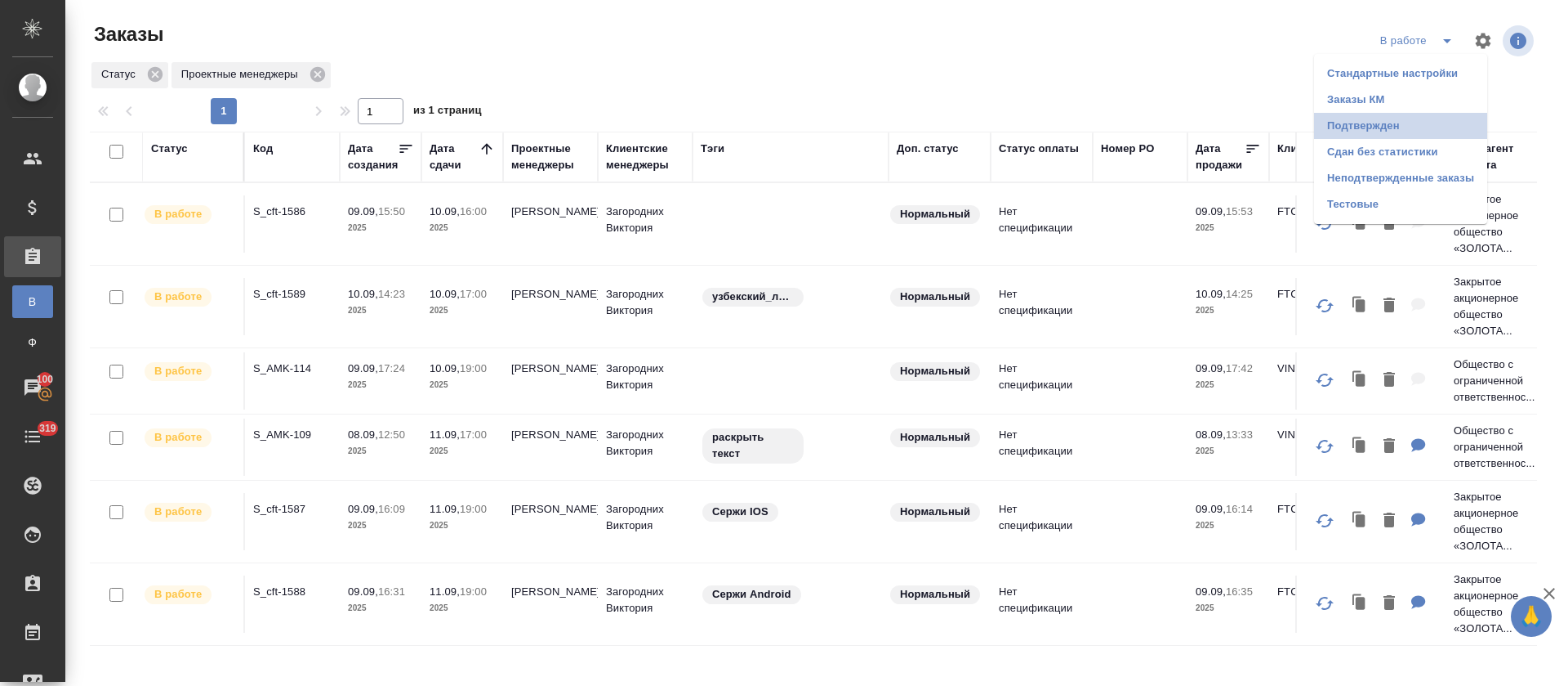
click at [1418, 121] on li "Подтвержден" at bounding box center [1401, 126] width 173 height 26
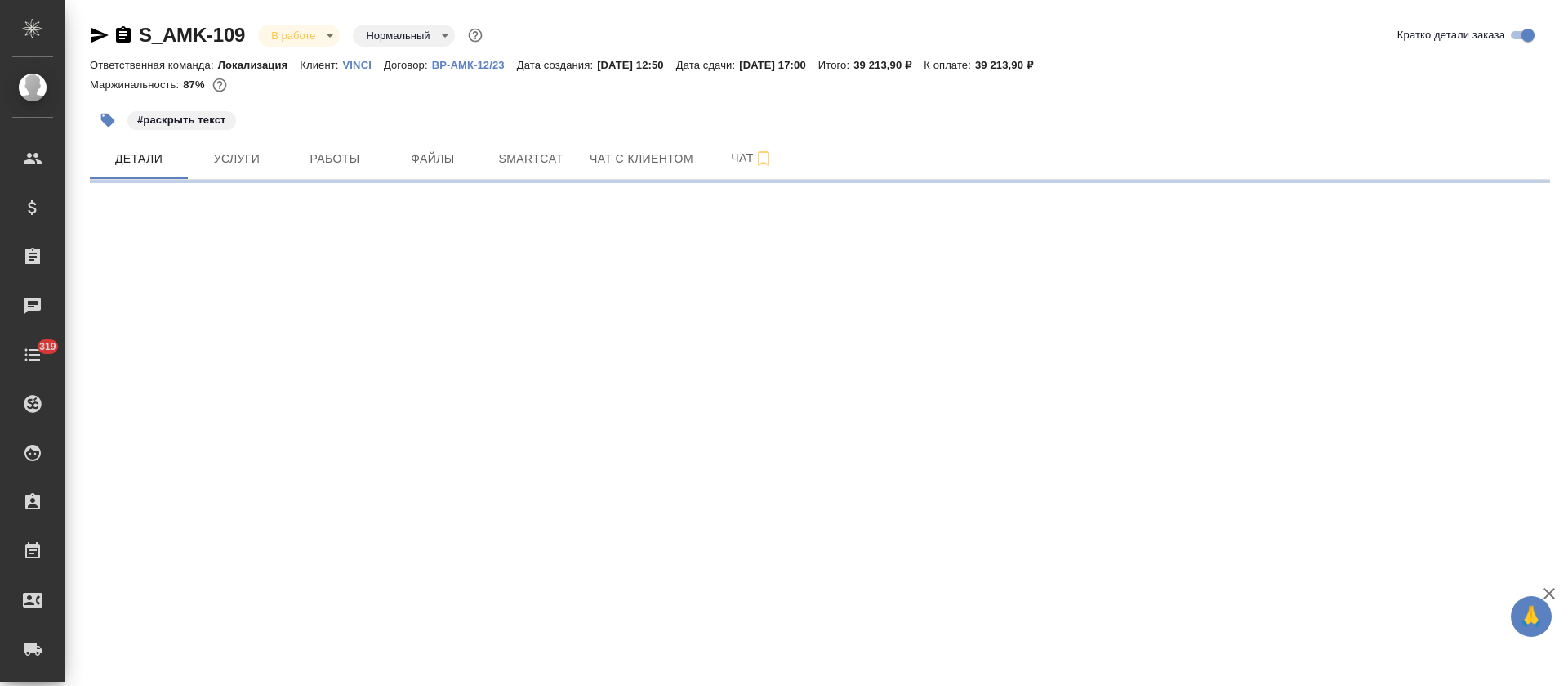
select select "RU"
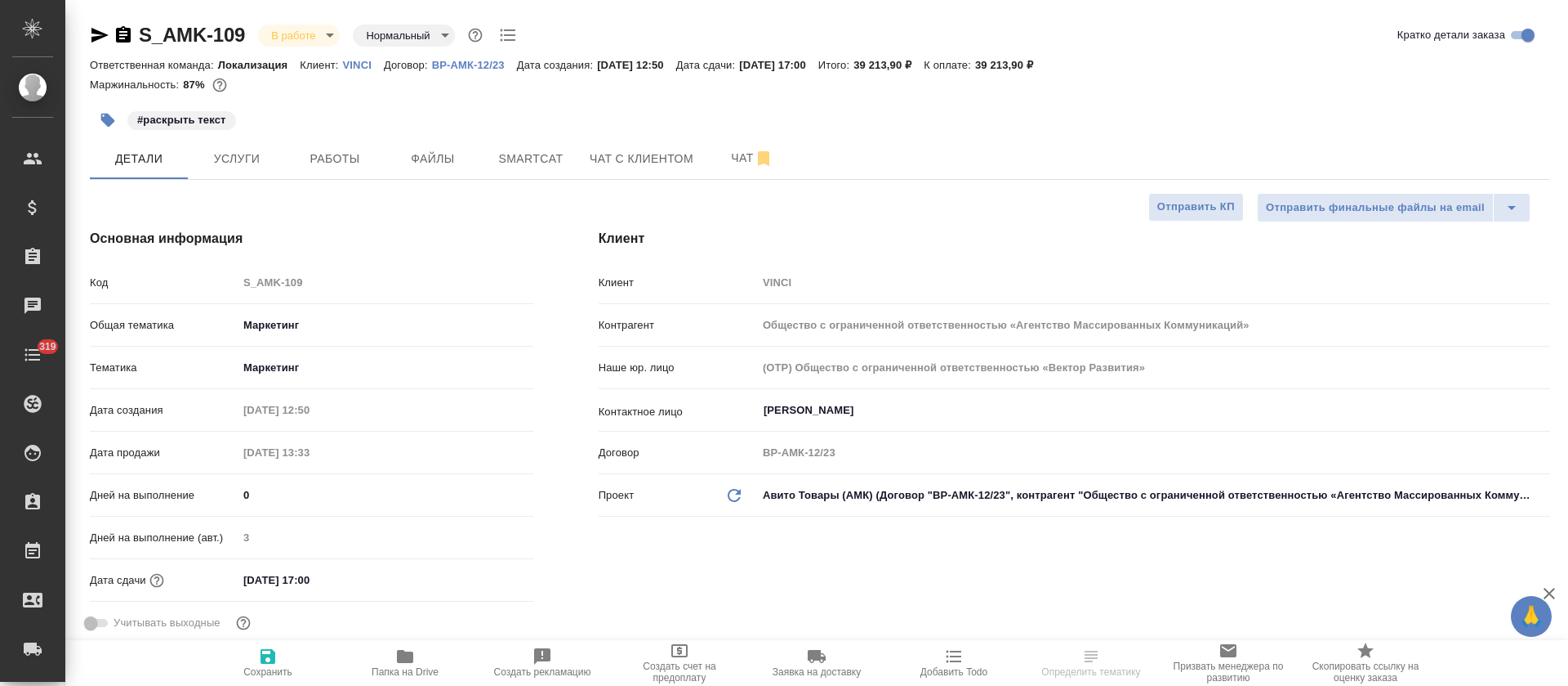
type textarea "x"
click at [556, 174] on button "Smartcat" at bounding box center [531, 159] width 98 height 41
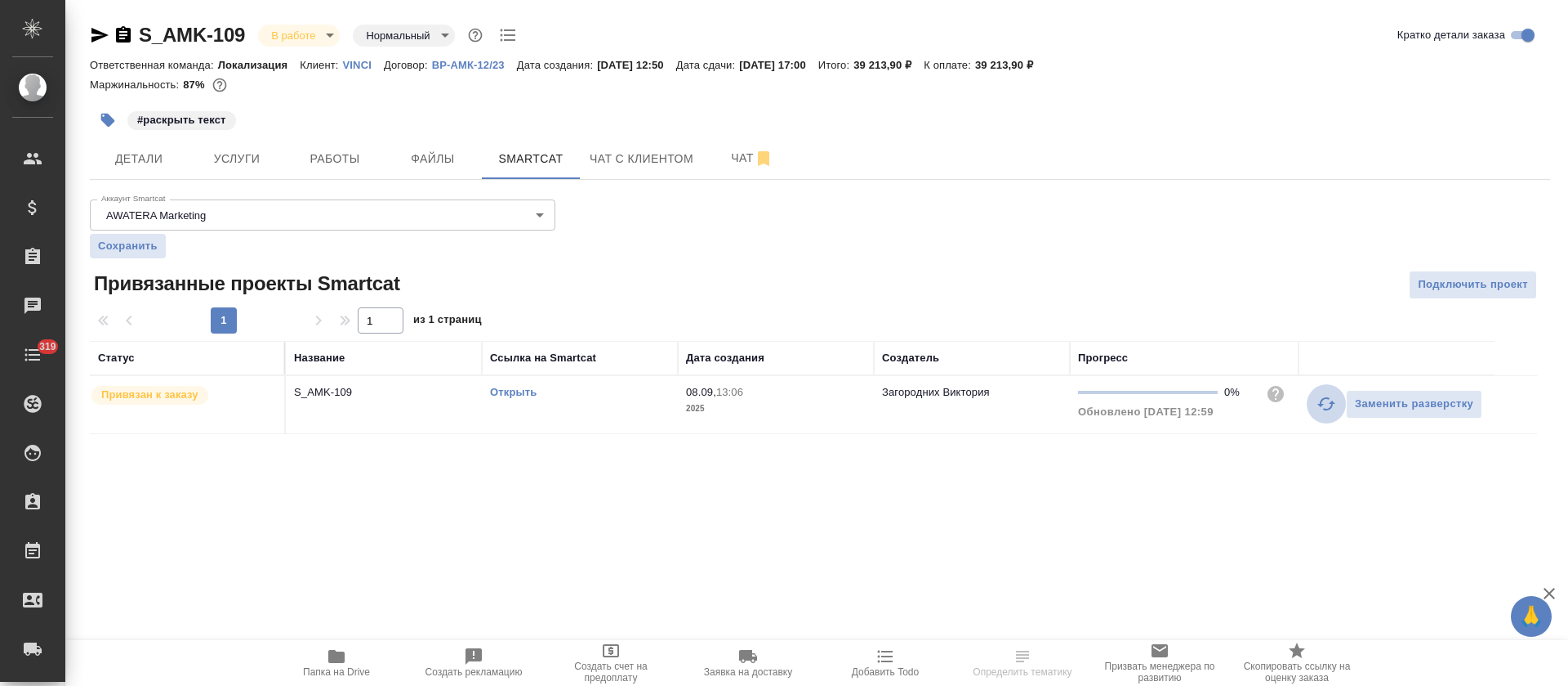
click at [1316, 399] on button "button" at bounding box center [1326, 404] width 39 height 39
click at [1321, 408] on icon "button" at bounding box center [1326, 403] width 20 height 20
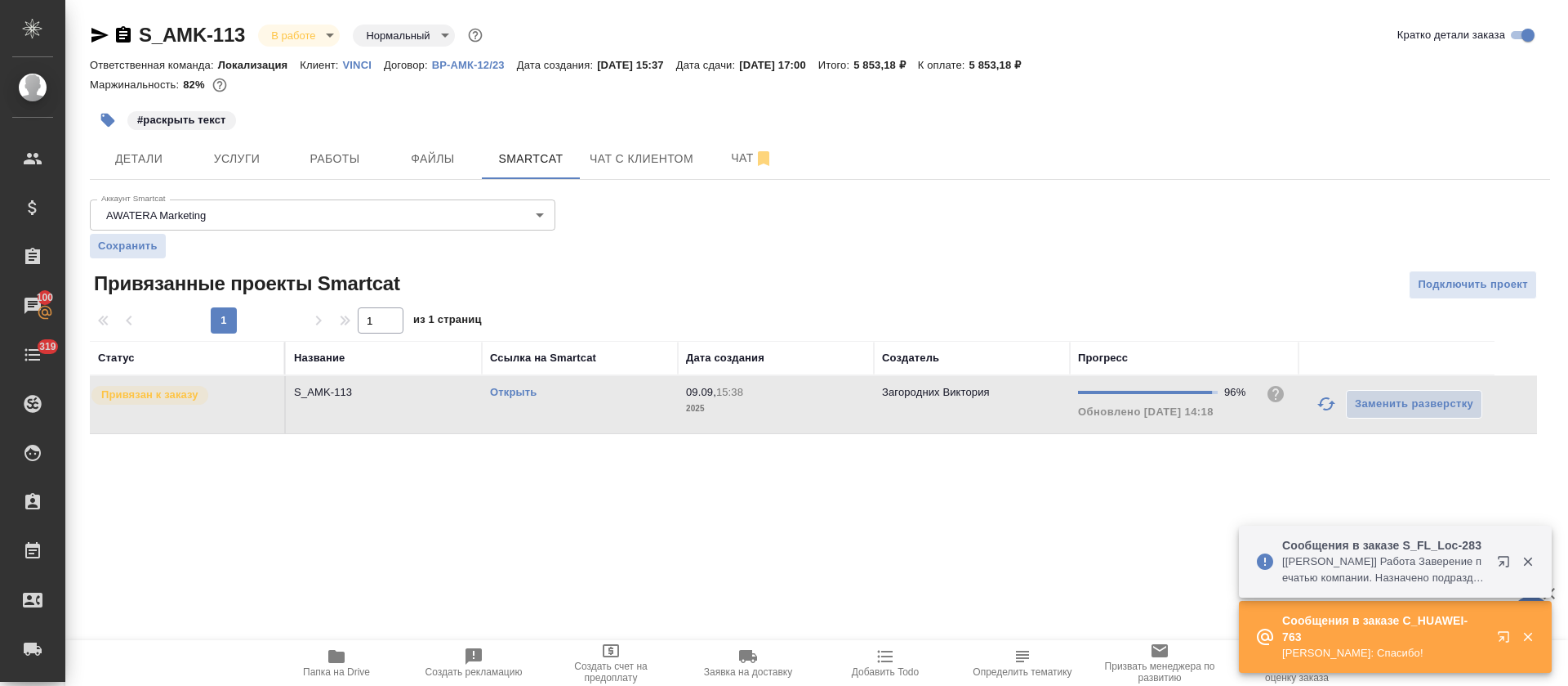
click at [1331, 397] on icon "button" at bounding box center [1326, 403] width 20 height 20
click at [1497, 563] on icon "button" at bounding box center [1506, 565] width 20 height 20
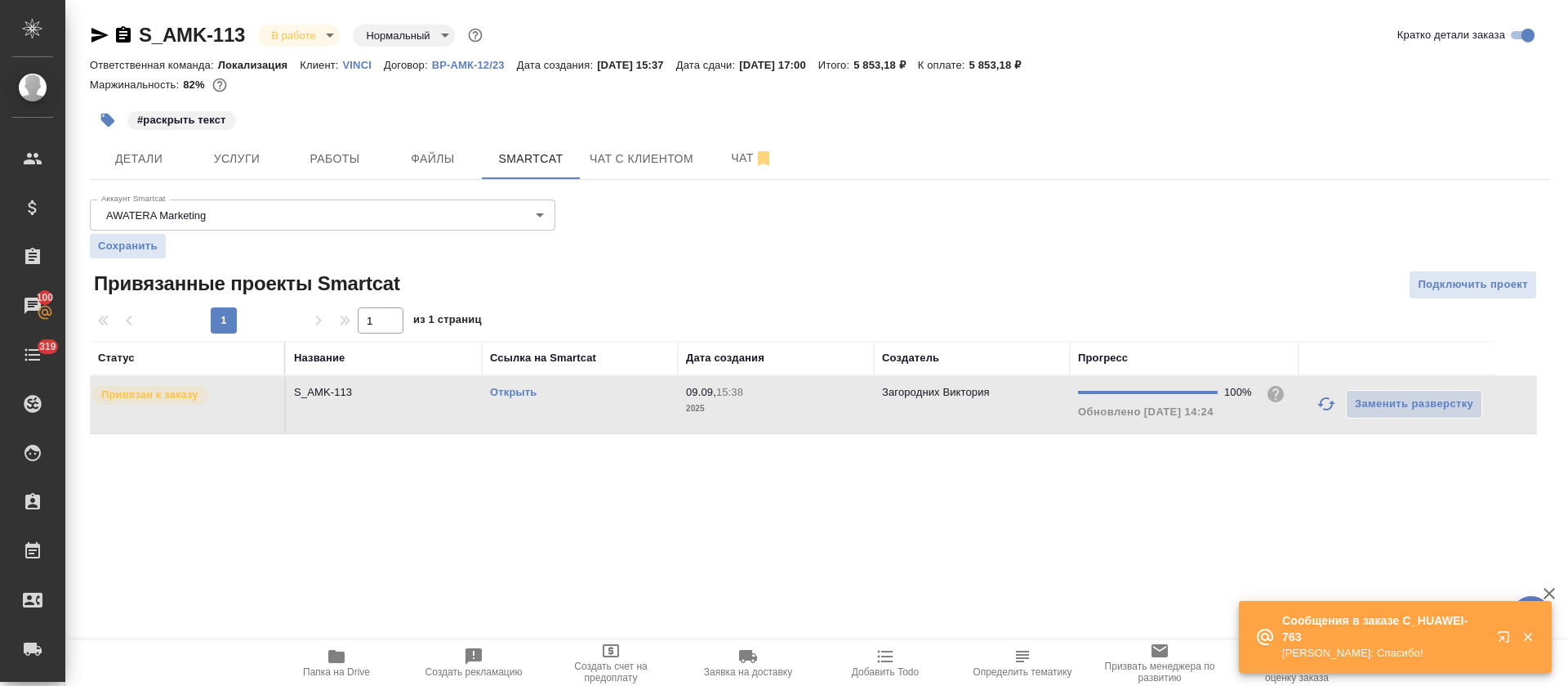
click at [1529, 635] on icon "button" at bounding box center [1528, 637] width 9 height 9
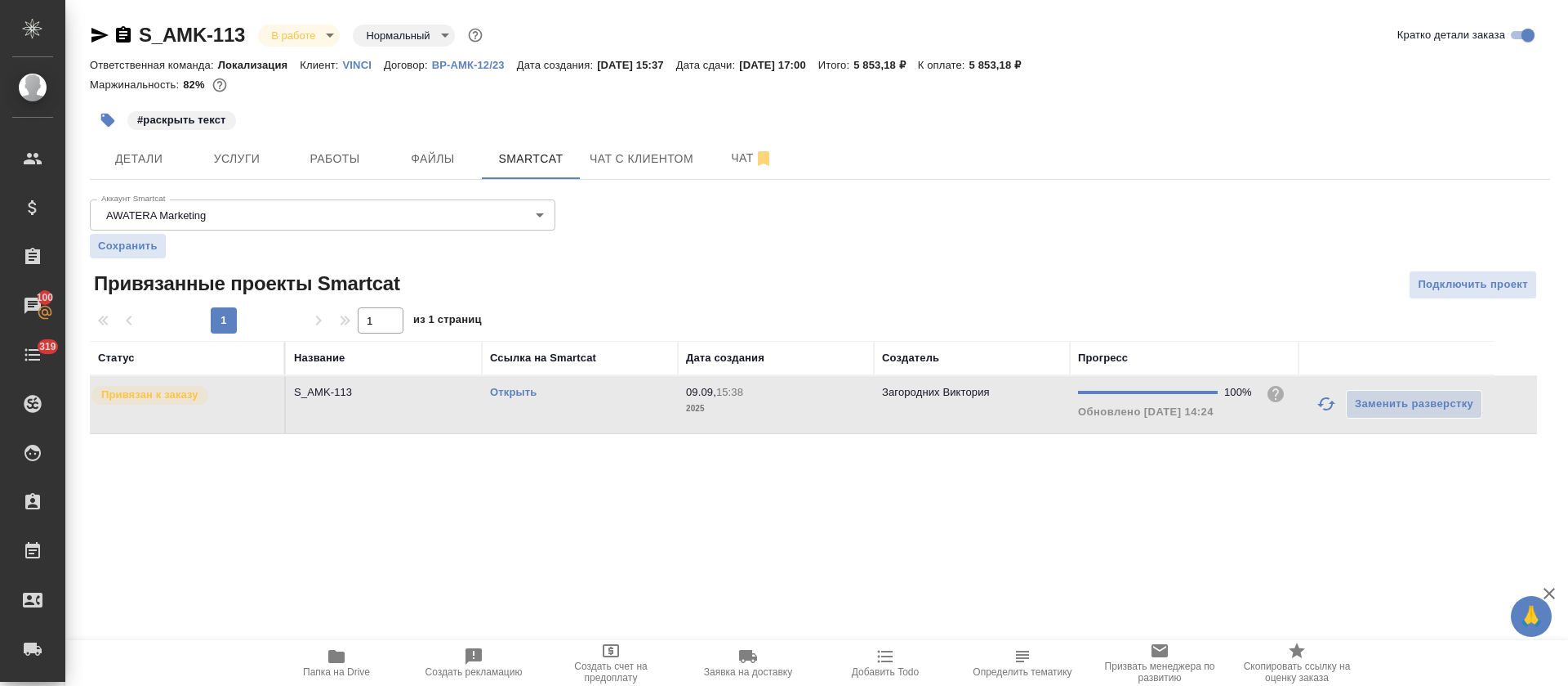
click at [528, 389] on link "Открыть" at bounding box center [513, 391] width 47 height 12
click at [615, 404] on td "Открыть" at bounding box center [580, 404] width 196 height 57
click at [349, 664] on span "Папка на Drive" at bounding box center [337, 662] width 118 height 31
click at [358, 165] on span "Работы" at bounding box center [335, 159] width 78 height 21
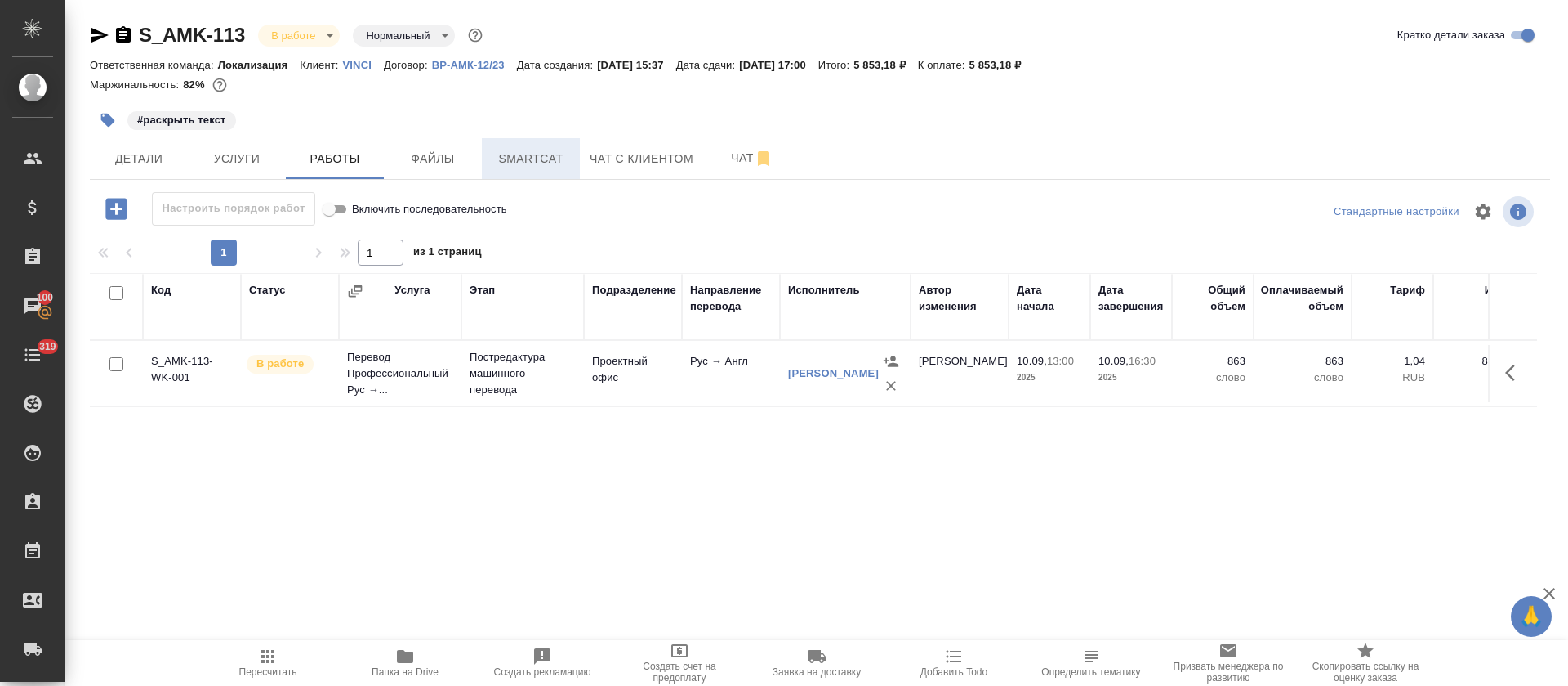
click at [492, 168] on button "Smartcat" at bounding box center [531, 159] width 98 height 41
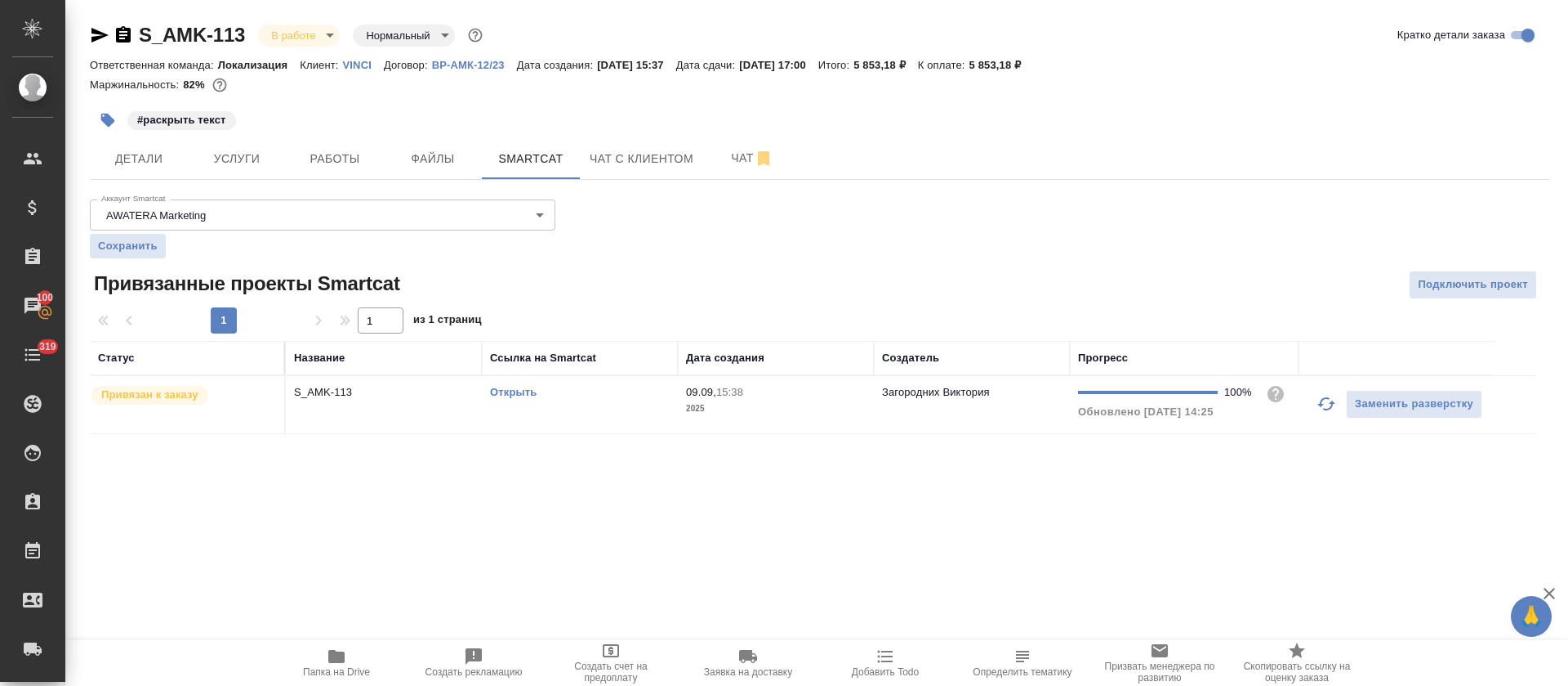
click at [754, 411] on p "2025" at bounding box center [776, 409] width 180 height 17
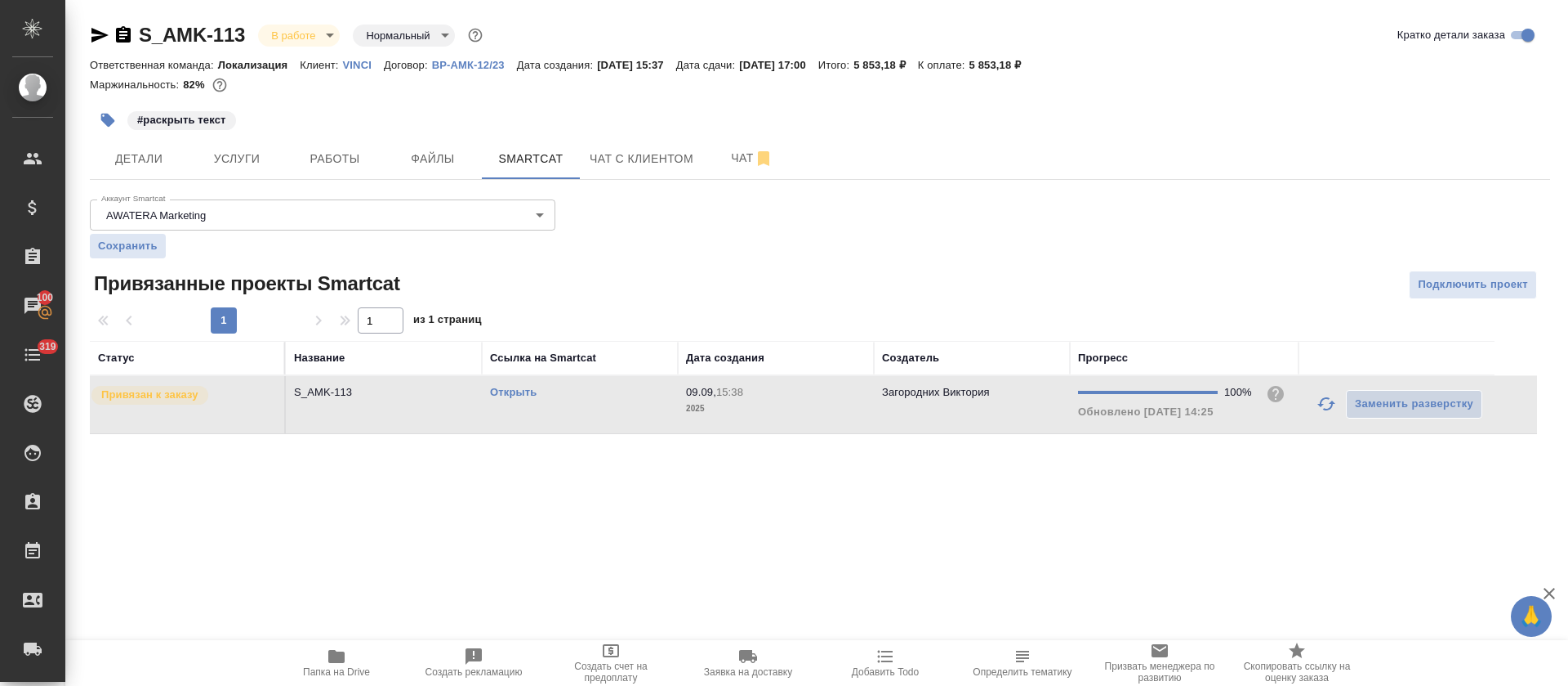
click at [754, 411] on p "2025" at bounding box center [776, 409] width 180 height 17
click at [332, 161] on span "Работы" at bounding box center [335, 159] width 78 height 21
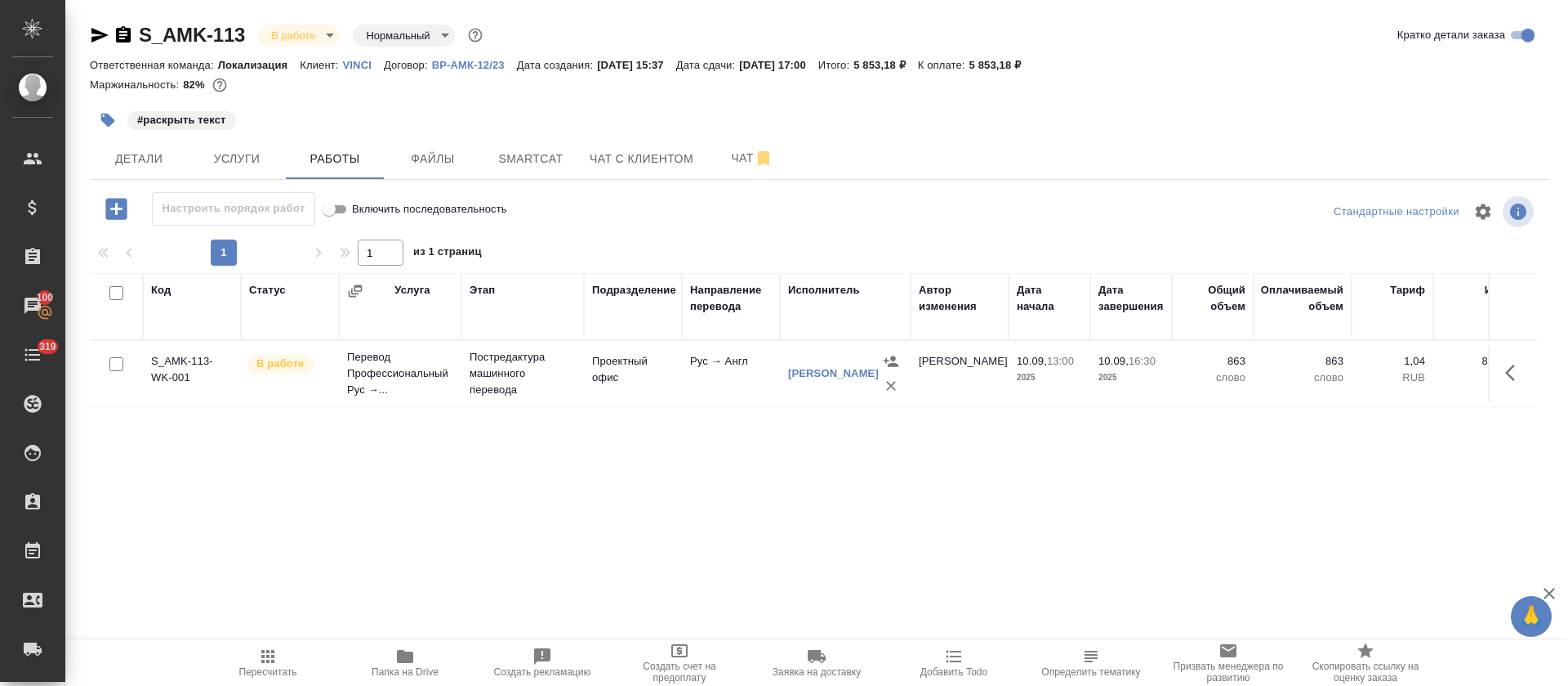
click at [1537, 362] on div "Код Статус Услуга Этап Подразделение Направление перевода Исполнитель Автор изм…" at bounding box center [820, 456] width 1461 height 368
click at [791, 513] on div "Код Статус Услуга Этап Подразделение Направление перевода Исполнитель Автор изм…" at bounding box center [813, 456] width 1448 height 368
click at [1509, 385] on button "button" at bounding box center [1515, 372] width 39 height 39
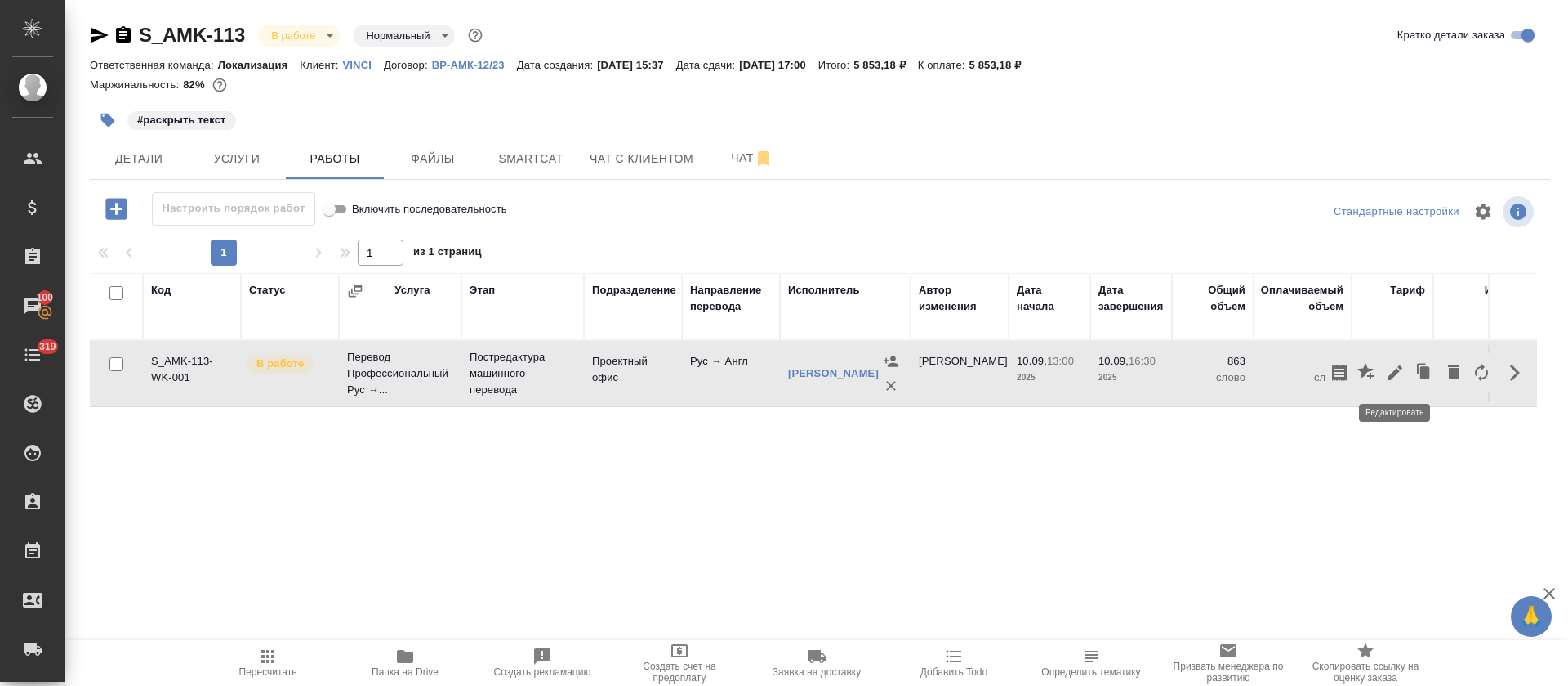
click at [1397, 376] on icon "button" at bounding box center [1395, 372] width 20 height 20
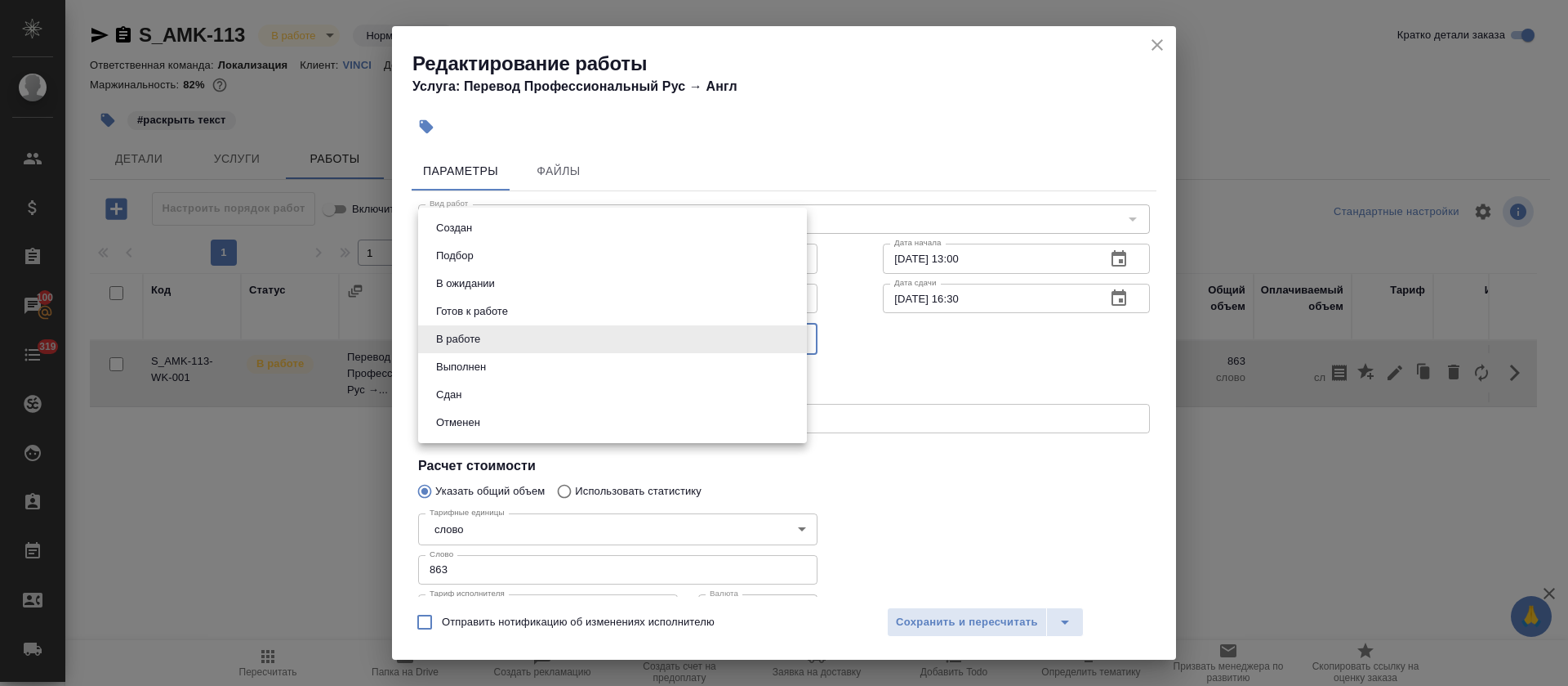
click at [481, 345] on body "🙏 .cls-1 fill:#fff; AWATERA Tretyakova Olga Клиенты Спецификации Заказы 100 Чат…" at bounding box center [784, 343] width 1568 height 686
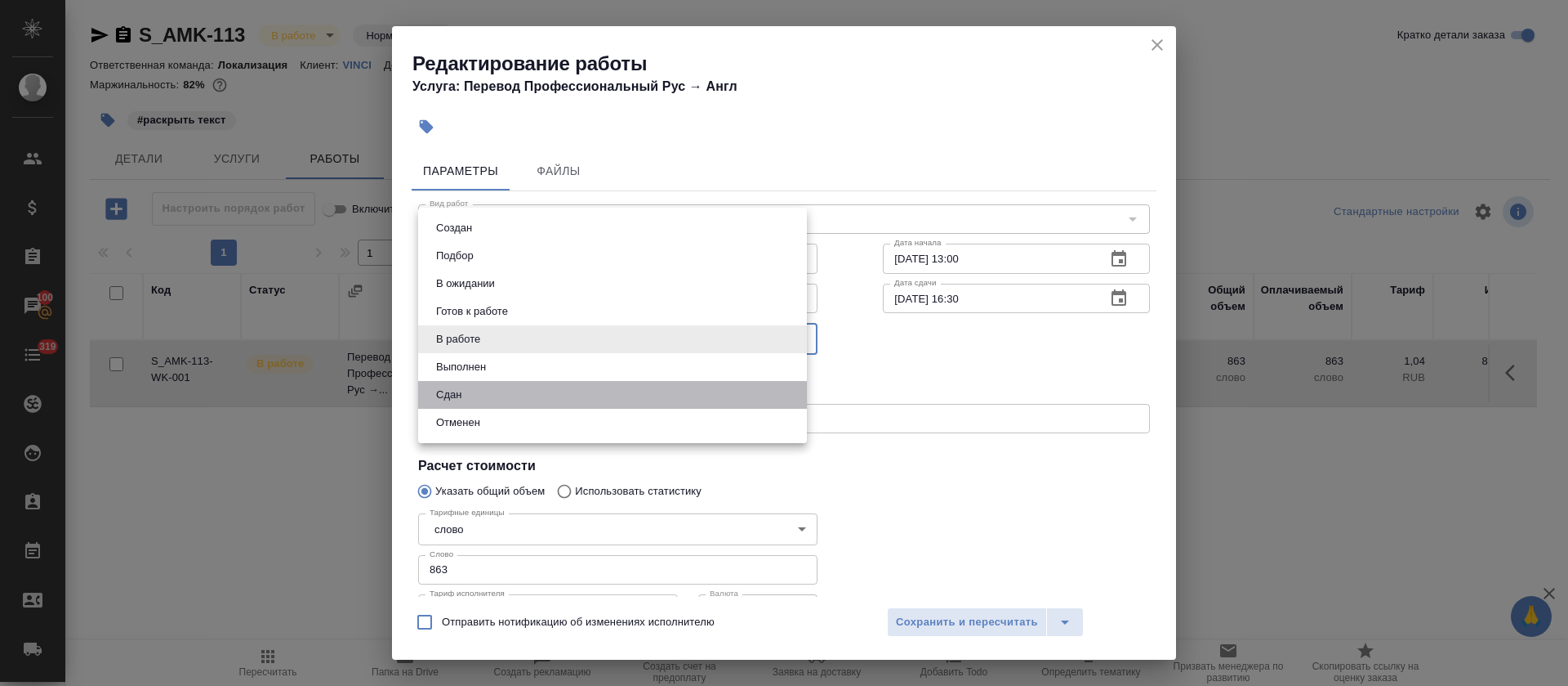
click at [475, 387] on li "Сдан" at bounding box center [612, 395] width 389 height 28
type input "closed"
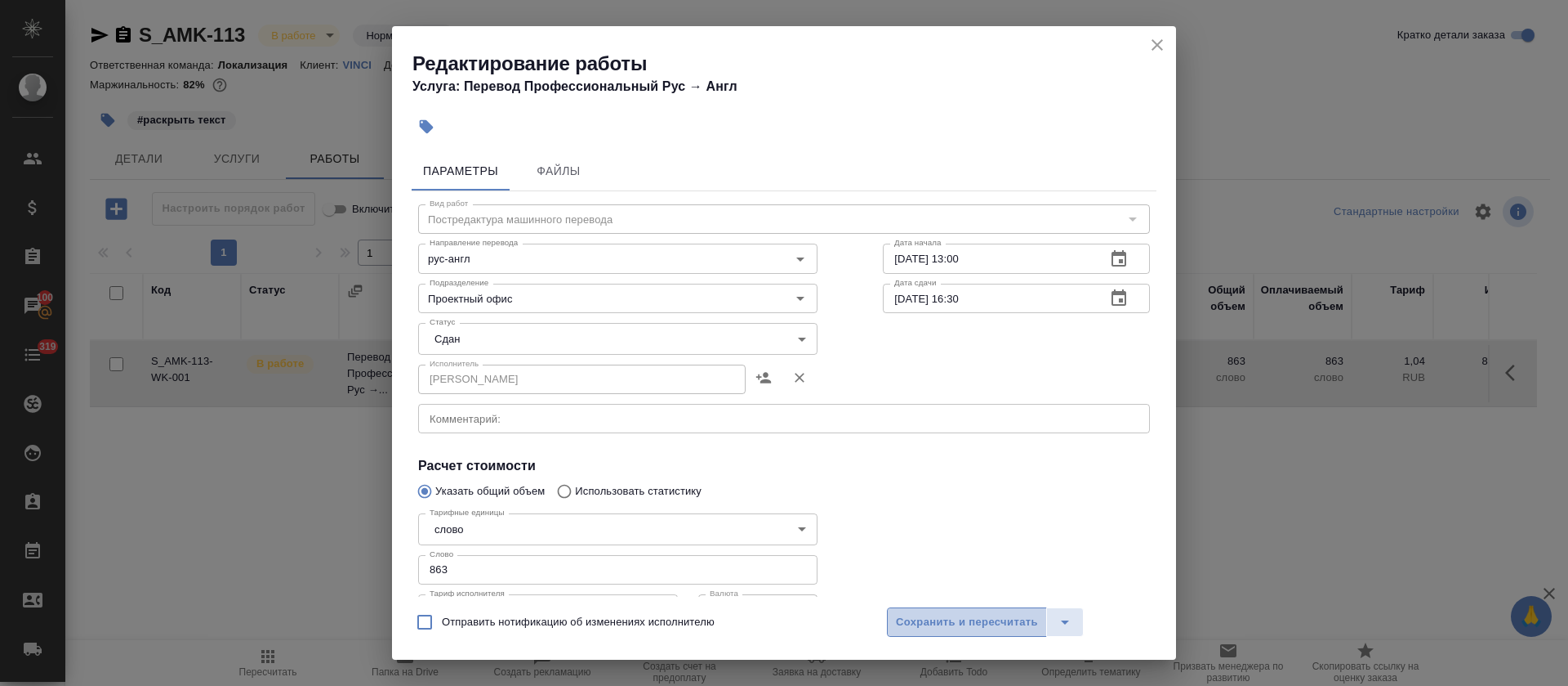
click at [946, 632] on button "Сохранить и пересчитать" at bounding box center [967, 623] width 160 height 30
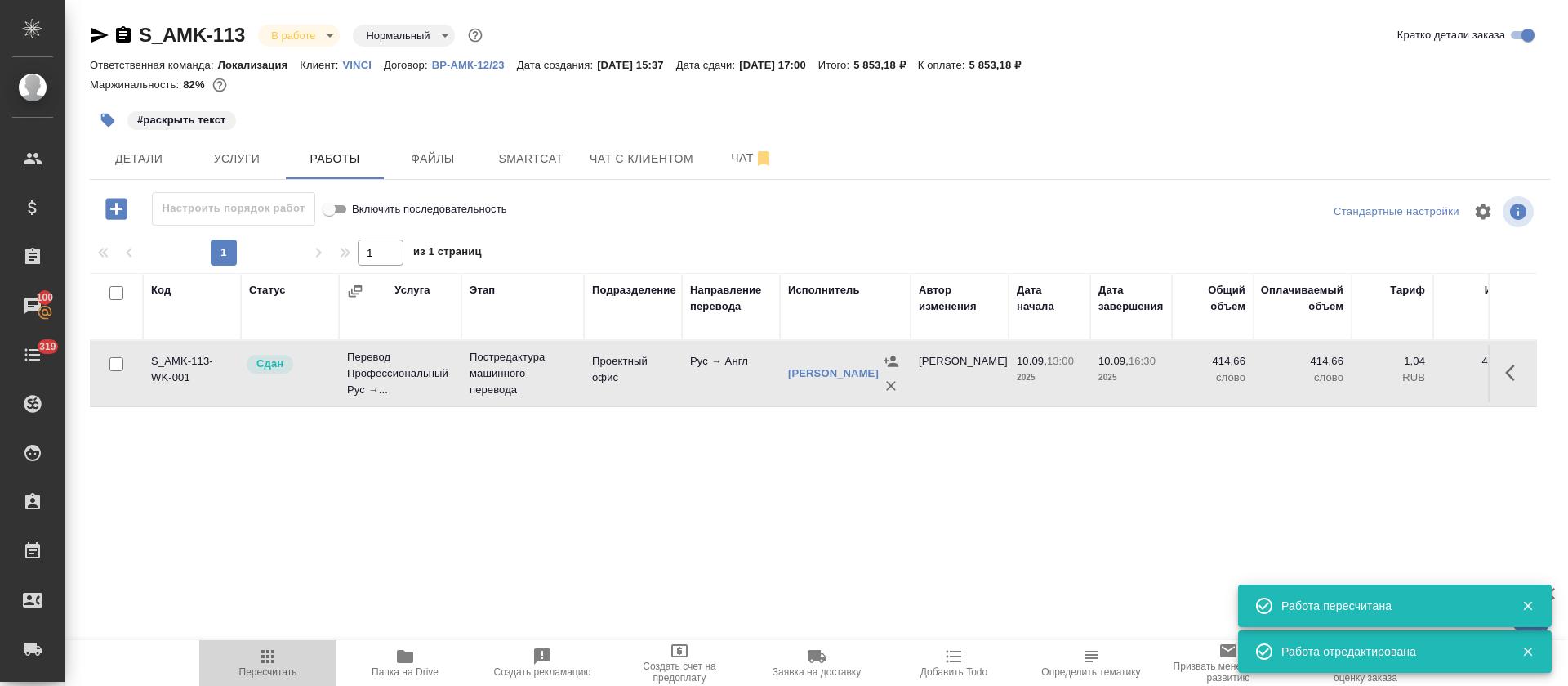
click at [266, 665] on icon "button" at bounding box center [268, 656] width 20 height 20
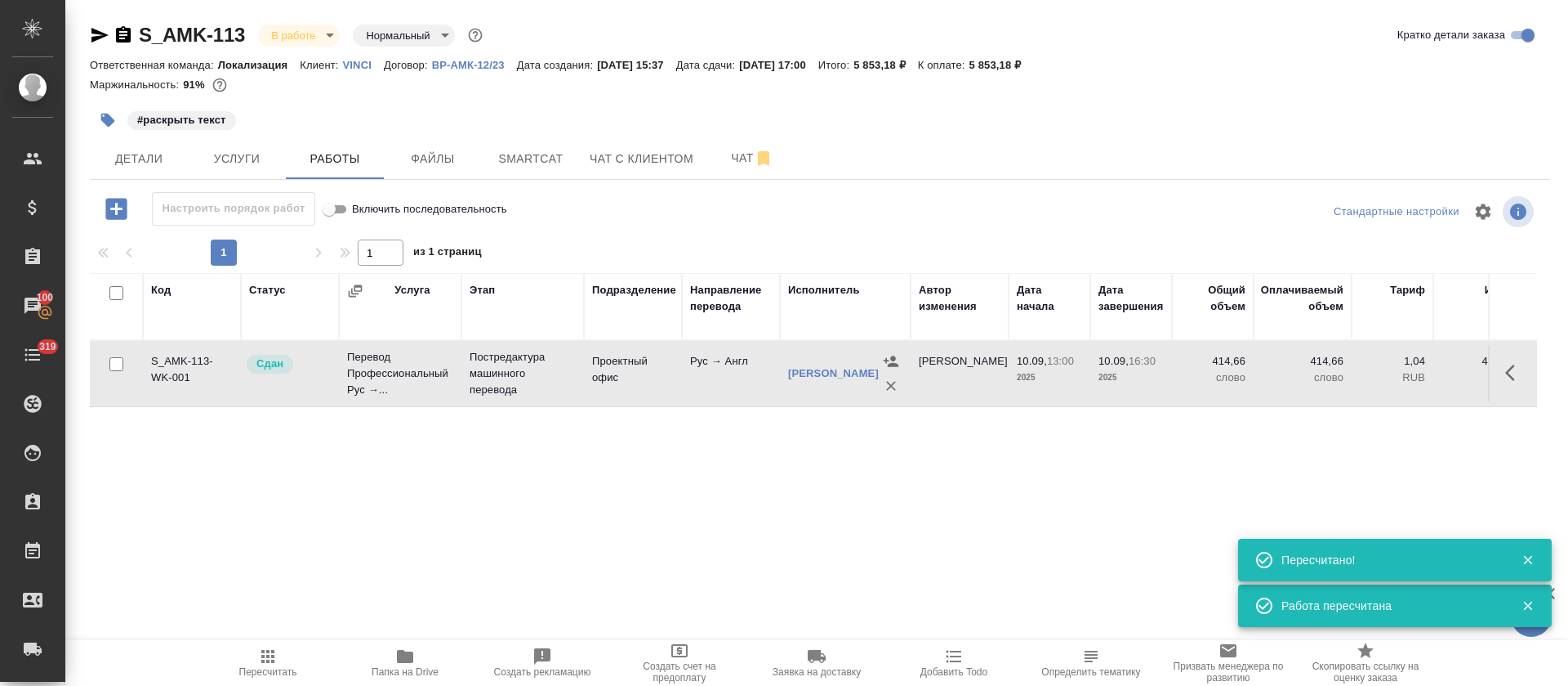
click at [328, 34] on body "🙏 .cls-1 fill:#fff; AWATERA Tretyakova Olga Клиенты Спецификации Заказы 100 Чат…" at bounding box center [784, 343] width 1568 height 686
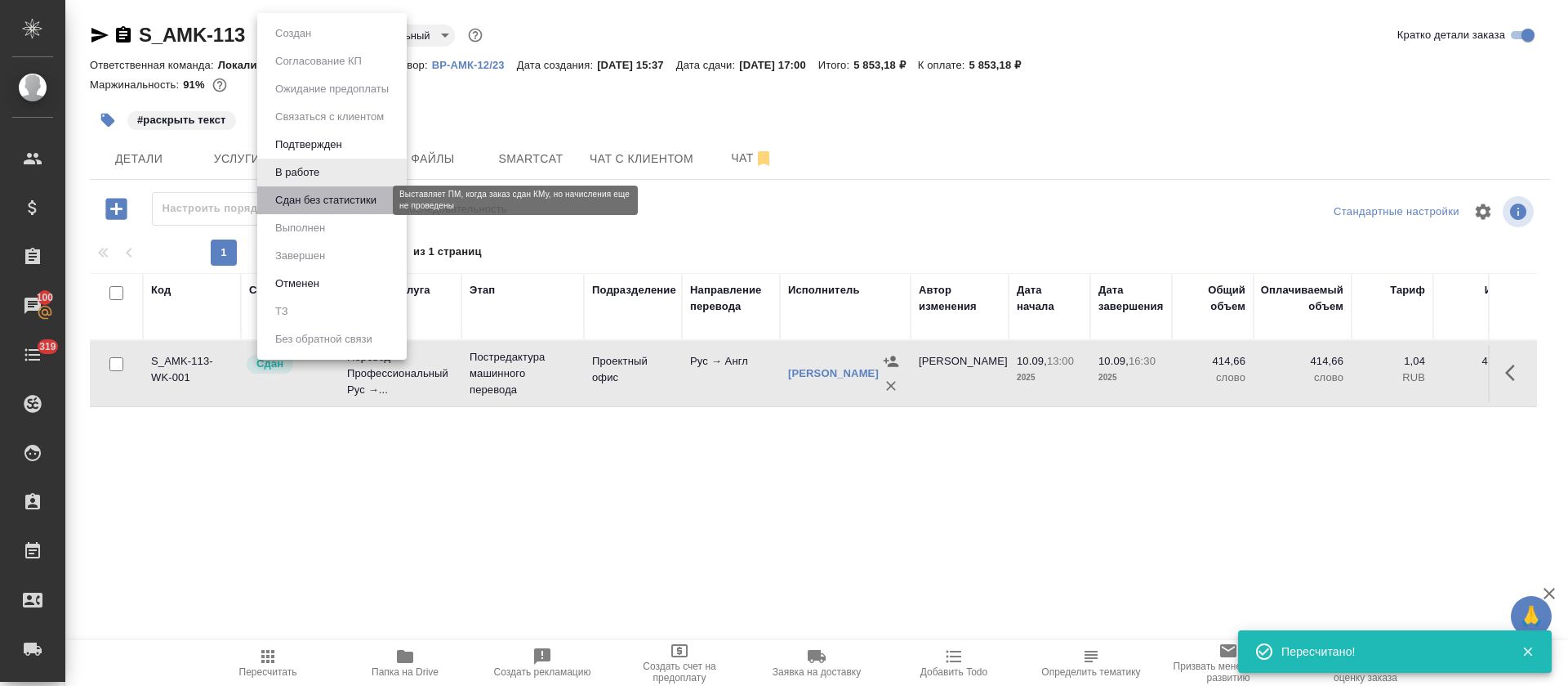
click at [308, 193] on button "Сдан без статистики" at bounding box center [326, 200] width 111 height 18
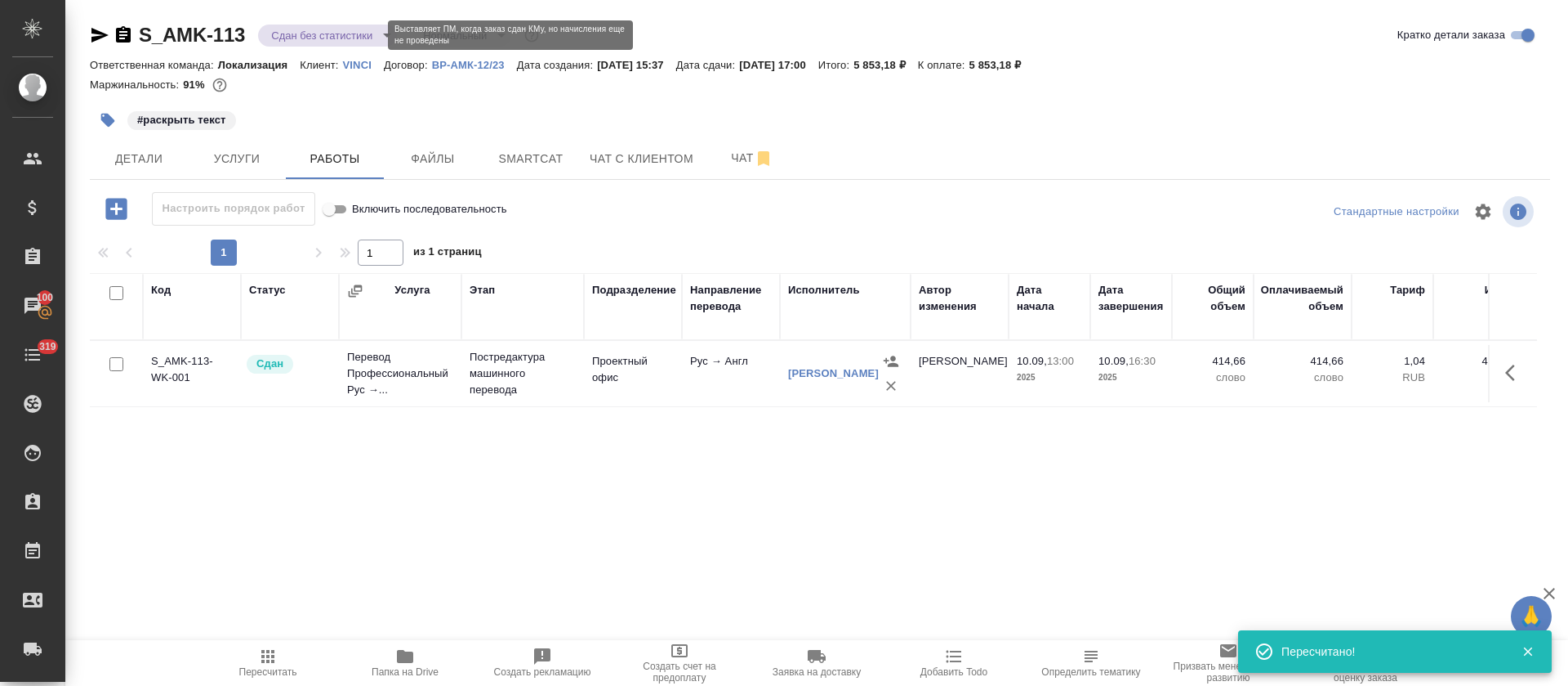
click at [378, 38] on body "🙏 .cls-1 fill:#fff; AWATERA Tretyakova Olga Клиенты Спецификации Заказы 100 Чат…" at bounding box center [784, 343] width 1568 height 686
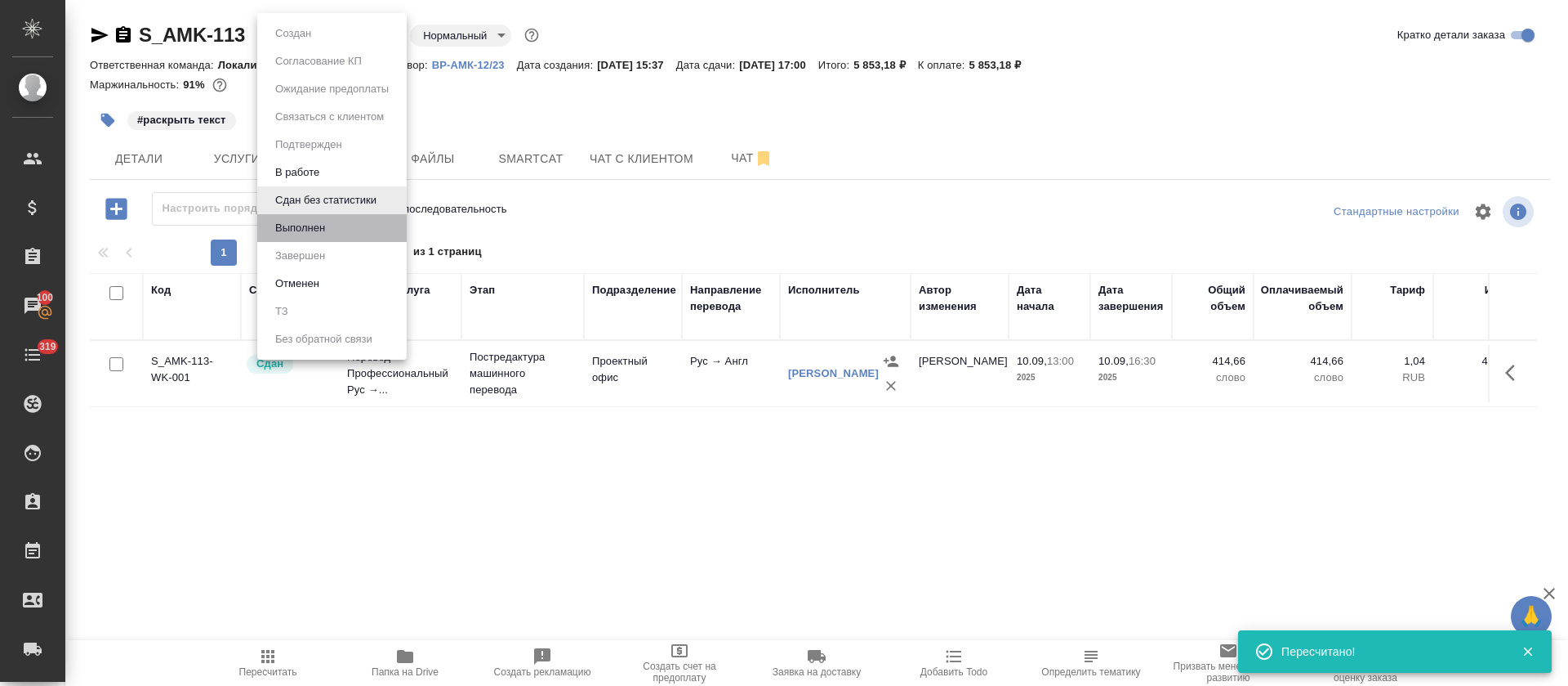
click at [347, 221] on li "Выполнен" at bounding box center [332, 228] width 149 height 28
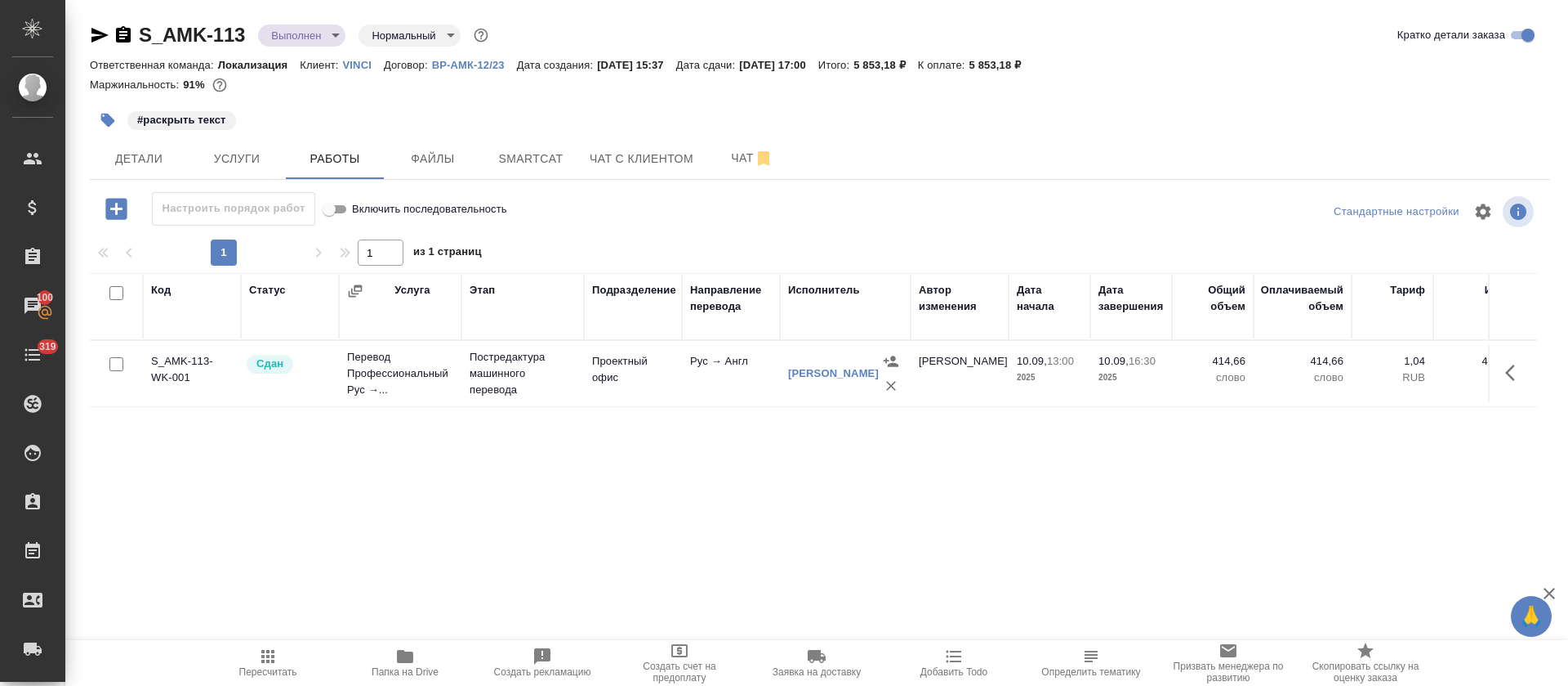
click at [97, 35] on icon "button" at bounding box center [99, 35] width 20 height 20
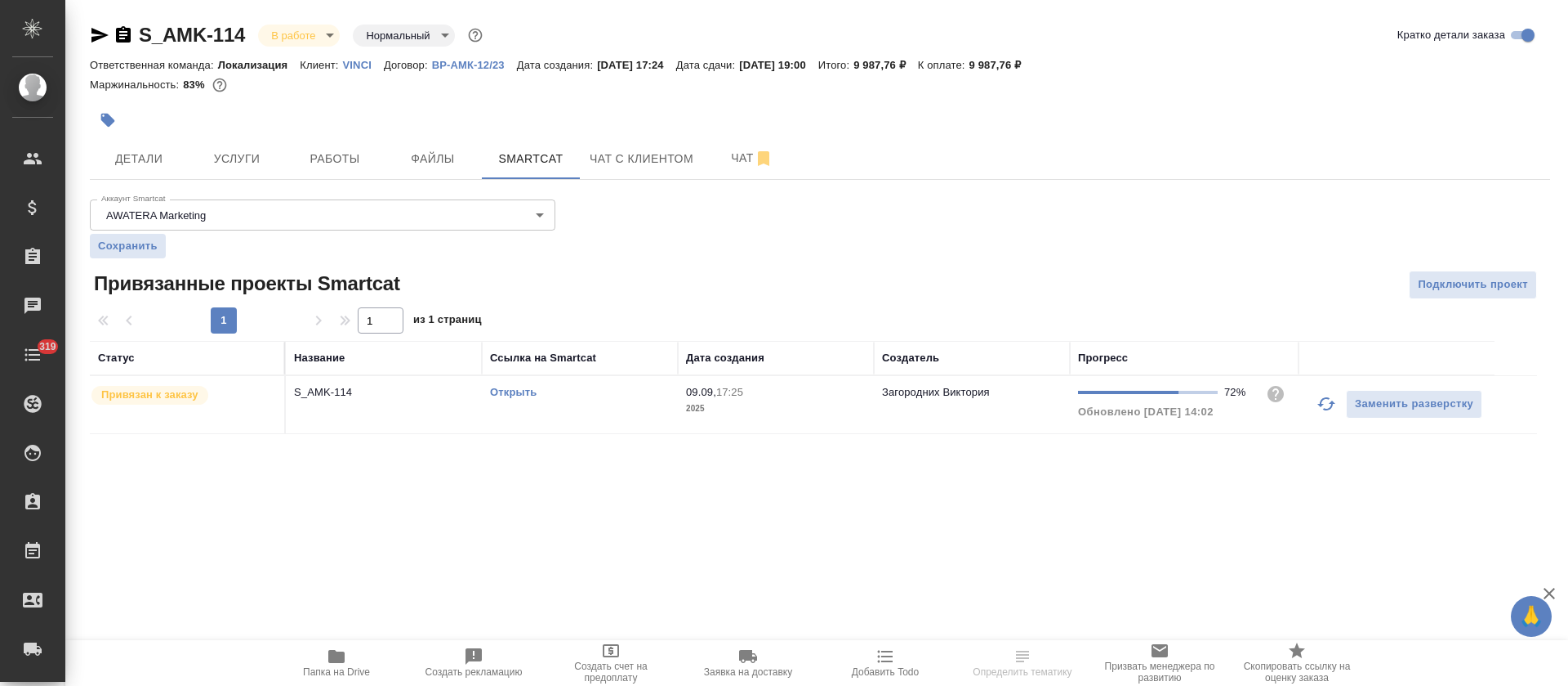
click at [1325, 418] on button "button" at bounding box center [1326, 404] width 39 height 39
click at [1330, 404] on icon "button" at bounding box center [1326, 403] width 20 height 20
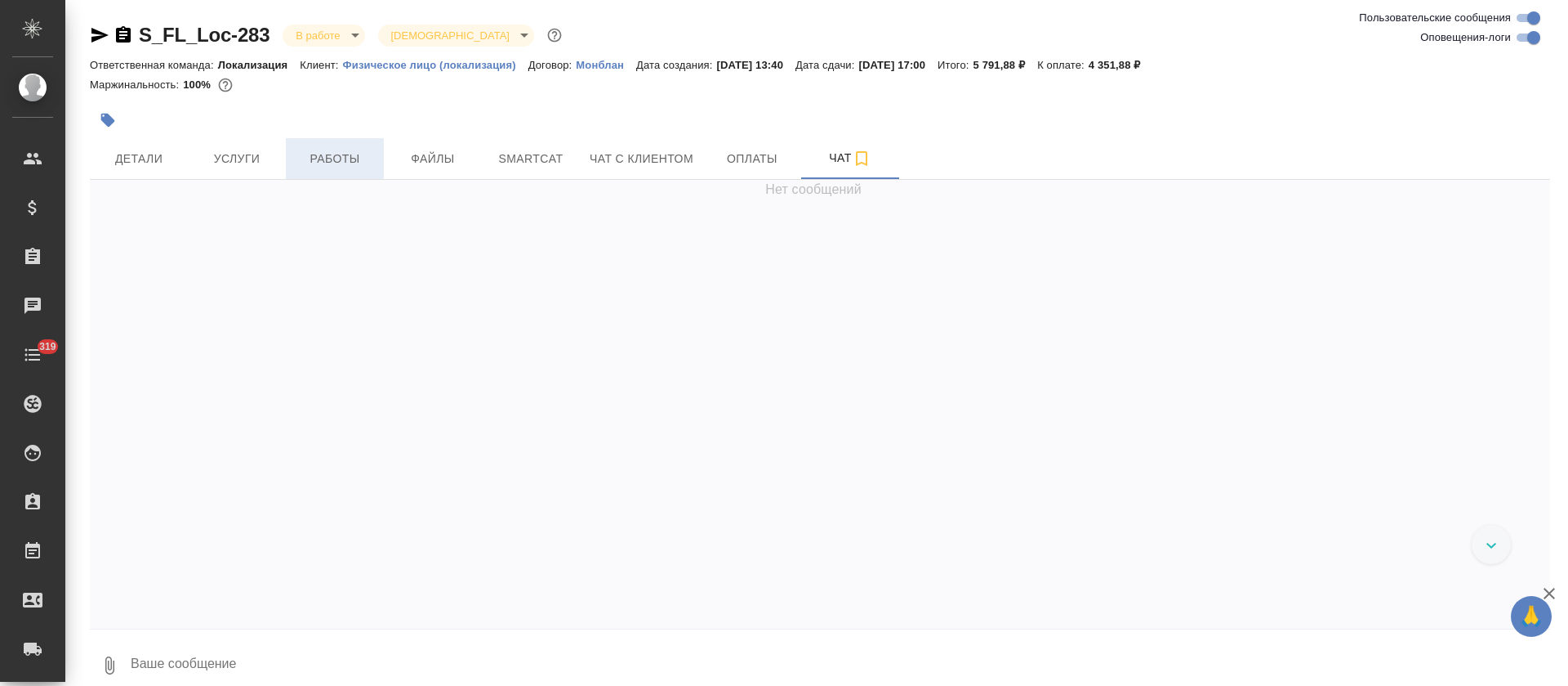
click at [344, 158] on span "Работы" at bounding box center [335, 159] width 78 height 21
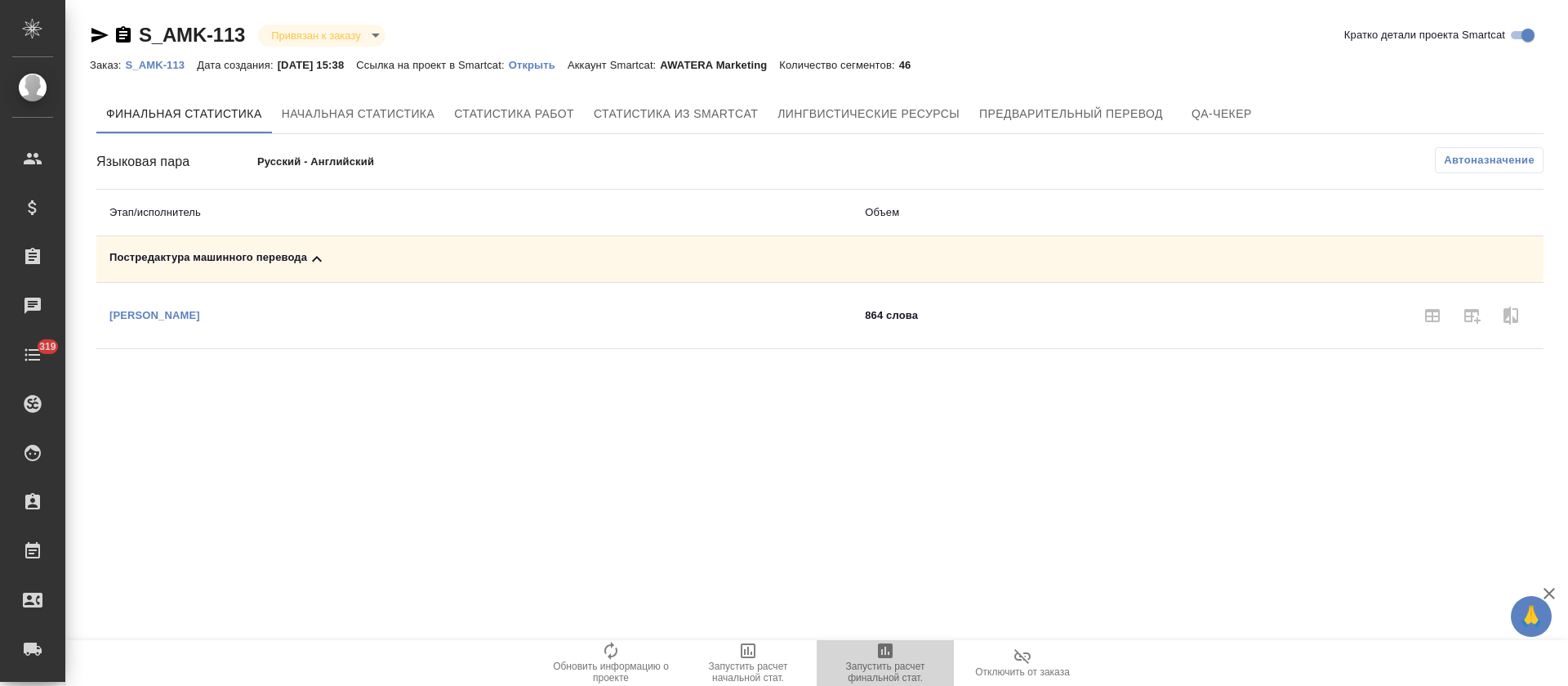
click at [883, 657] on icon "button" at bounding box center [885, 651] width 15 height 15
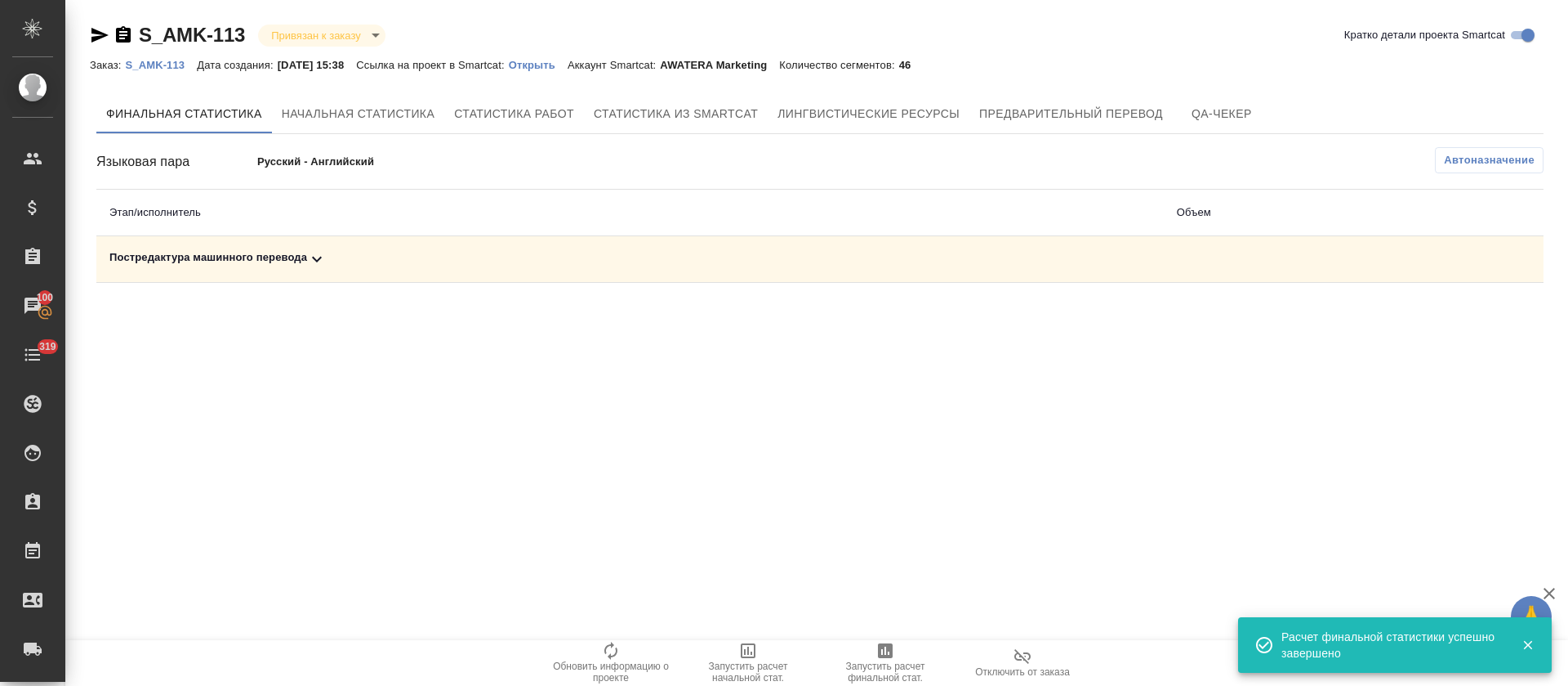
click at [602, 257] on div "Постредактура машинного перевода" at bounding box center [630, 259] width 1042 height 20
click at [1471, 314] on icon "button" at bounding box center [1473, 316] width 17 height 15
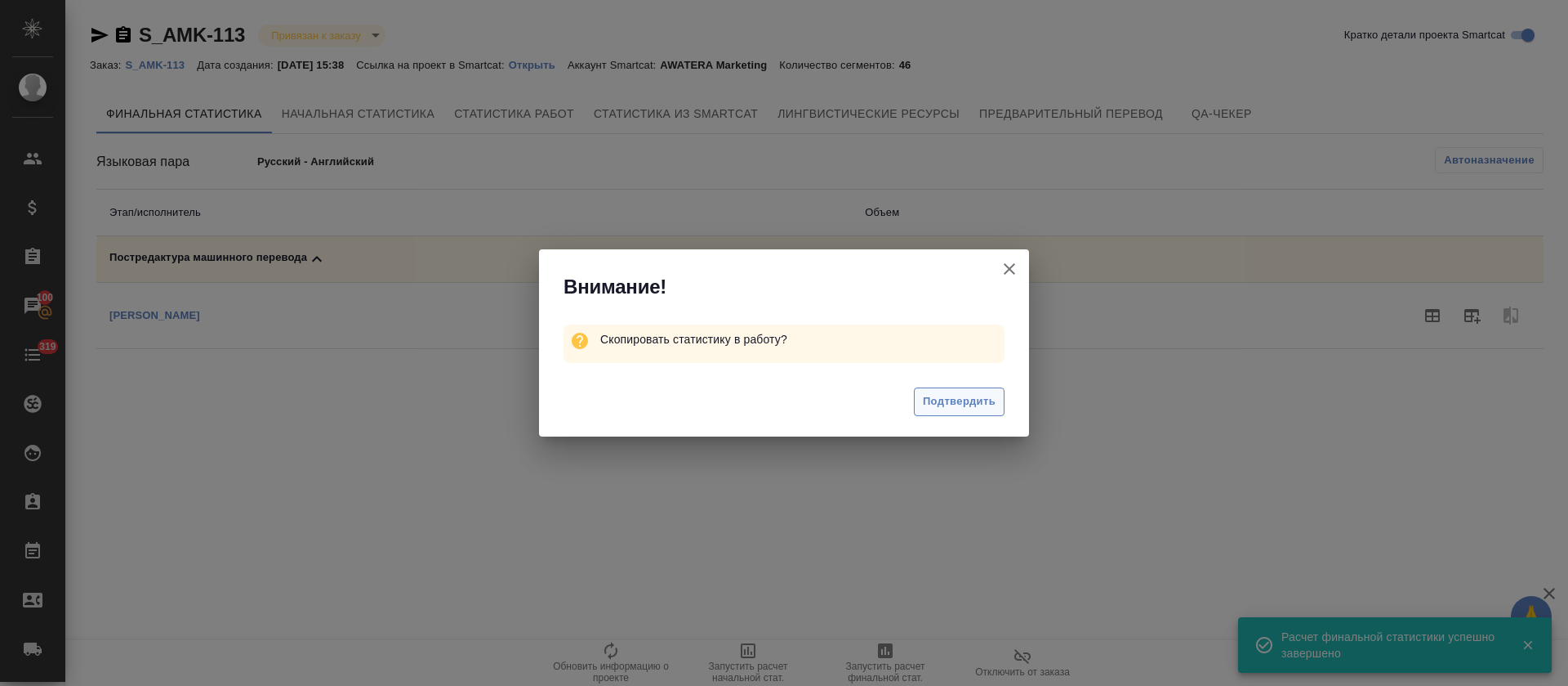
click at [969, 413] on button "Подтвердить" at bounding box center [959, 401] width 90 height 29
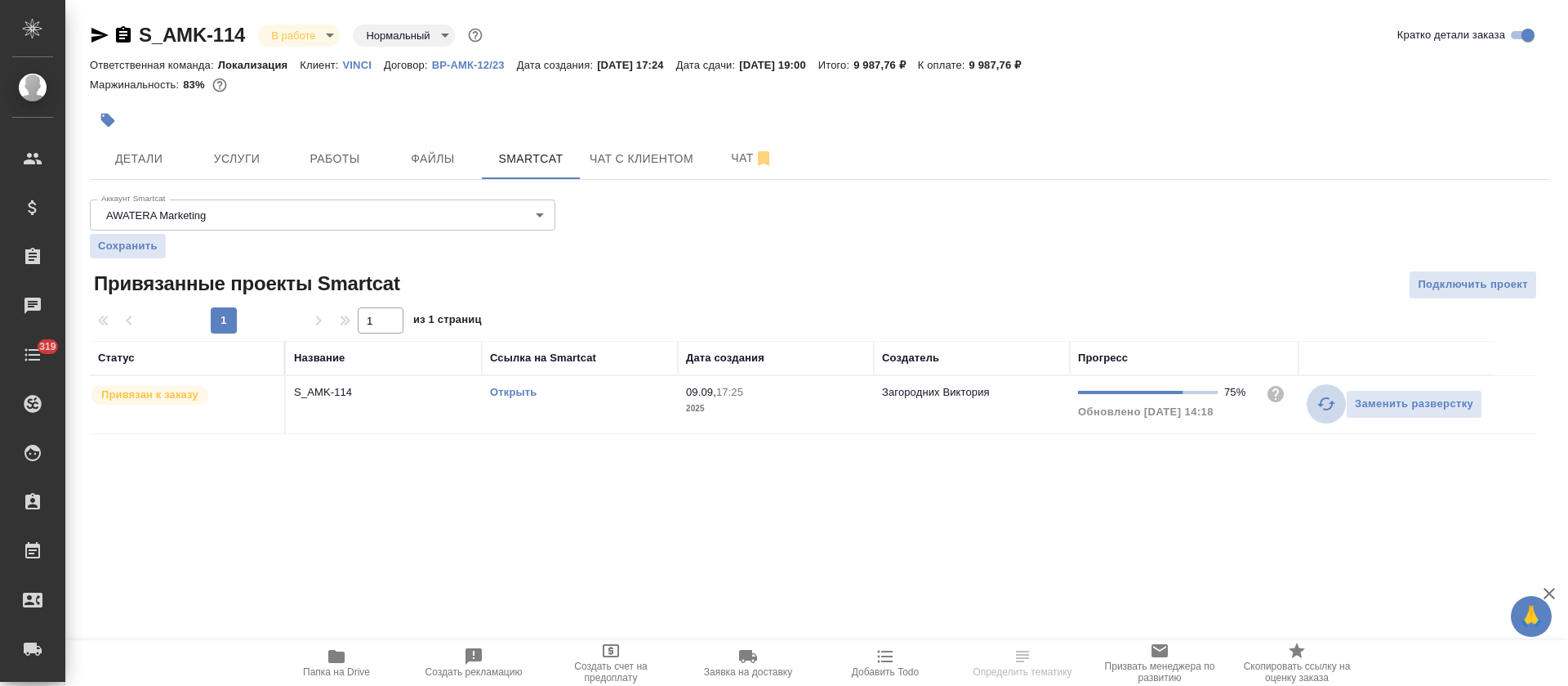
click at [1311, 399] on button "button" at bounding box center [1326, 404] width 39 height 39
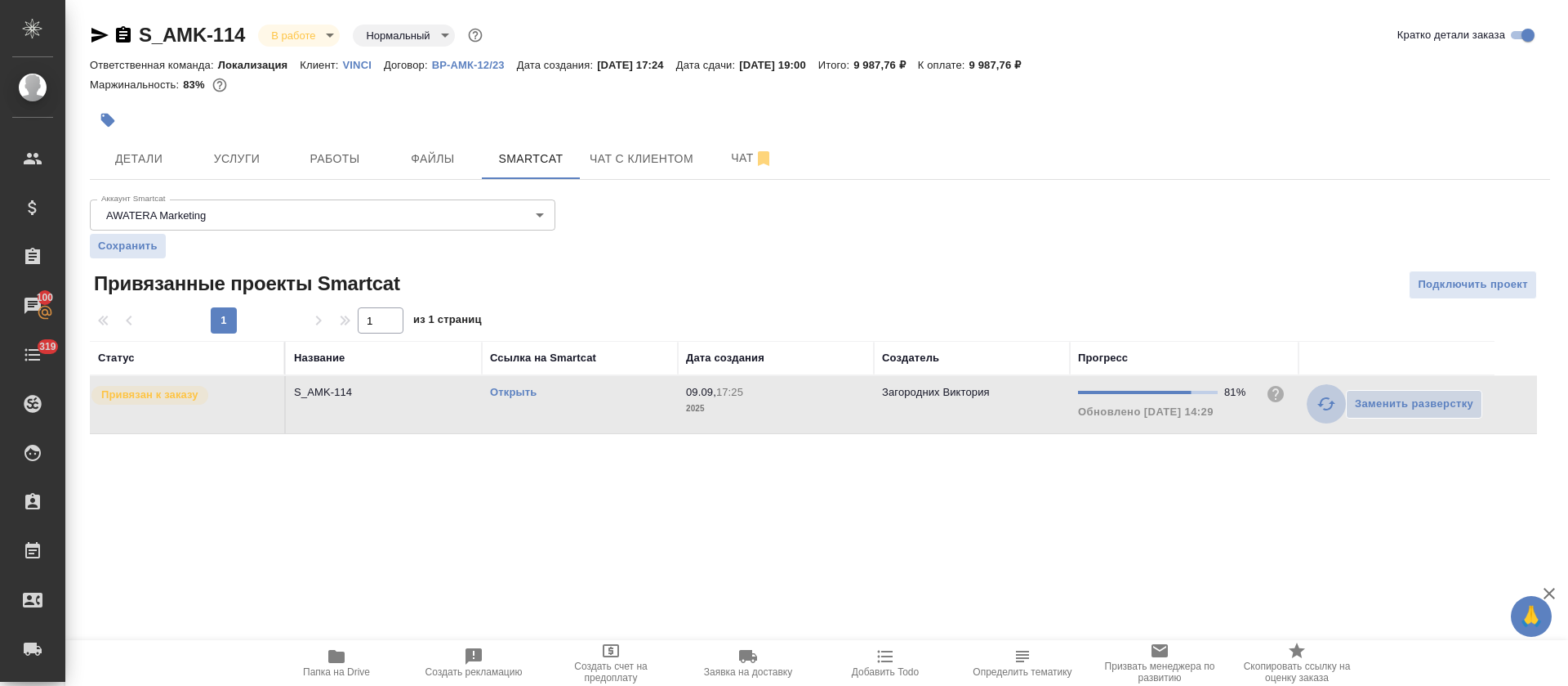
click at [1325, 401] on icon "button" at bounding box center [1326, 403] width 20 height 20
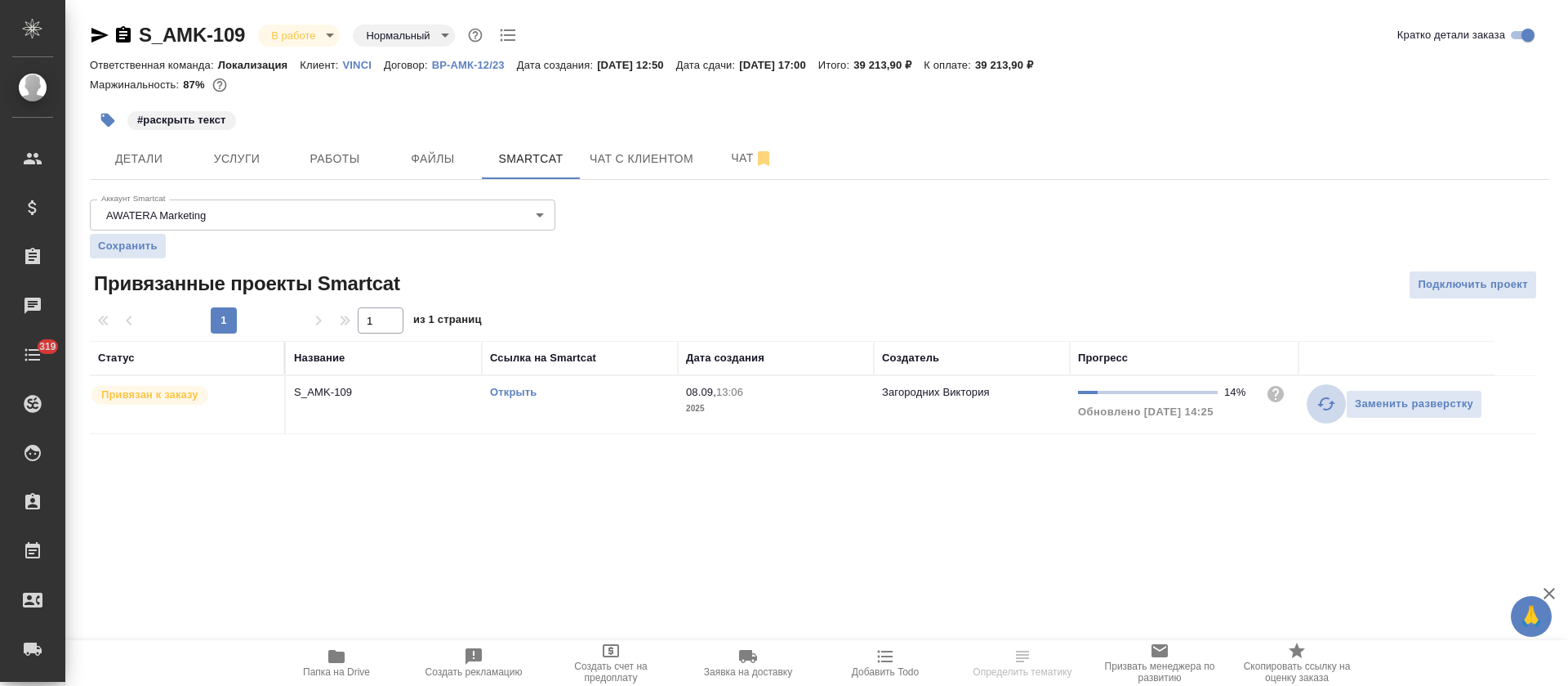
click at [1325, 391] on button "button" at bounding box center [1326, 404] width 39 height 39
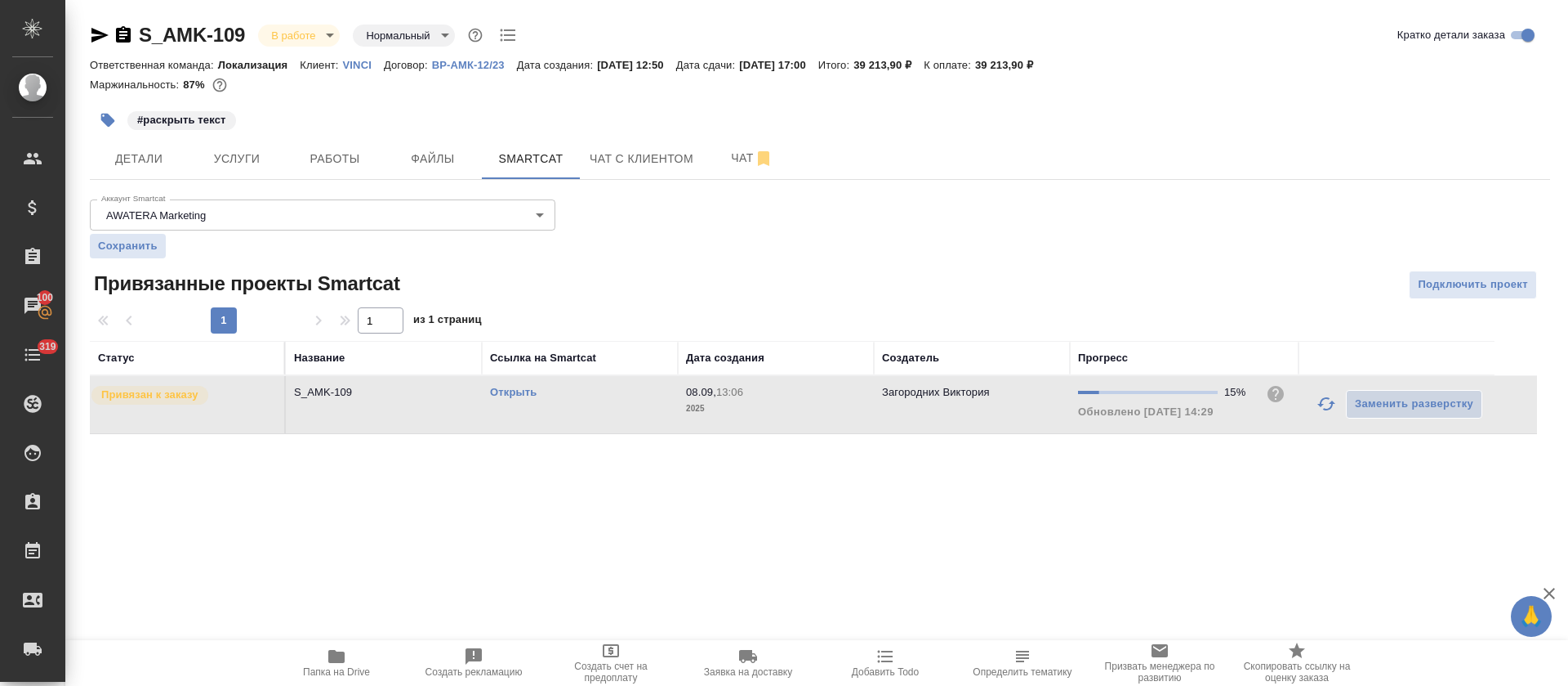
click at [511, 391] on link "Открыть" at bounding box center [513, 391] width 47 height 12
click at [588, 386] on div "Открыть" at bounding box center [579, 393] width 180 height 17
click at [1325, 406] on icon "button" at bounding box center [1326, 403] width 20 height 20
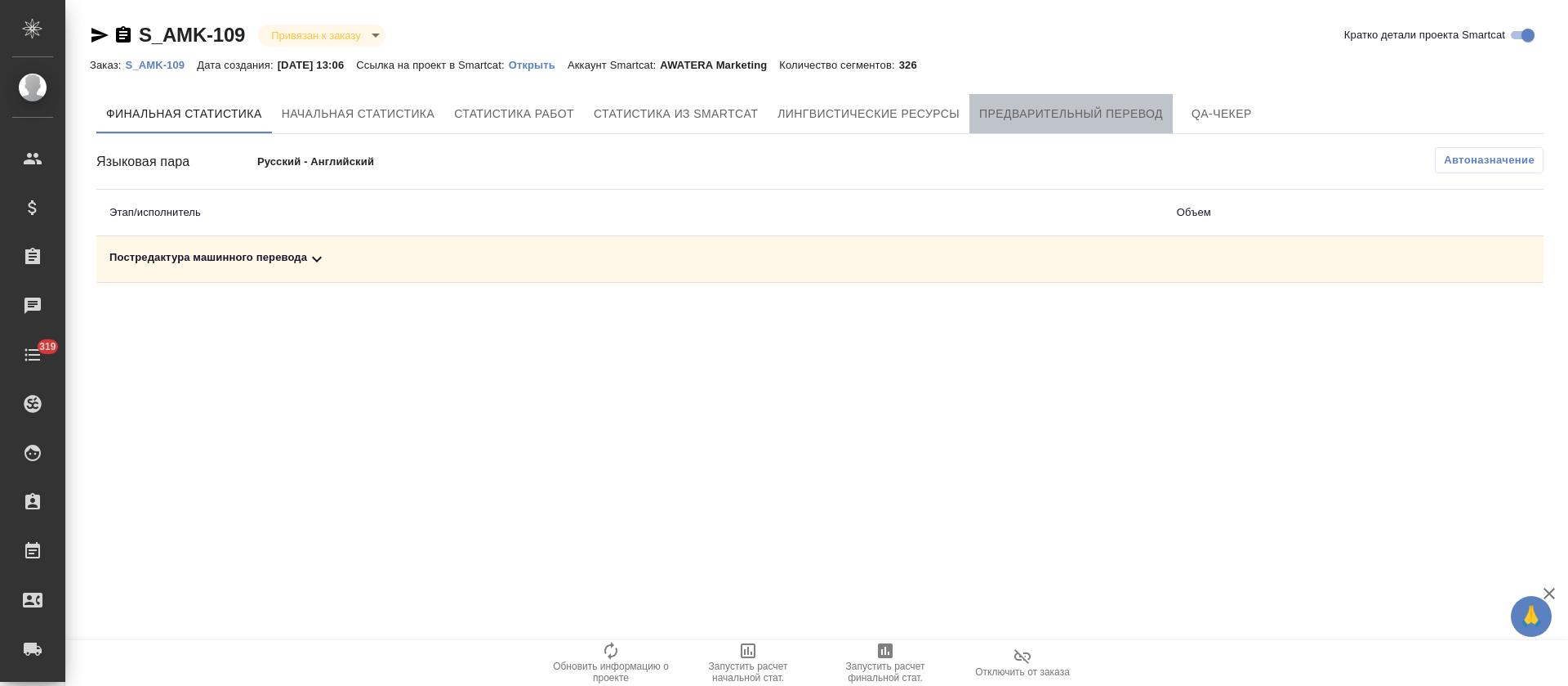
click at [1077, 101] on button "Предварительный перевод" at bounding box center [1071, 114] width 203 height 39
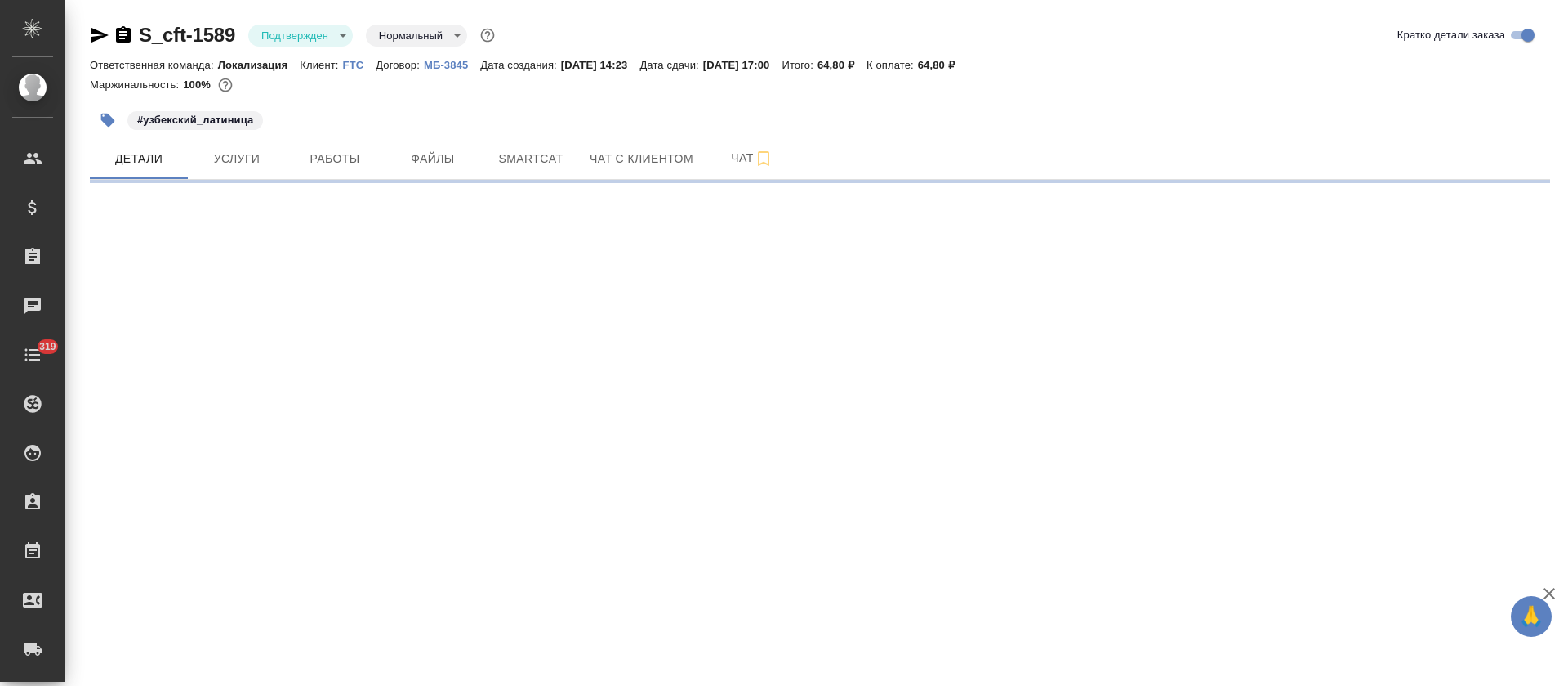
select select "RU"
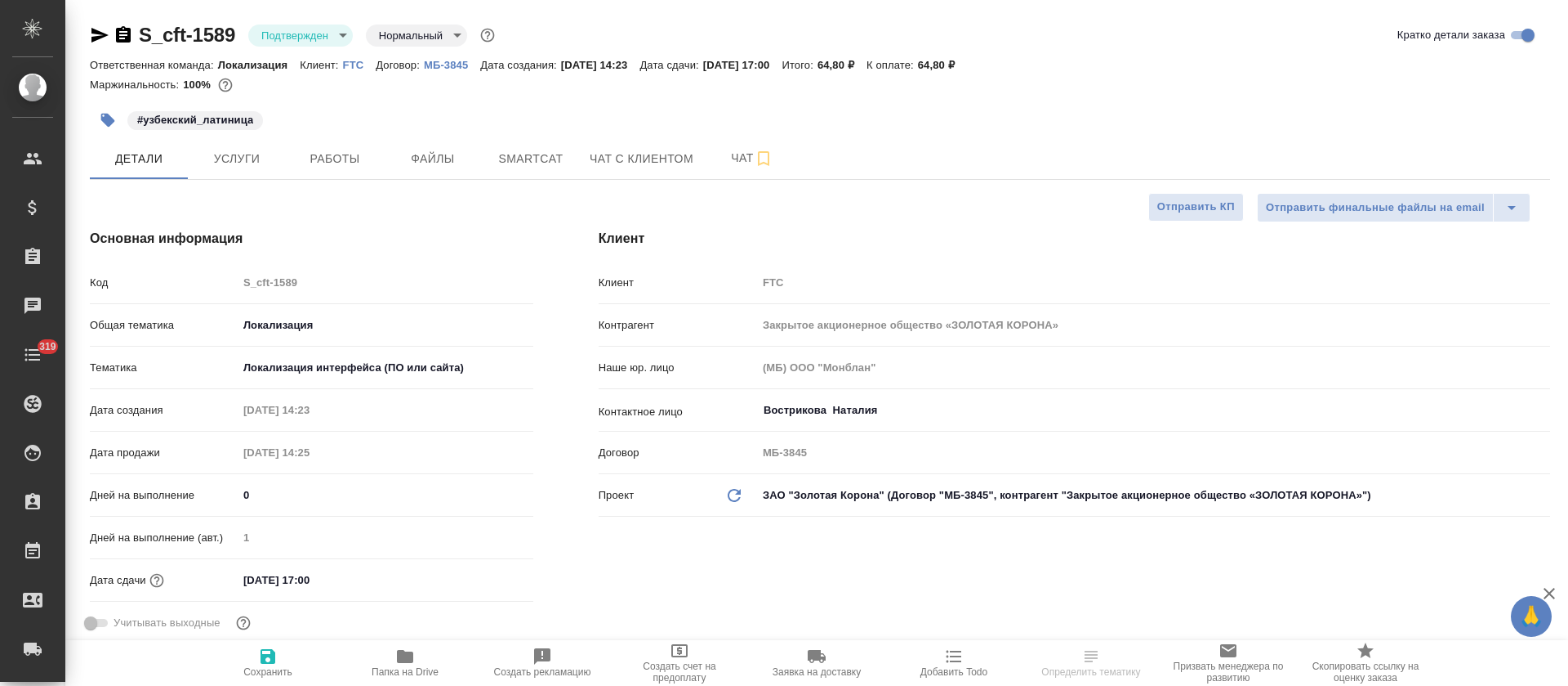
type textarea "x"
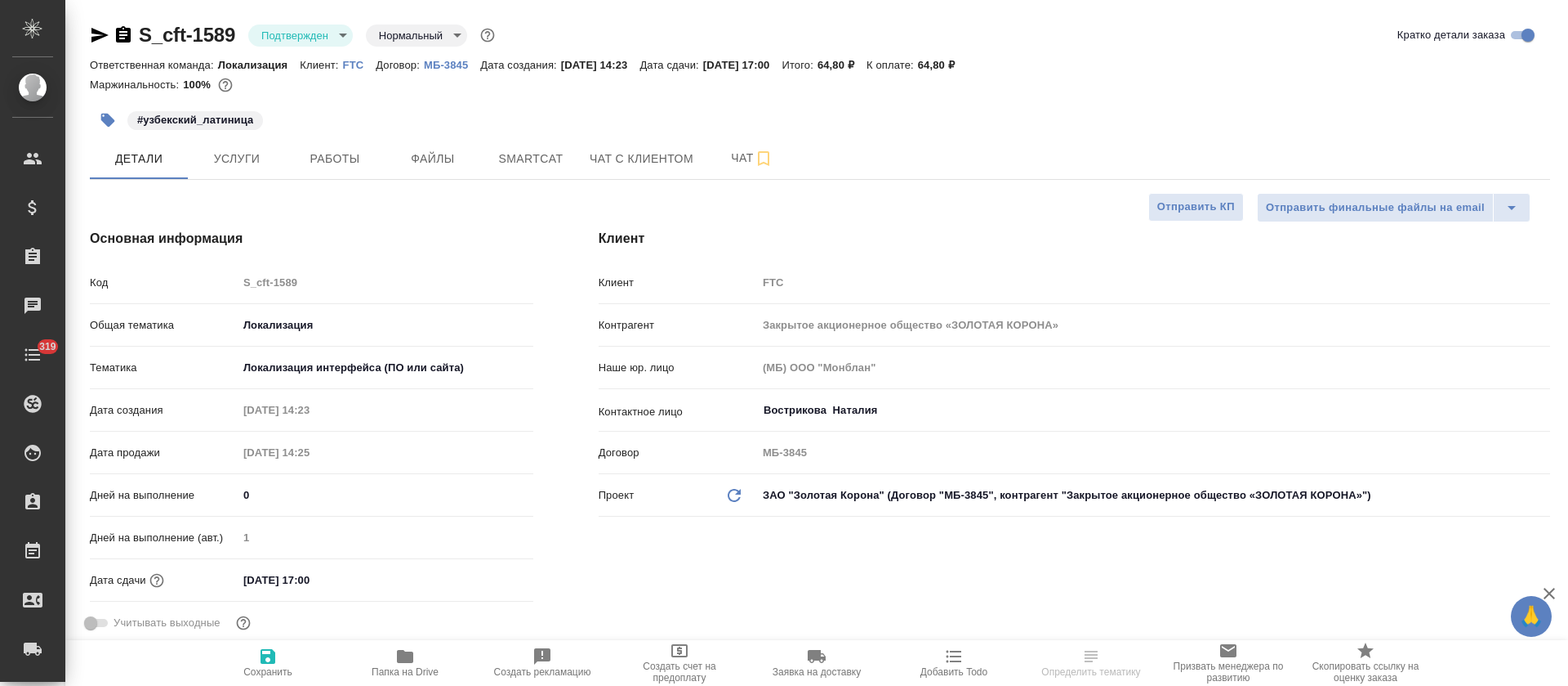
type textarea "x"
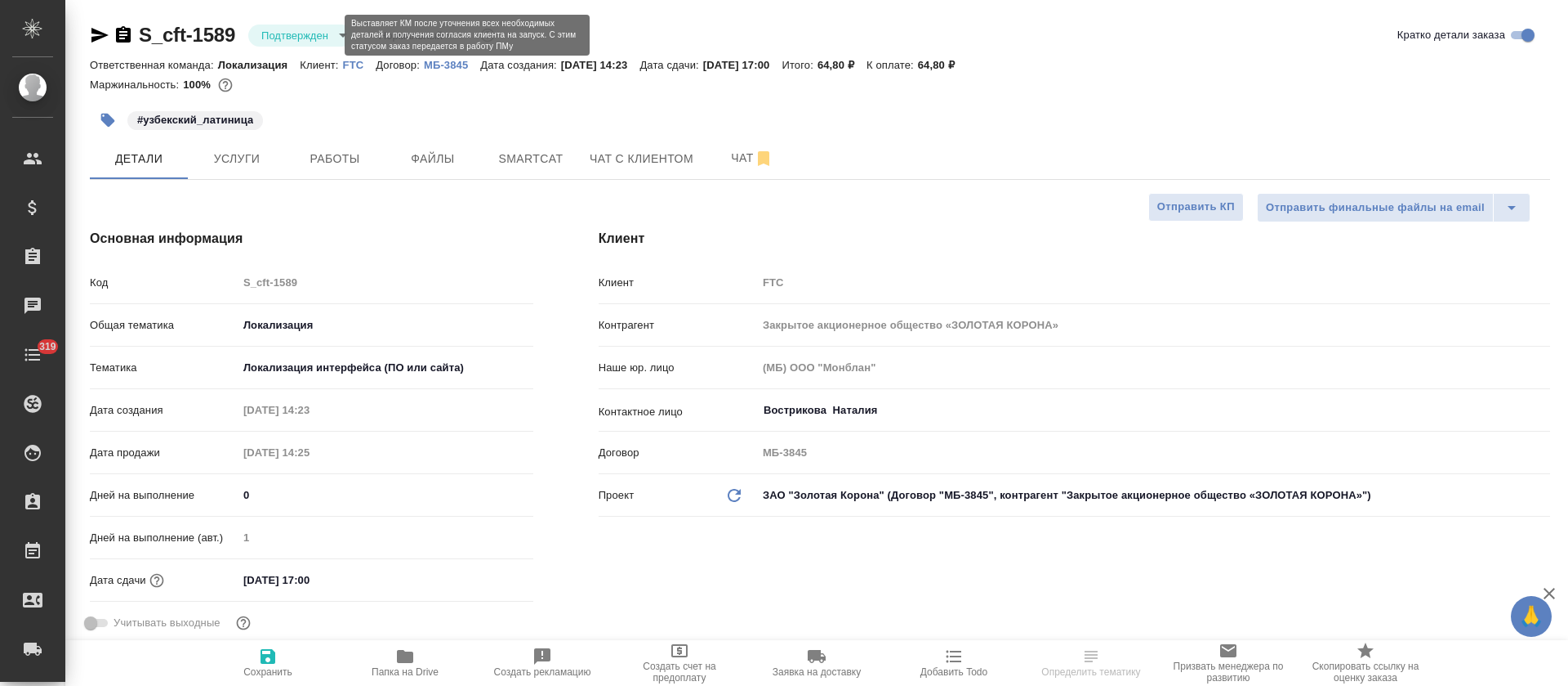
click at [336, 33] on body "🙏 .cls-1 fill:#fff; AWATERA [PERSON_NAME] Спецификации Заказы Чаты 319 Todo Про…" at bounding box center [784, 343] width 1568 height 686
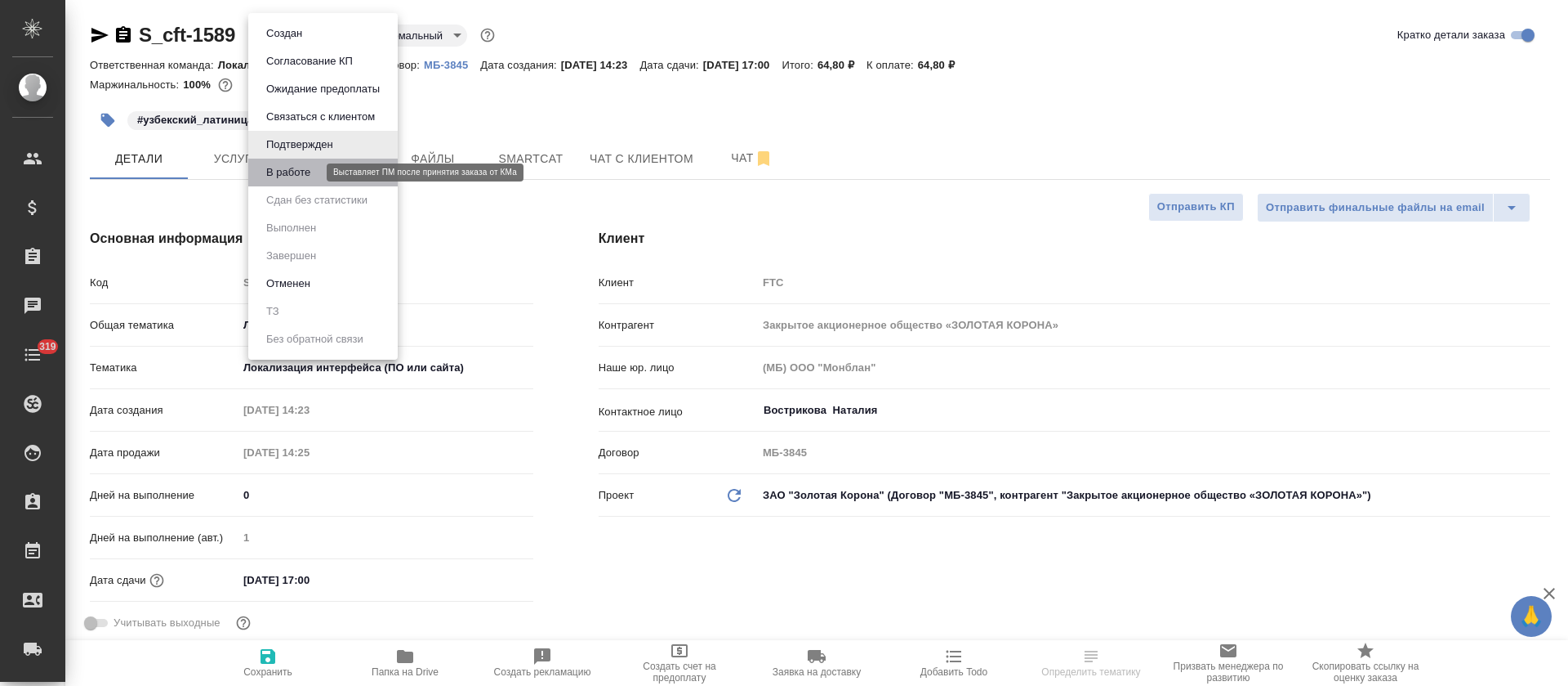
click at [301, 173] on button "В работе" at bounding box center [288, 172] width 54 height 18
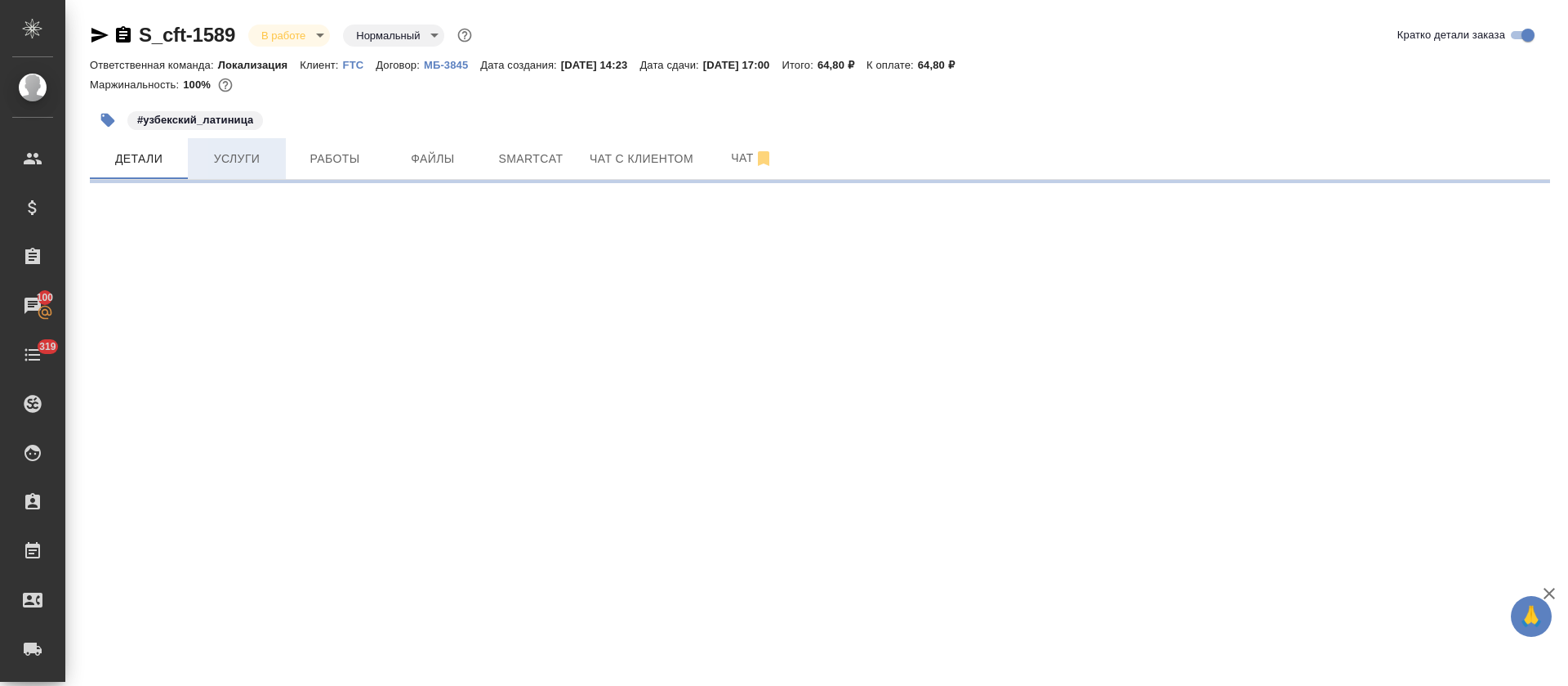
select select "RU"
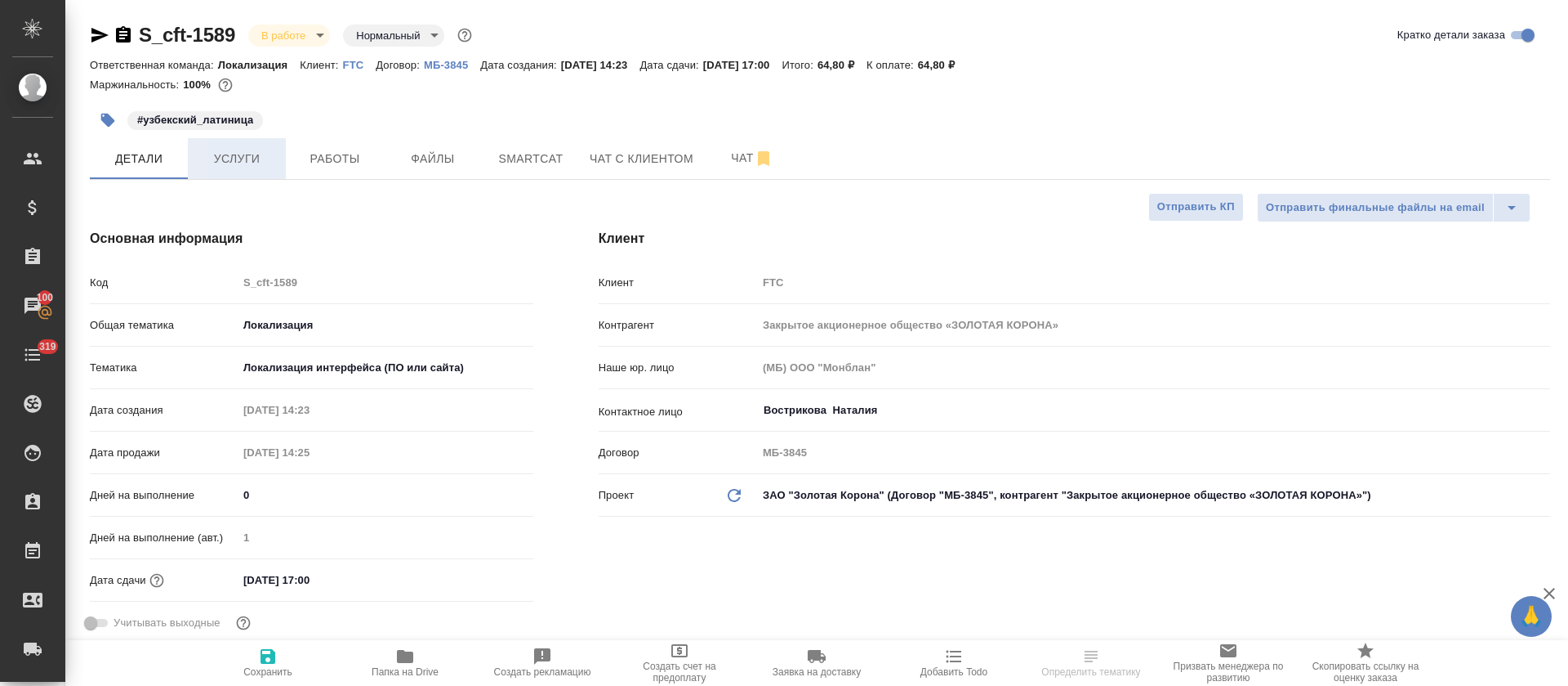
type textarea "x"
click at [259, 166] on span "Услуги" at bounding box center [237, 159] width 78 height 21
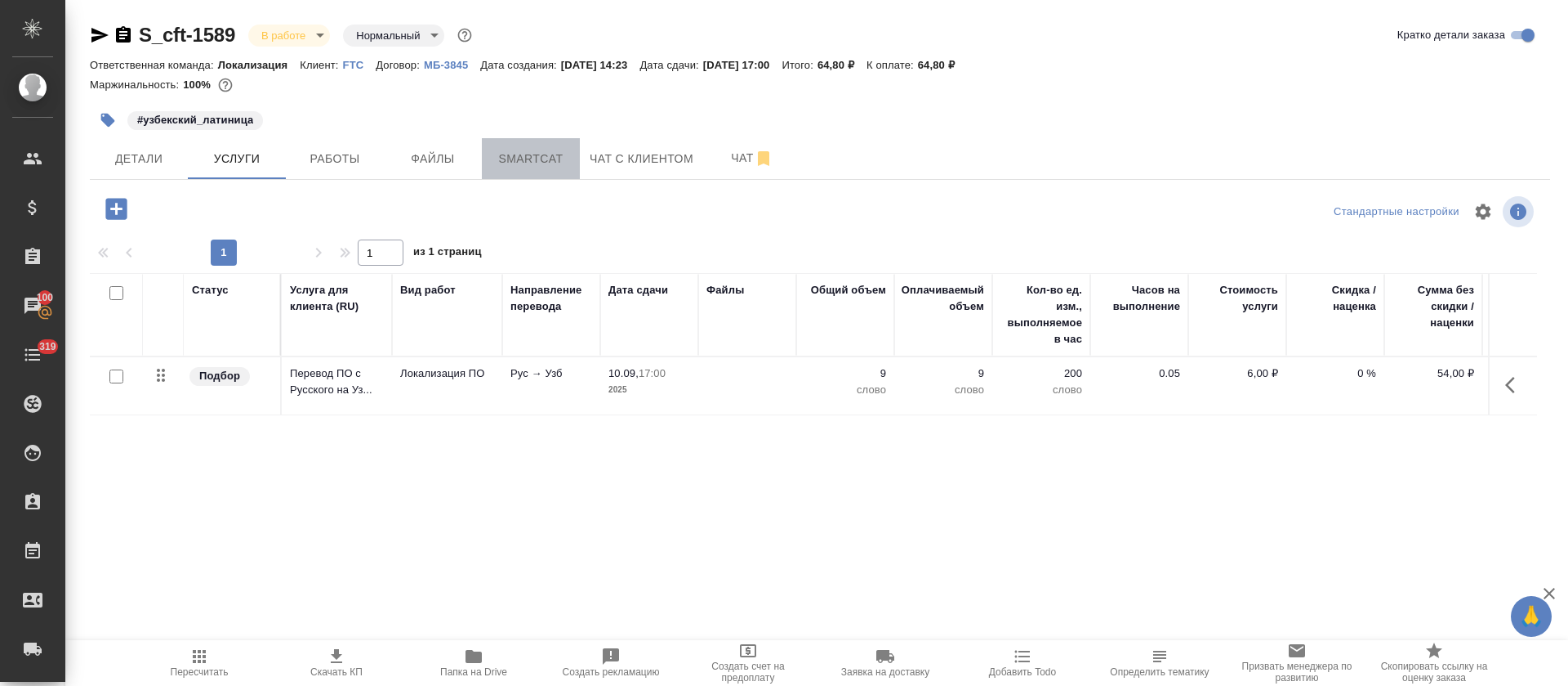
click at [523, 173] on button "Smartcat" at bounding box center [531, 159] width 98 height 41
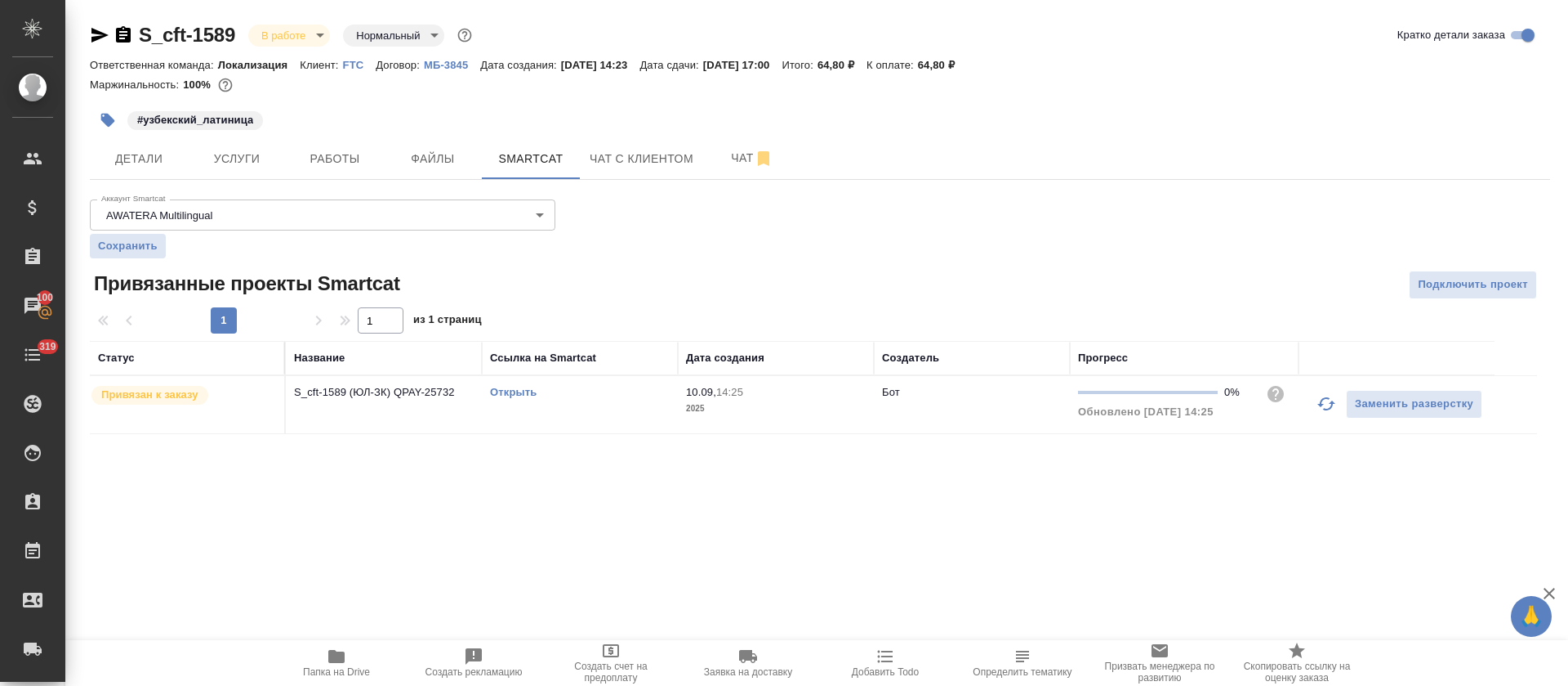
click at [525, 387] on link "Открыть" at bounding box center [513, 391] width 47 height 12
click at [307, 158] on span "Работы" at bounding box center [335, 159] width 78 height 21
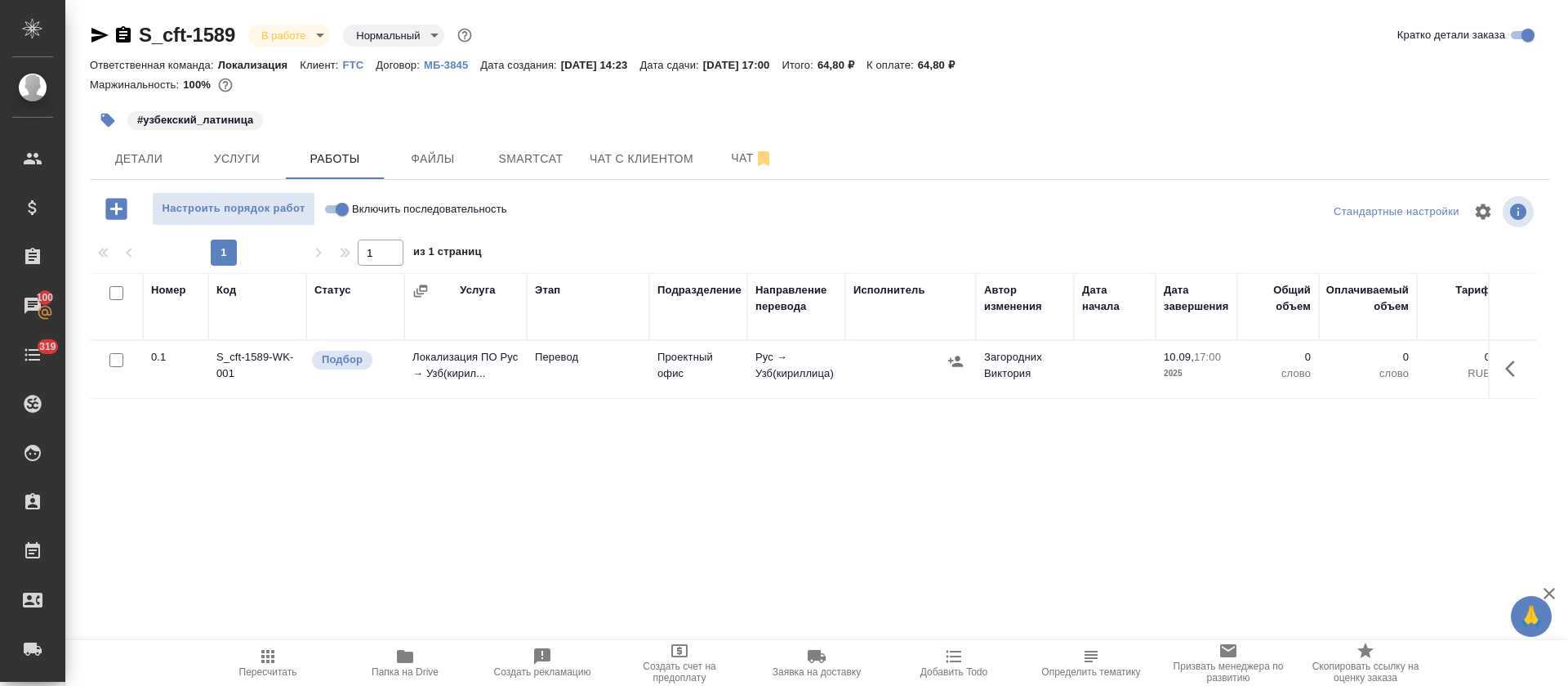
click at [337, 204] on input "Включить последовательность" at bounding box center [341, 209] width 59 height 20
checkbox input "true"
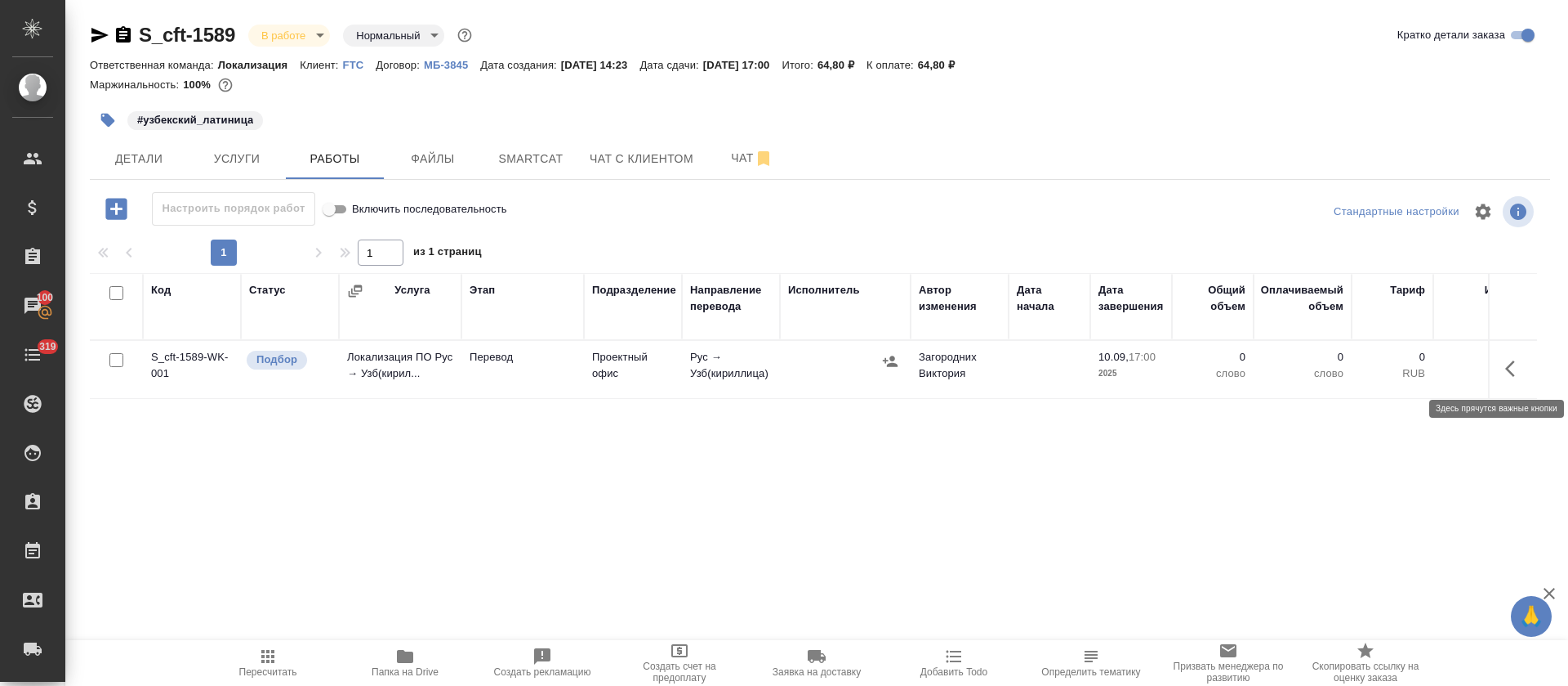
click at [1524, 362] on icon "button" at bounding box center [1515, 368] width 20 height 20
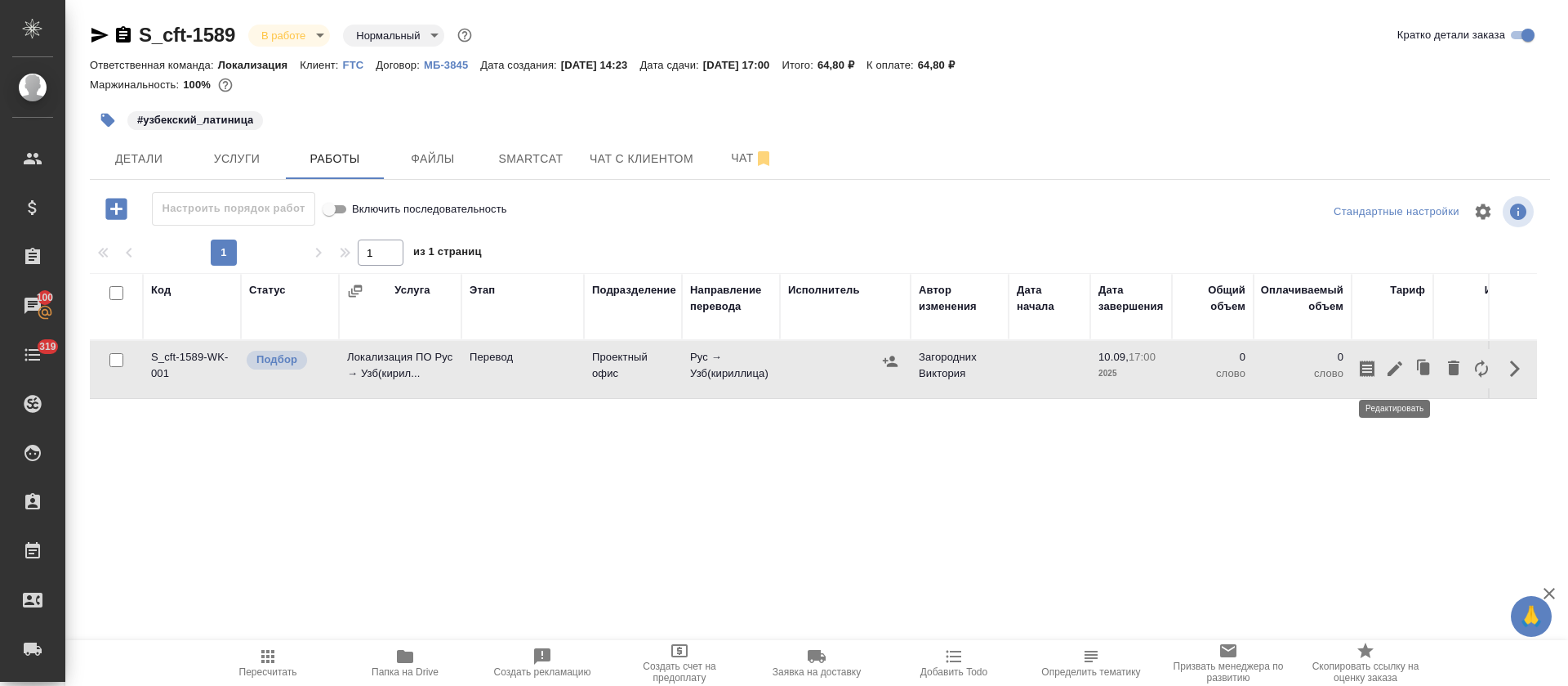
click at [1391, 368] on icon "button" at bounding box center [1395, 368] width 20 height 20
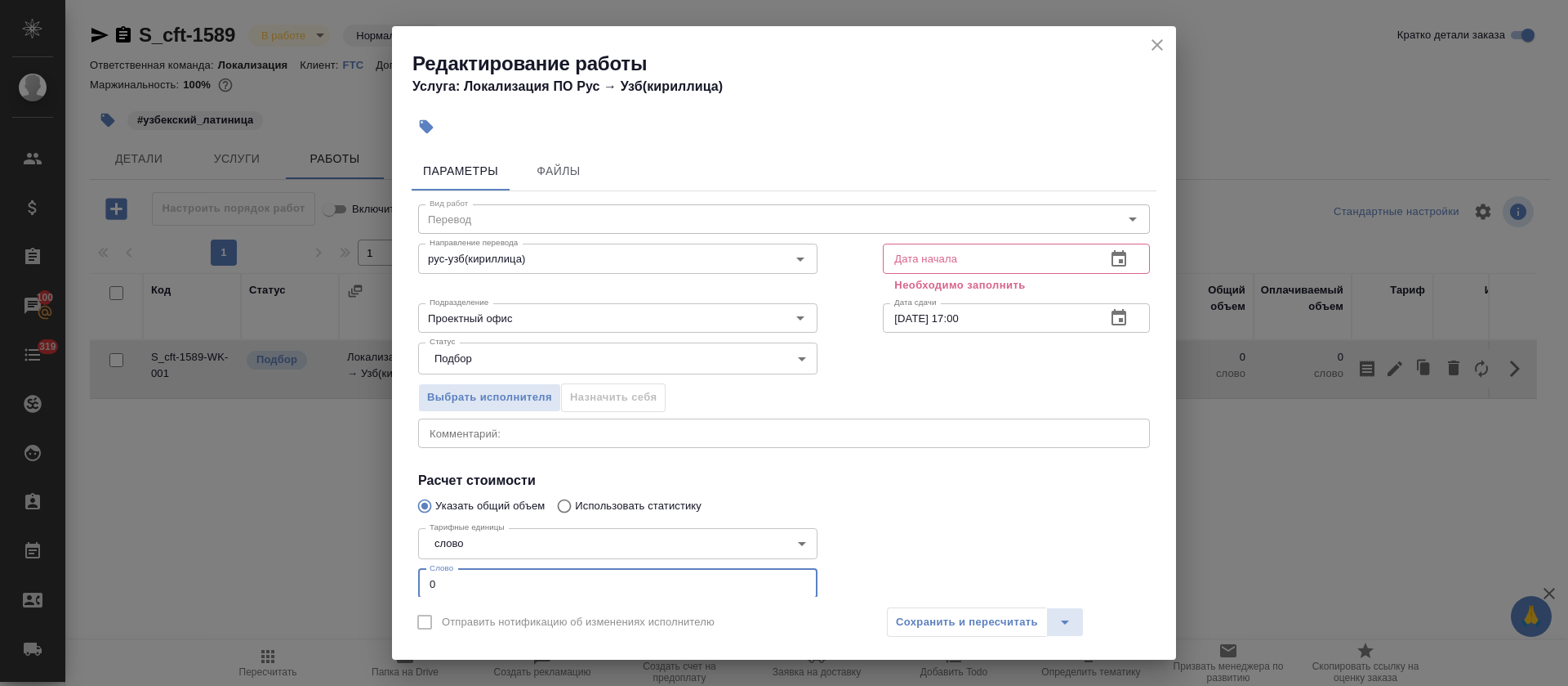
drag, startPoint x: 437, startPoint y: 576, endPoint x: 424, endPoint y: 578, distance: 13.2
click at [424, 578] on input "0" at bounding box center [617, 584] width 399 height 30
type input "4"
click at [1109, 250] on icon "button" at bounding box center [1118, 259] width 20 height 20
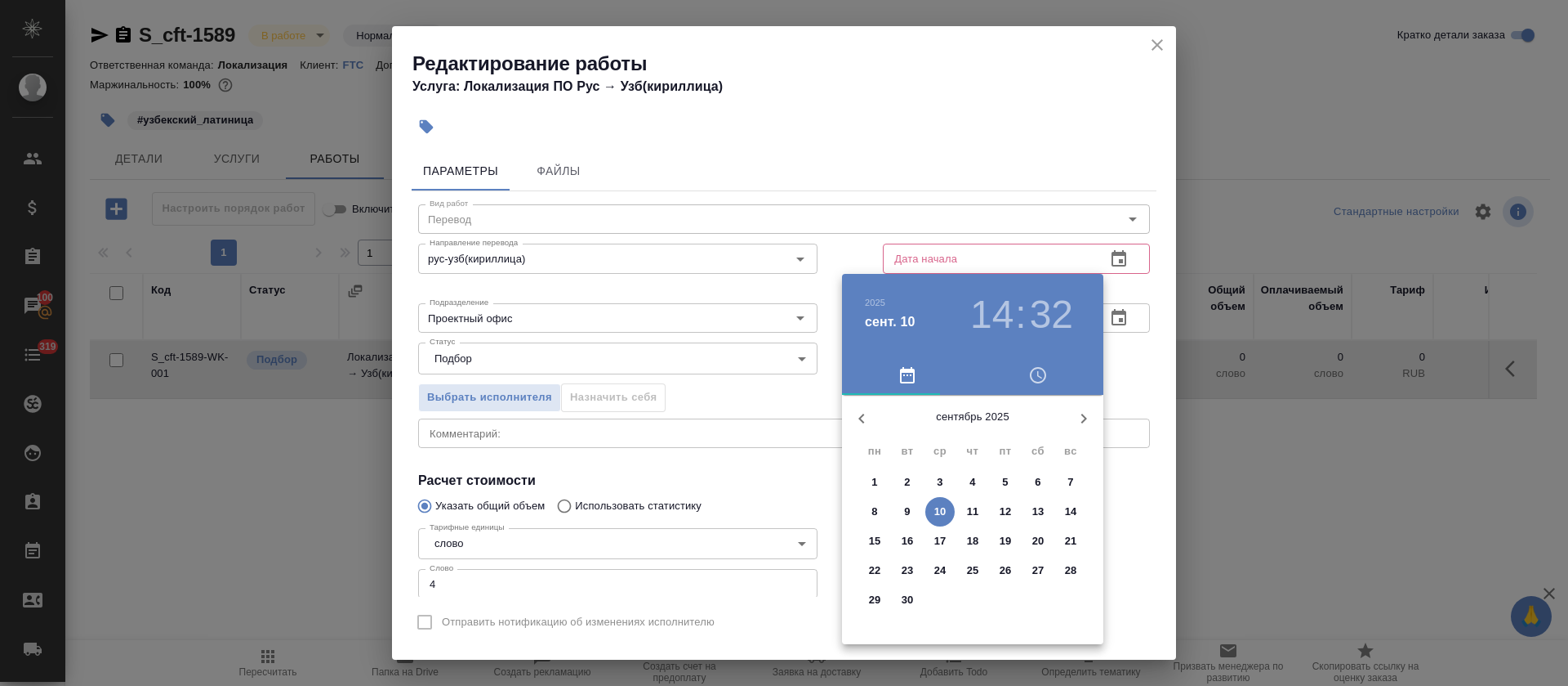
click at [938, 513] on p "10" at bounding box center [940, 511] width 12 height 17
type input "10.09.2025 14:32"
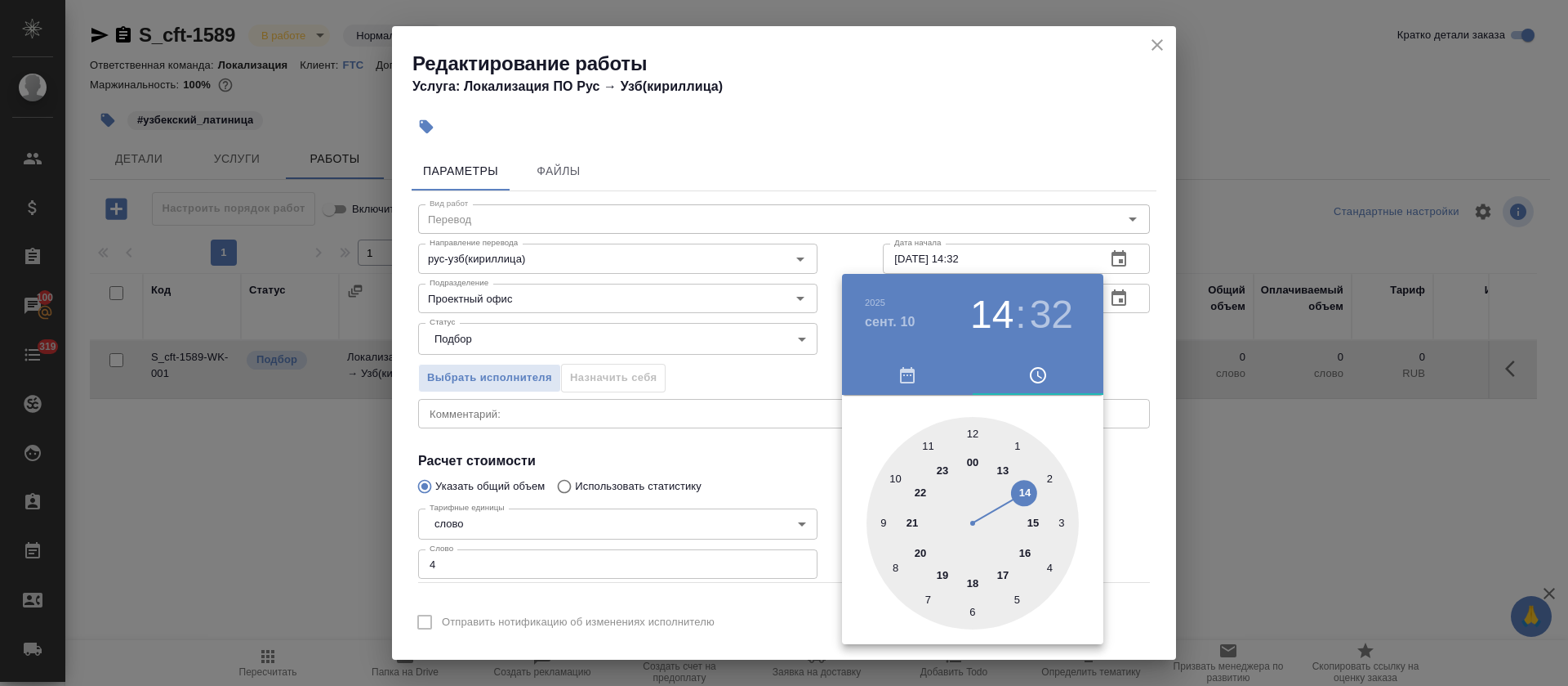
click at [804, 492] on div at bounding box center [784, 343] width 1568 height 686
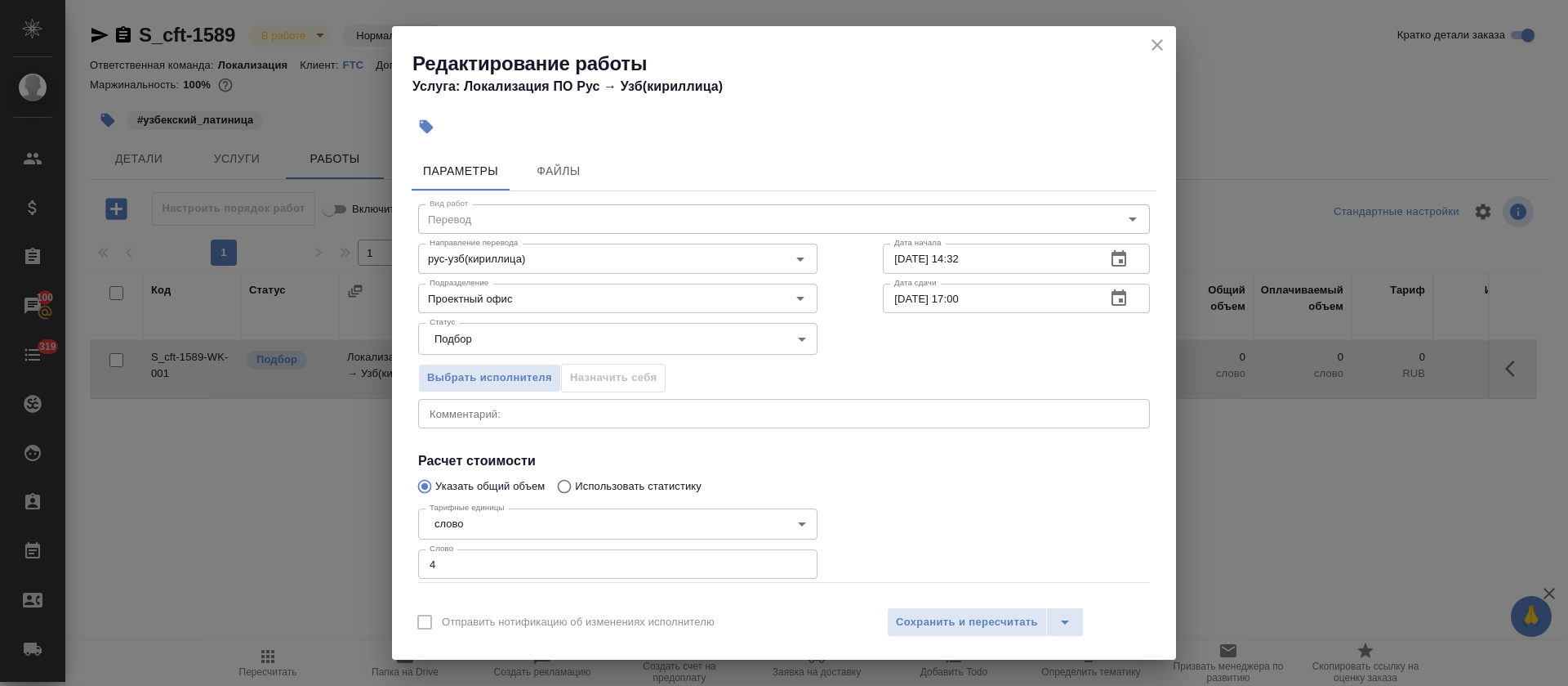
click at [1112, 299] on icon "button" at bounding box center [1119, 298] width 15 height 17
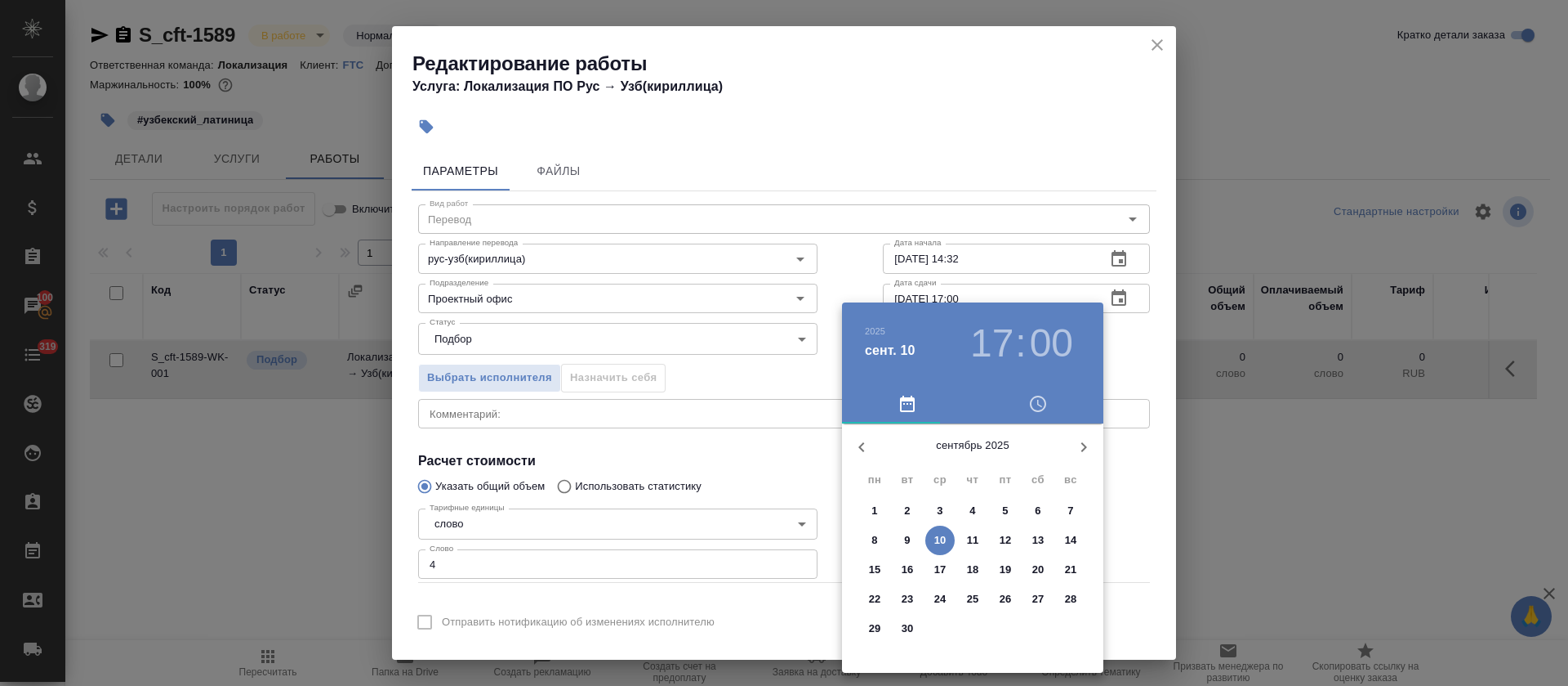
click at [746, 452] on div at bounding box center [784, 343] width 1568 height 686
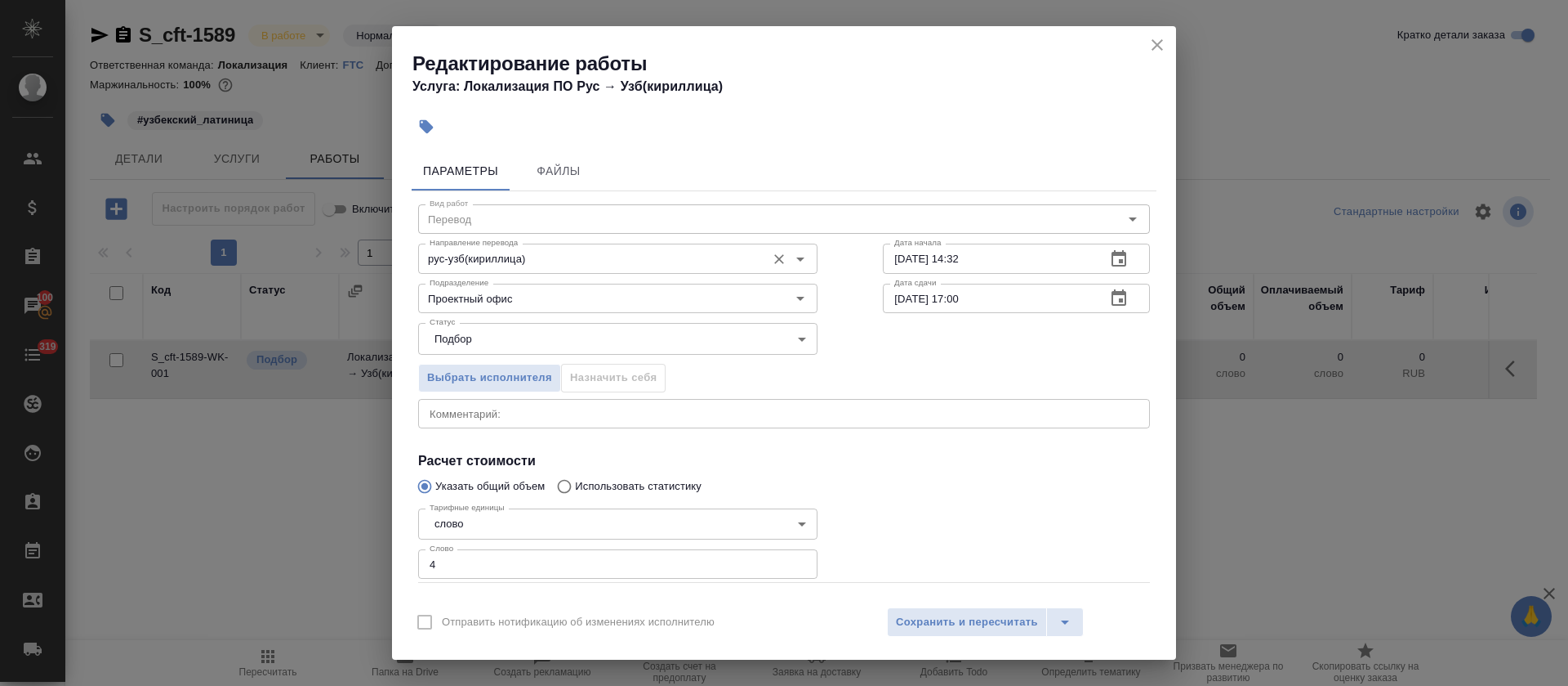
click at [580, 253] on input "рус-узб(кириллица)" at bounding box center [590, 258] width 335 height 20
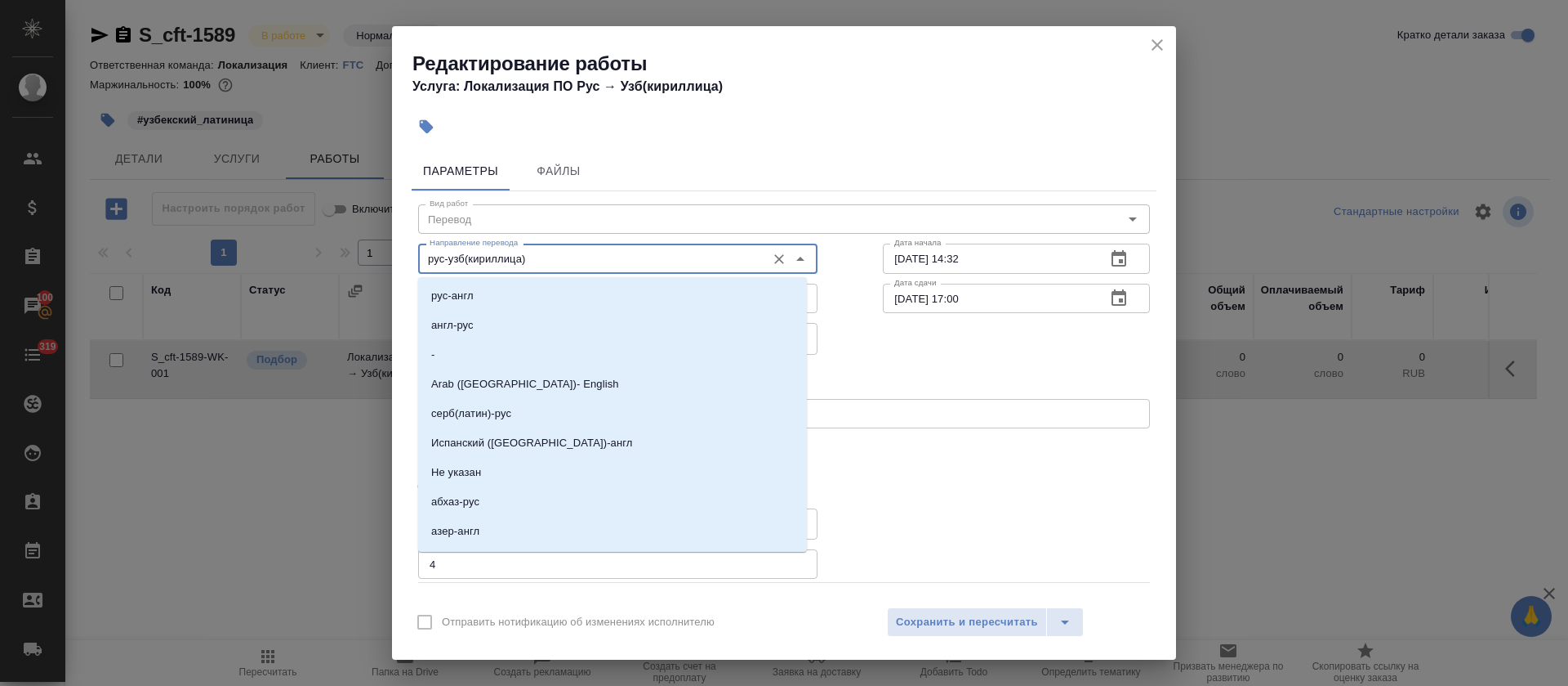
click at [580, 253] on input "рус-узб(кириллица)" at bounding box center [590, 258] width 335 height 20
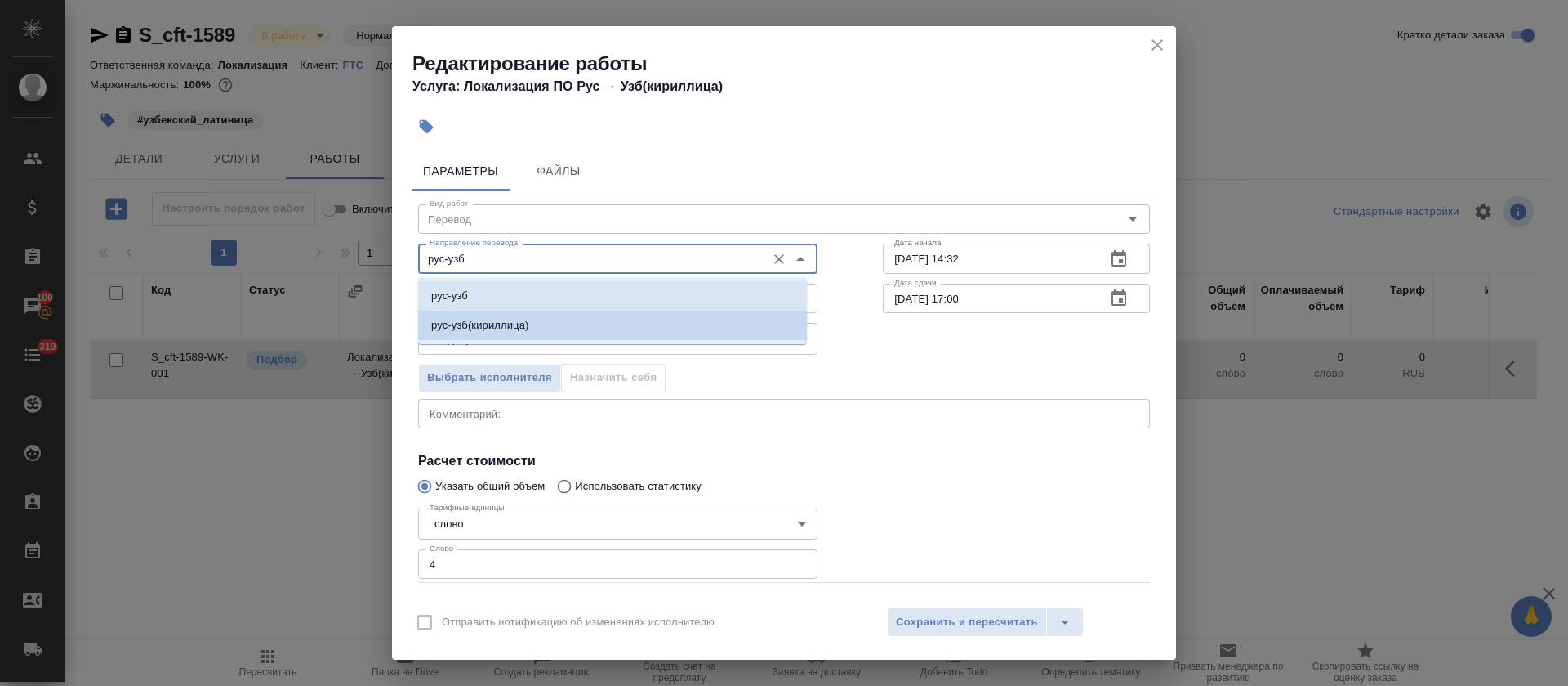
click at [560, 292] on li "рус-узб" at bounding box center [612, 296] width 389 height 30
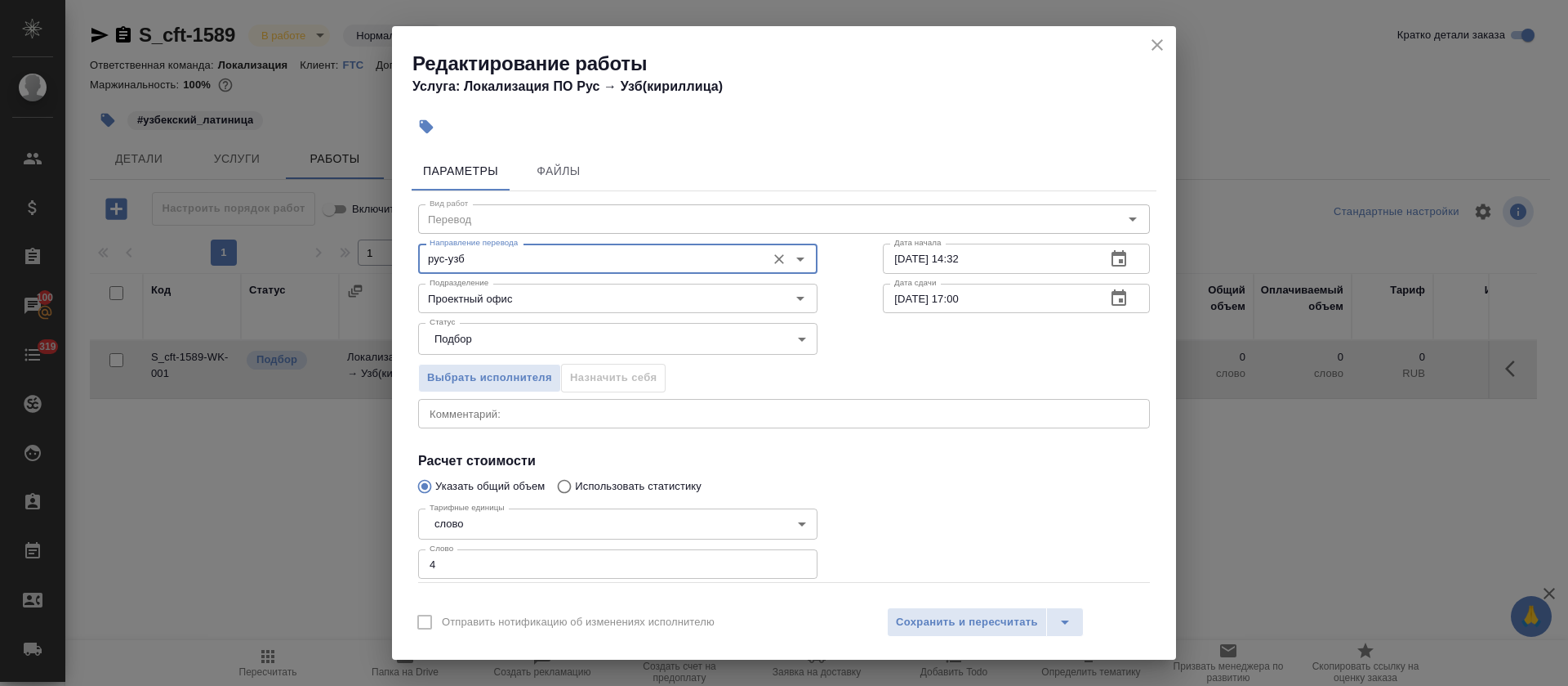
type input "рус-узб"
click at [563, 402] on div "x Комментарий:" at bounding box center [784, 413] width 732 height 30
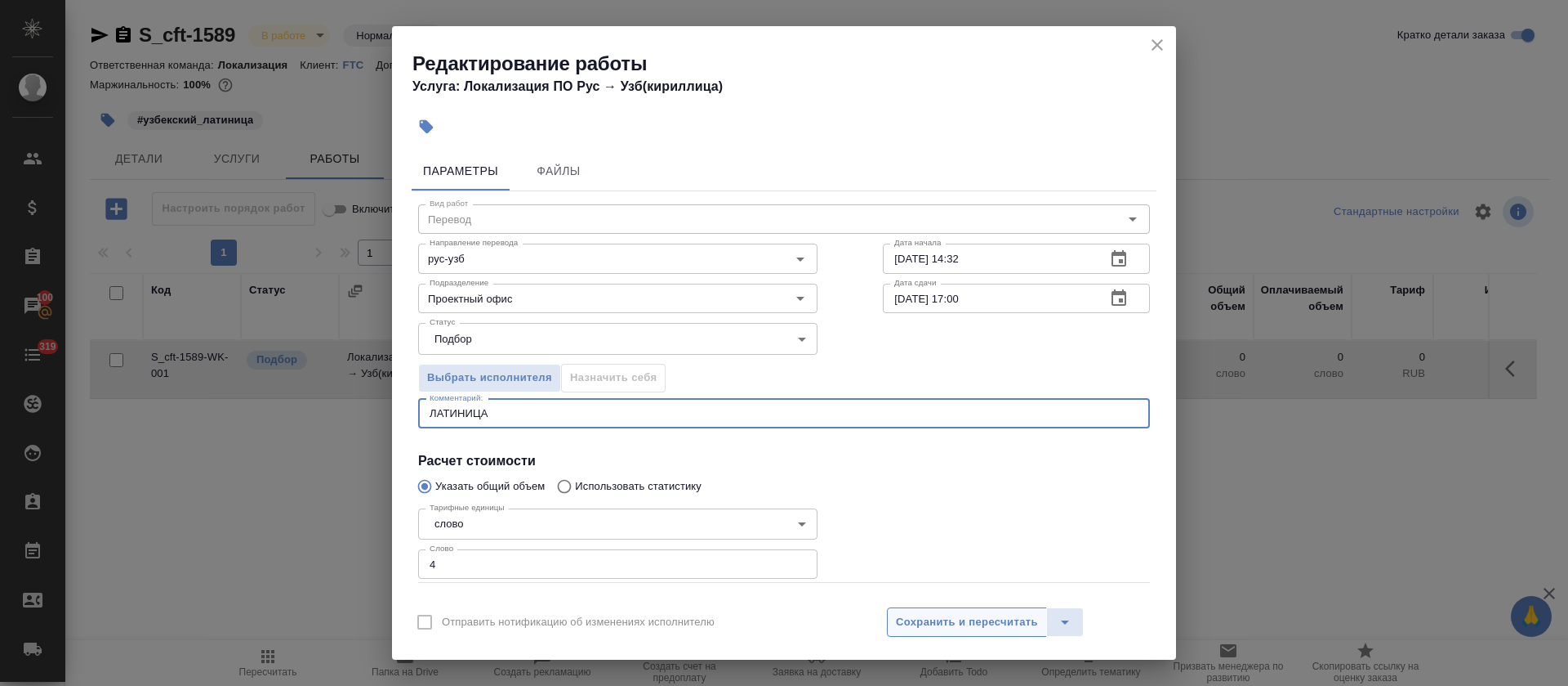
type textarea "ЛАТИНИЦА"
click at [930, 609] on button "Сохранить и пересчитать" at bounding box center [967, 623] width 160 height 30
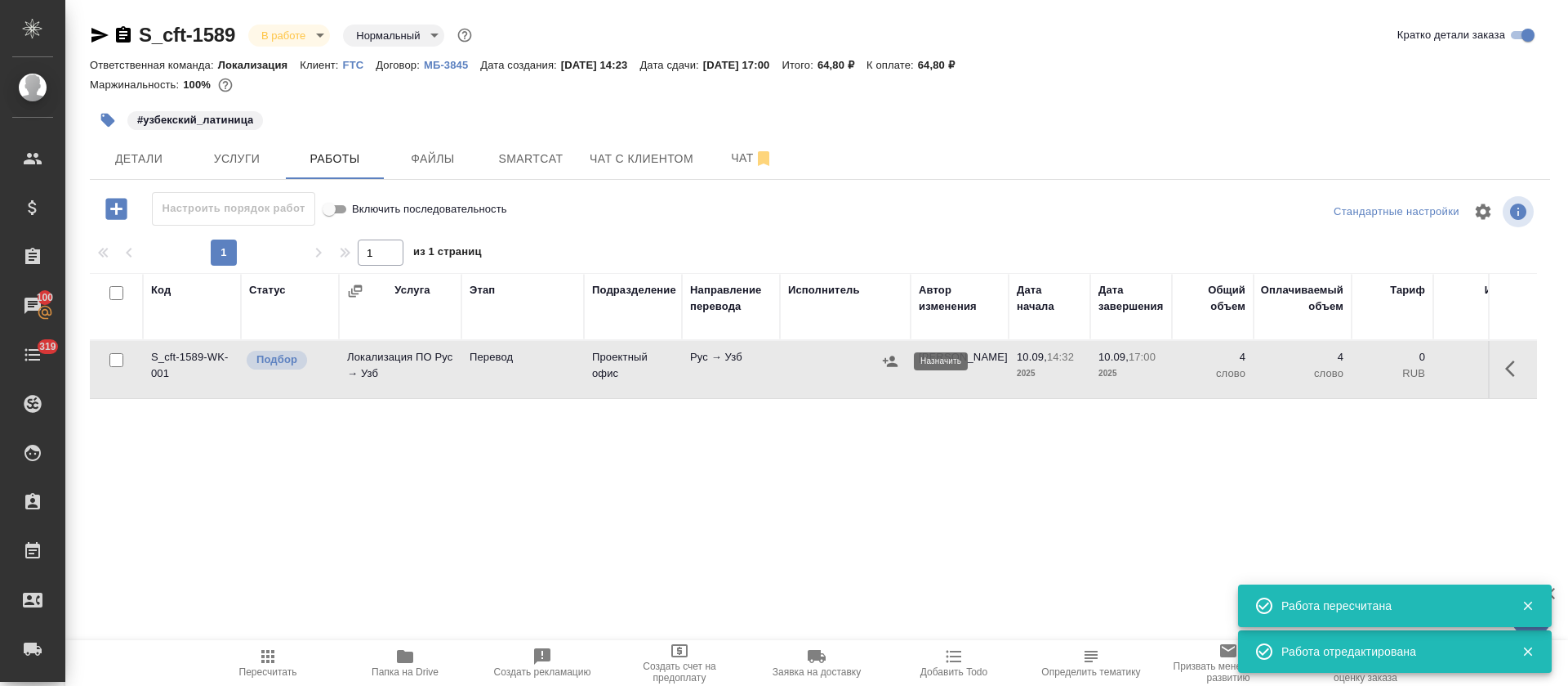
click at [888, 362] on icon "button" at bounding box center [891, 361] width 17 height 17
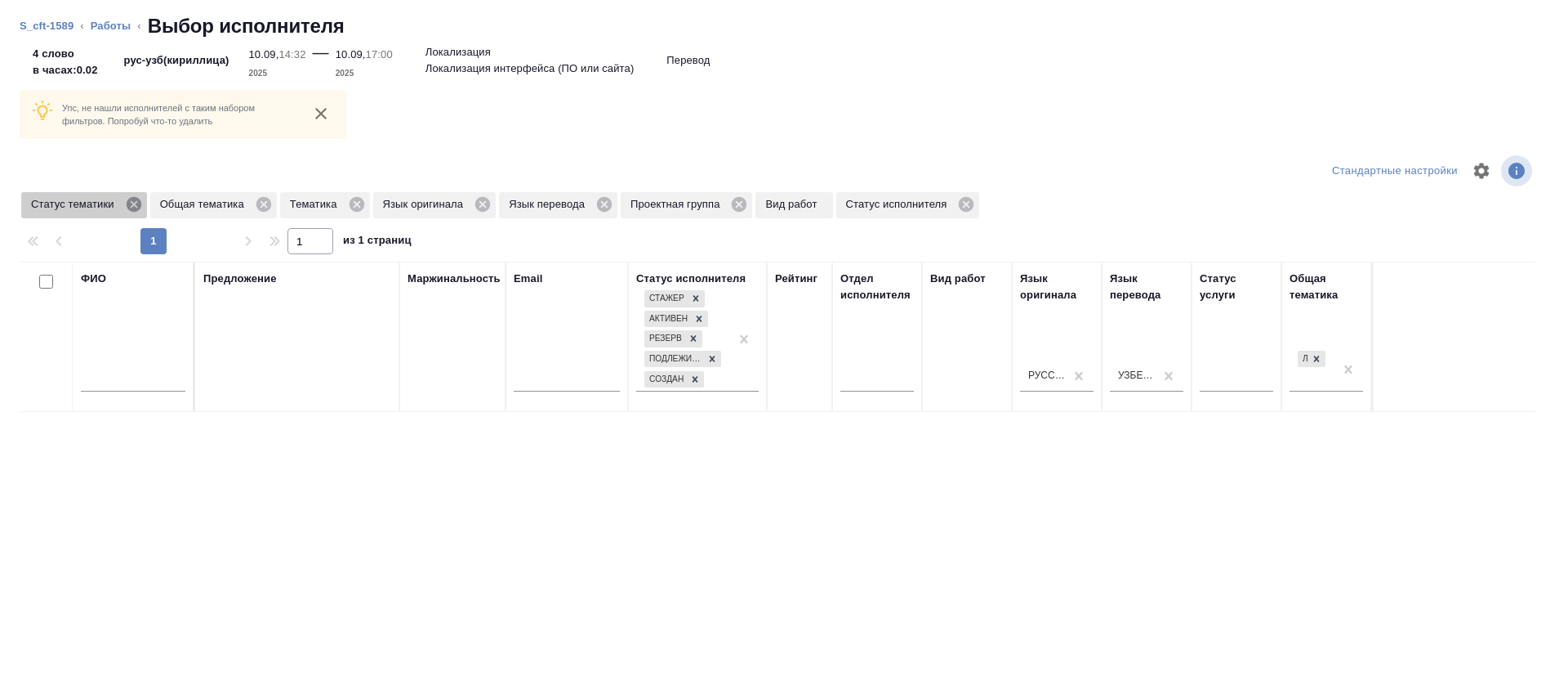
click at [137, 205] on icon at bounding box center [133, 204] width 15 height 15
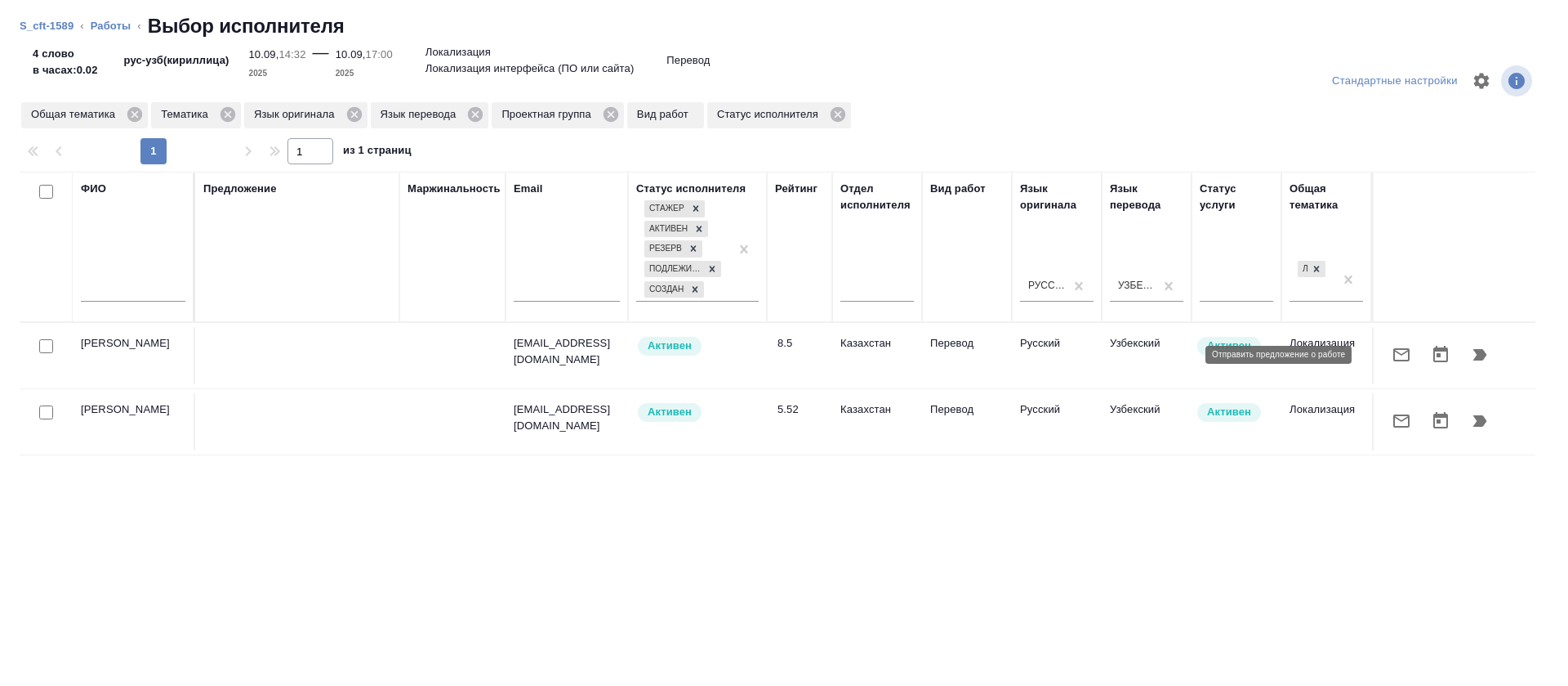
click at [1394, 359] on icon "button" at bounding box center [1402, 355] width 17 height 13
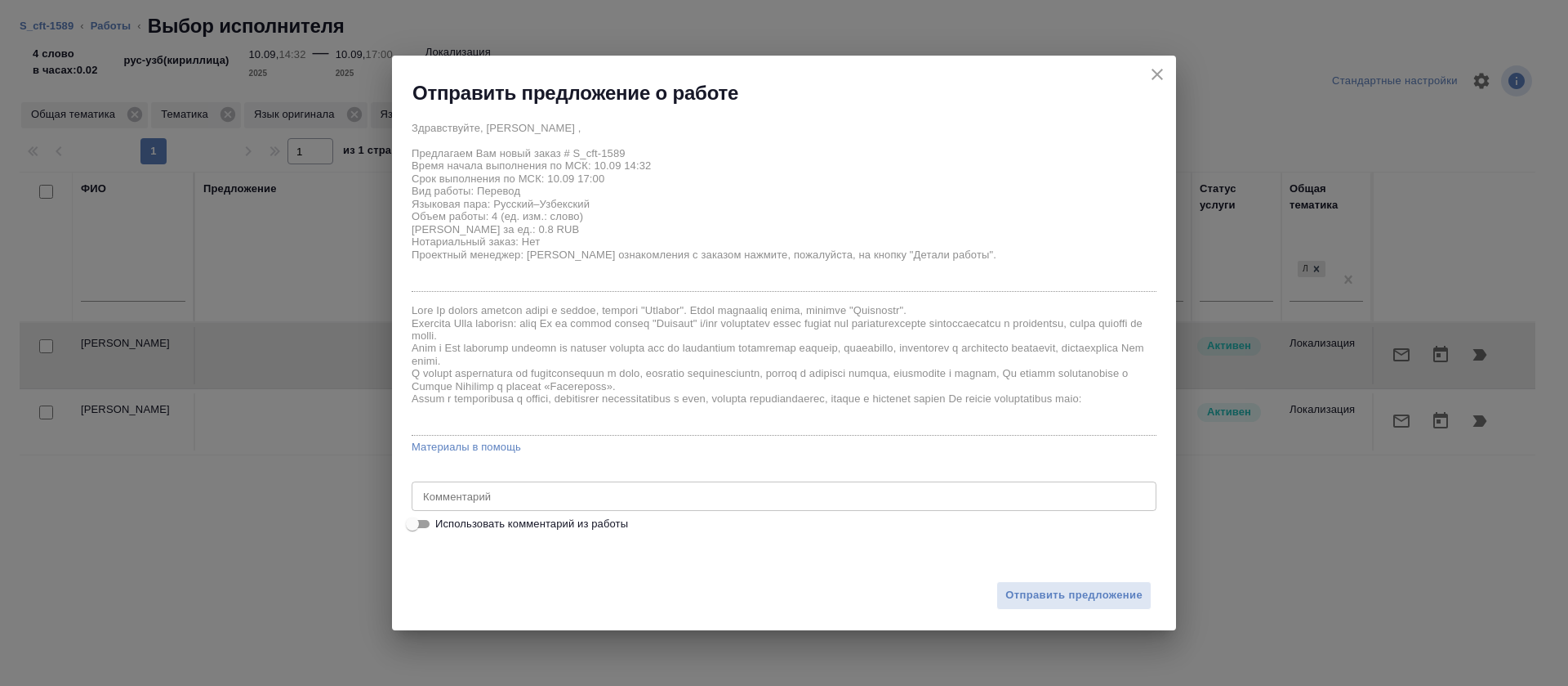
click at [532, 531] on span "Использовать комментарий из работы" at bounding box center [532, 525] width 193 height 17
click at [442, 531] on input "Использовать комментарий из работы" at bounding box center [412, 524] width 59 height 20
checkbox input "true"
type textarea "ЛАТИНИЦА"
click at [1096, 586] on span "Отправить предложение" at bounding box center [1074, 595] width 137 height 19
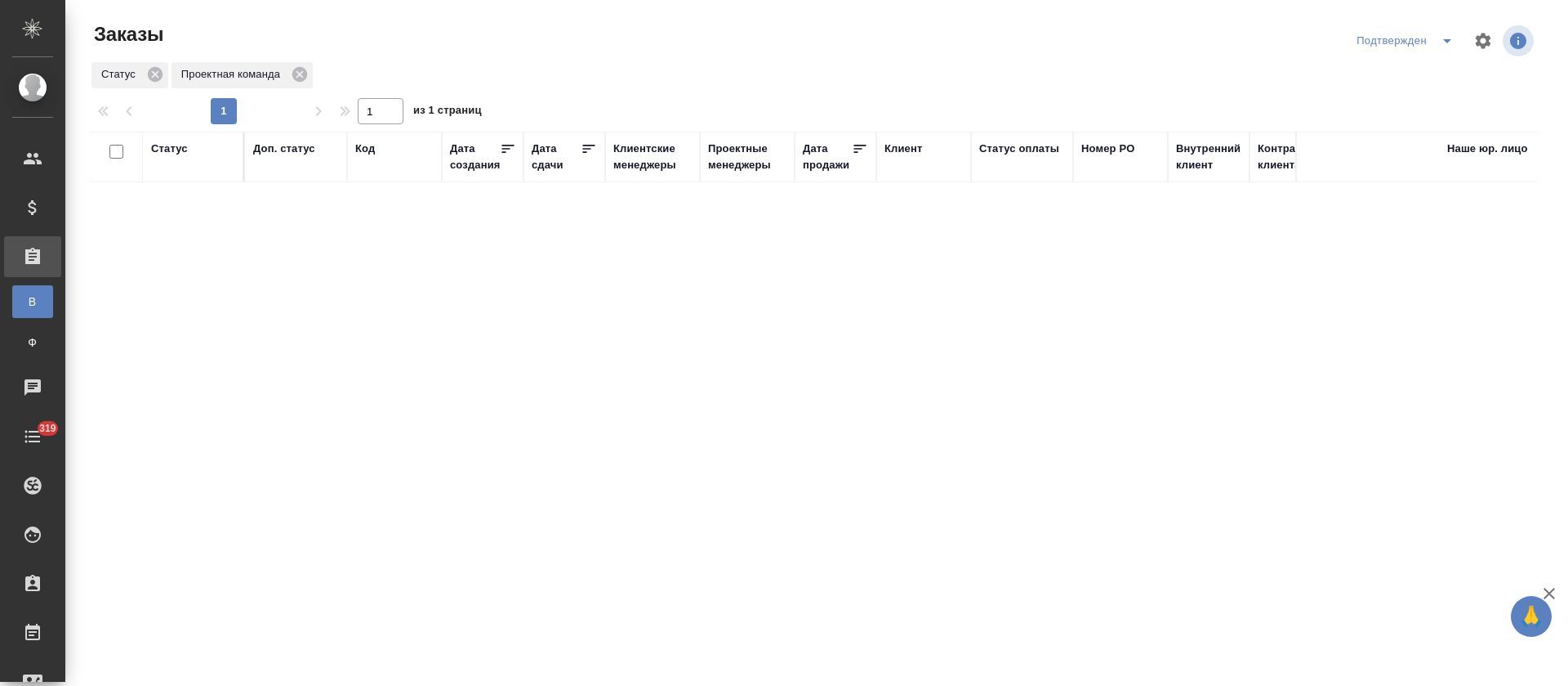
click at [1443, 43] on icon "split button" at bounding box center [1447, 40] width 20 height 20
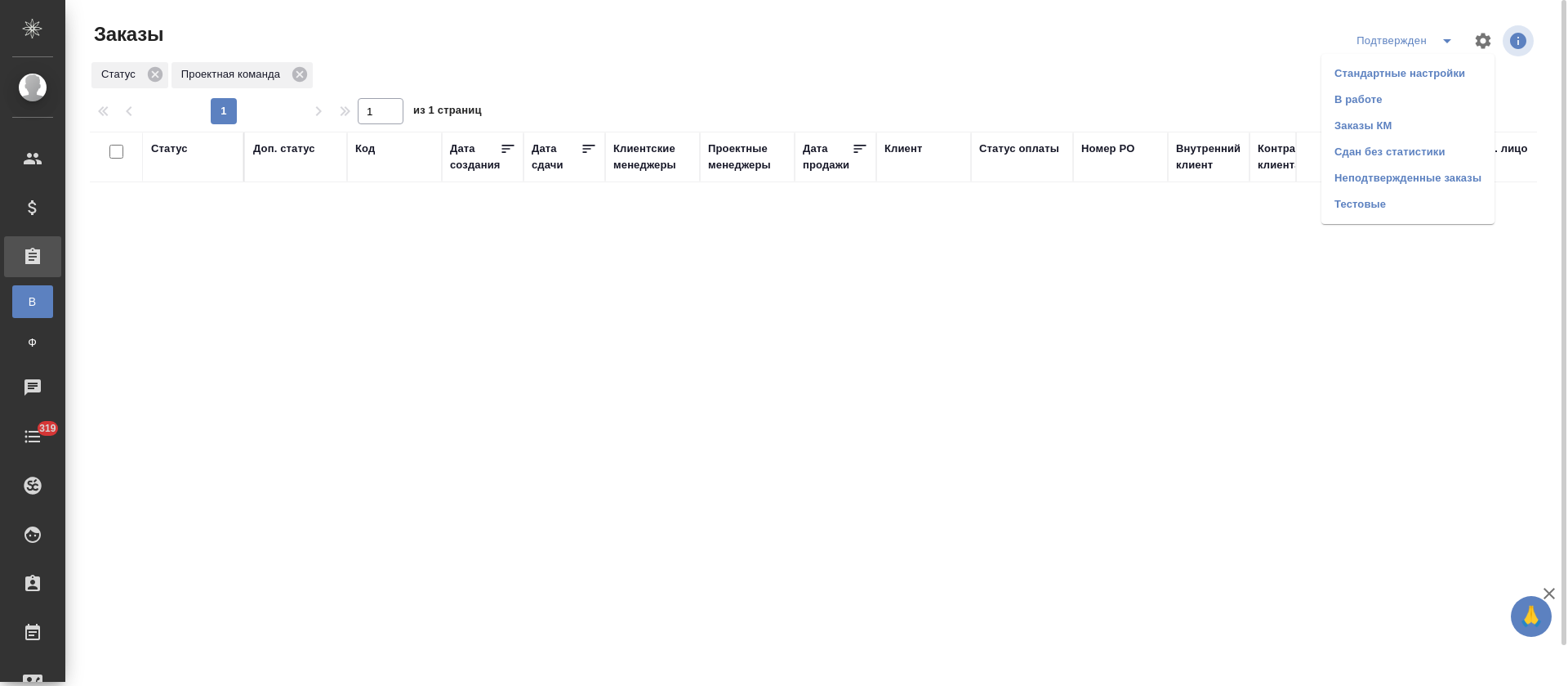
click at [1431, 91] on li "В работе" at bounding box center [1408, 100] width 173 height 26
